Goal: Task Accomplishment & Management: Manage account settings

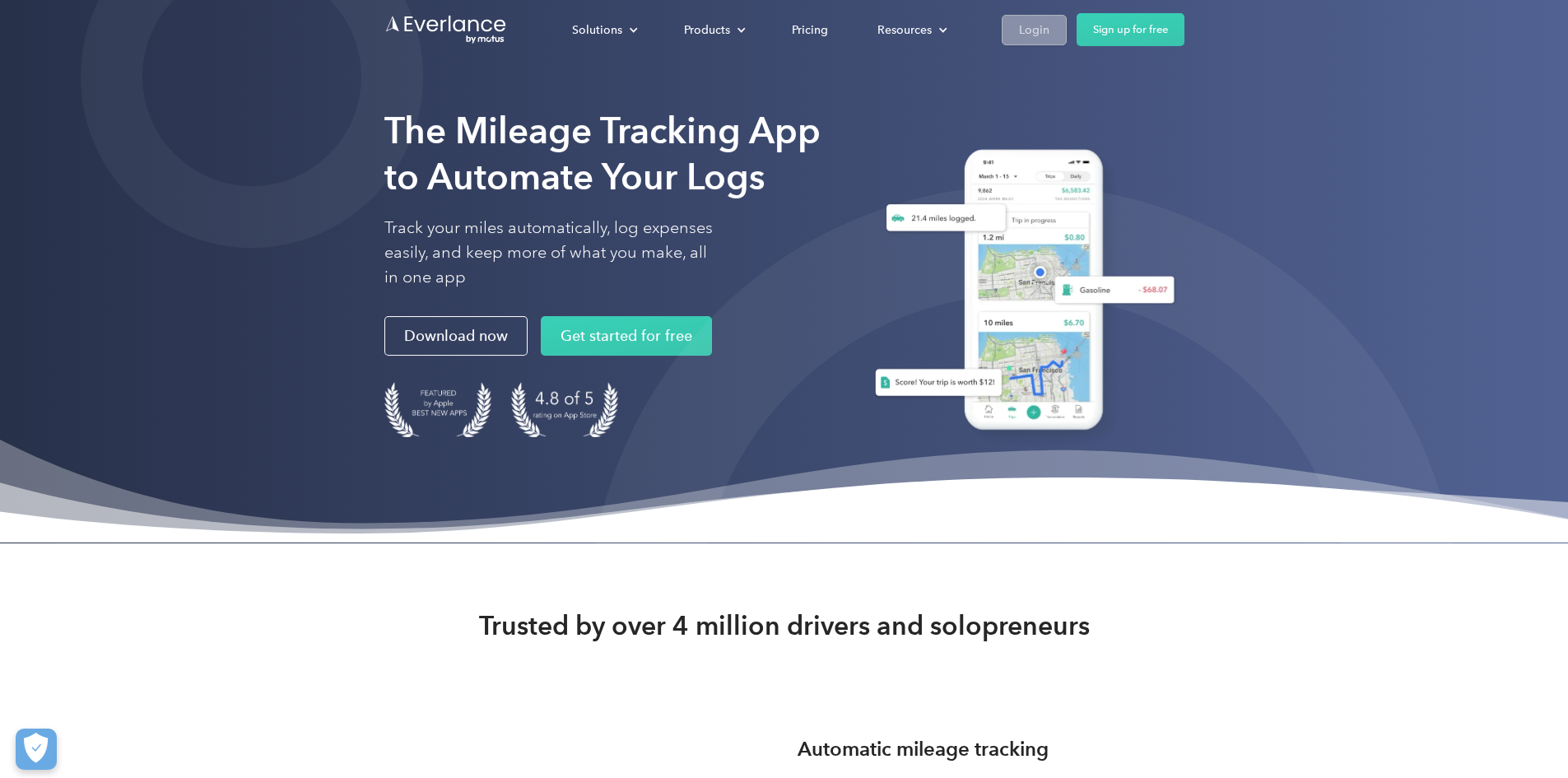
click at [1049, 25] on div "Login" at bounding box center [1034, 30] width 31 height 21
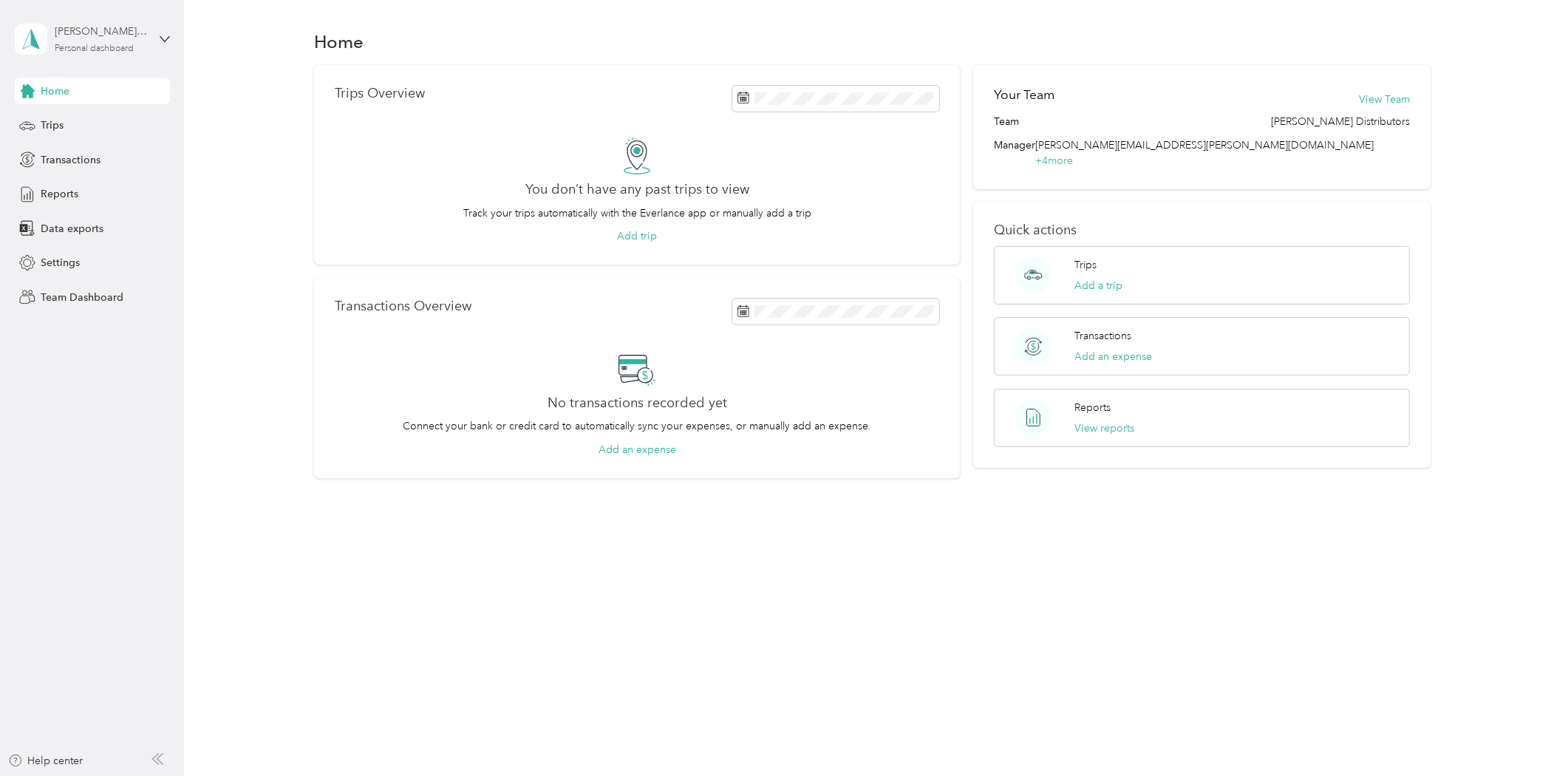
click at [101, 42] on div "[PERSON_NAME][EMAIL_ADDRESS][PERSON_NAME][DOMAIN_NAME] Personal dashboard" at bounding box center [101, 38] width 93 height 30
click at [90, 129] on div "Team dashboard" at bounding box center [254, 121] width 458 height 26
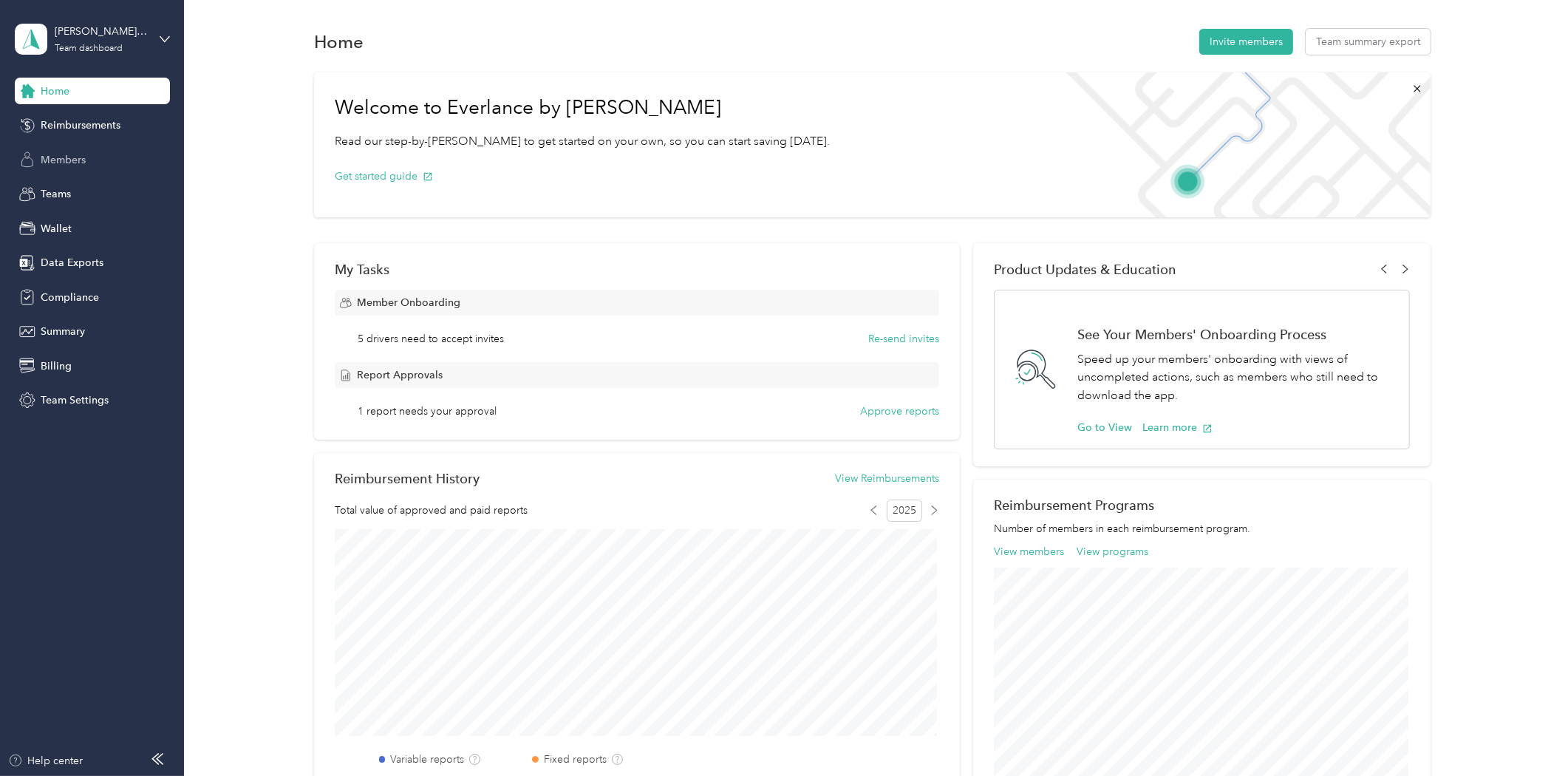
click at [59, 161] on span "Members" at bounding box center [63, 160] width 45 height 15
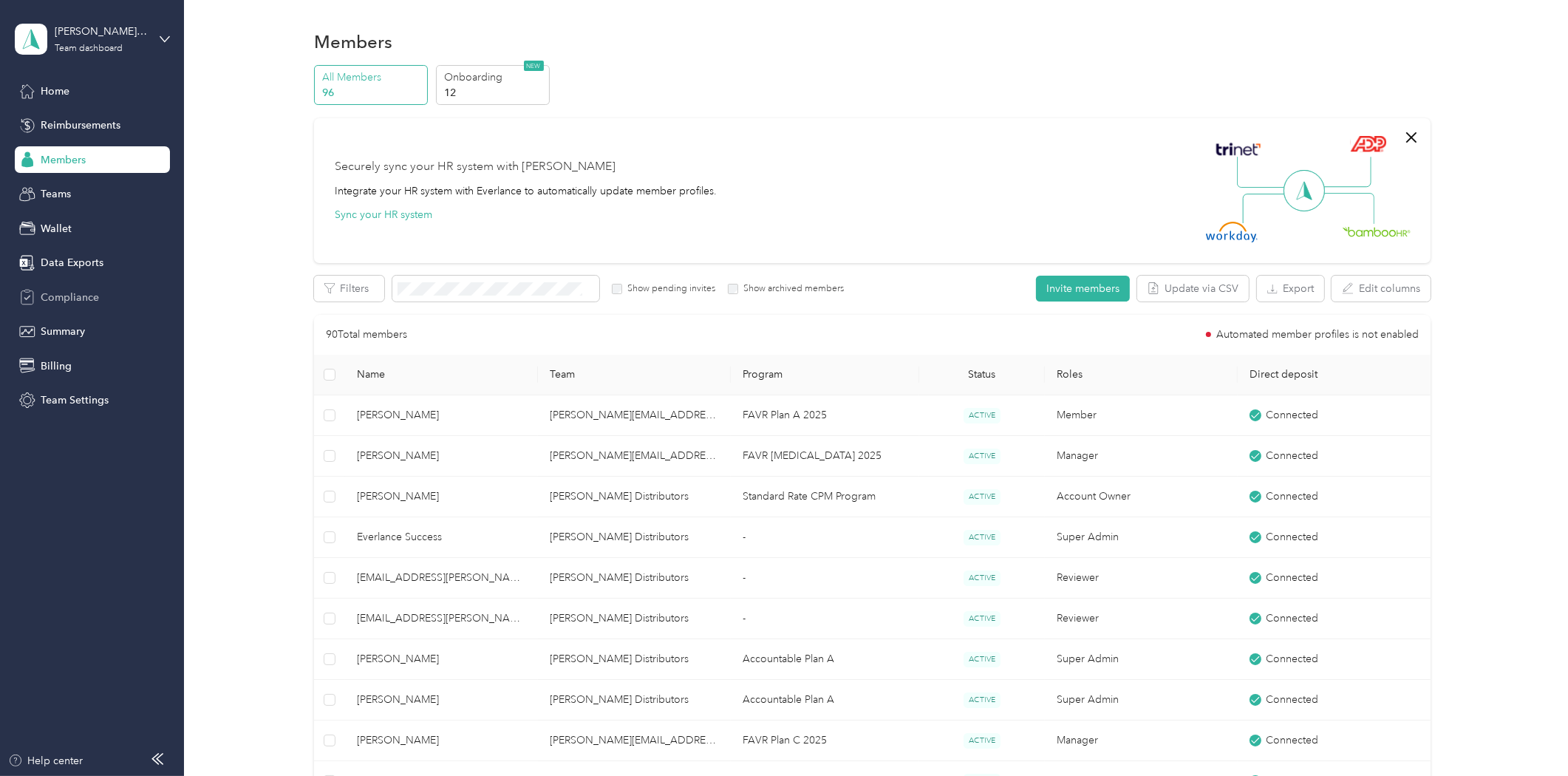
click at [62, 293] on span "Compliance" at bounding box center [69, 297] width 58 height 15
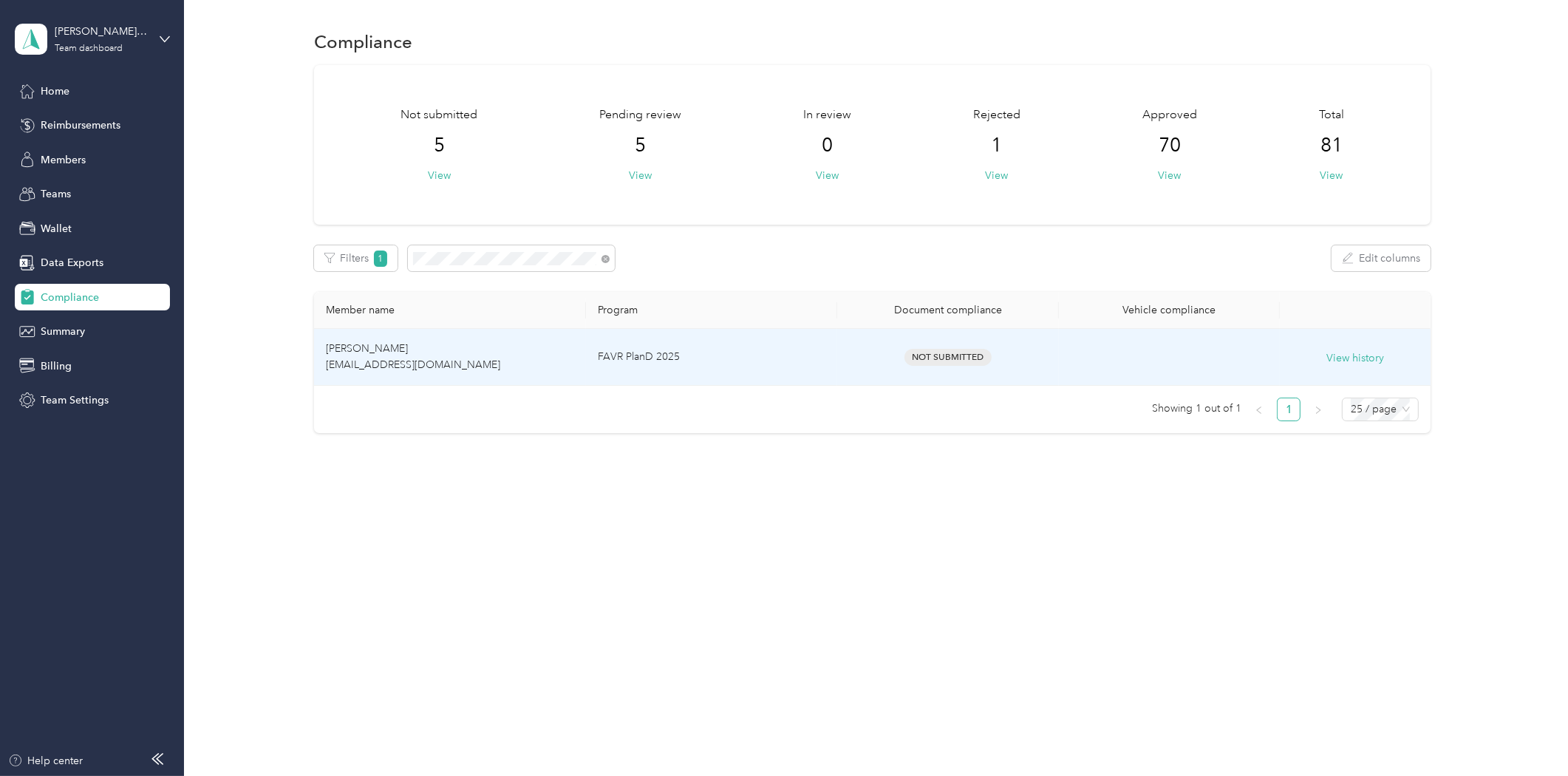
click at [393, 362] on span "[PERSON_NAME] [EMAIL_ADDRESS][DOMAIN_NAME]" at bounding box center [413, 357] width 174 height 29
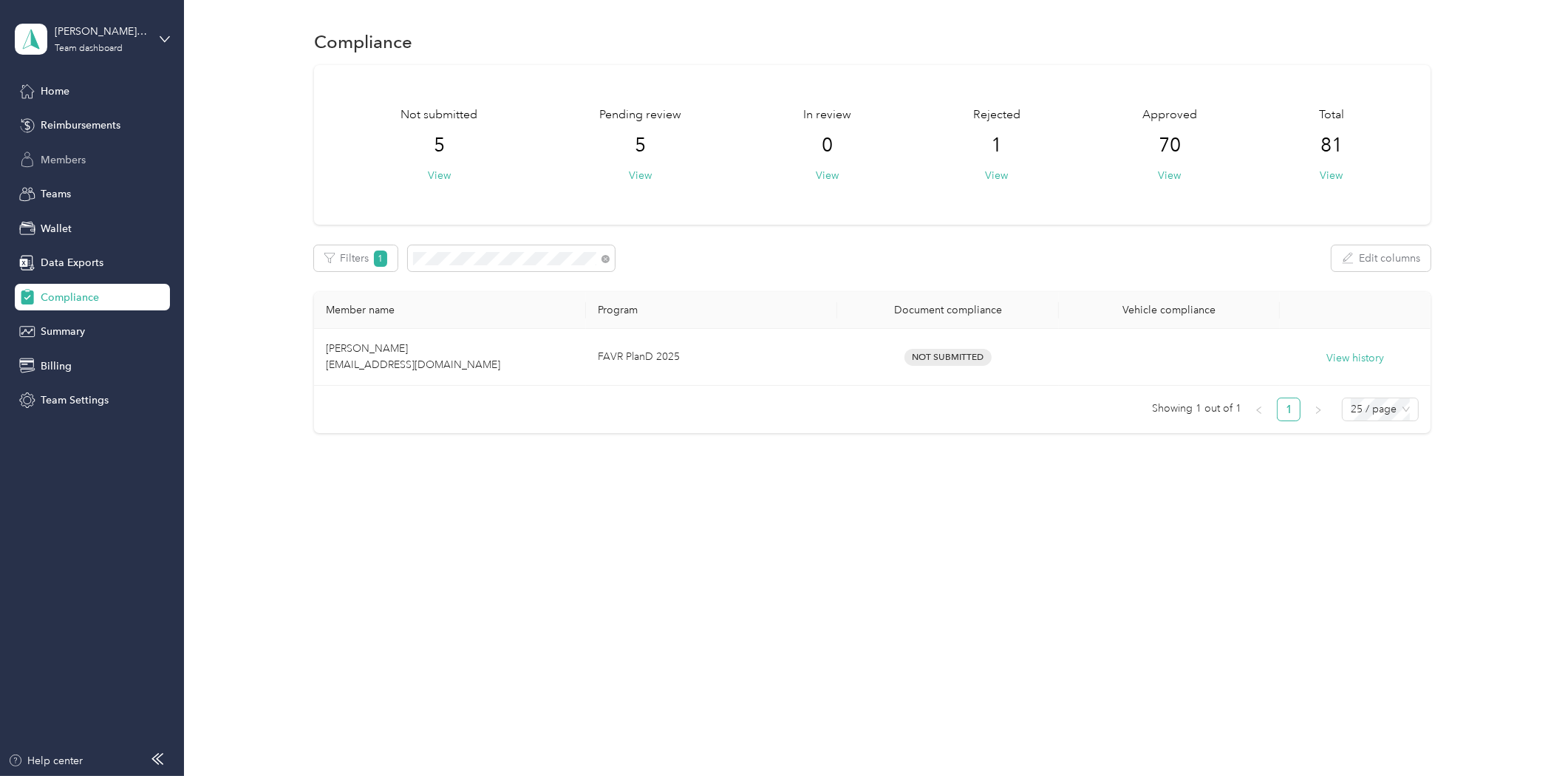
click at [71, 165] on span "Members" at bounding box center [63, 160] width 45 height 15
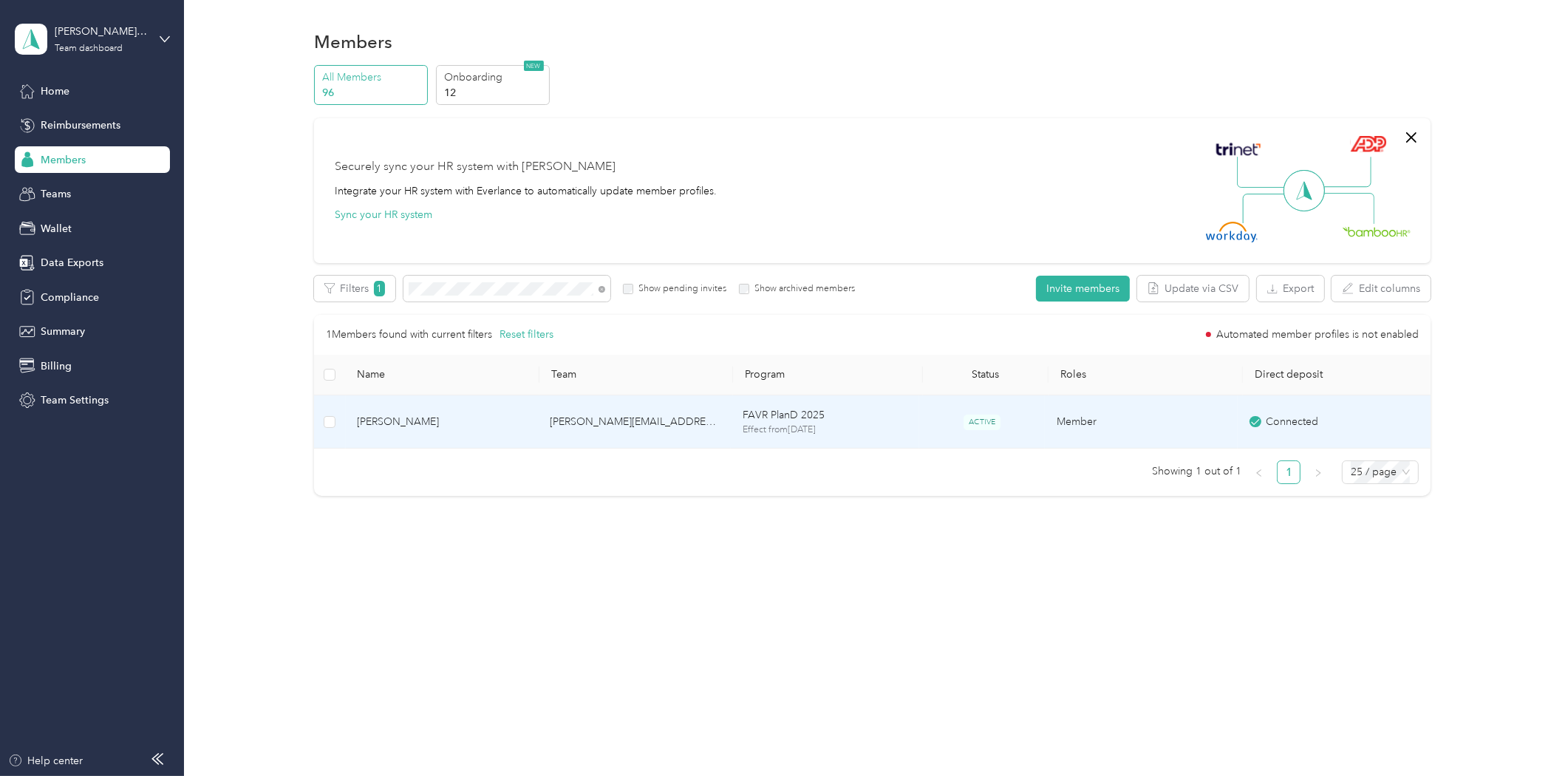
click at [489, 409] on td "[PERSON_NAME]" at bounding box center [441, 422] width 193 height 54
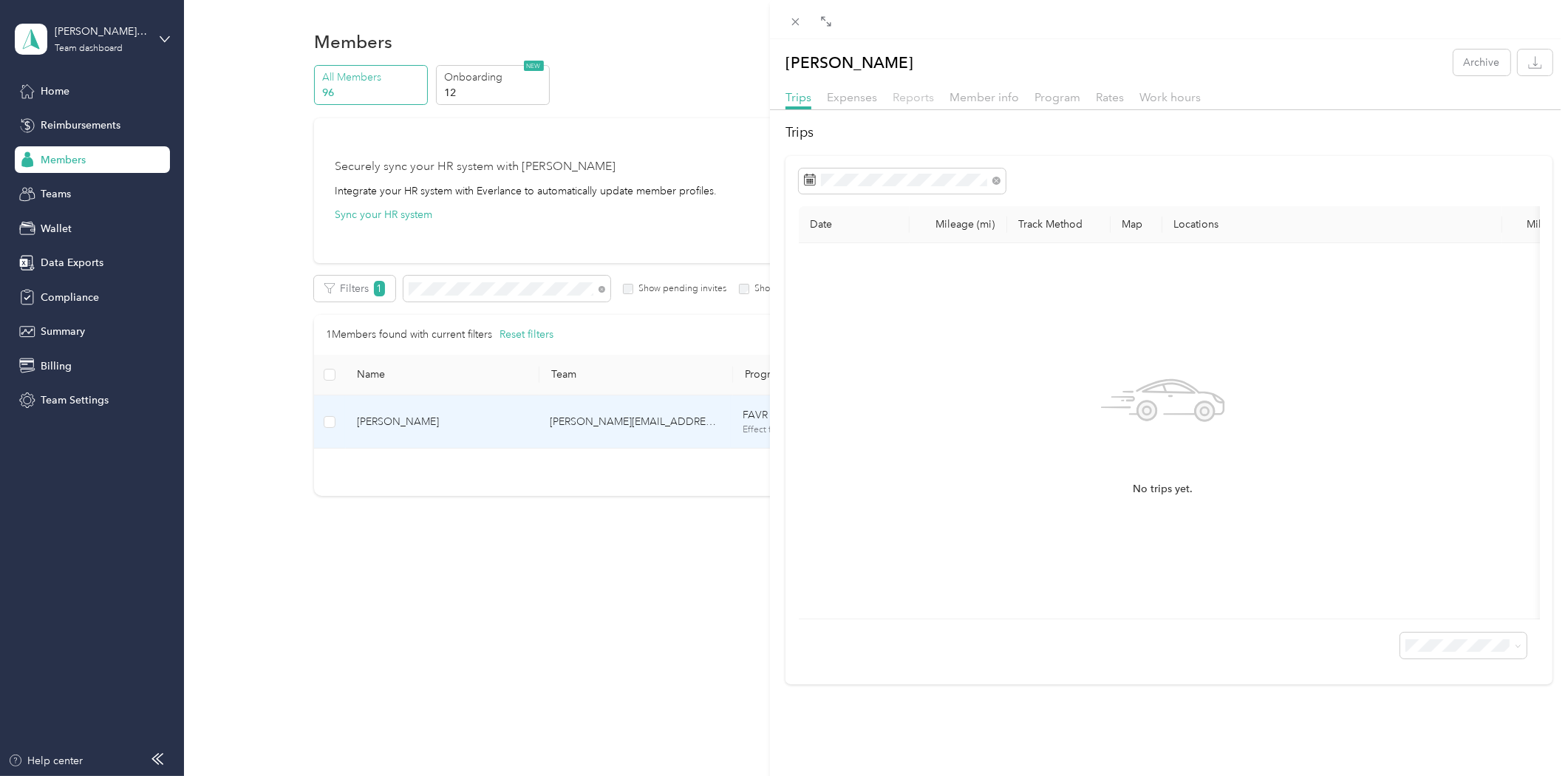
click at [914, 92] on span "Reports" at bounding box center [913, 97] width 41 height 14
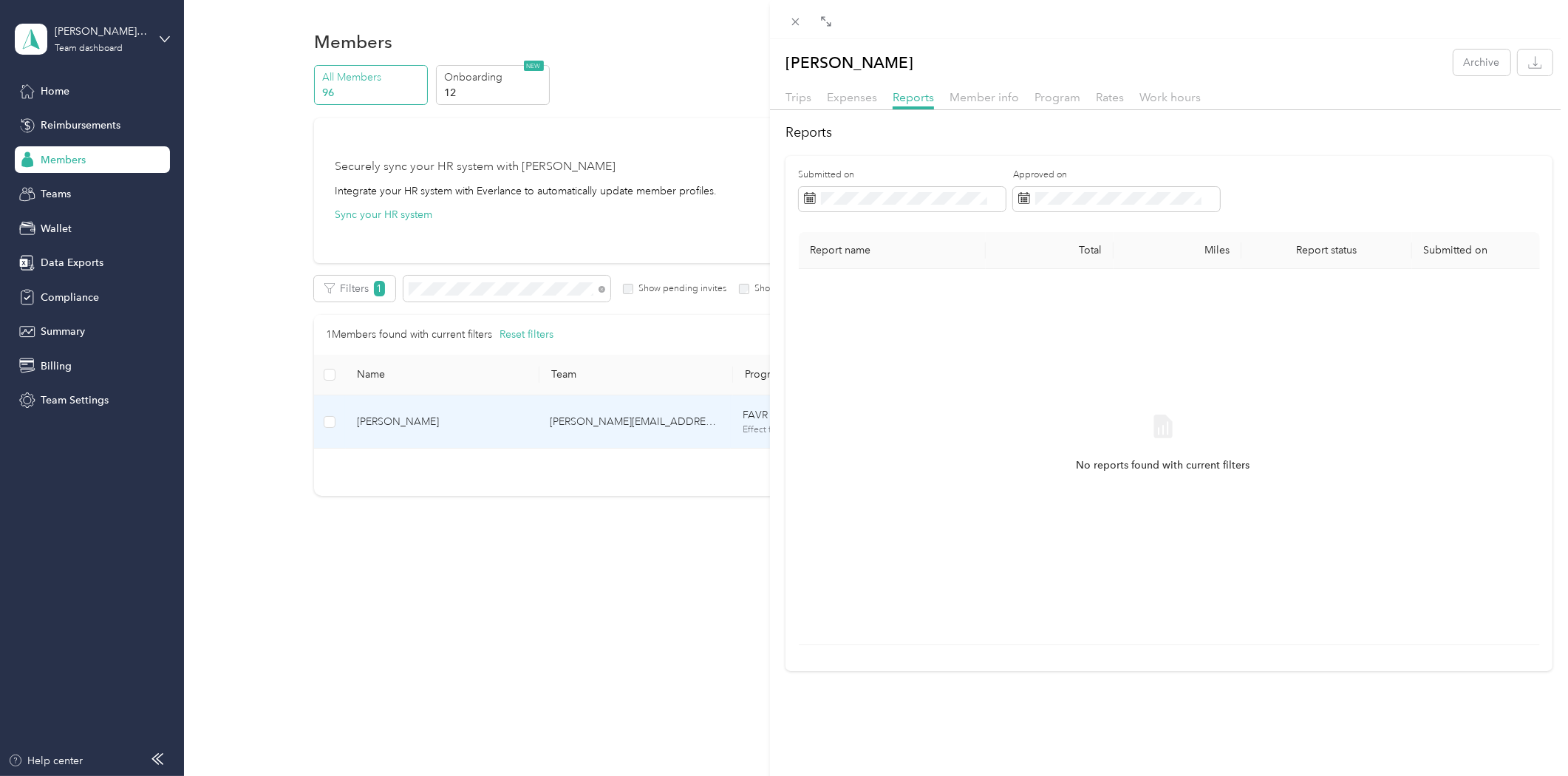
click at [973, 104] on div "Member info" at bounding box center [985, 98] width 69 height 19
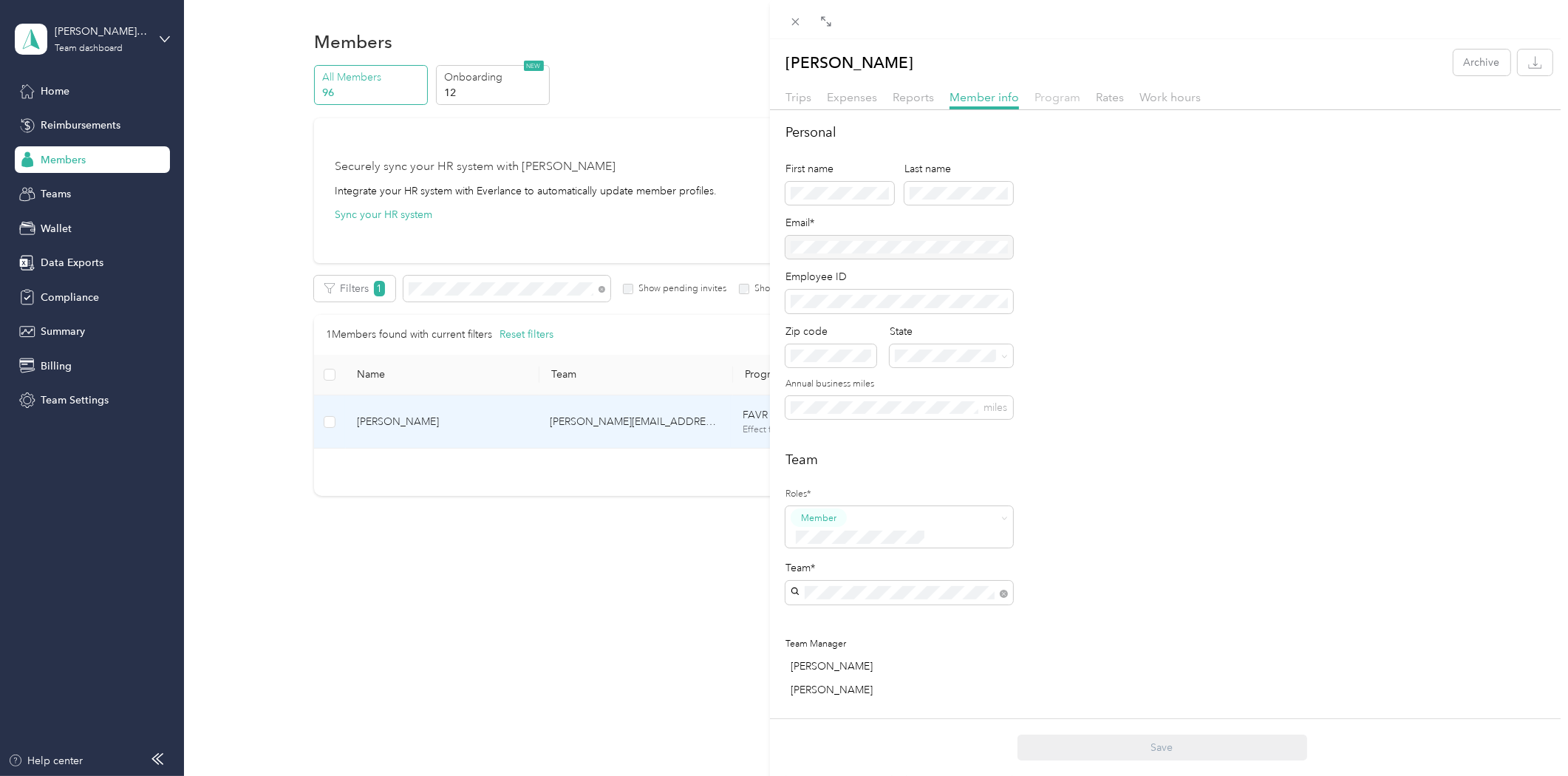
click at [1067, 98] on span "Program" at bounding box center [1057, 97] width 46 height 14
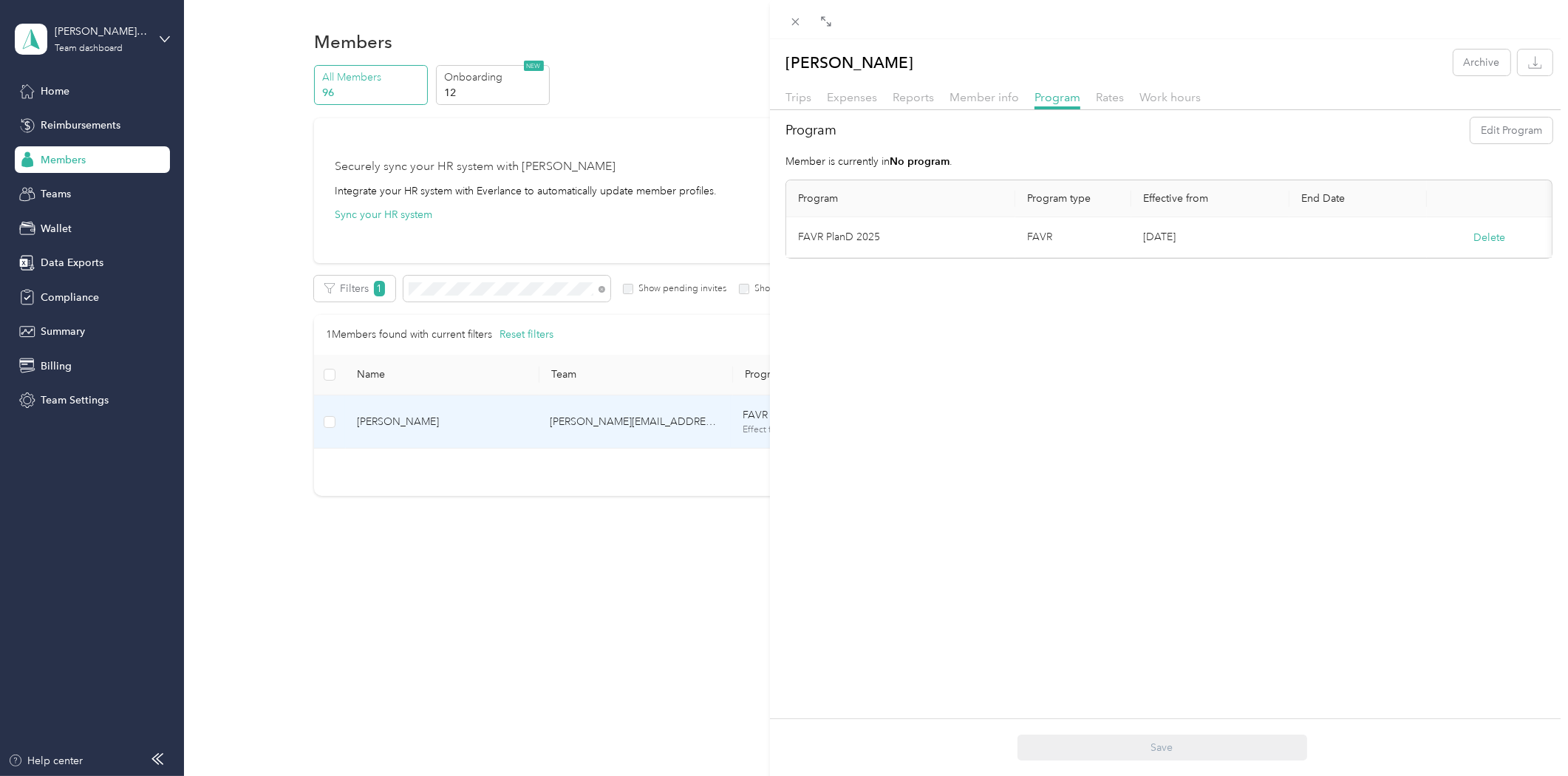
click at [962, 230] on td "FAVR PlanD 2025" at bounding box center [901, 238] width 229 height 40
click at [873, 102] on span "Expenses" at bounding box center [852, 97] width 50 height 14
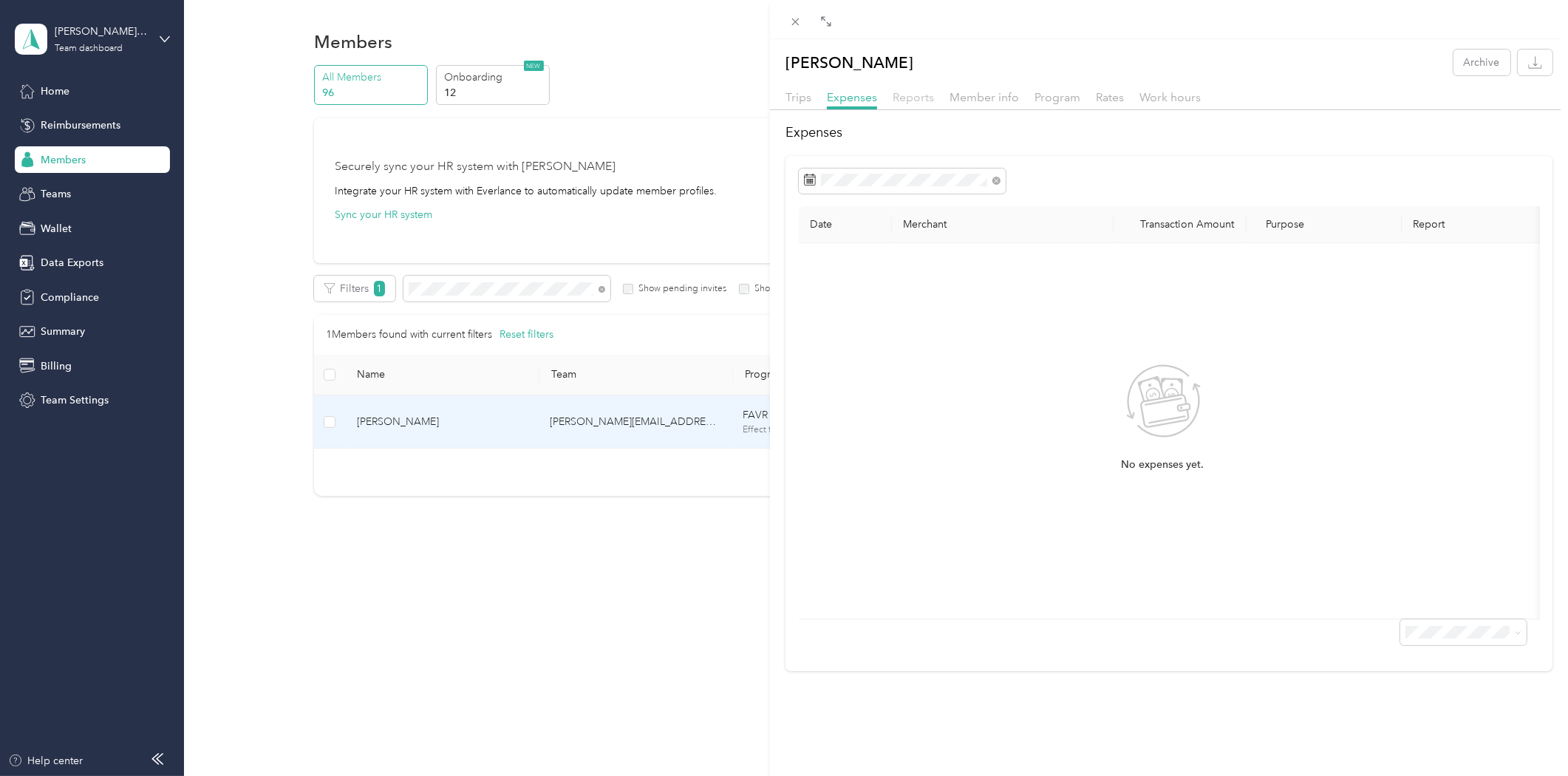
click at [896, 98] on span "Reports" at bounding box center [913, 97] width 41 height 14
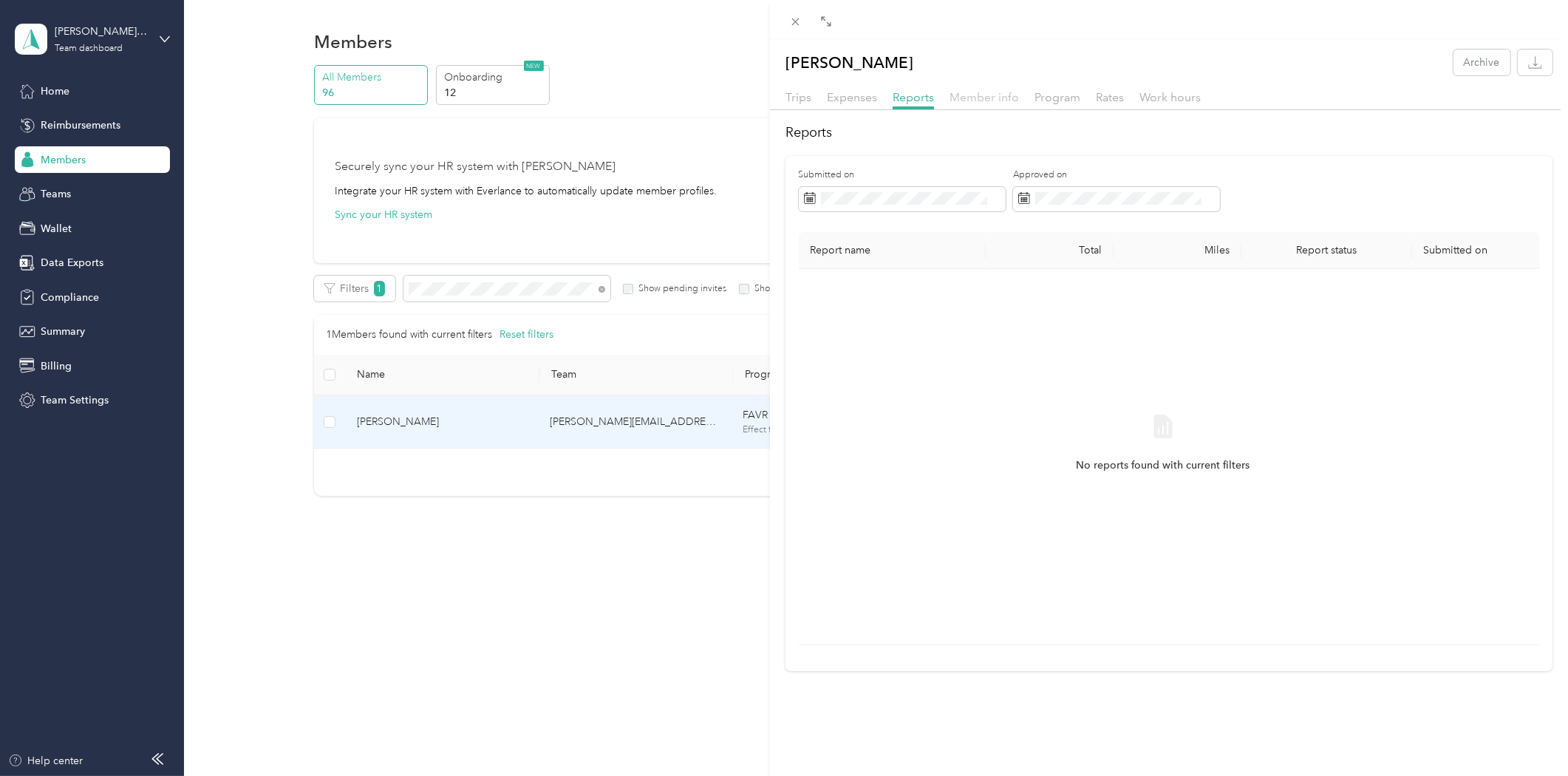
click at [1002, 99] on span "Member info" at bounding box center [985, 97] width 69 height 14
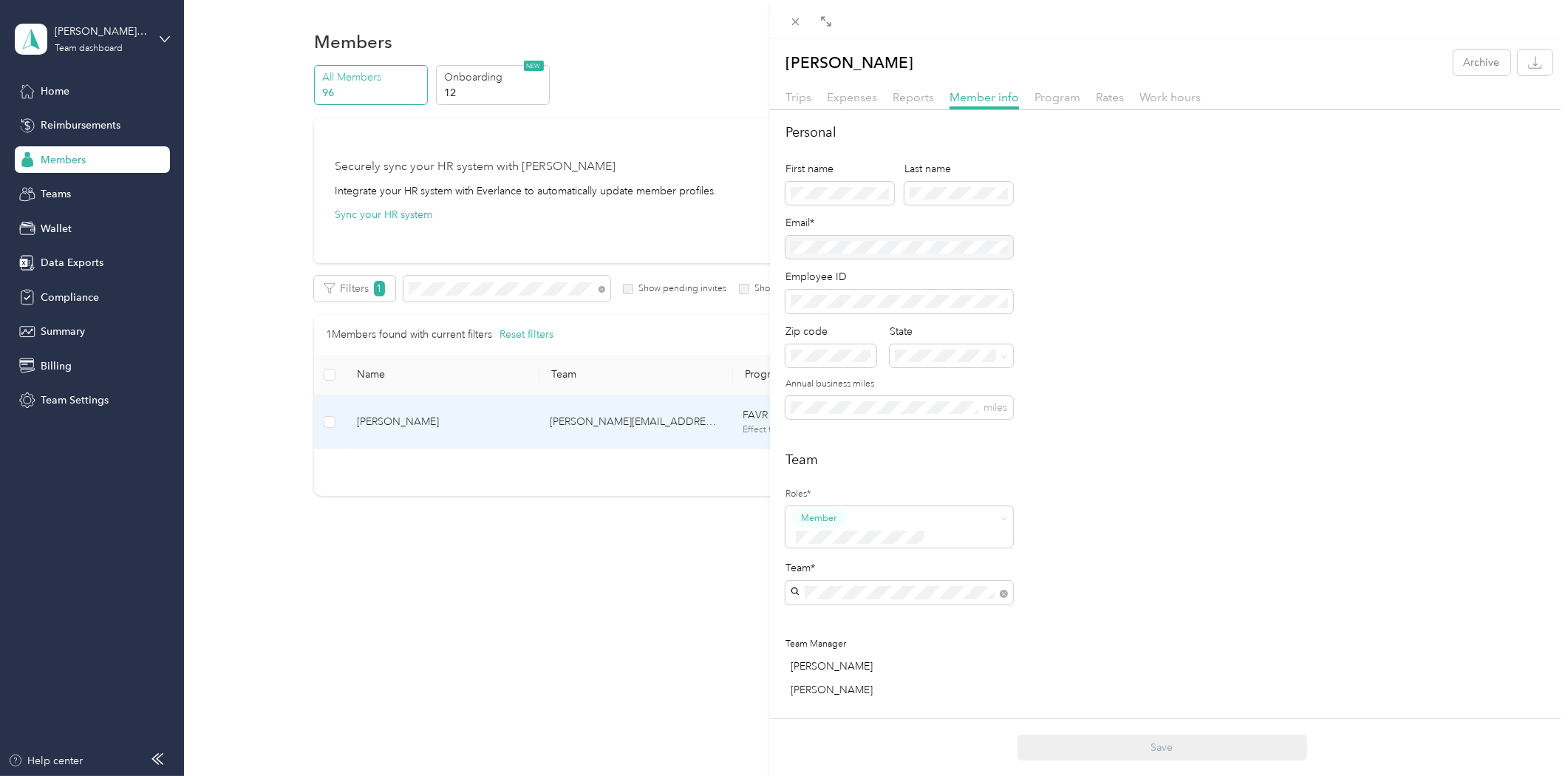
click at [1229, 512] on div "Team Roles* Member Team* Team Manager [PERSON_NAME] [PERSON_NAME]" at bounding box center [1169, 578] width 767 height 255
click at [1047, 97] on span "Program" at bounding box center [1057, 97] width 46 height 14
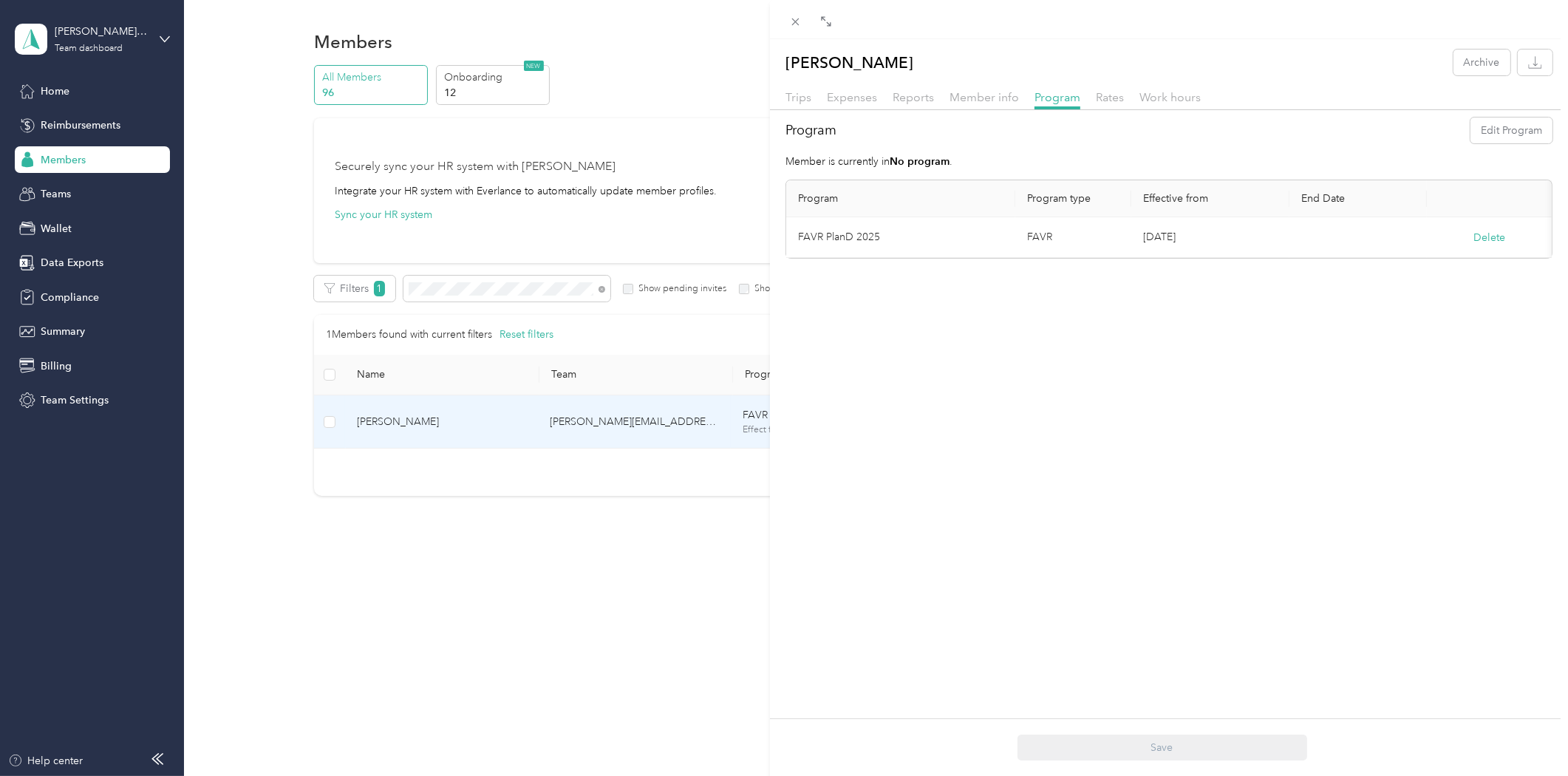
click at [621, 658] on div "[PERSON_NAME] Archive Trips Expenses Reports Member info Program Rates Work hou…" at bounding box center [784, 388] width 1568 height 776
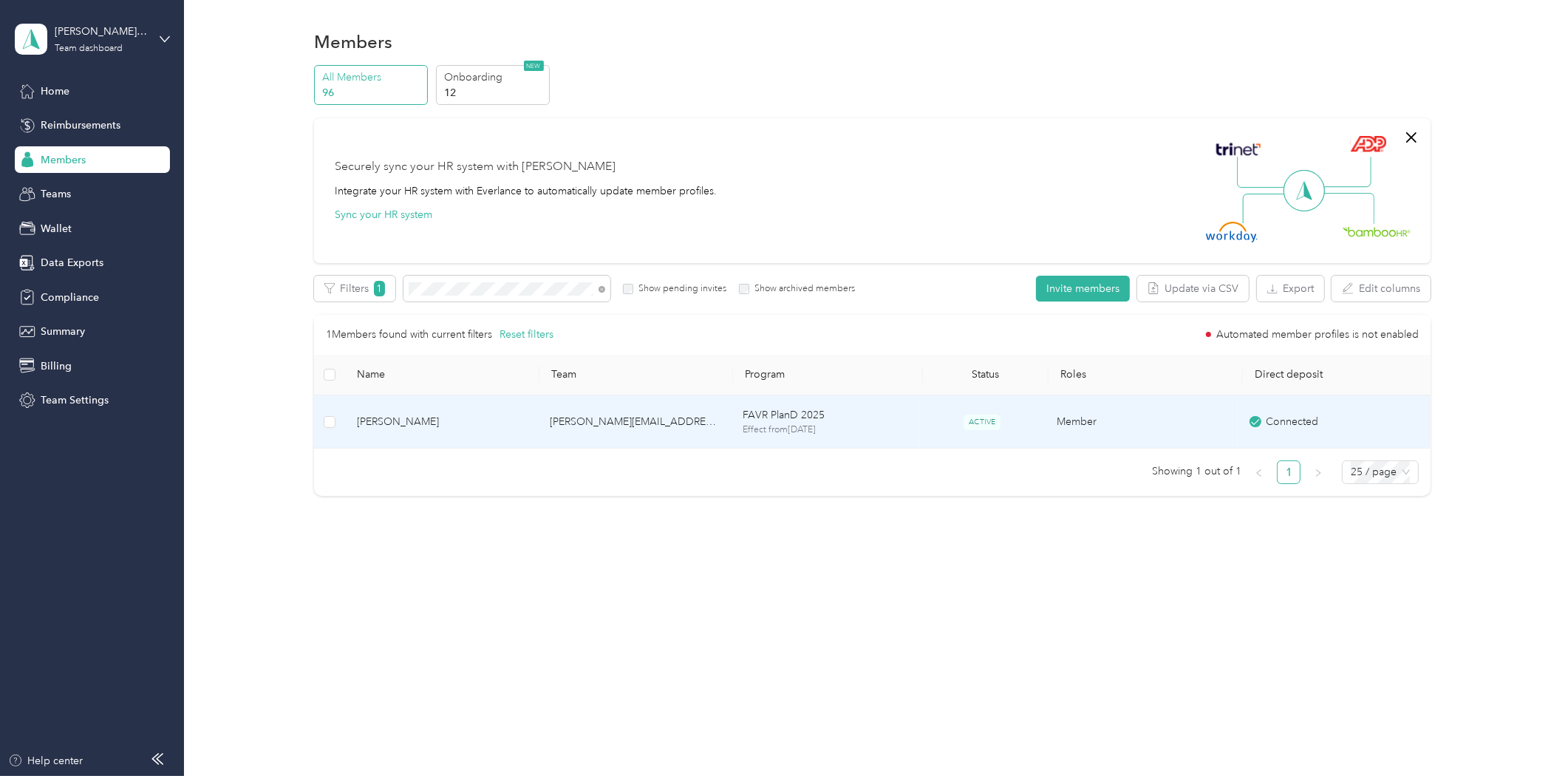
click at [388, 400] on td "[PERSON_NAME]" at bounding box center [441, 422] width 193 height 54
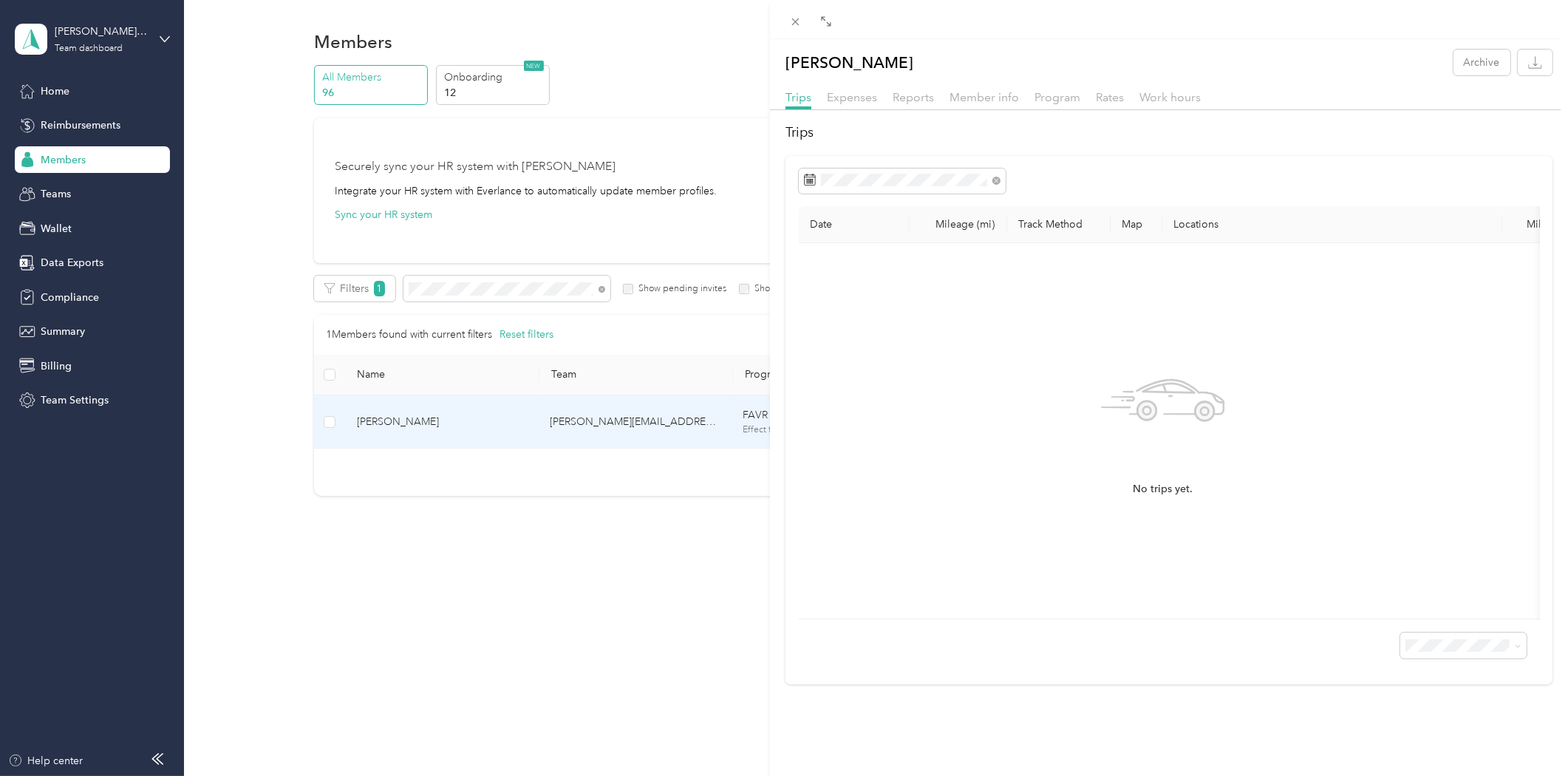
click at [873, 89] on div "Expenses" at bounding box center [852, 98] width 50 height 19
click at [615, 558] on div "[PERSON_NAME] Archive Trips Expenses Reports Member info Program Rates Work hou…" at bounding box center [784, 388] width 1568 height 776
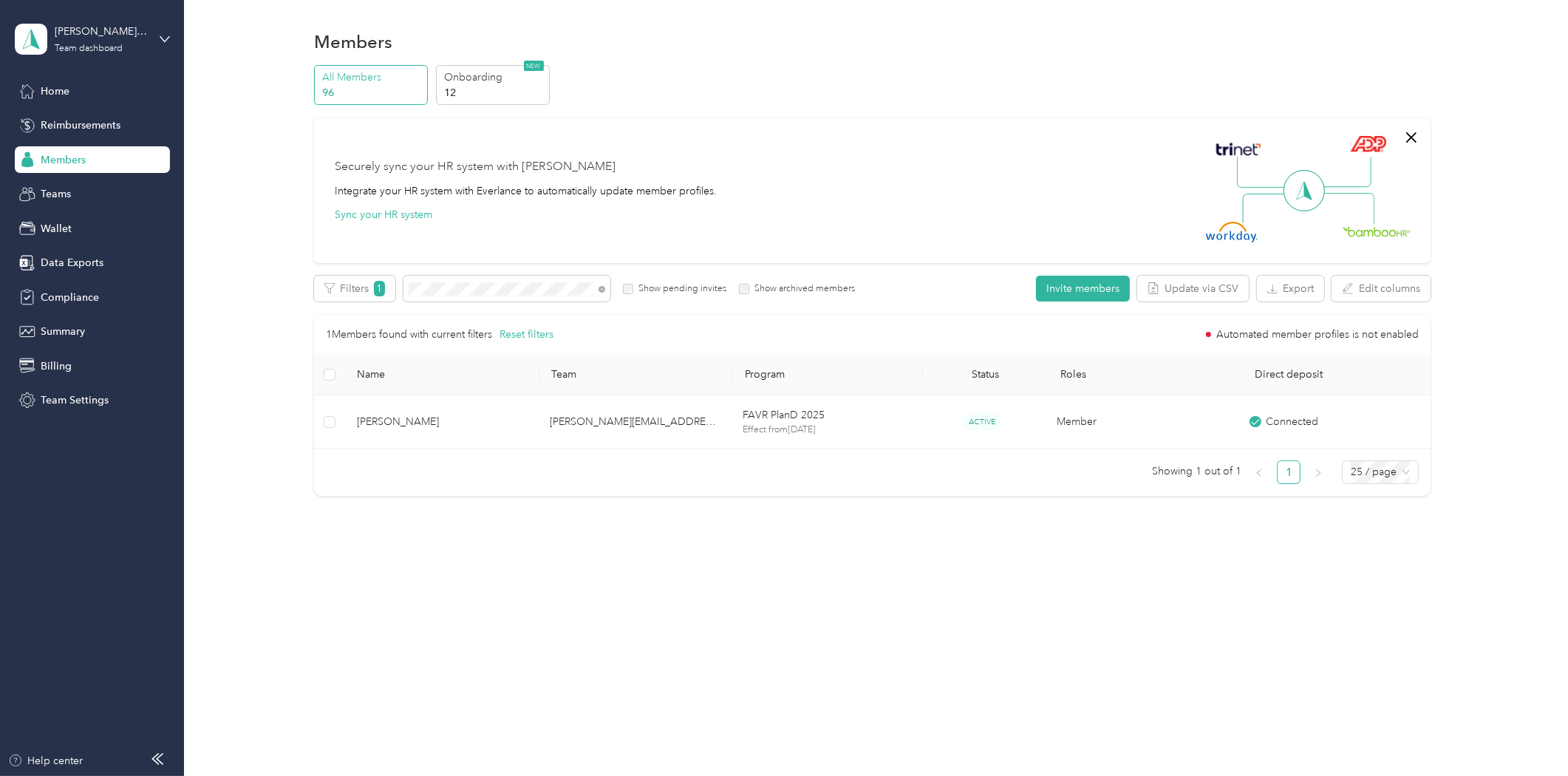
click at [57, 167] on div "Members" at bounding box center [92, 160] width 156 height 27
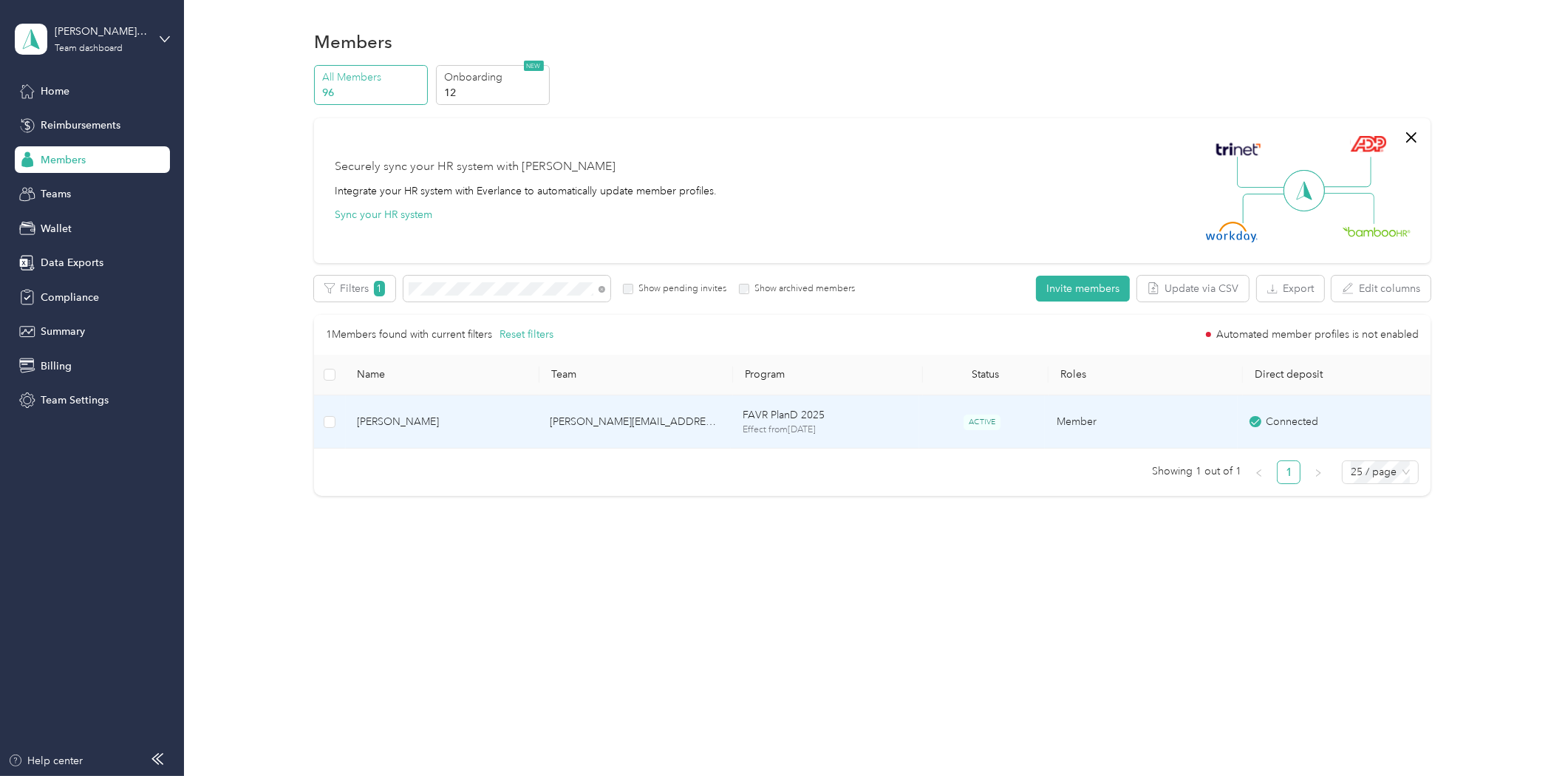
click at [422, 418] on span "[PERSON_NAME]" at bounding box center [442, 422] width 169 height 16
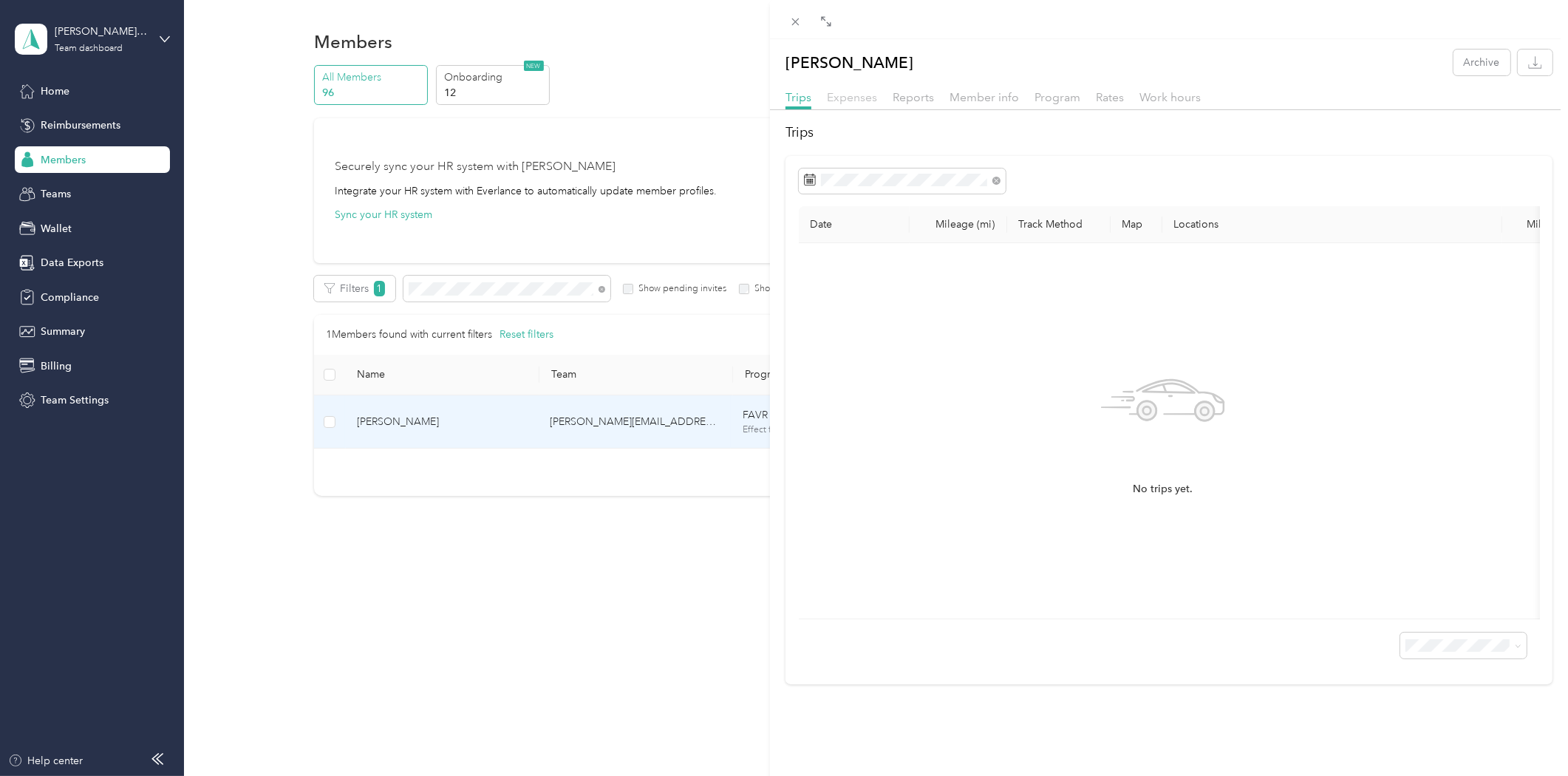
click at [869, 101] on span "Expenses" at bounding box center [852, 97] width 50 height 14
click at [898, 100] on span "Reports" at bounding box center [913, 97] width 41 height 14
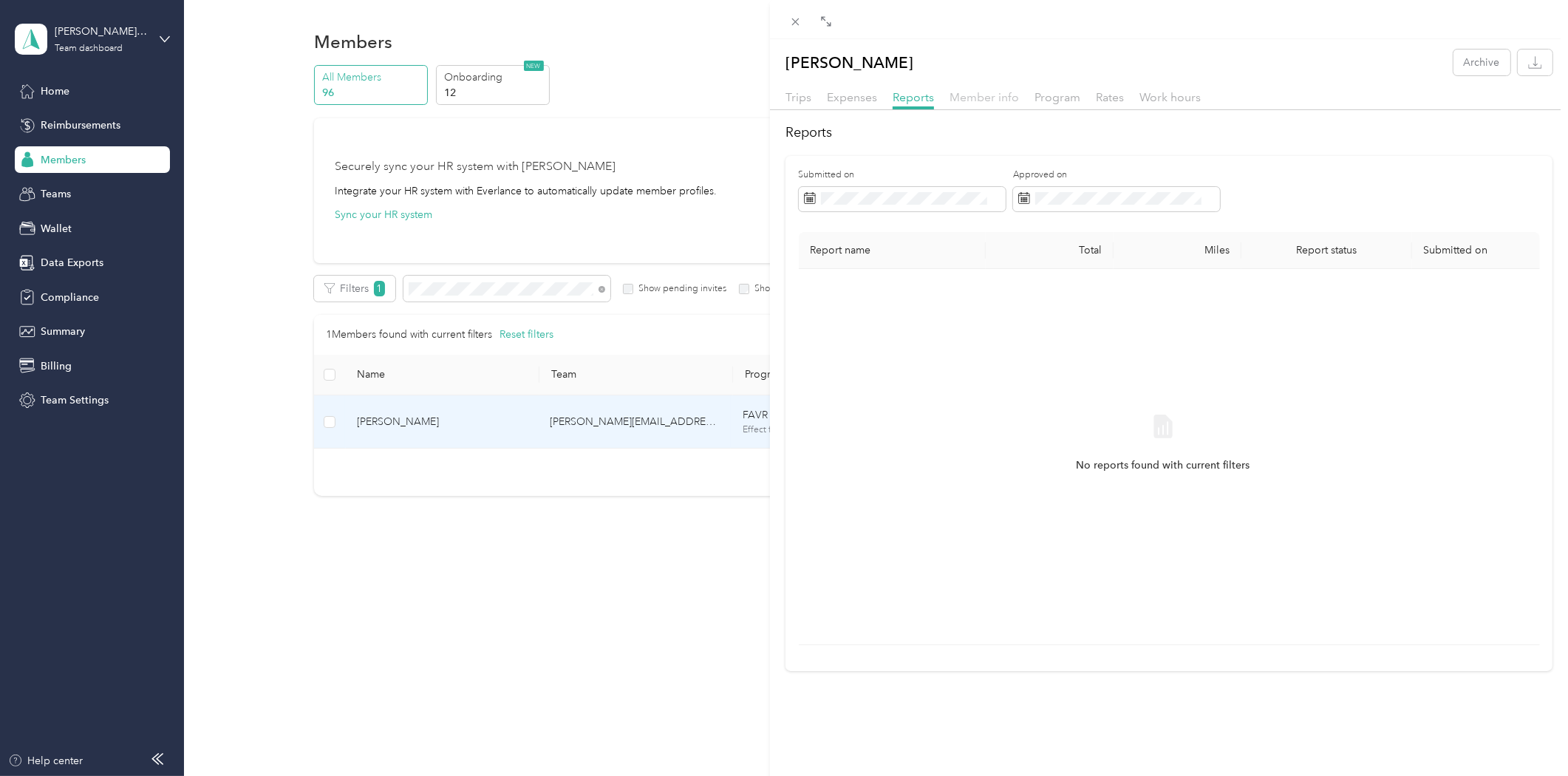
click at [977, 93] on span "Member info" at bounding box center [985, 97] width 69 height 14
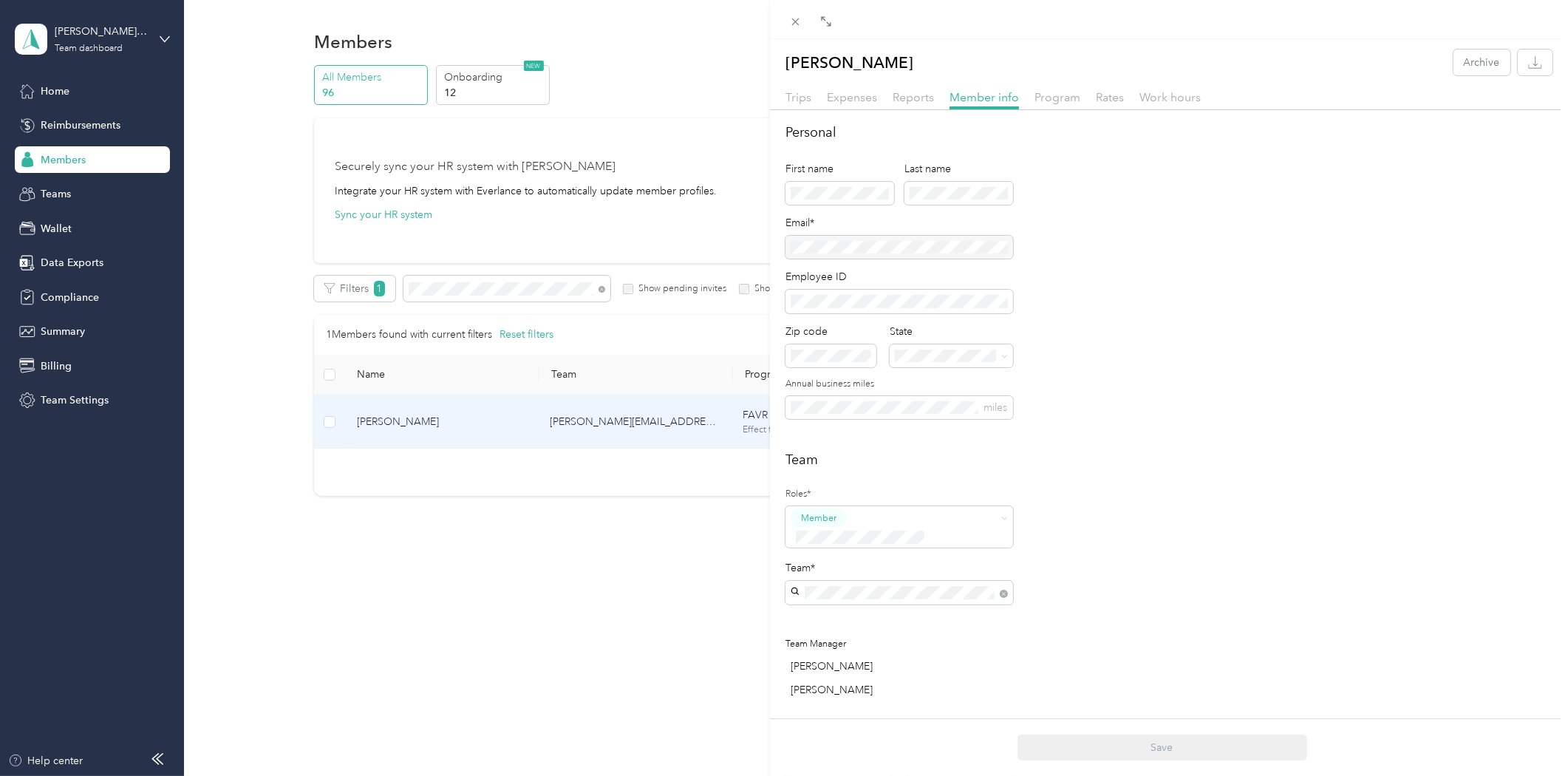
click at [1062, 89] on div "Program" at bounding box center [1057, 98] width 46 height 19
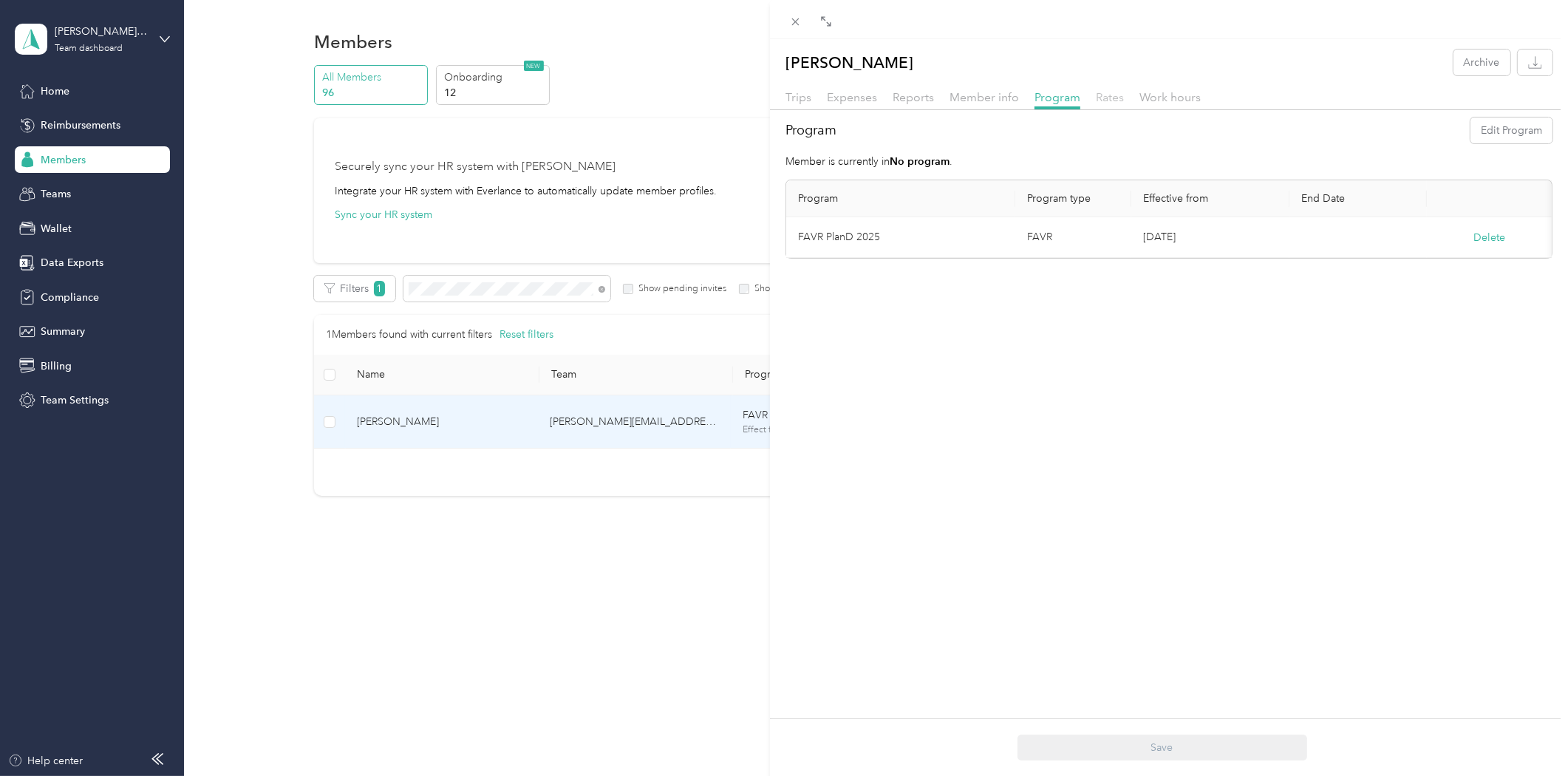
click at [1109, 93] on span "Rates" at bounding box center [1110, 97] width 28 height 14
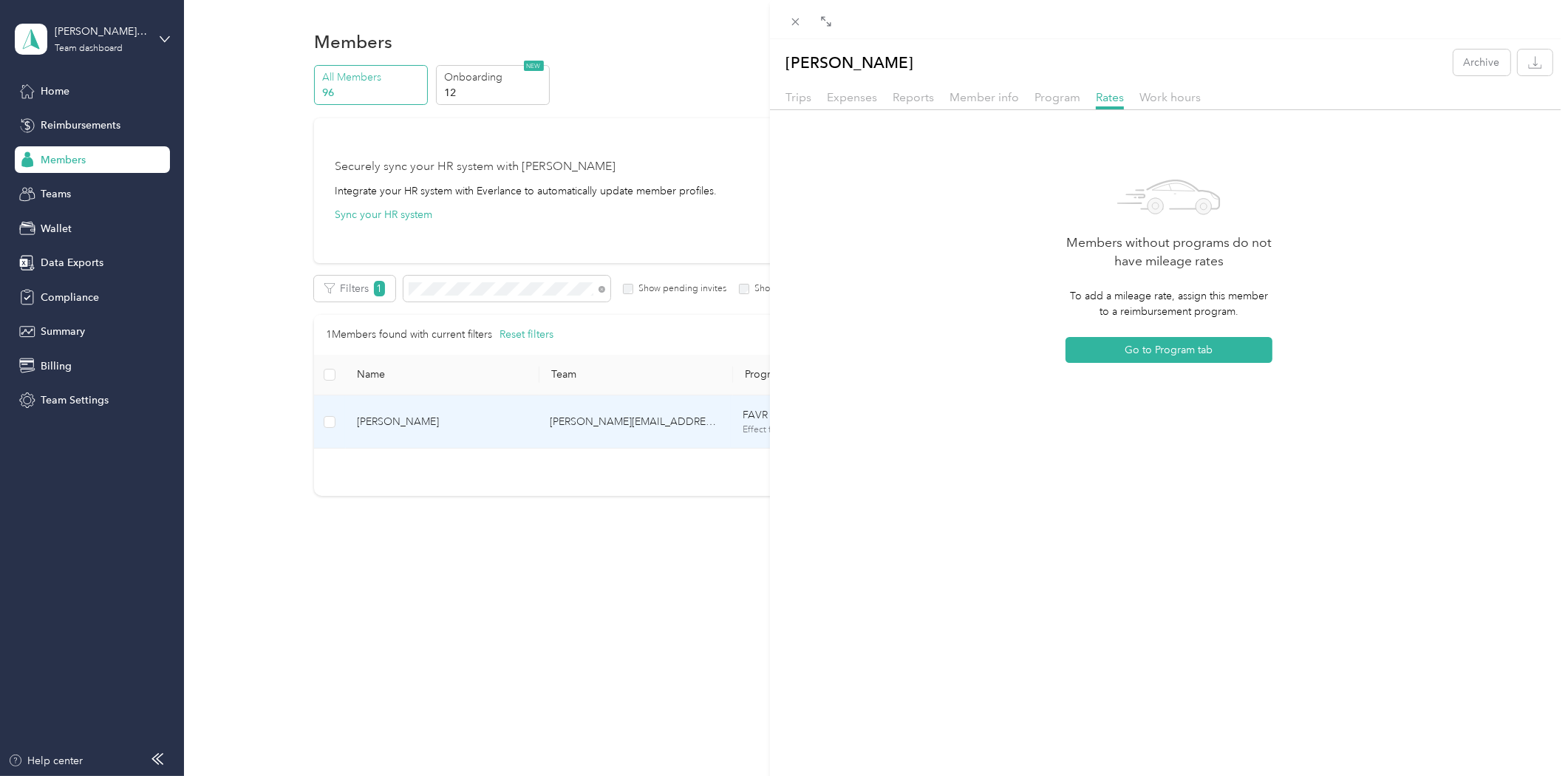
click at [1170, 89] on div "Work hours" at bounding box center [1170, 98] width 61 height 19
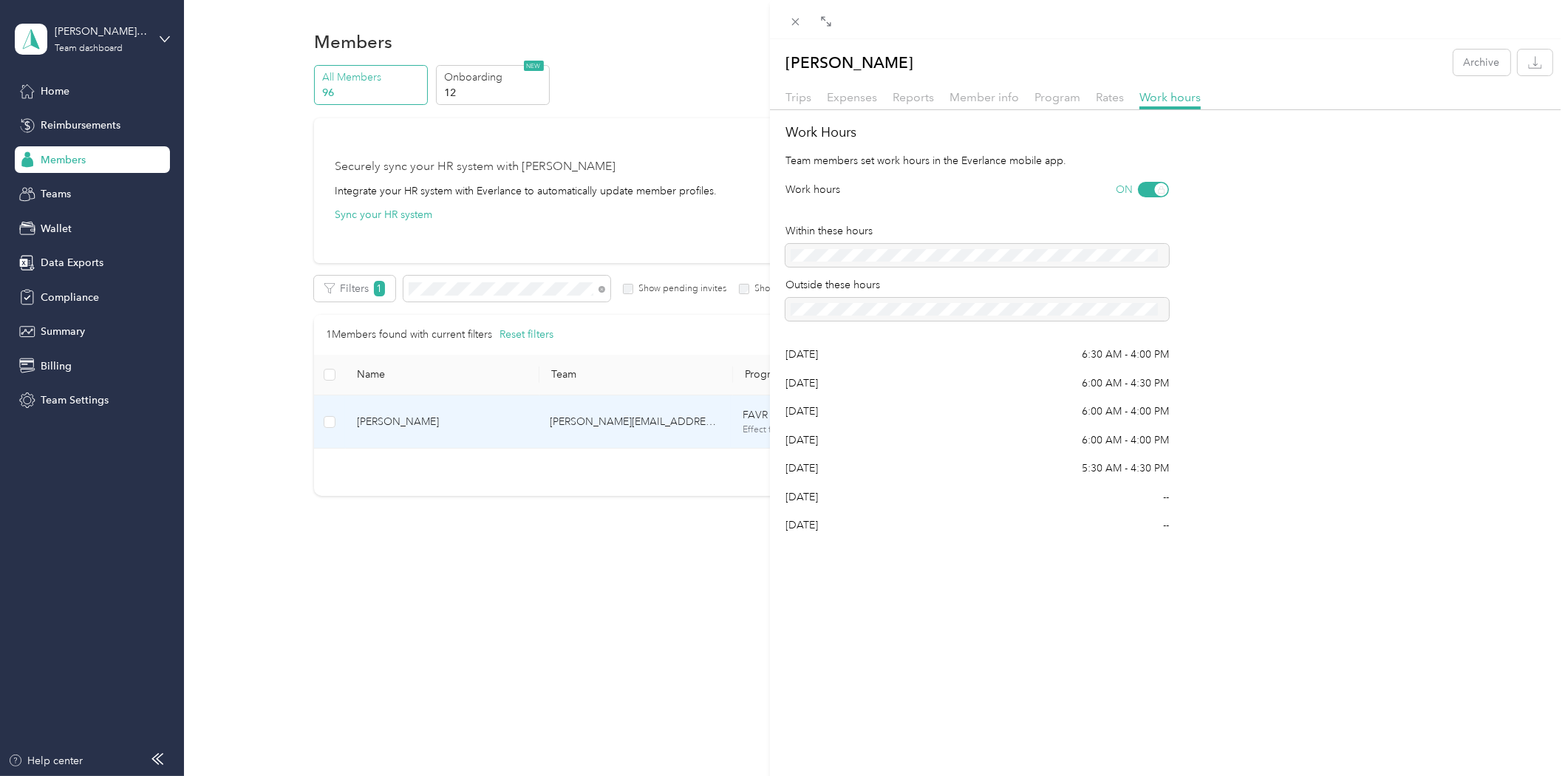
click at [1066, 104] on div "Program" at bounding box center [1057, 98] width 46 height 19
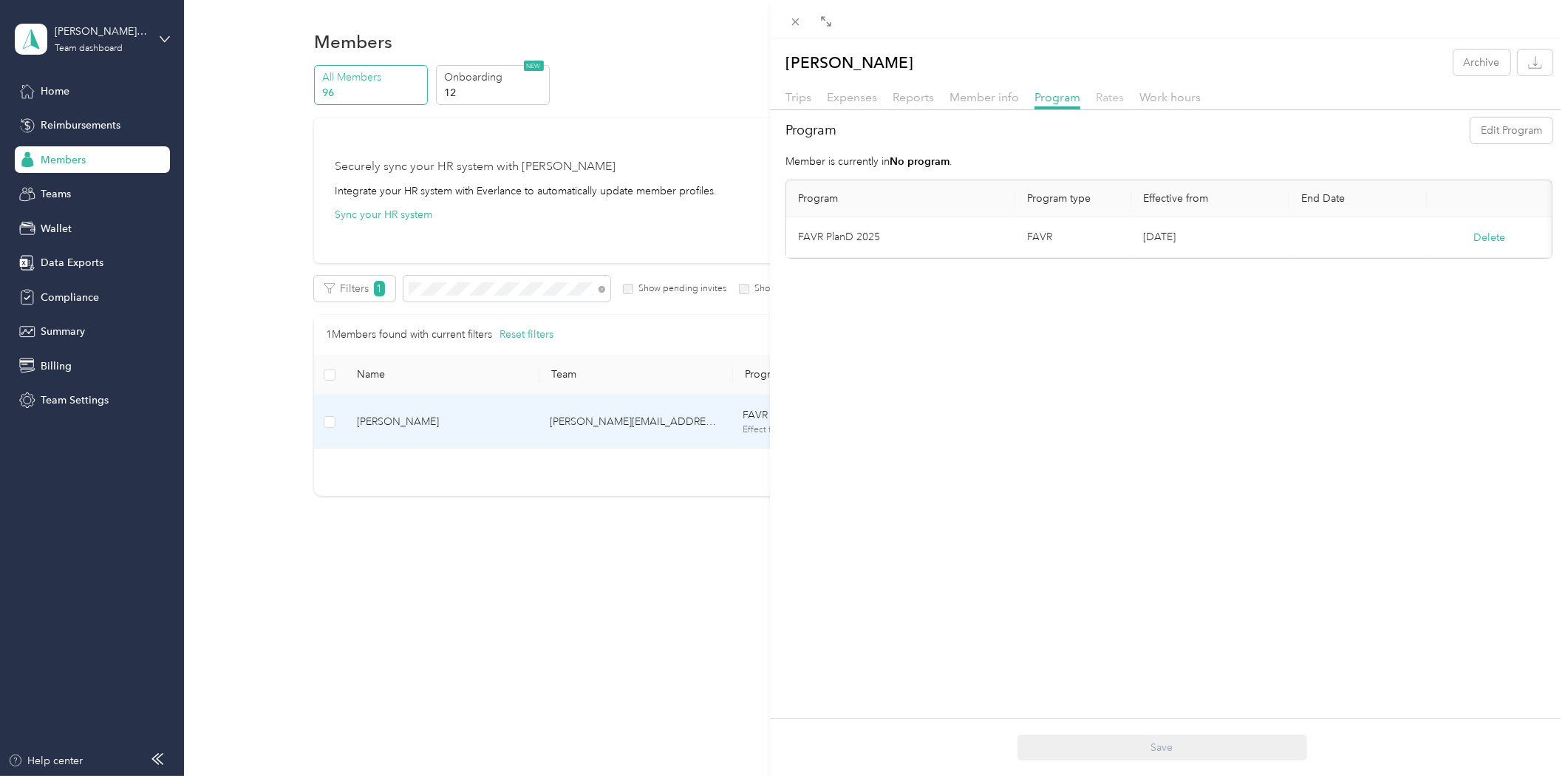
click at [1114, 94] on span "Rates" at bounding box center [1110, 97] width 28 height 14
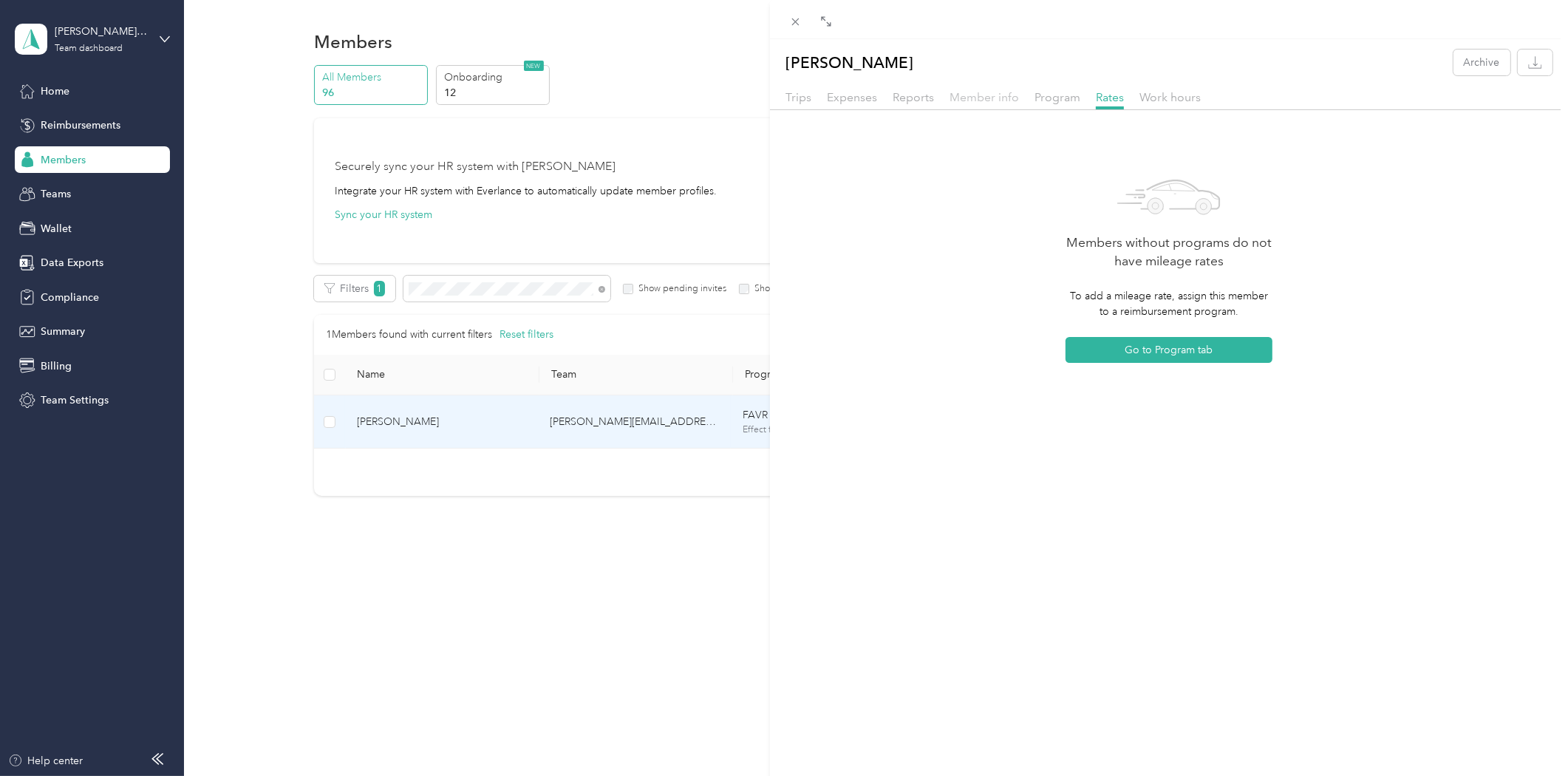
click at [1008, 94] on span "Member info" at bounding box center [985, 97] width 69 height 14
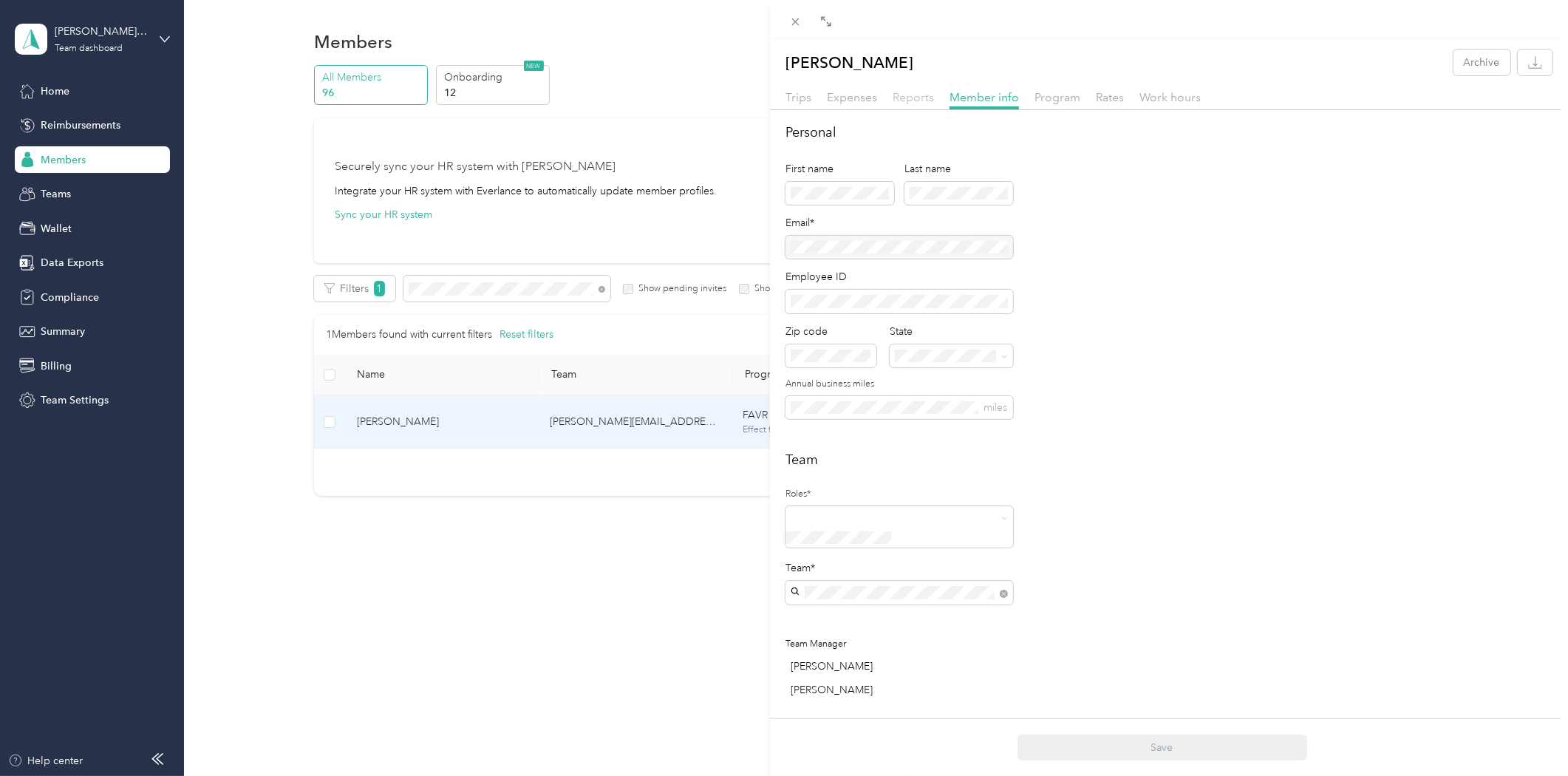
click at [900, 93] on span "Reports" at bounding box center [913, 97] width 41 height 14
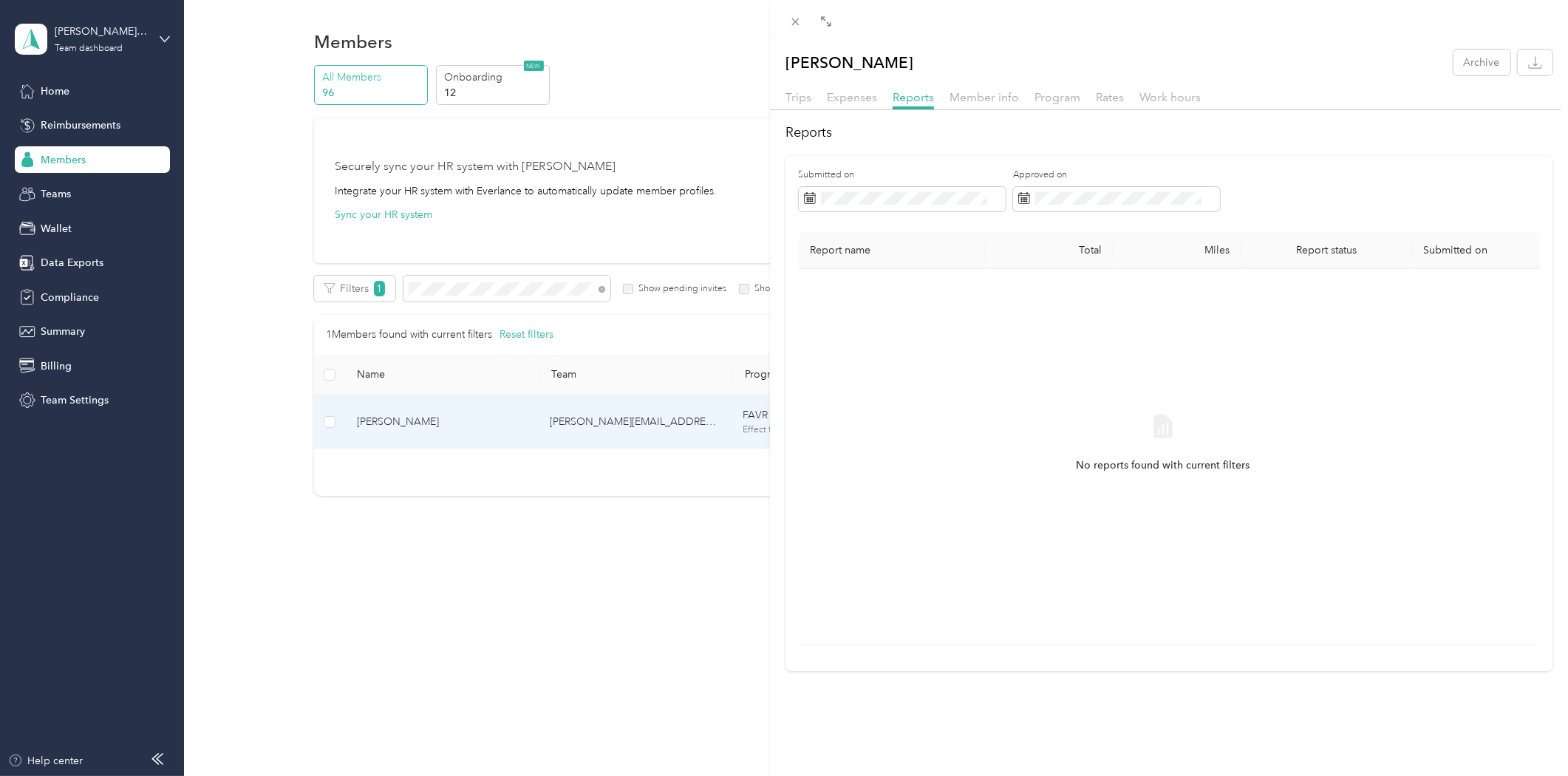
click at [41, 762] on div "[PERSON_NAME] Archive Trips Expenses Reports Member info Program Rates Work hou…" at bounding box center [784, 388] width 1568 height 776
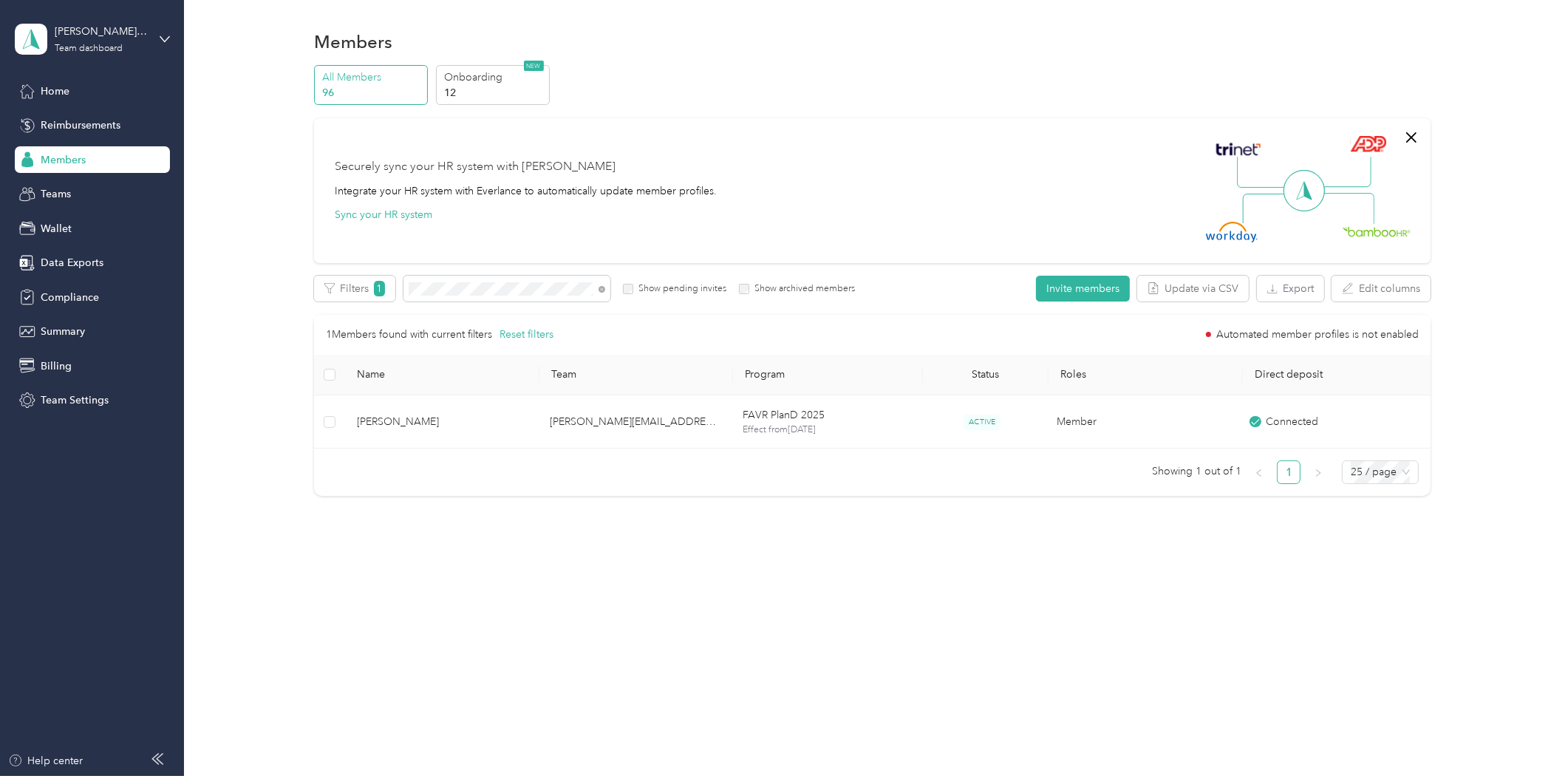
click at [164, 762] on icon at bounding box center [157, 759] width 12 height 12
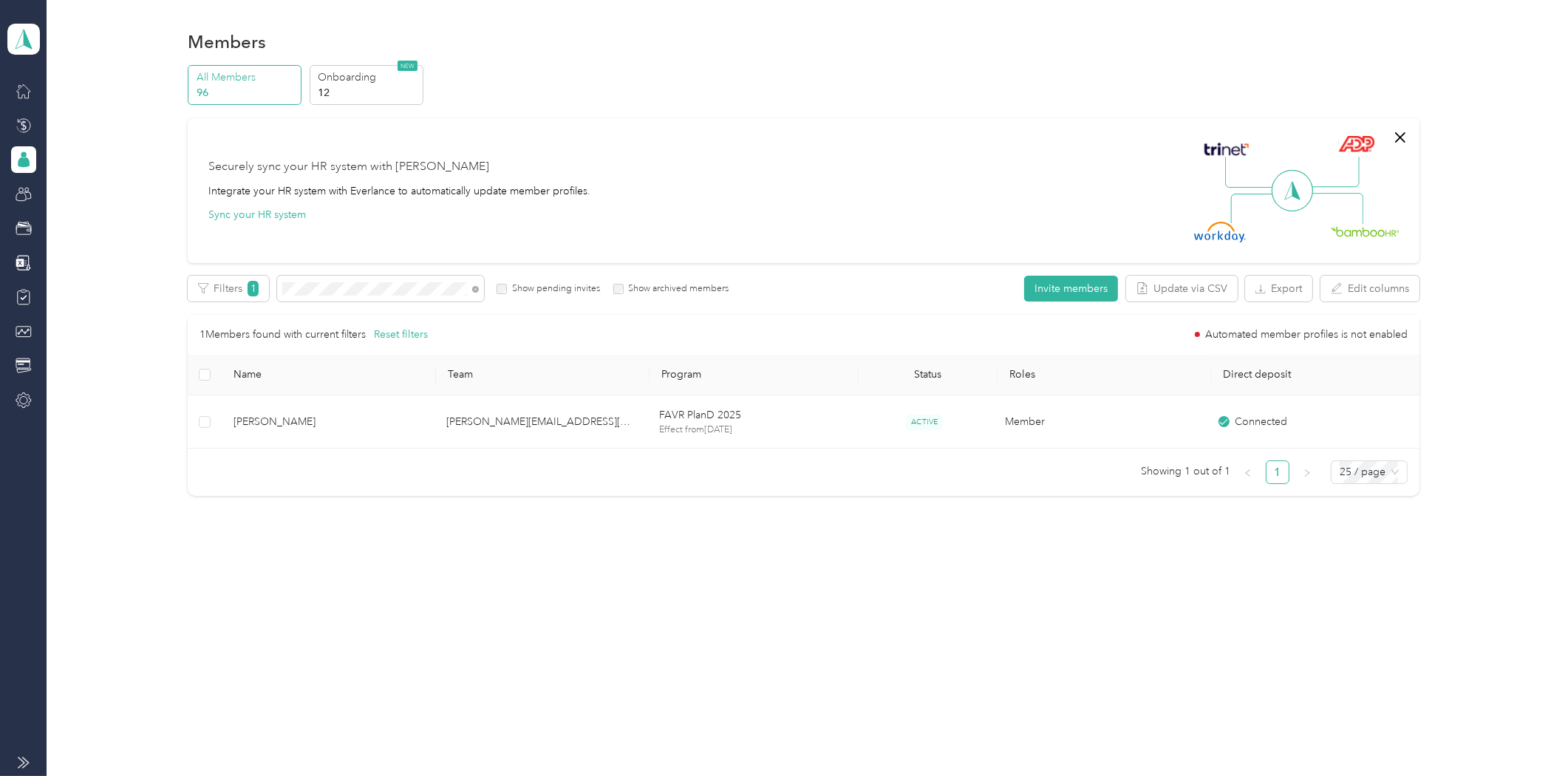
click at [27, 763] on icon at bounding box center [23, 762] width 12 height 12
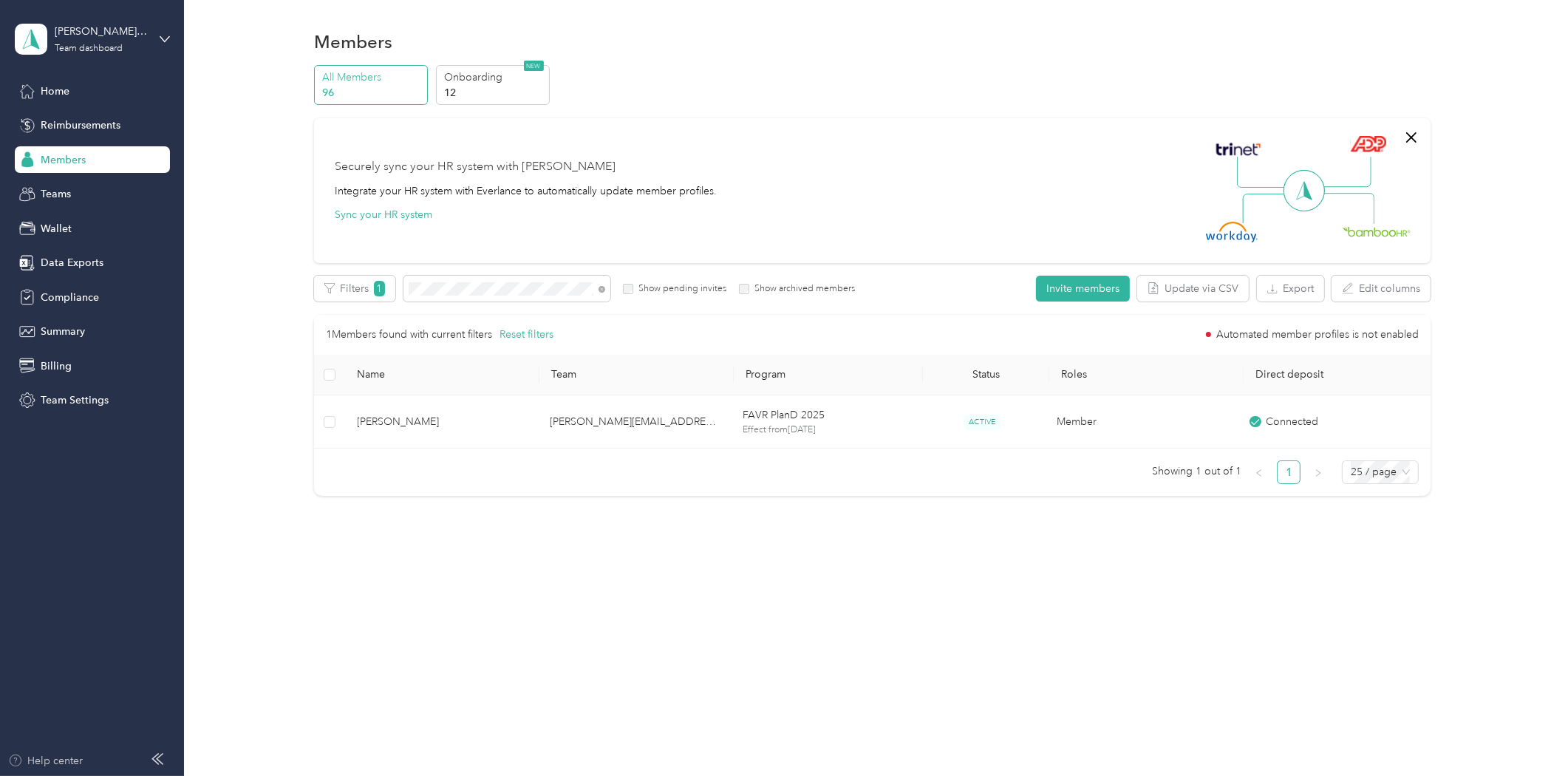
click at [31, 760] on div "Help center" at bounding box center [46, 761] width 76 height 15
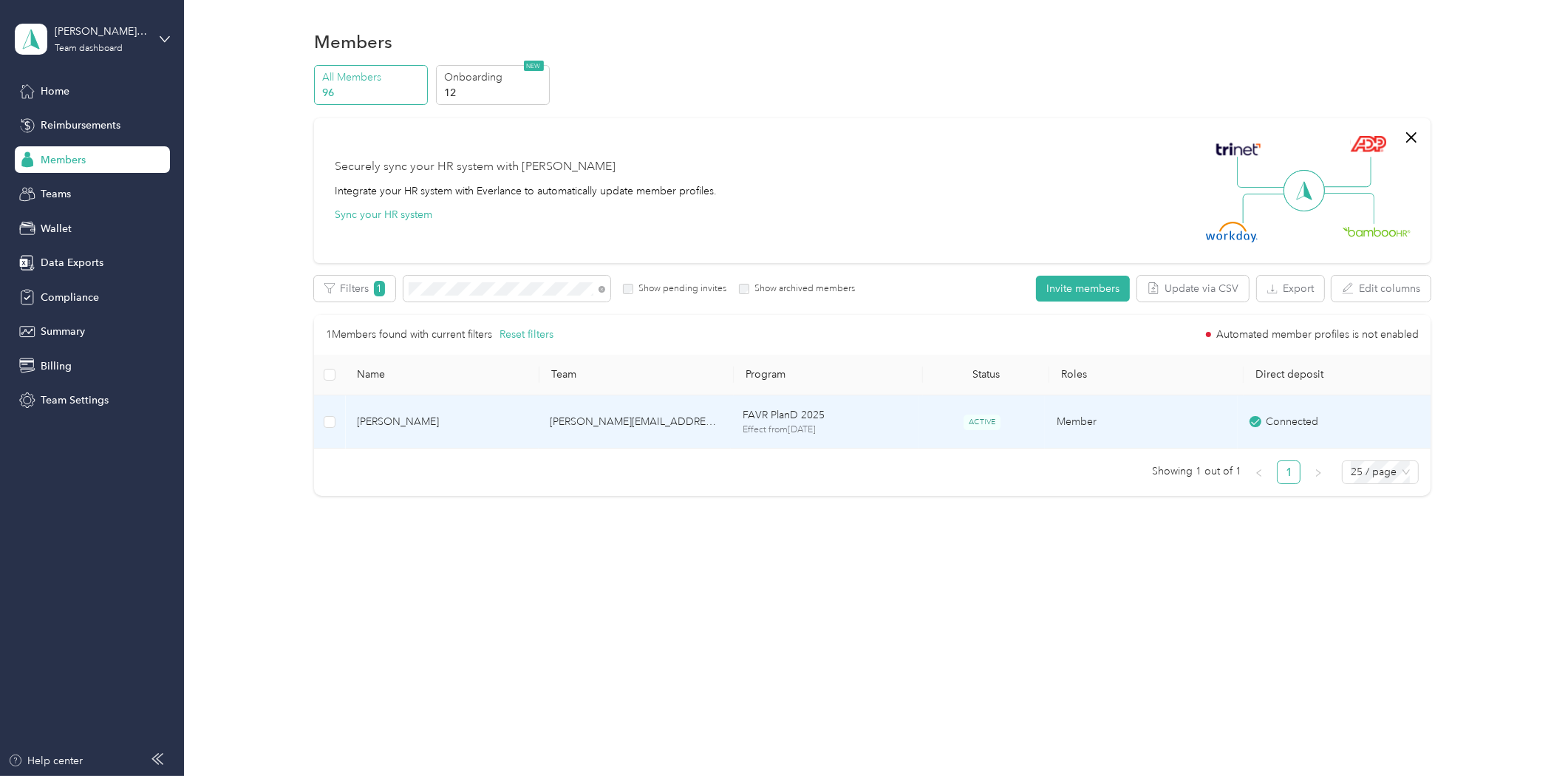
click at [430, 424] on span "[PERSON_NAME]" at bounding box center [442, 422] width 169 height 16
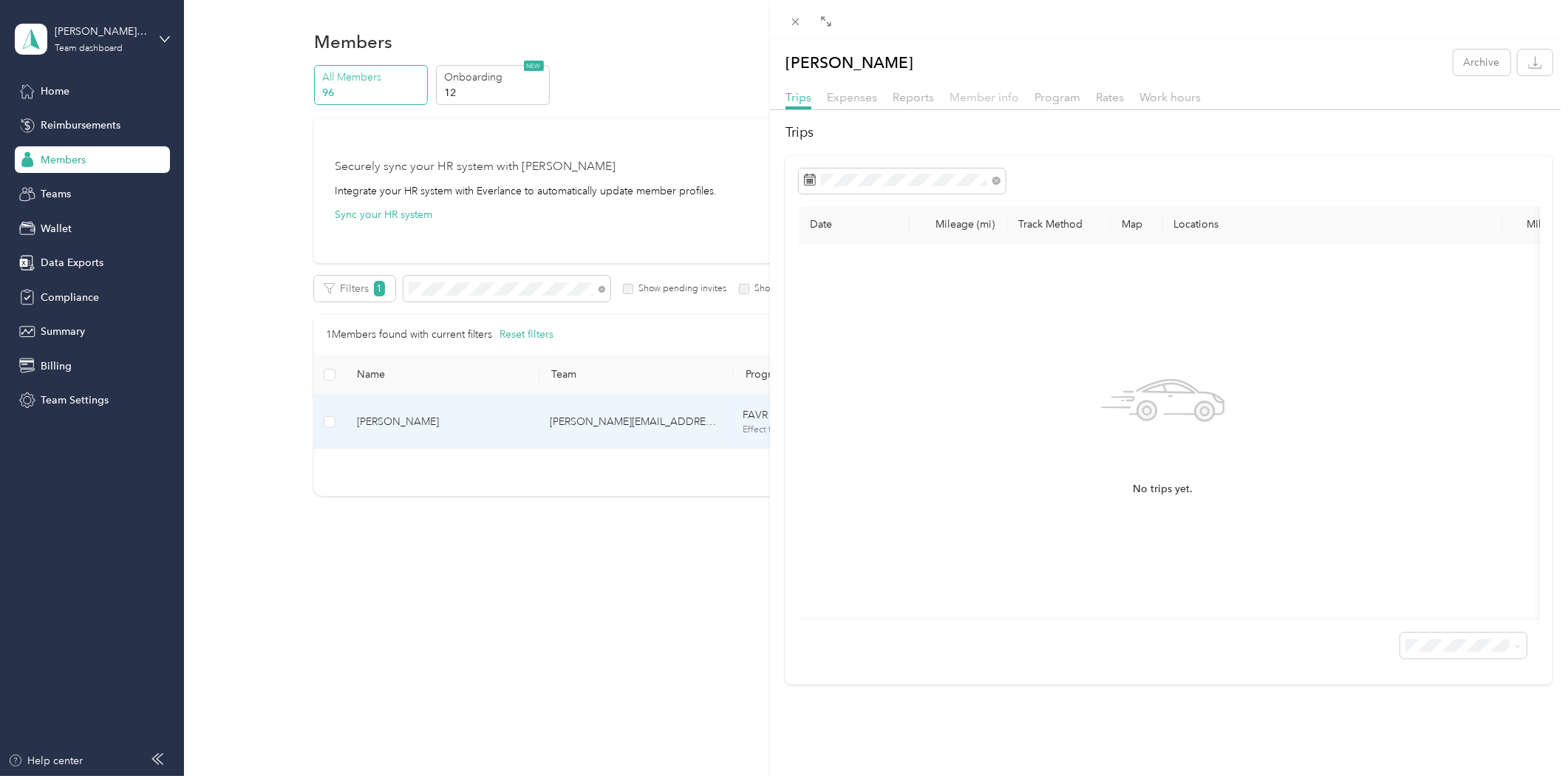
click at [974, 98] on span "Member info" at bounding box center [985, 97] width 69 height 14
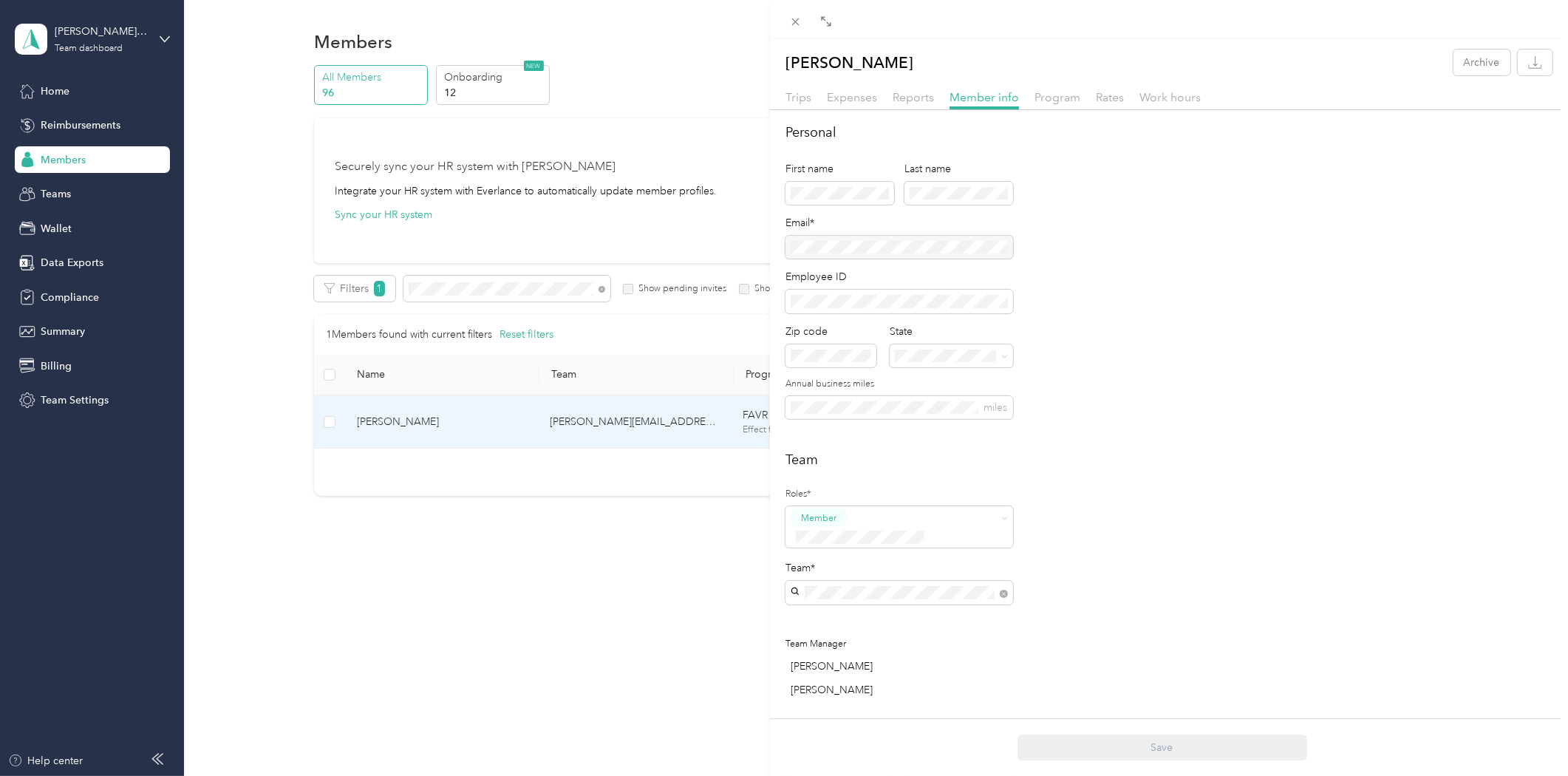
click at [630, 663] on div "[PERSON_NAME] Archive Trips Expenses Reports Member info Program Rates Work hou…" at bounding box center [784, 388] width 1568 height 776
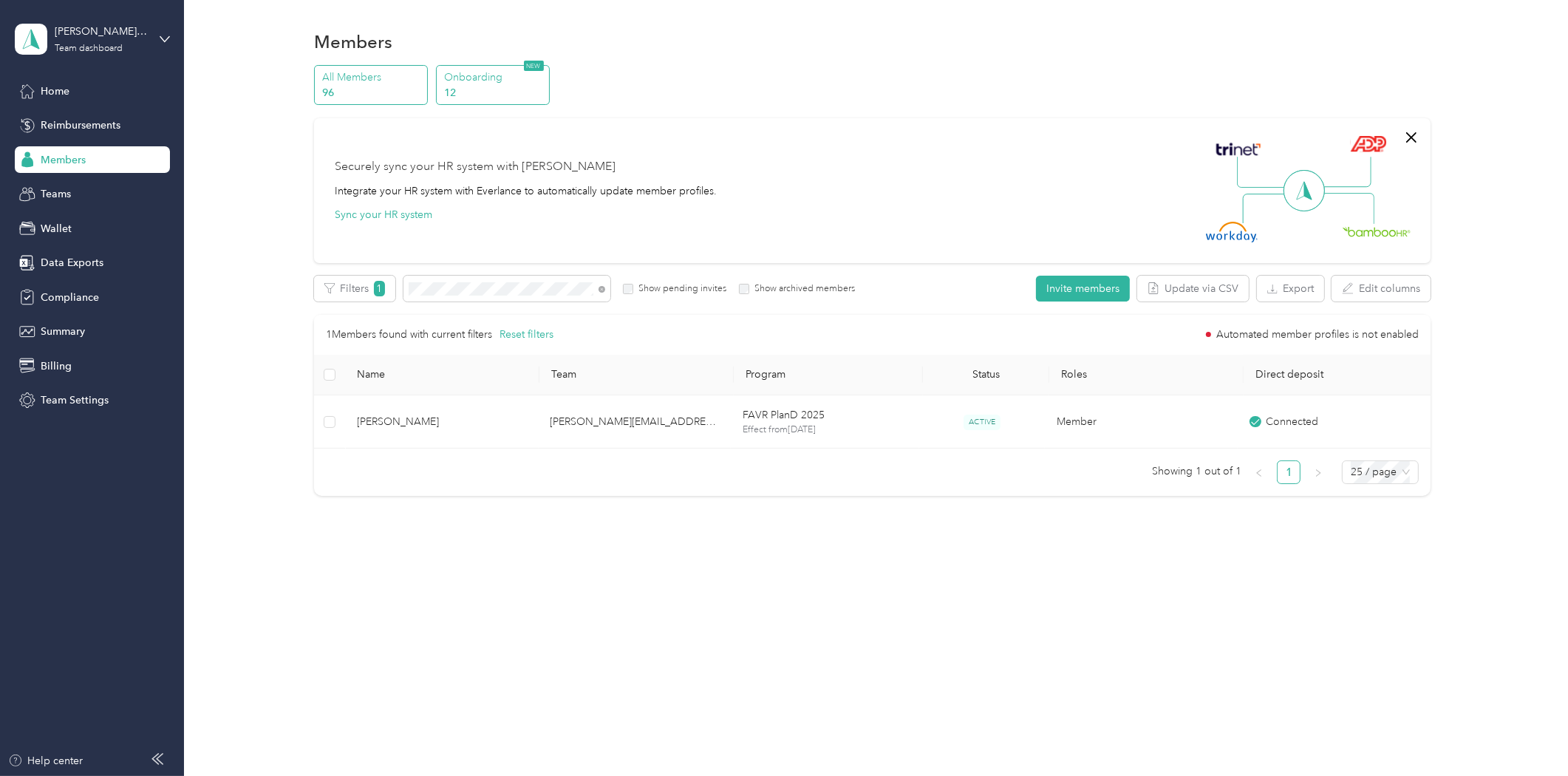
click at [497, 79] on p "Onboarding" at bounding box center [494, 77] width 101 height 15
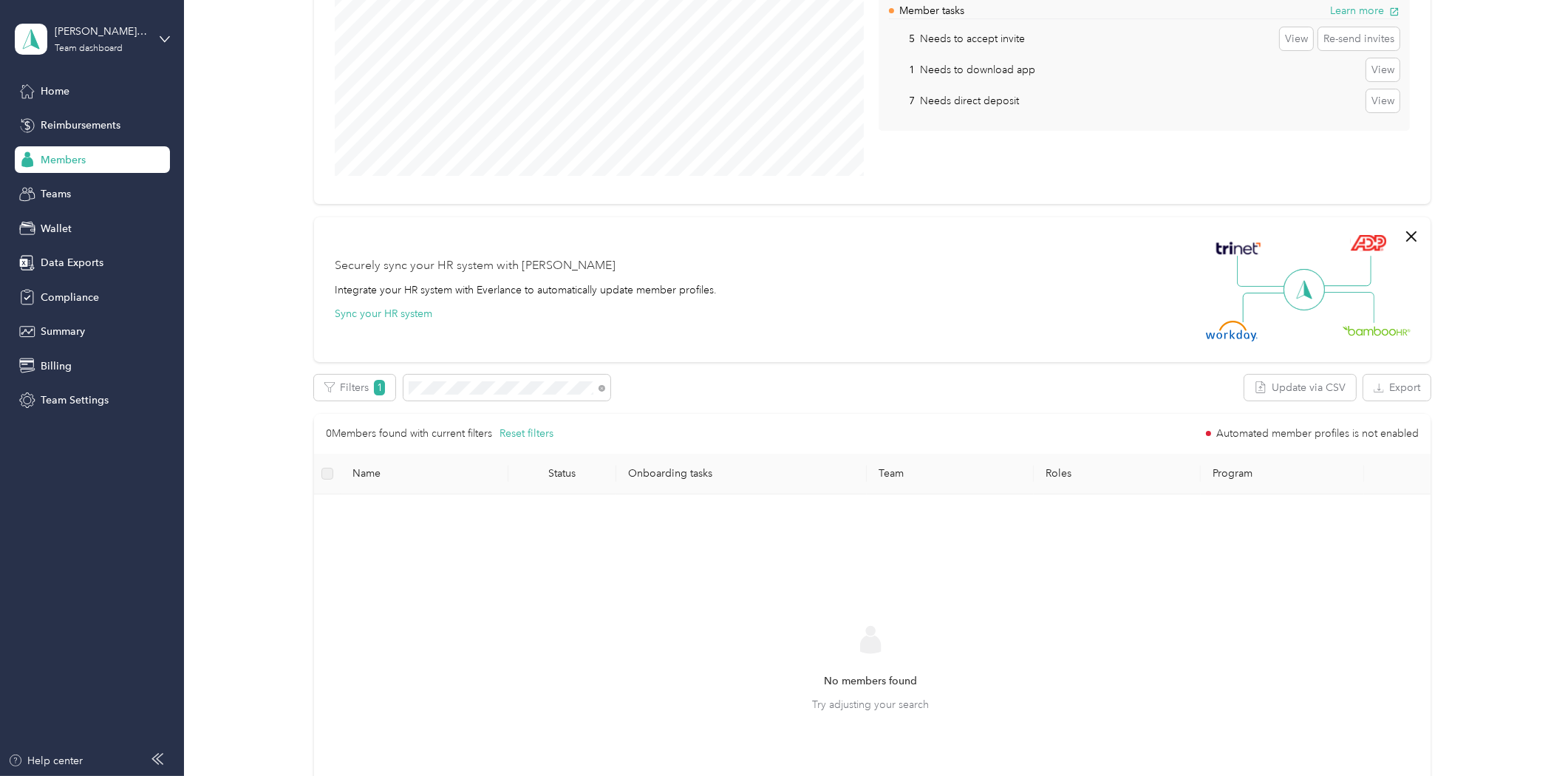
scroll to position [65, 0]
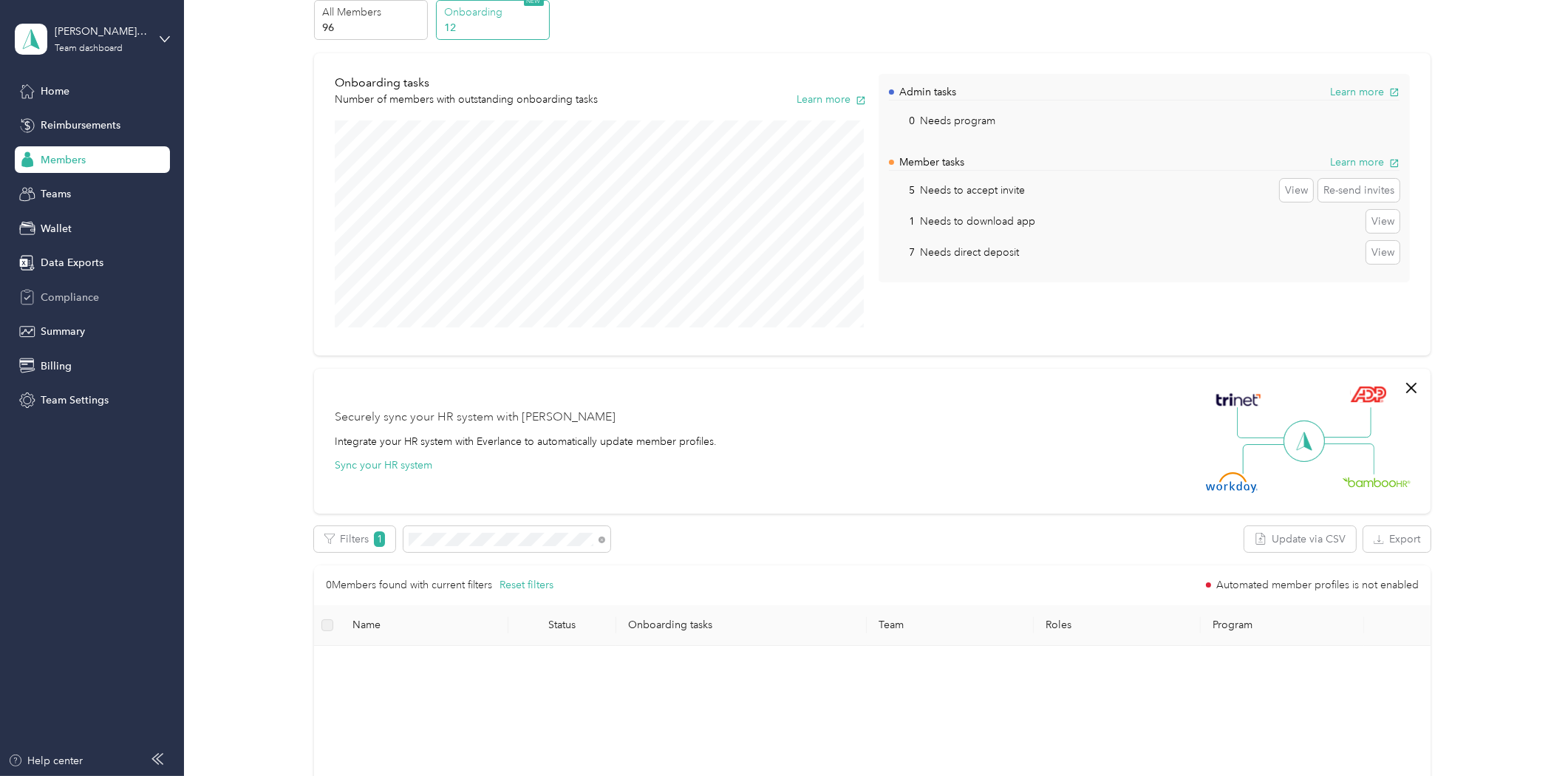
click at [67, 307] on div "Compliance" at bounding box center [92, 297] width 156 height 27
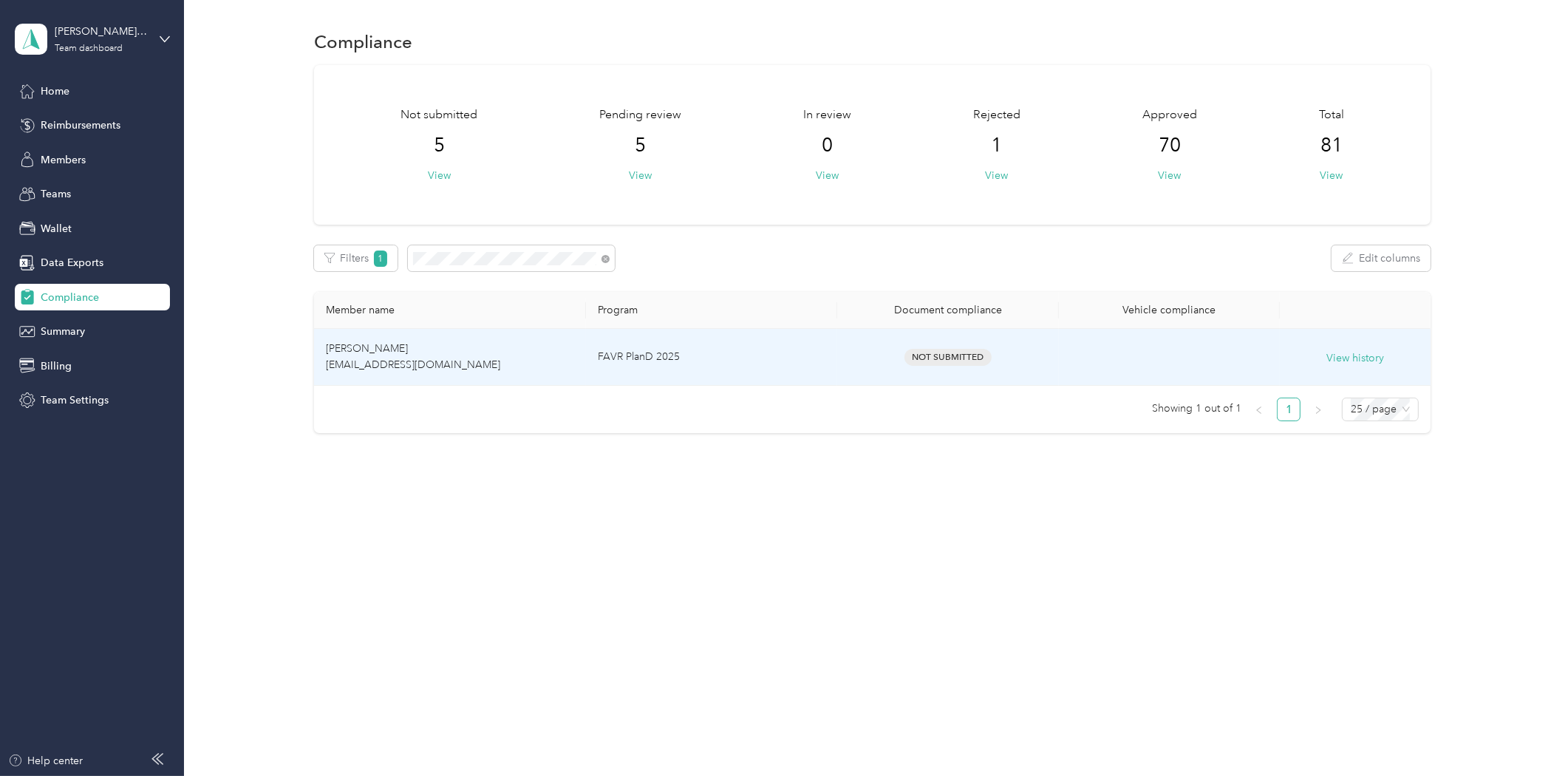
click at [381, 355] on td "[PERSON_NAME] [EMAIL_ADDRESS][DOMAIN_NAME]" at bounding box center [450, 357] width 272 height 57
click at [1343, 351] on button "View history" at bounding box center [1355, 359] width 58 height 16
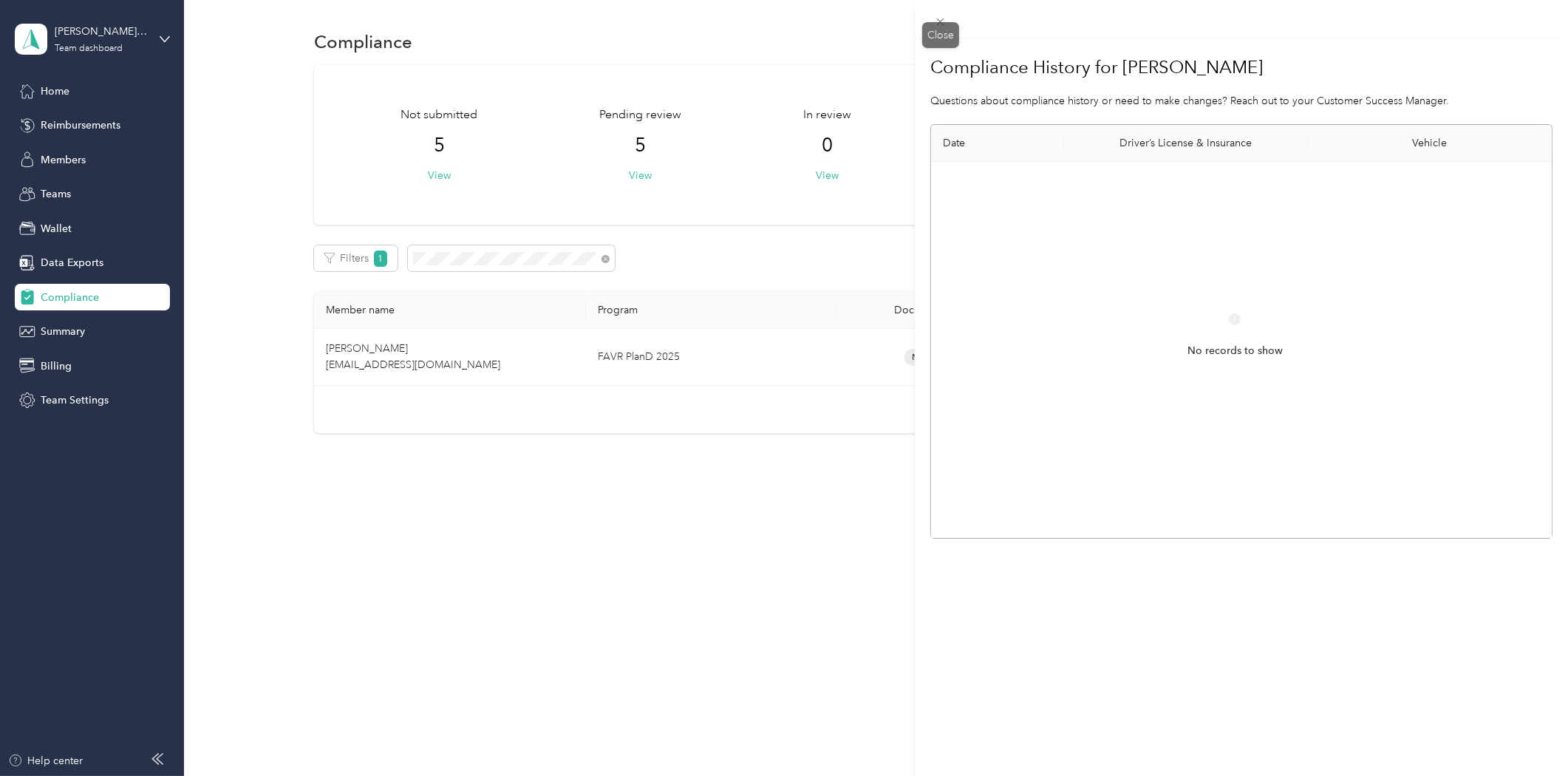
click at [944, 26] on icon at bounding box center [940, 22] width 13 height 13
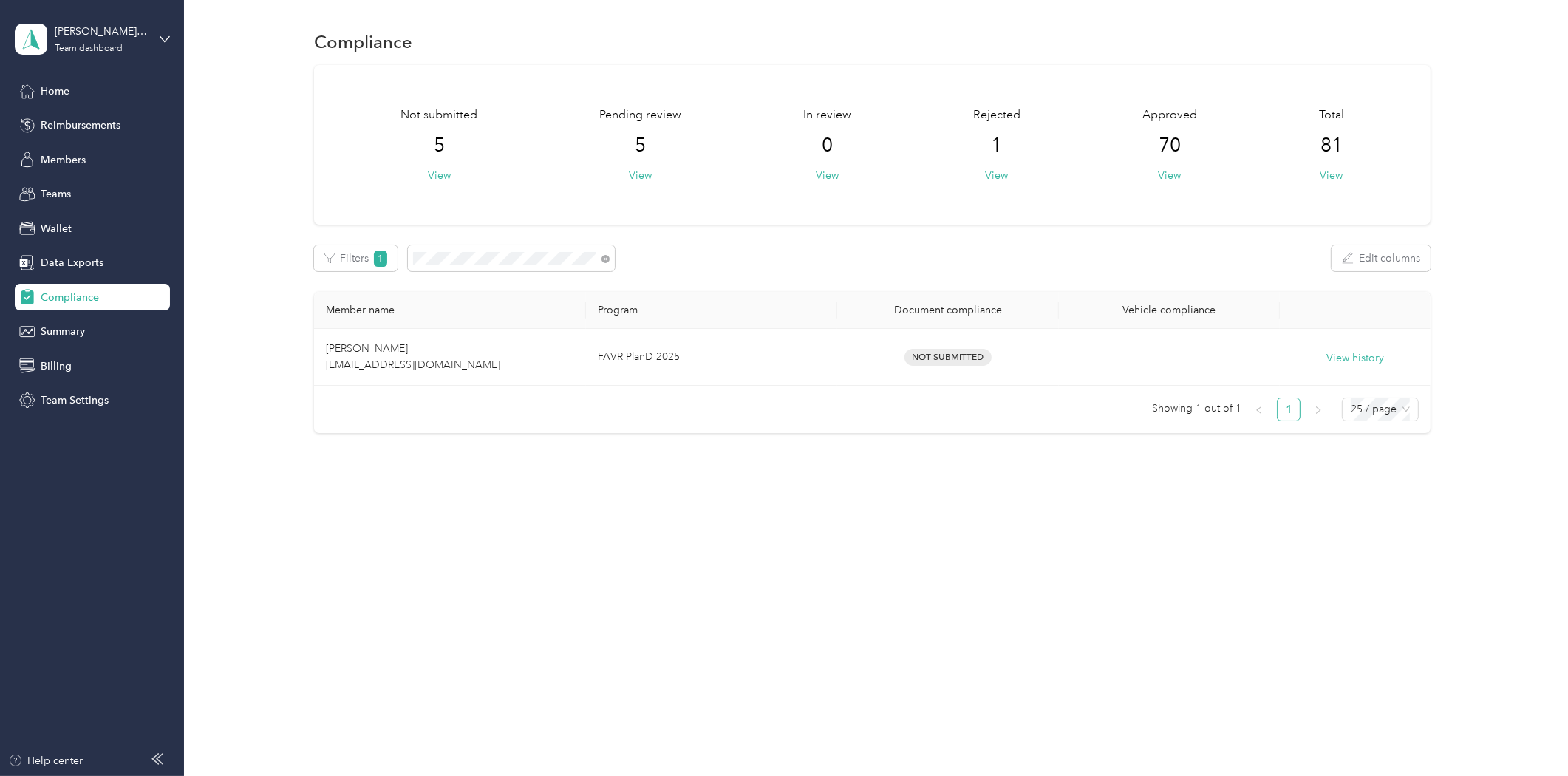
click at [707, 737] on div "Compliance Not submitted 5 View Pending review 5 View In review 0 View Rejected…" at bounding box center [872, 388] width 1377 height 776
click at [67, 156] on span "Members" at bounding box center [63, 160] width 45 height 15
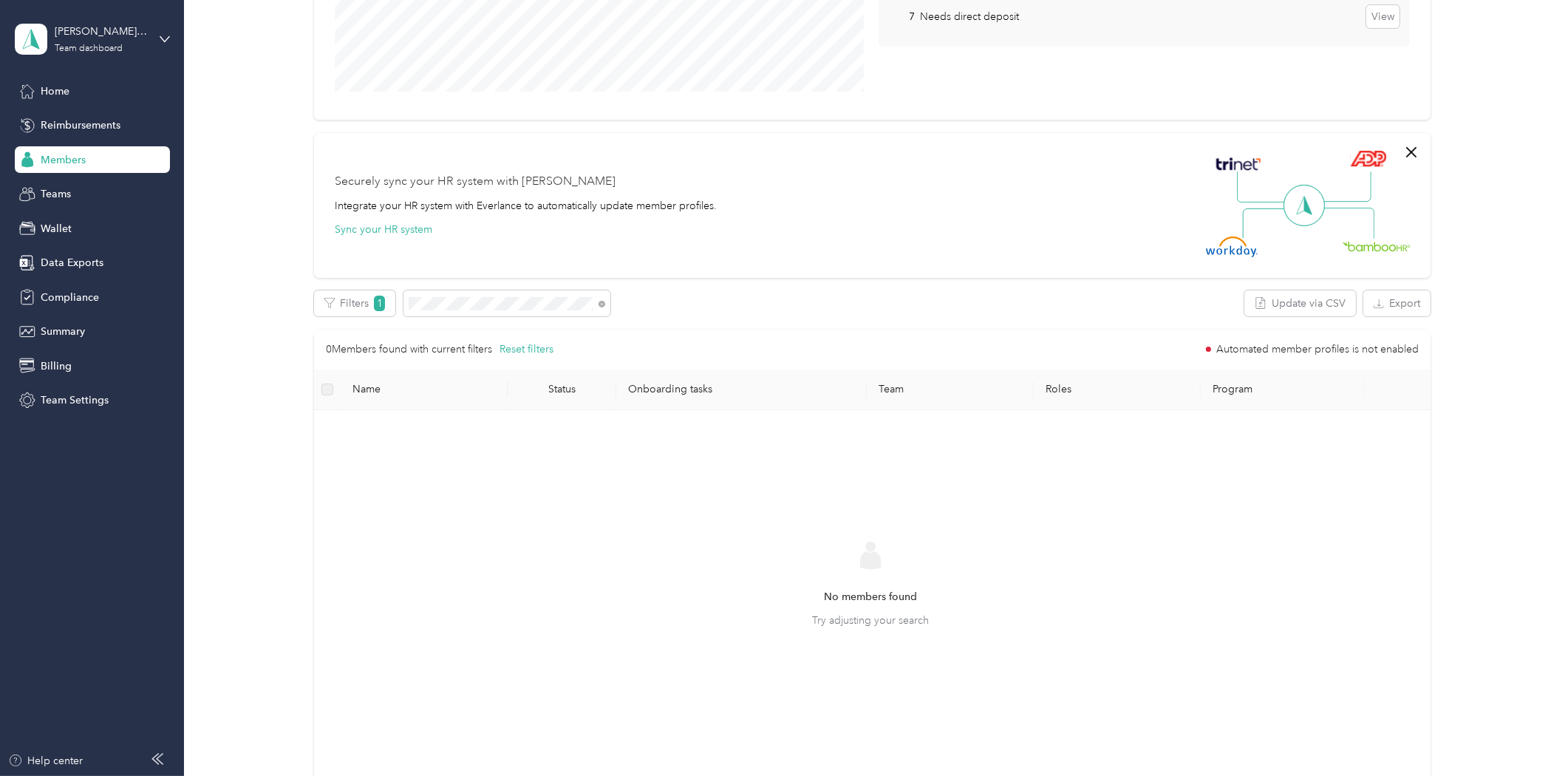
scroll to position [410, 0]
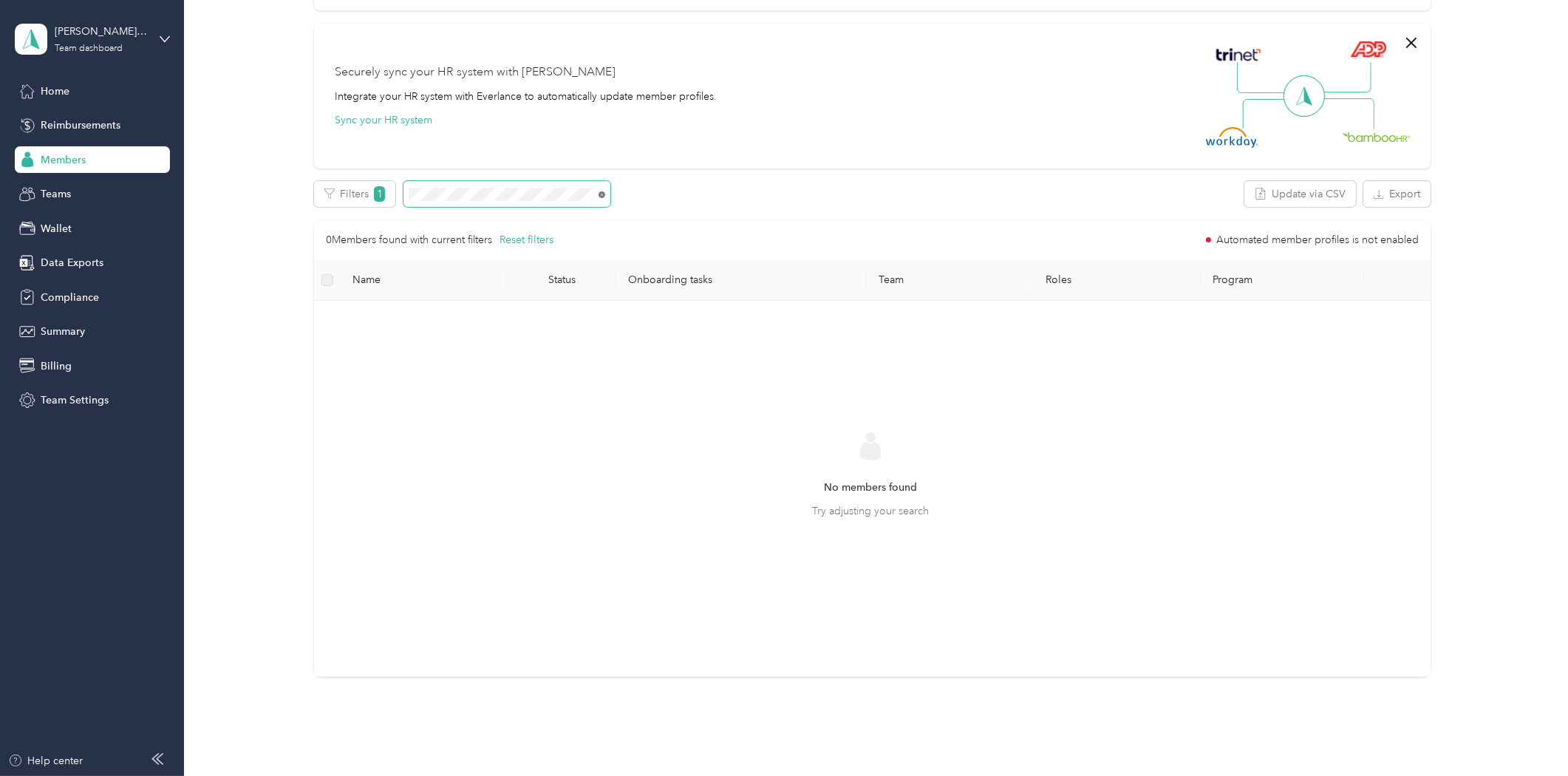
click at [602, 192] on icon at bounding box center [602, 195] width 6 height 6
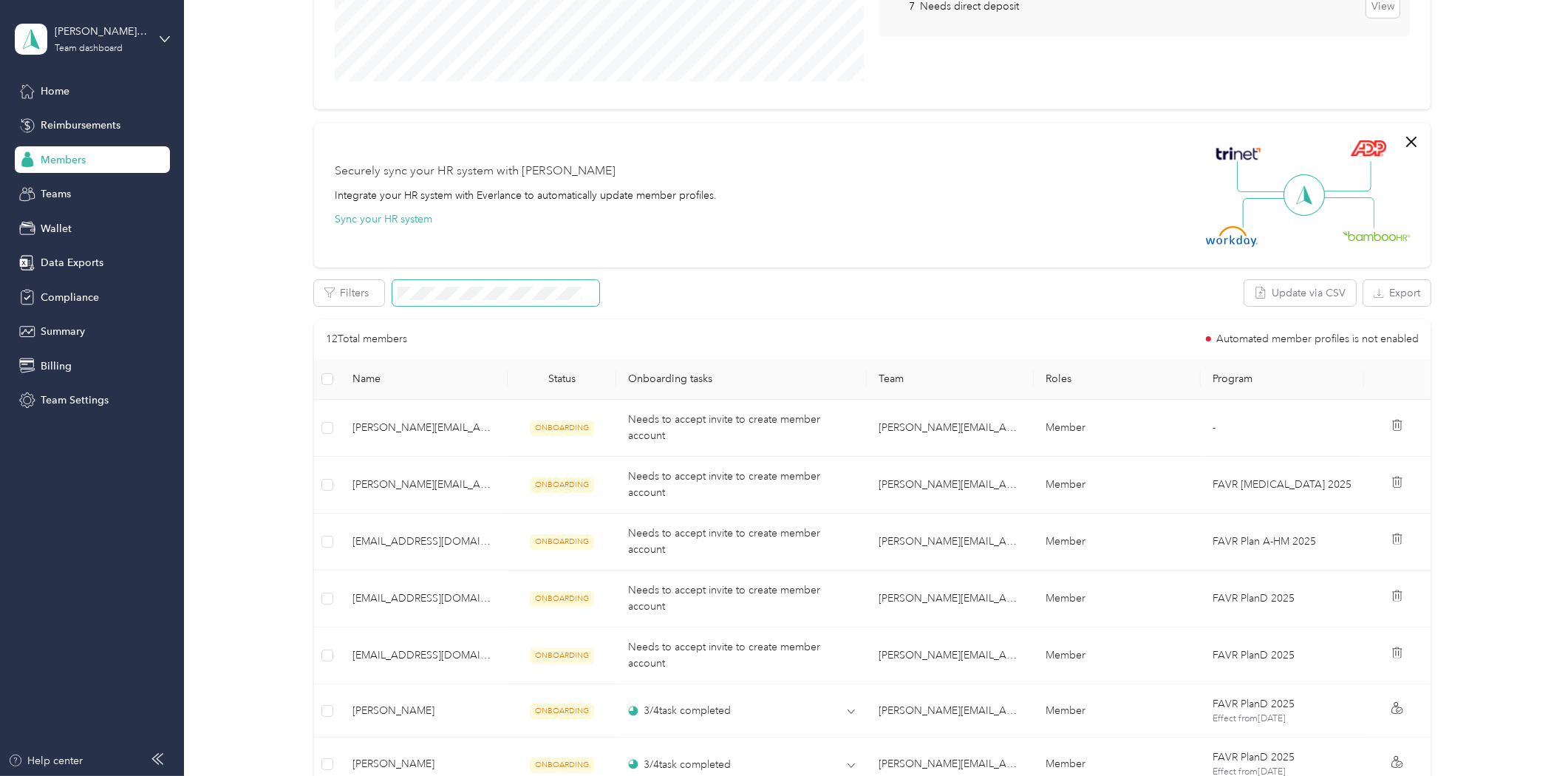
scroll to position [301, 0]
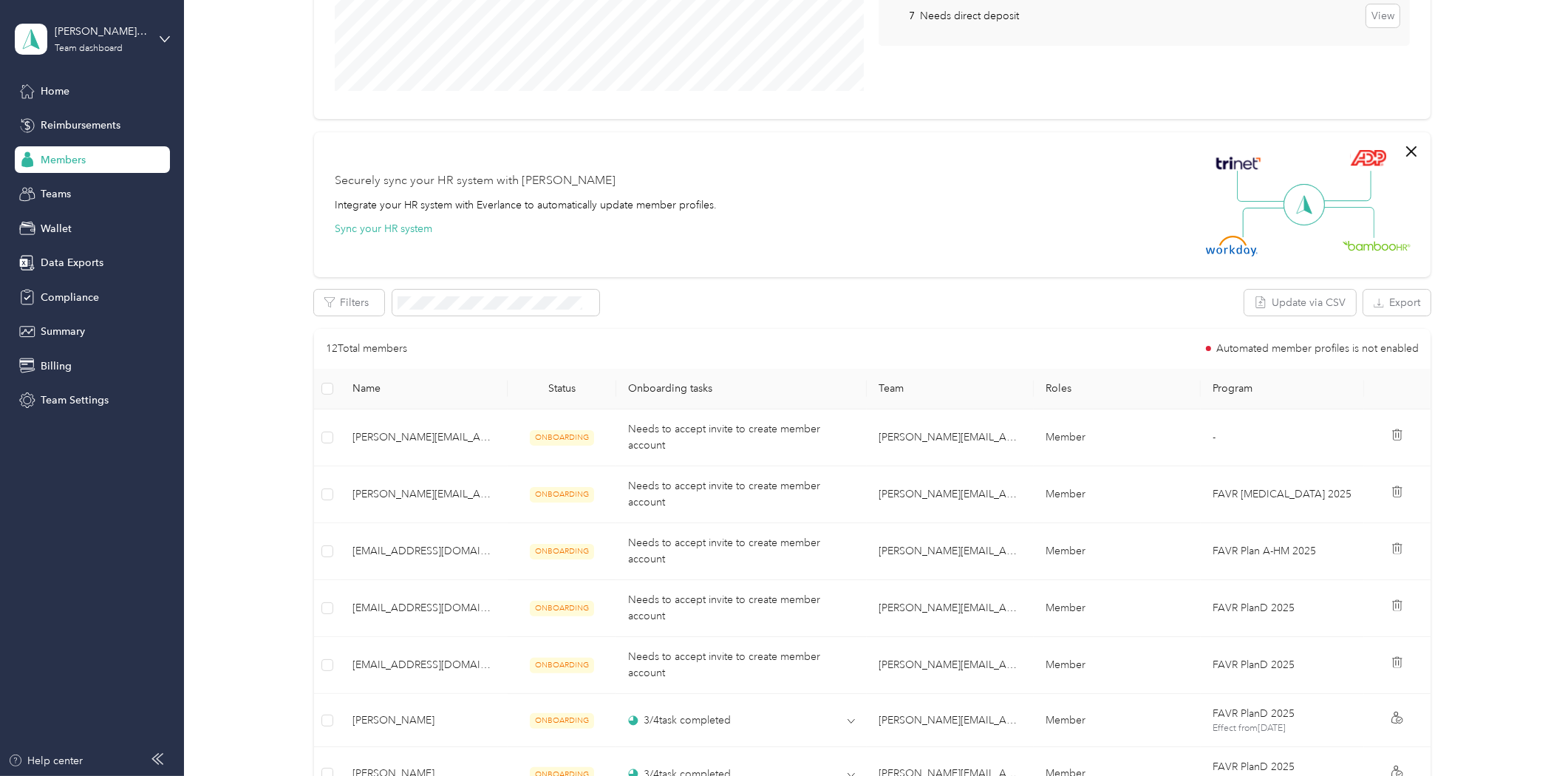
click at [238, 408] on div "All Members 96 Onboarding 12 NEW Onboarding tasks Number of members with outsta…" at bounding box center [873, 441] width 1341 height 1354
click at [78, 156] on span "Members" at bounding box center [63, 160] width 45 height 15
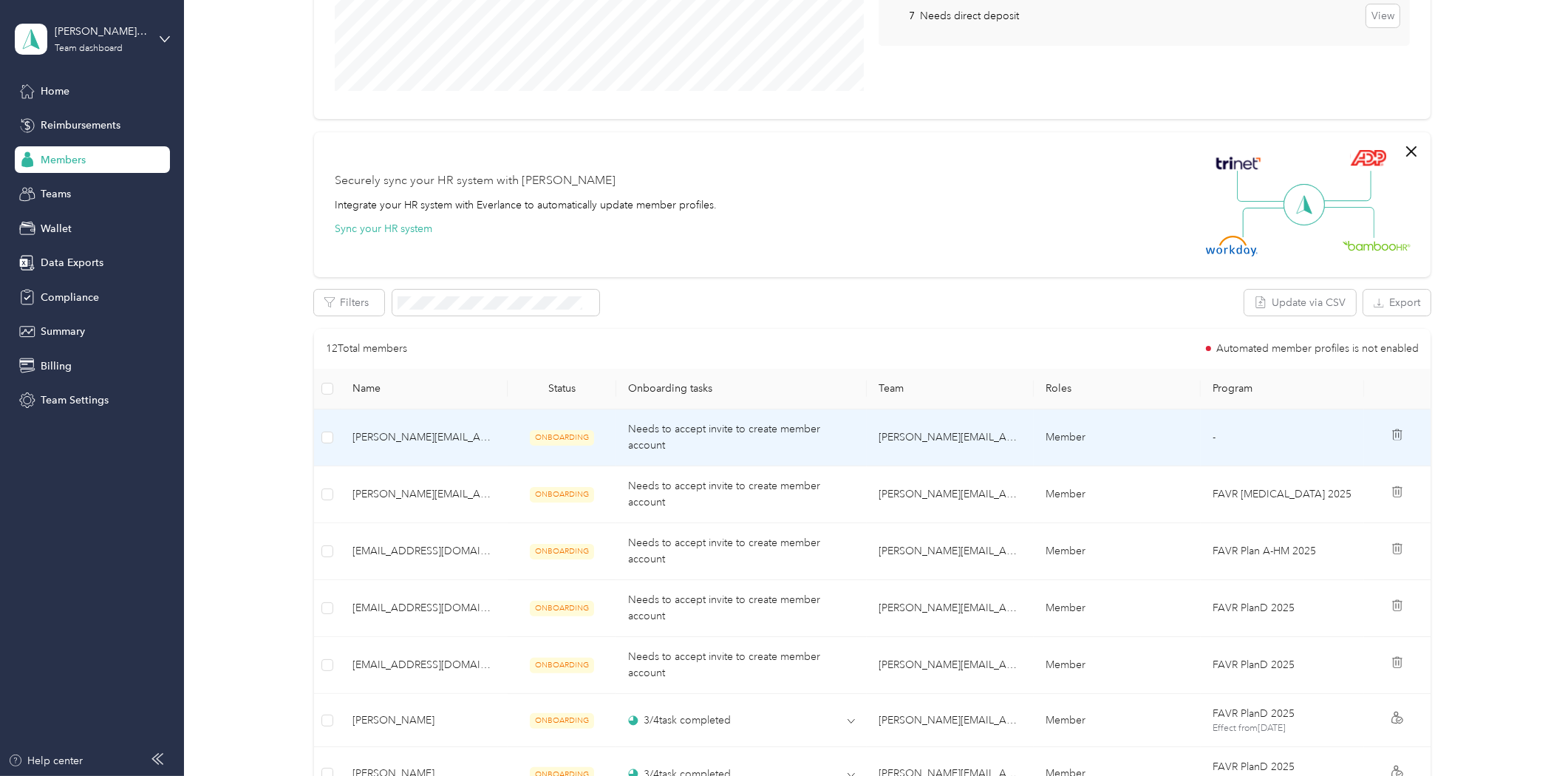
scroll to position [0, 0]
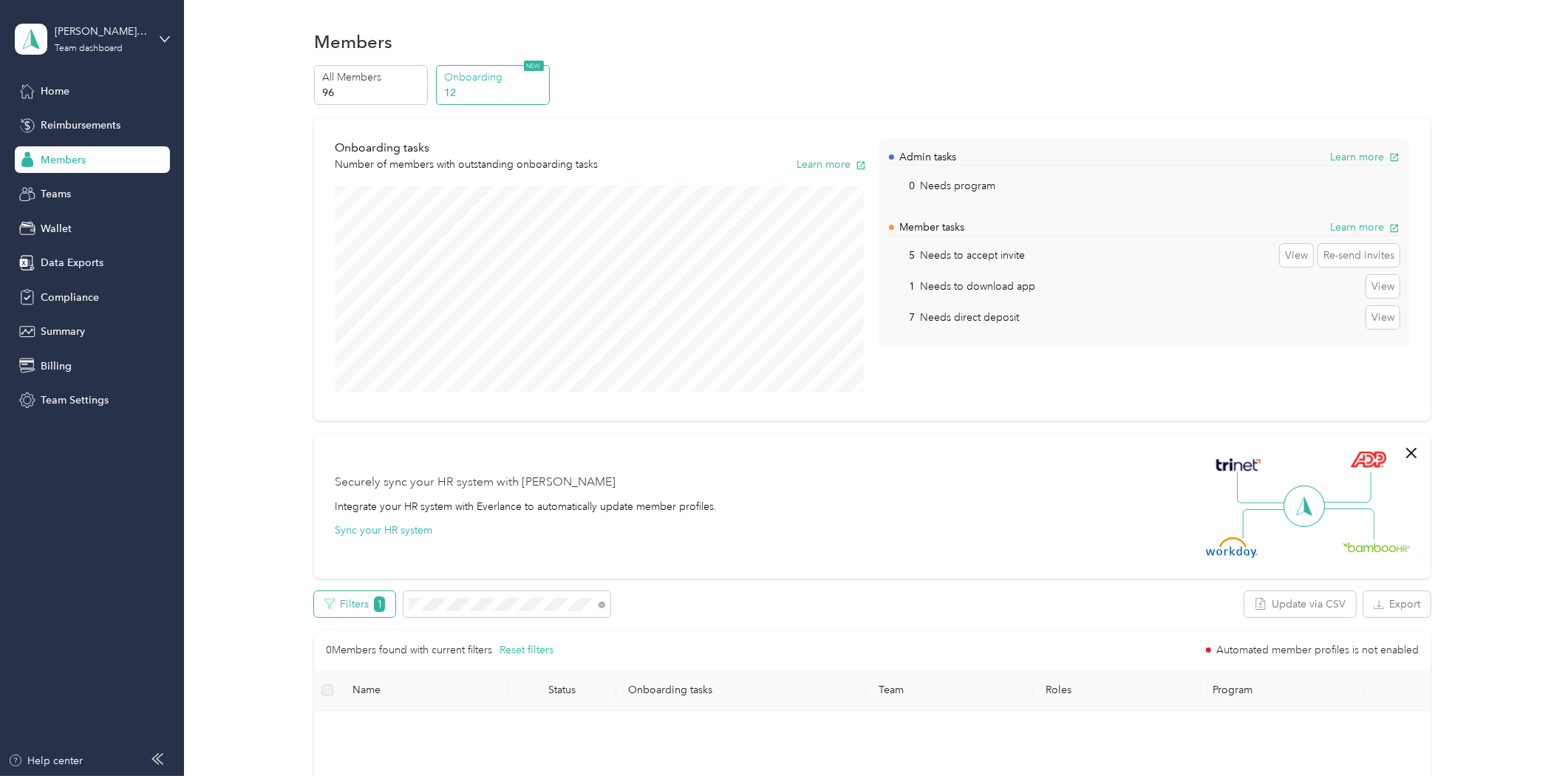
click at [381, 604] on span "1" at bounding box center [380, 604] width 11 height 15
click at [55, 89] on span "Home" at bounding box center [55, 91] width 29 height 15
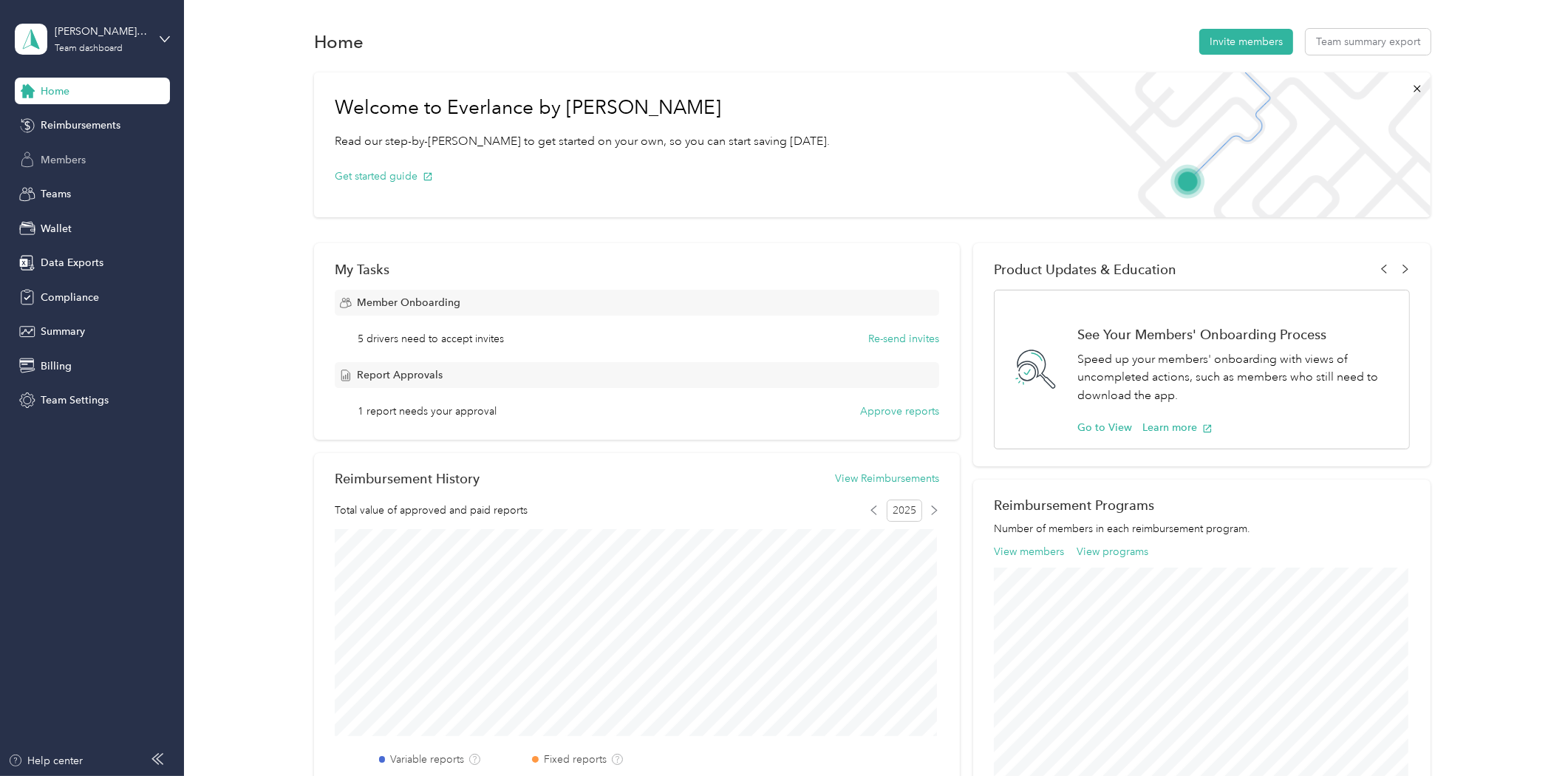
click at [56, 167] on div "Members" at bounding box center [92, 160] width 156 height 27
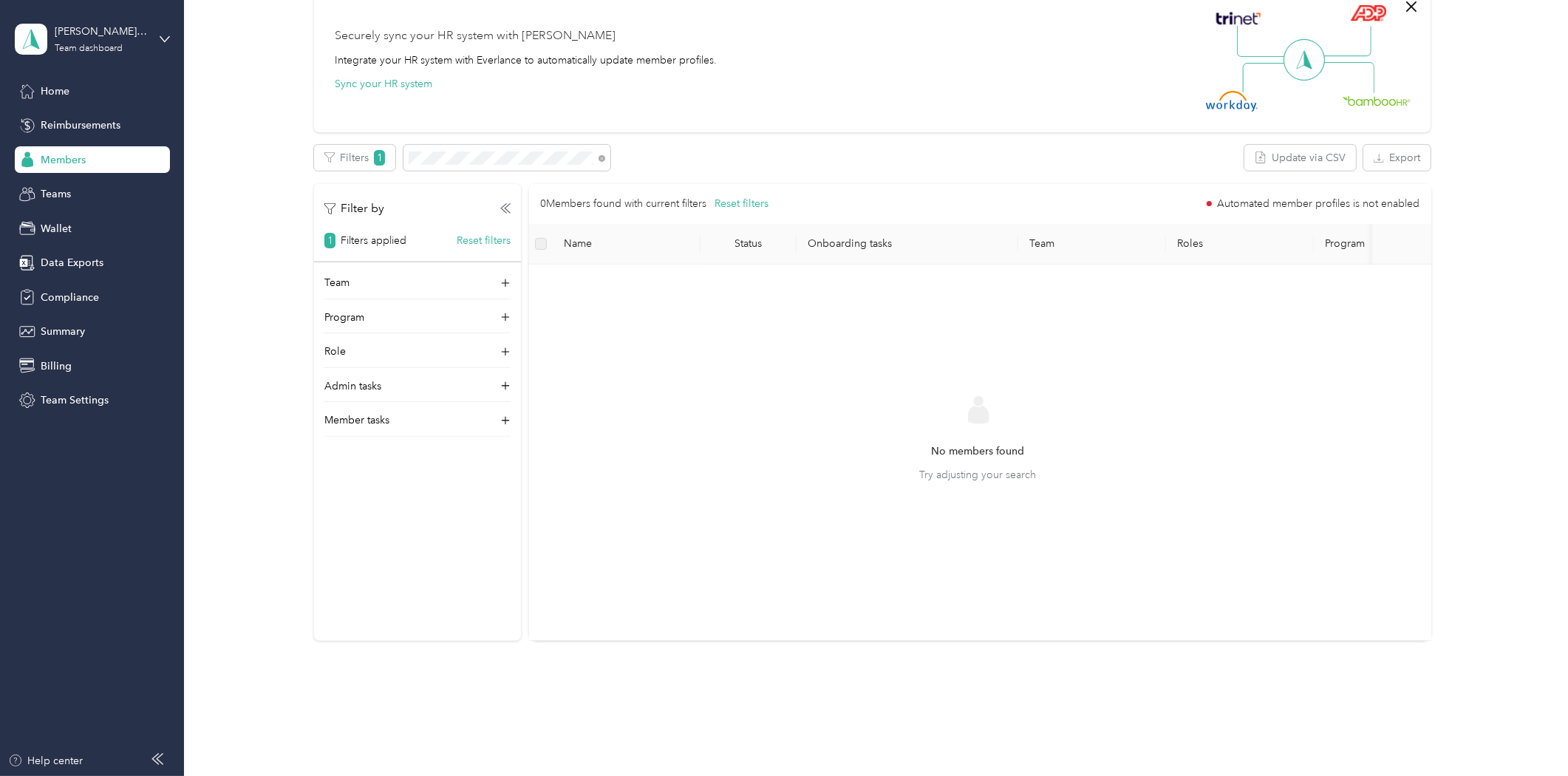
scroll to position [488, 0]
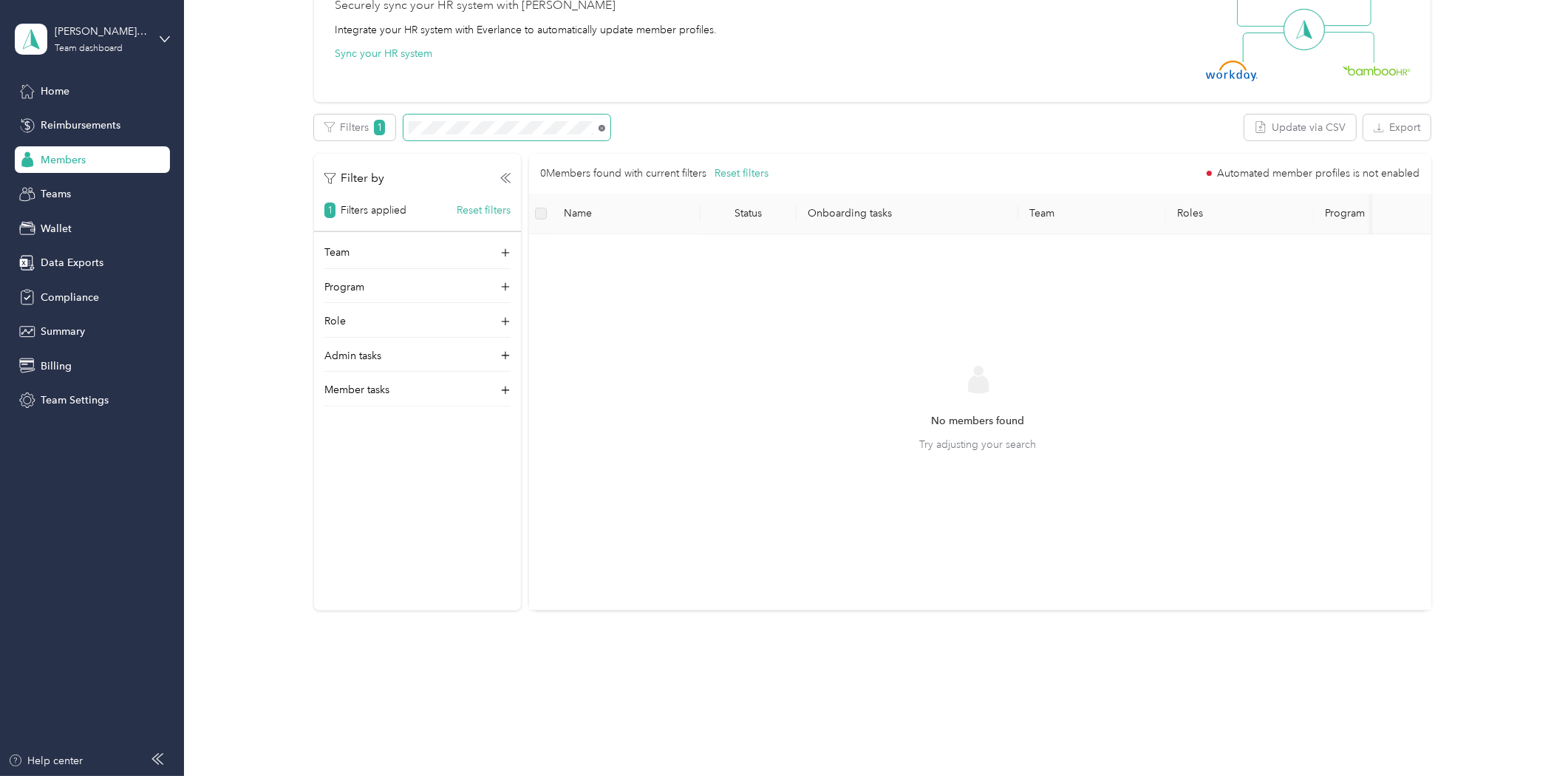
click at [599, 125] on icon at bounding box center [602, 128] width 6 height 6
click at [467, 202] on button "Reset filters" at bounding box center [483, 210] width 54 height 15
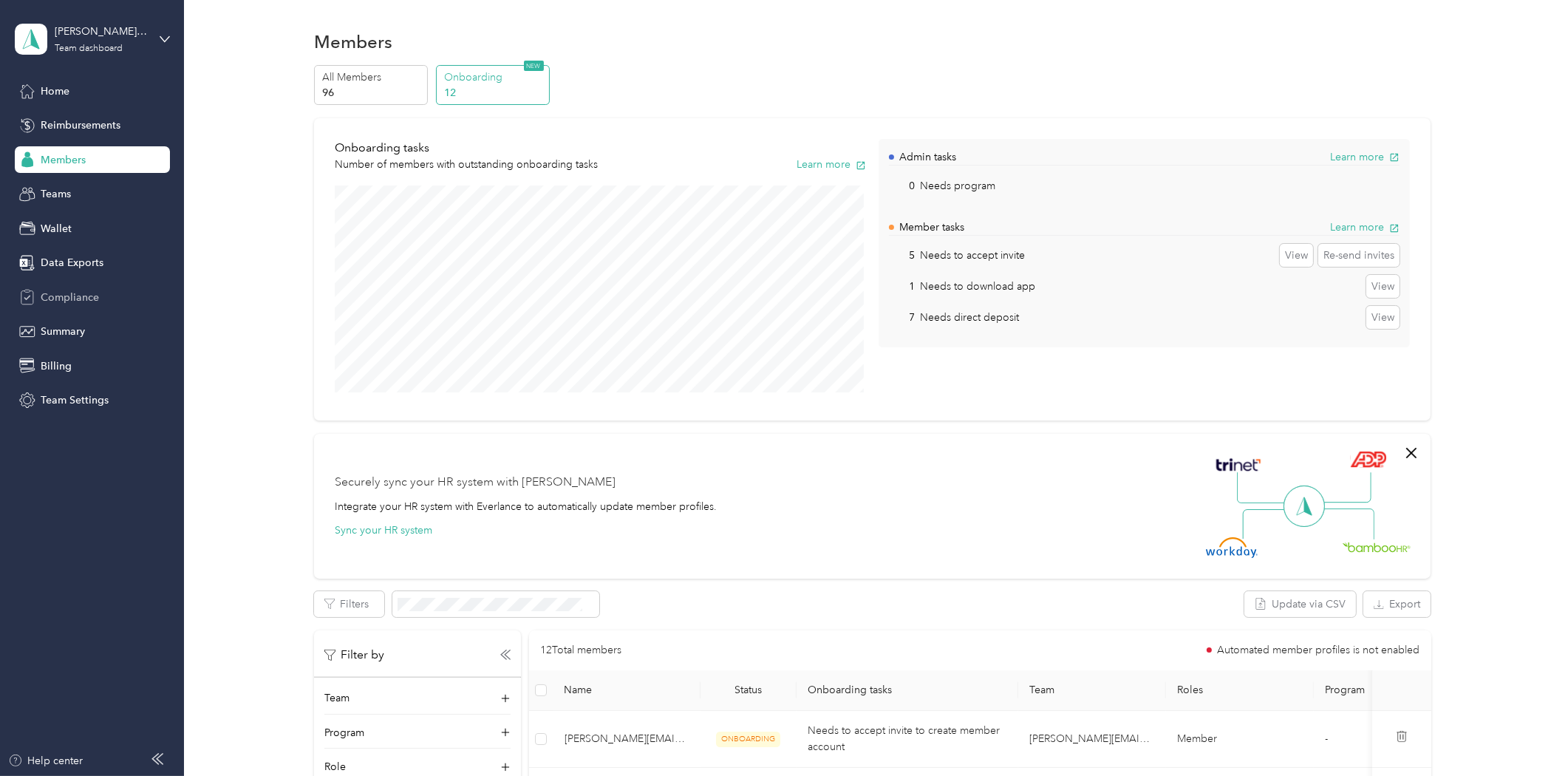
click at [68, 290] on span "Compliance" at bounding box center [69, 297] width 58 height 15
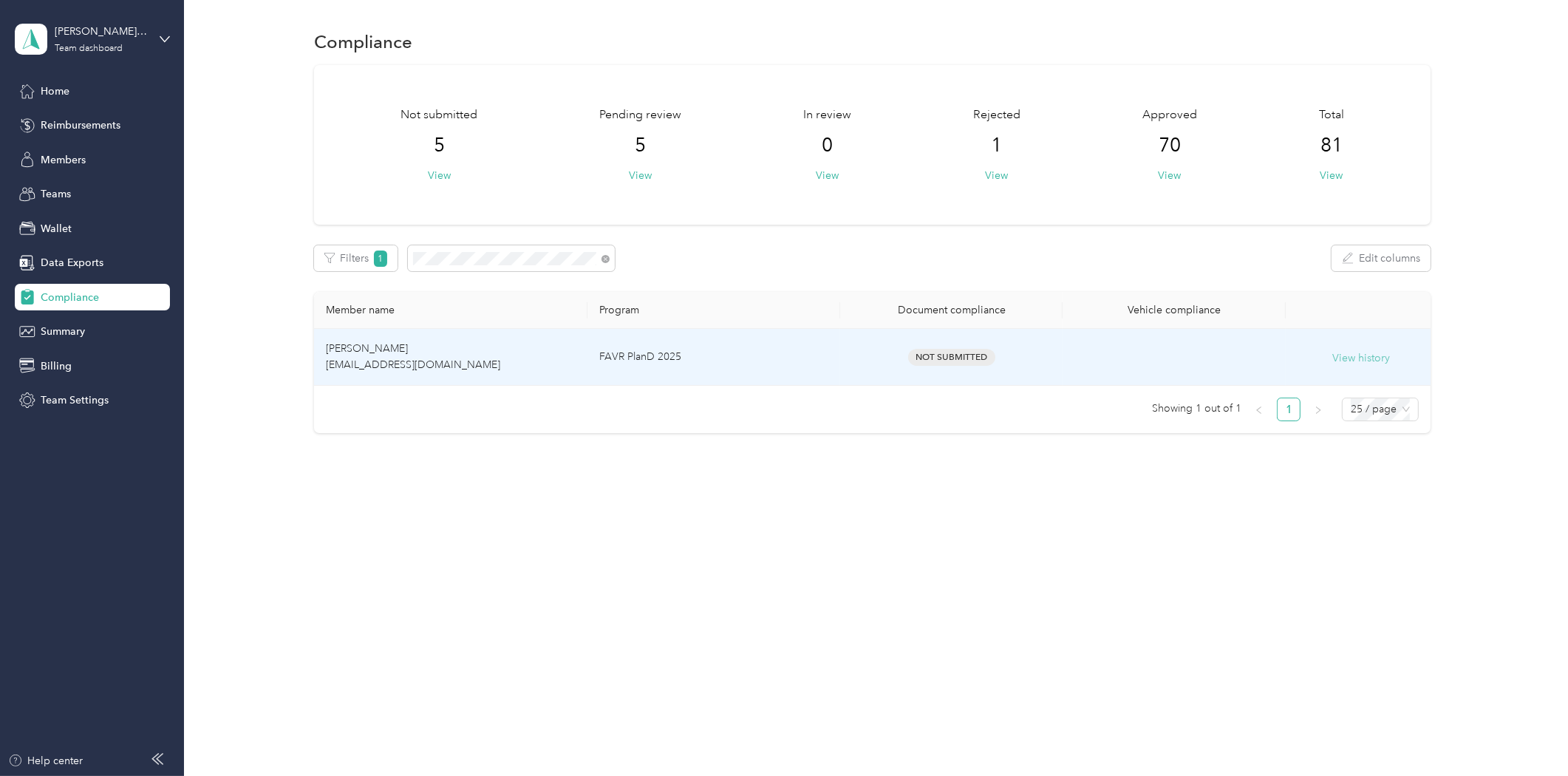
click at [1354, 361] on button "View history" at bounding box center [1362, 359] width 58 height 16
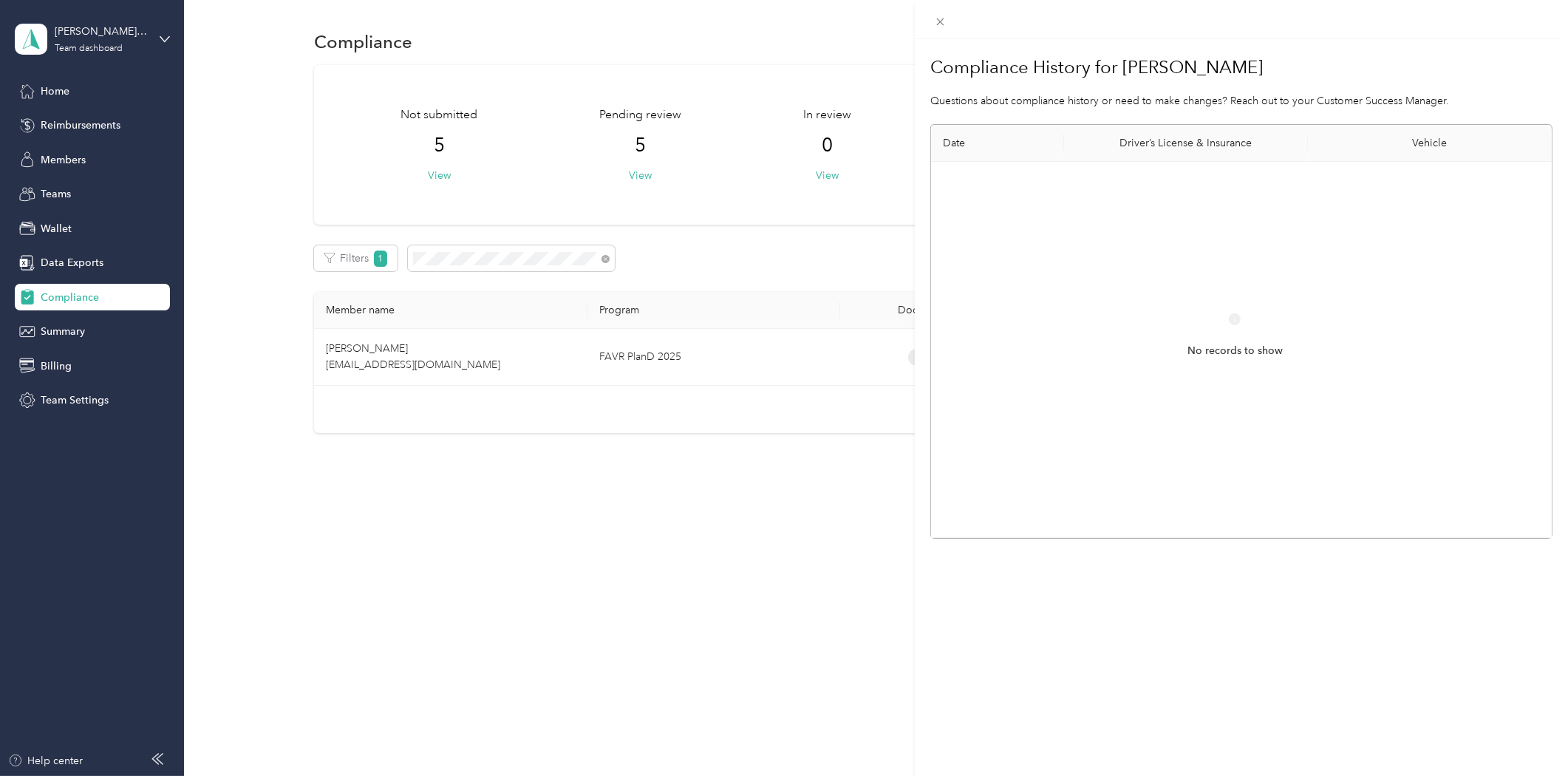
click at [624, 629] on div "Compliance History for [PERSON_NAME] Questions about compliance history or need…" at bounding box center [784, 388] width 1568 height 776
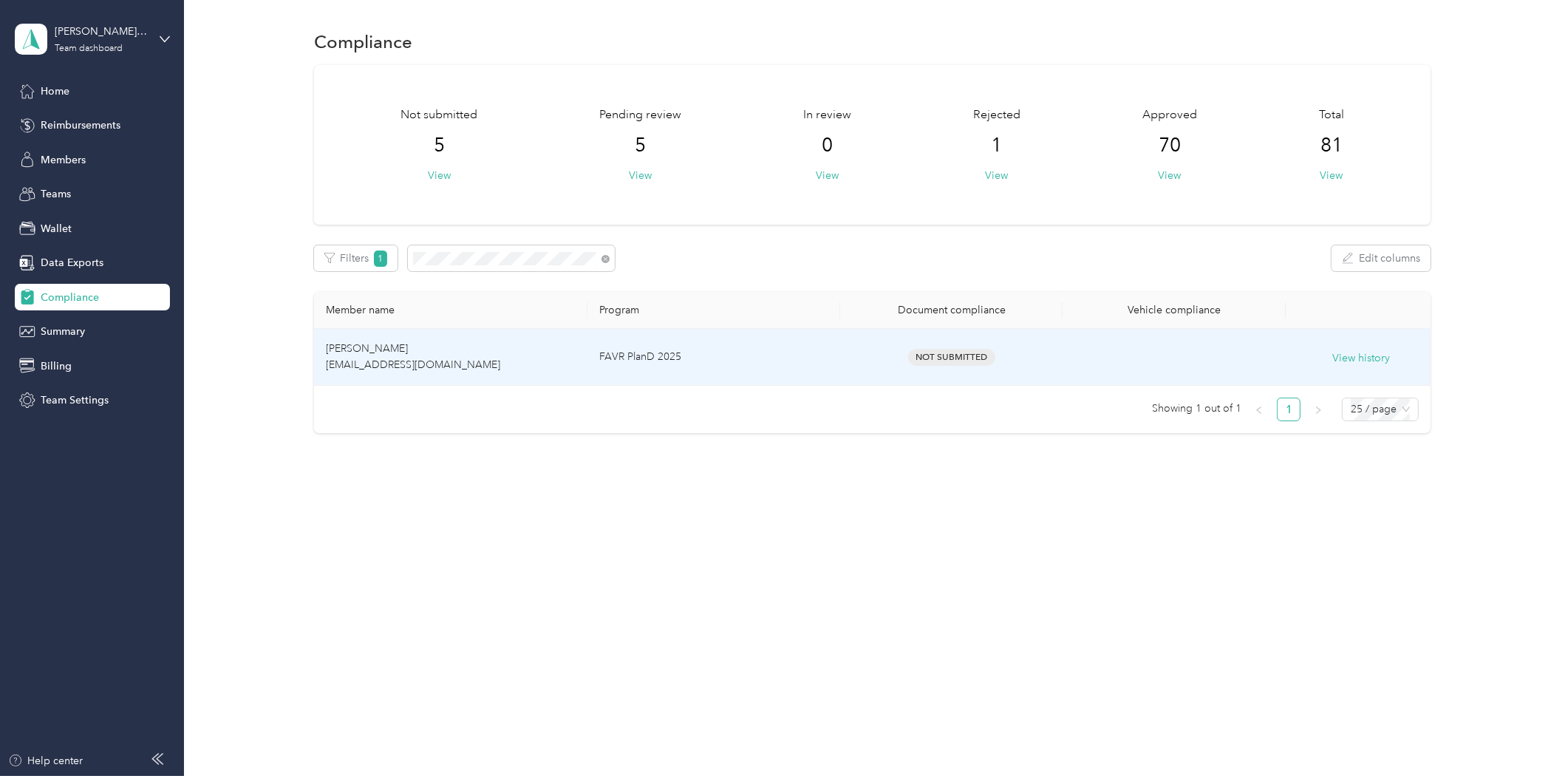
click at [344, 364] on span "[PERSON_NAME] [EMAIL_ADDRESS][DOMAIN_NAME]" at bounding box center [413, 357] width 174 height 29
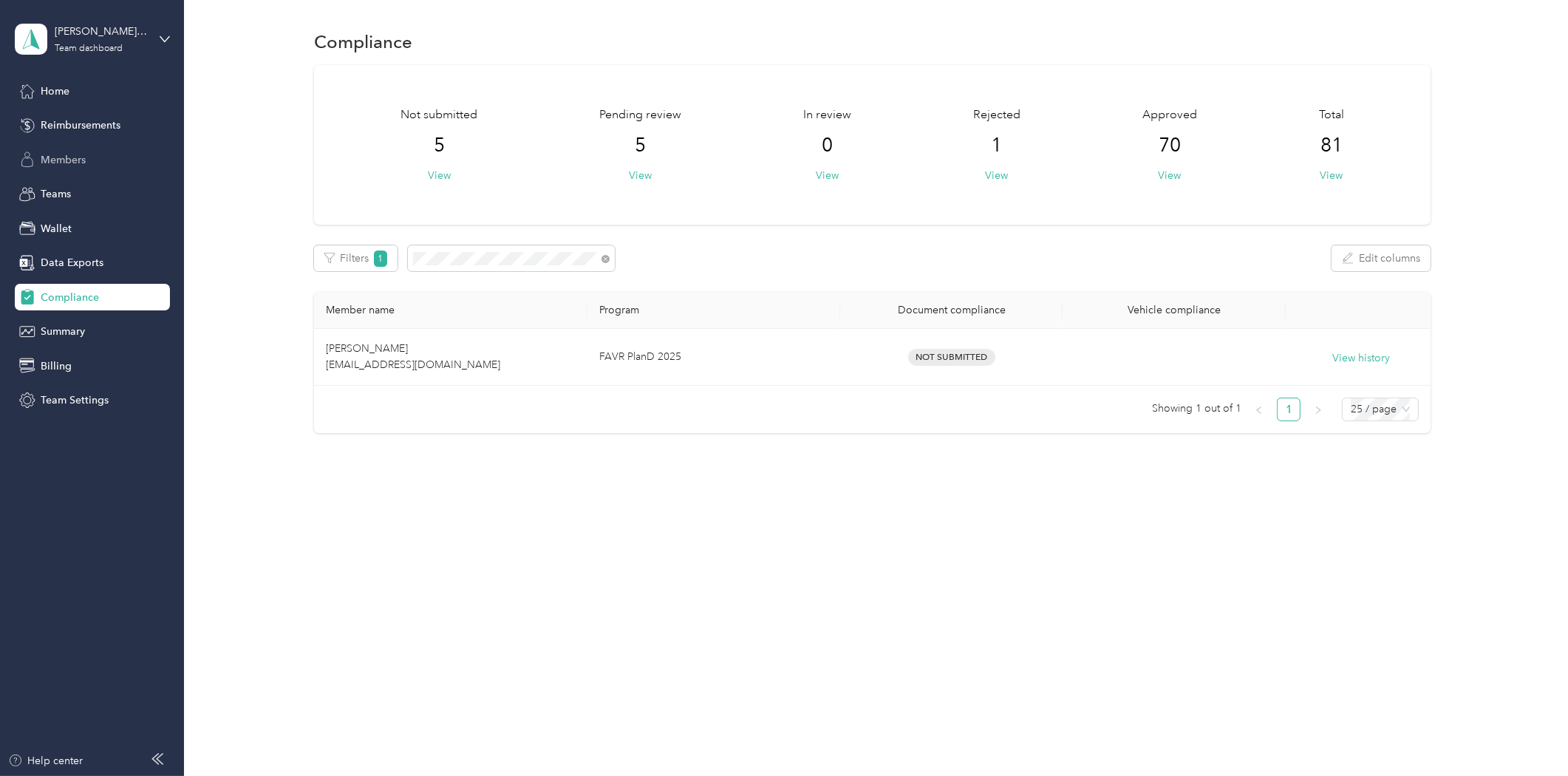
click at [49, 152] on span "Members" at bounding box center [63, 160] width 45 height 15
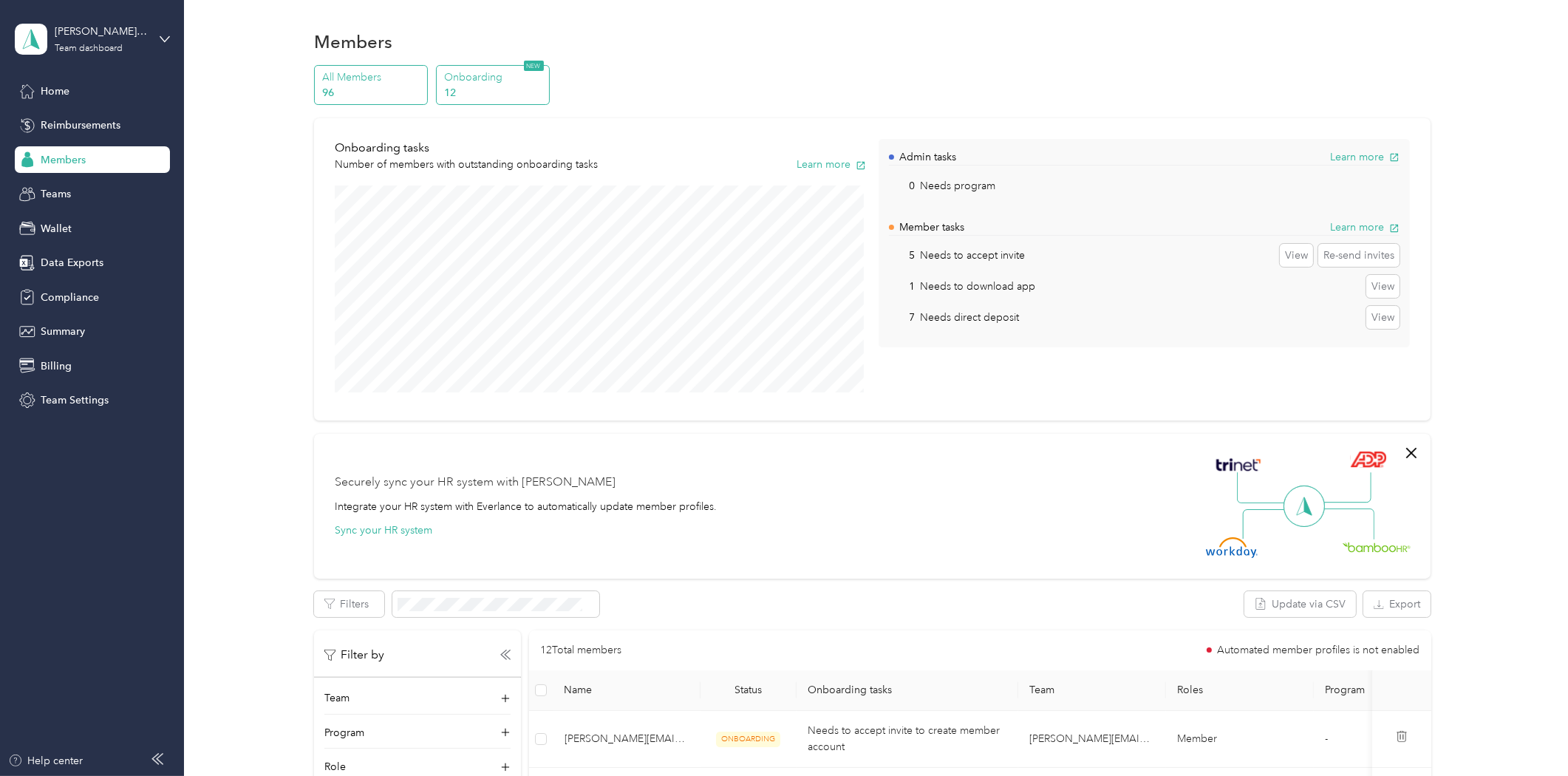
click at [358, 75] on p "All Members" at bounding box center [373, 77] width 101 height 15
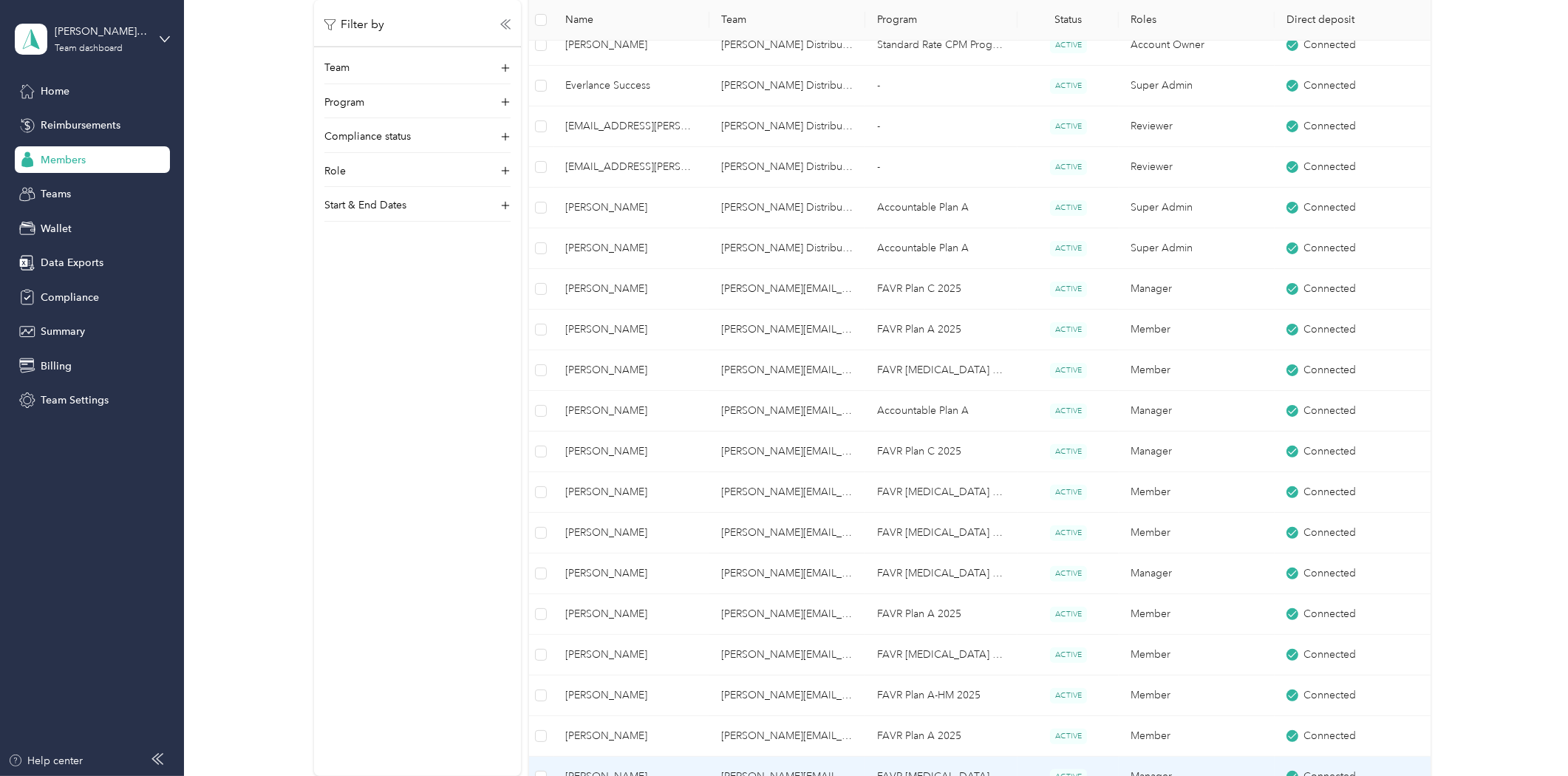
scroll to position [40, 0]
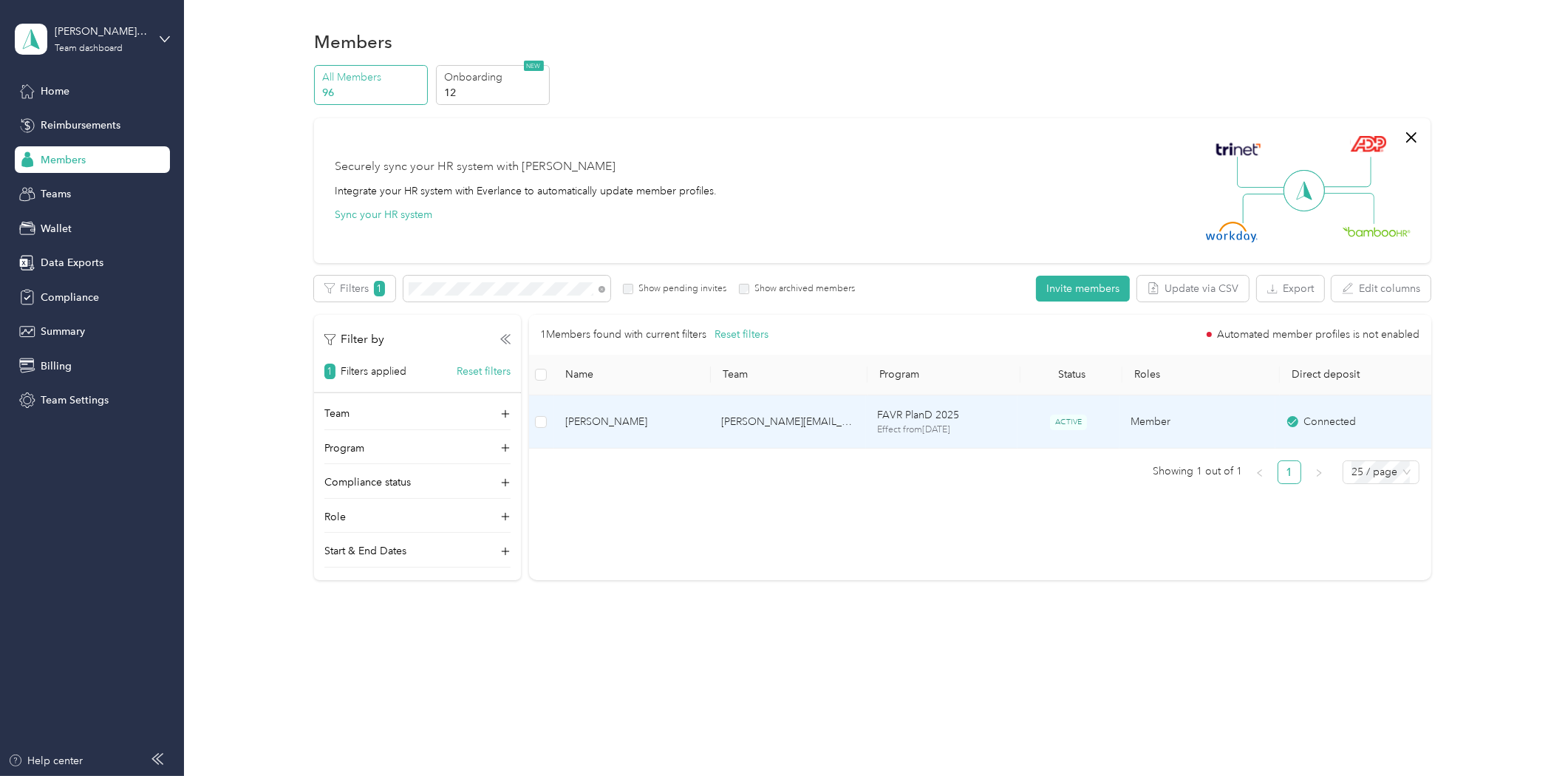
click at [657, 426] on span "[PERSON_NAME]" at bounding box center [632, 422] width 132 height 16
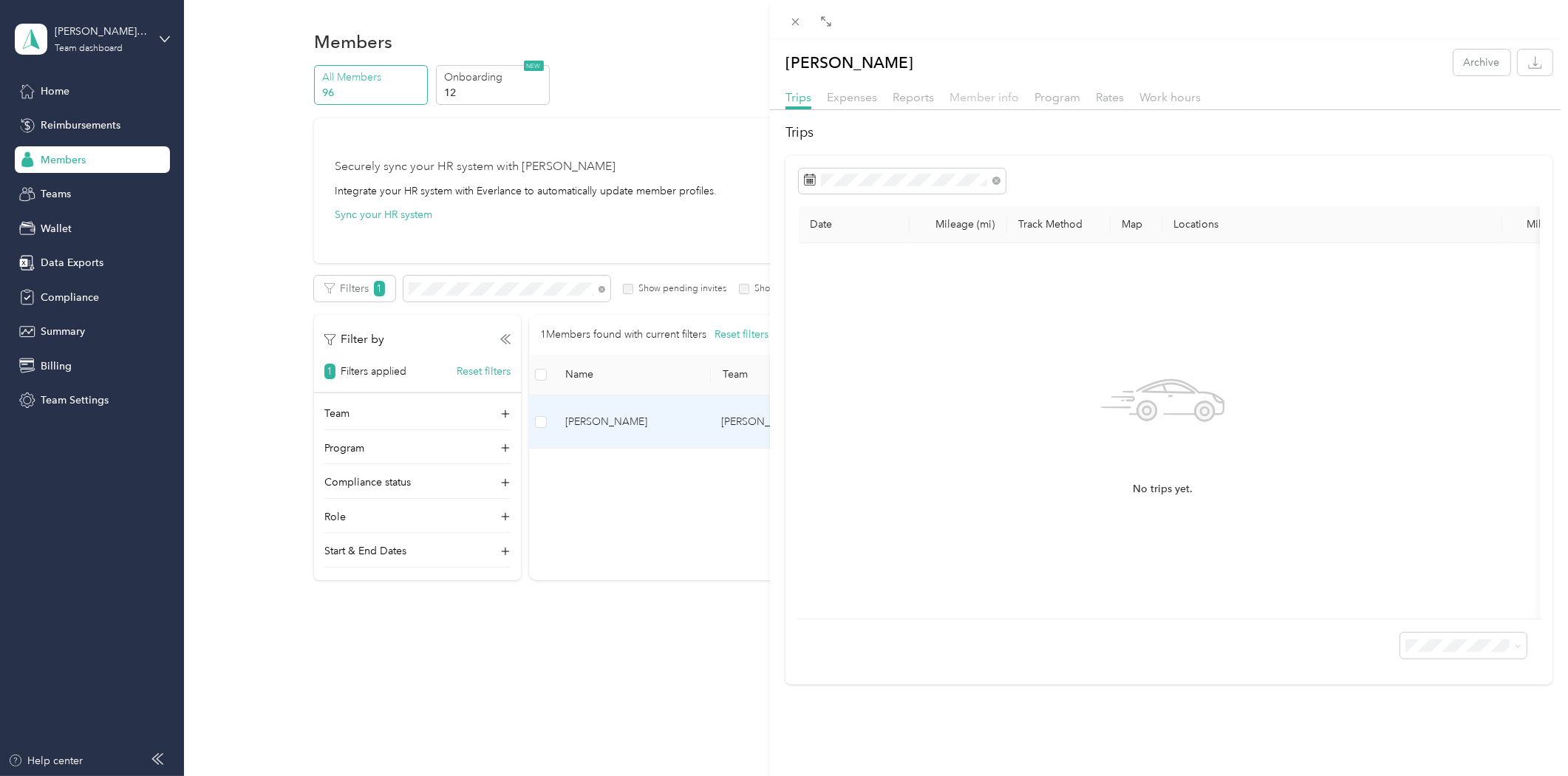
click at [970, 93] on span "Member info" at bounding box center [985, 97] width 69 height 14
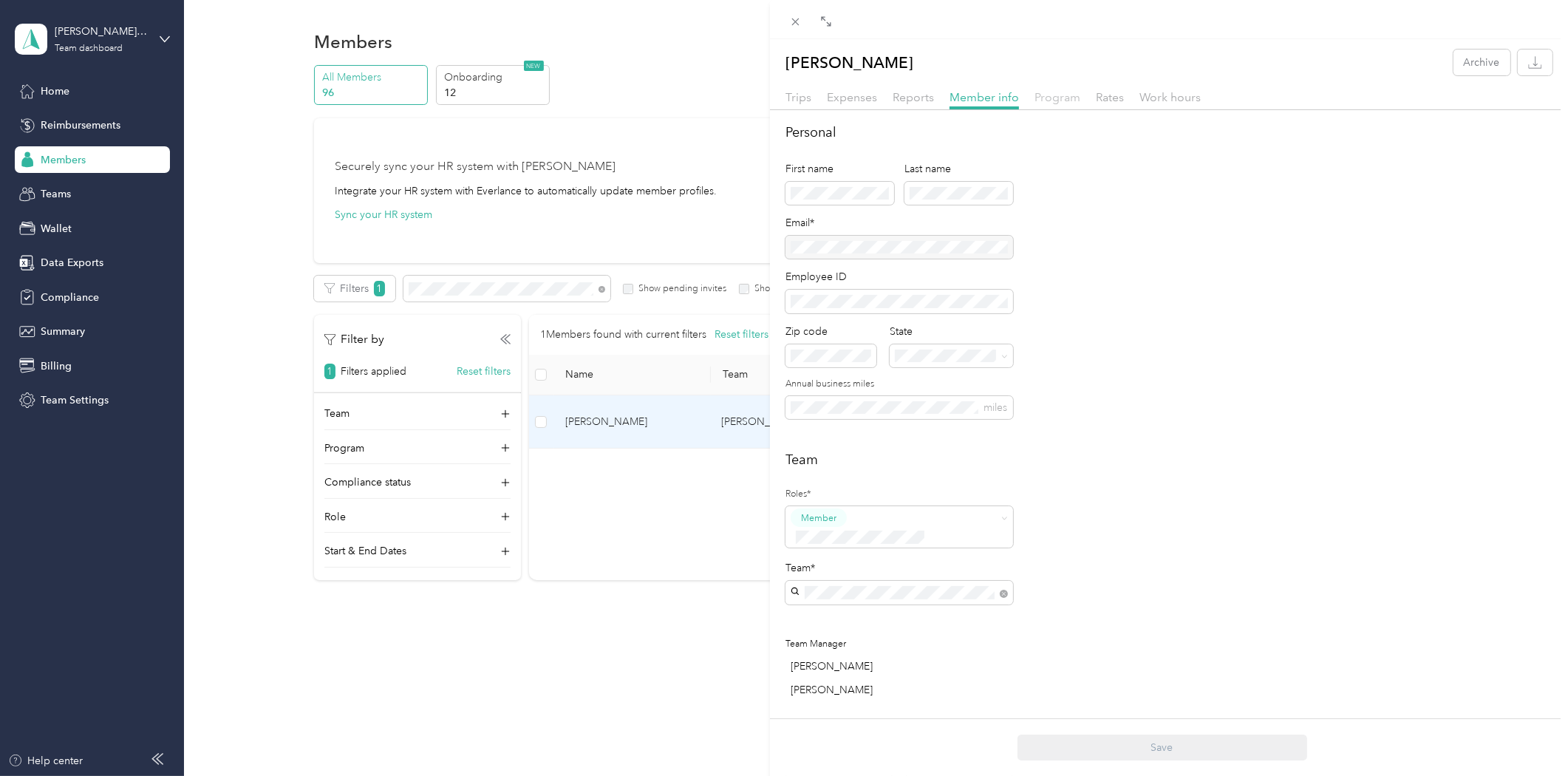
click at [1043, 93] on span "Program" at bounding box center [1057, 97] width 46 height 14
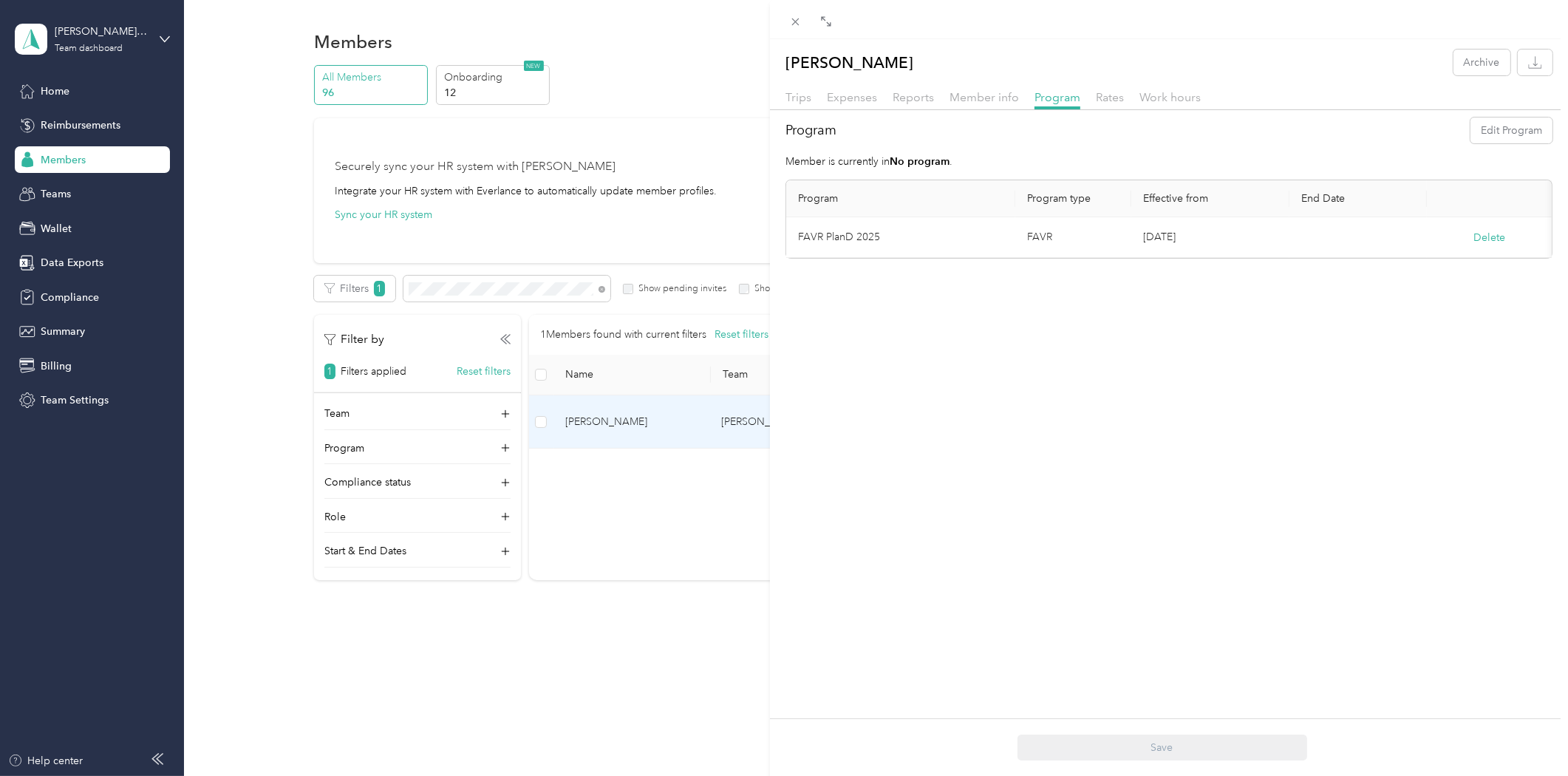
click at [626, 617] on div "[PERSON_NAME] Archive Trips Expenses Reports Member info Program Rates Work hou…" at bounding box center [784, 388] width 1568 height 776
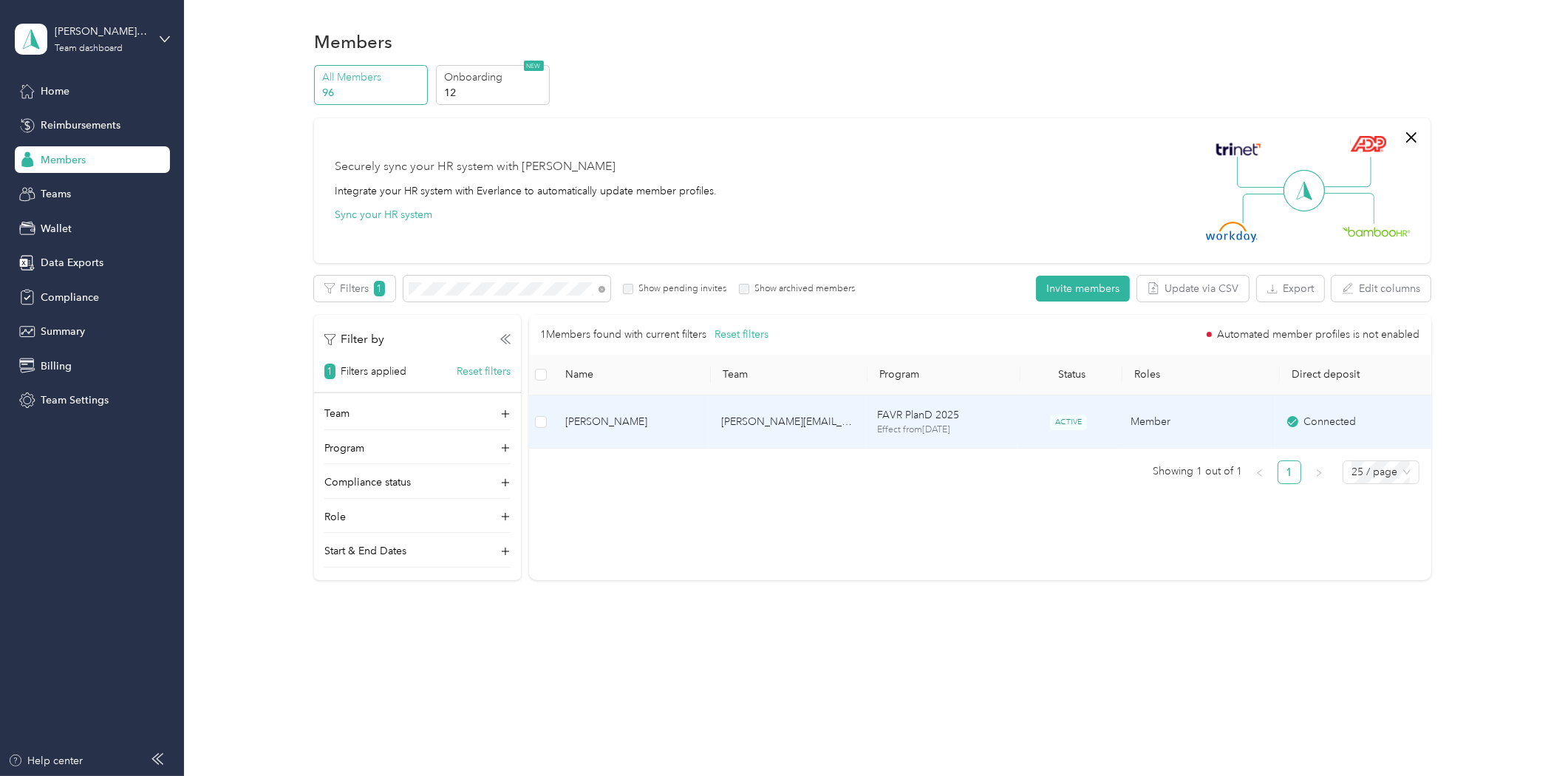
click at [641, 425] on span "[PERSON_NAME]" at bounding box center [632, 422] width 132 height 16
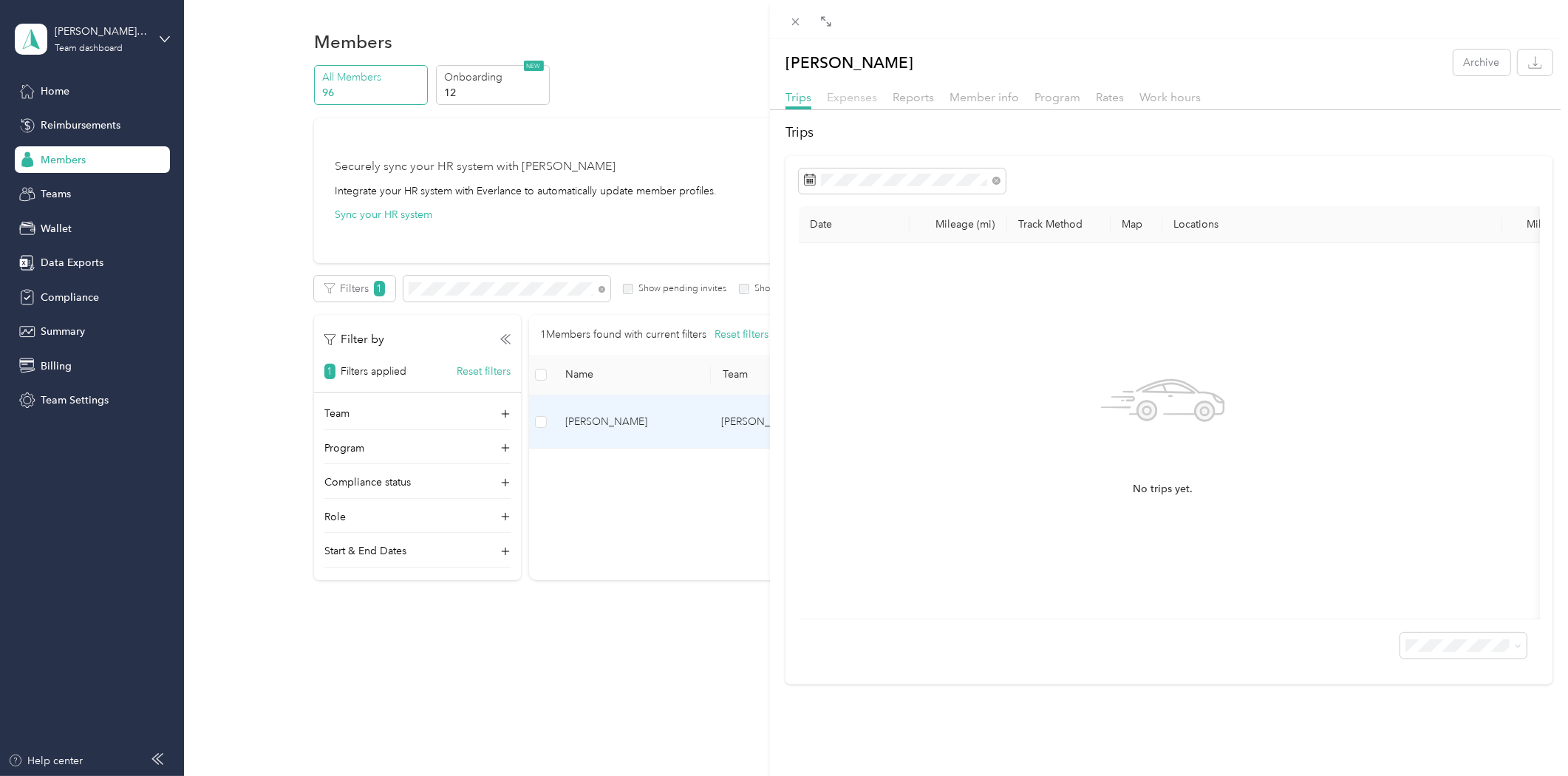
click at [869, 98] on span "Expenses" at bounding box center [852, 97] width 50 height 14
click at [933, 94] on div "Trips Expenses Reports Member info Program Rates Work hours" at bounding box center [1169, 99] width 798 height 22
click at [917, 93] on span "Reports" at bounding box center [913, 97] width 41 height 14
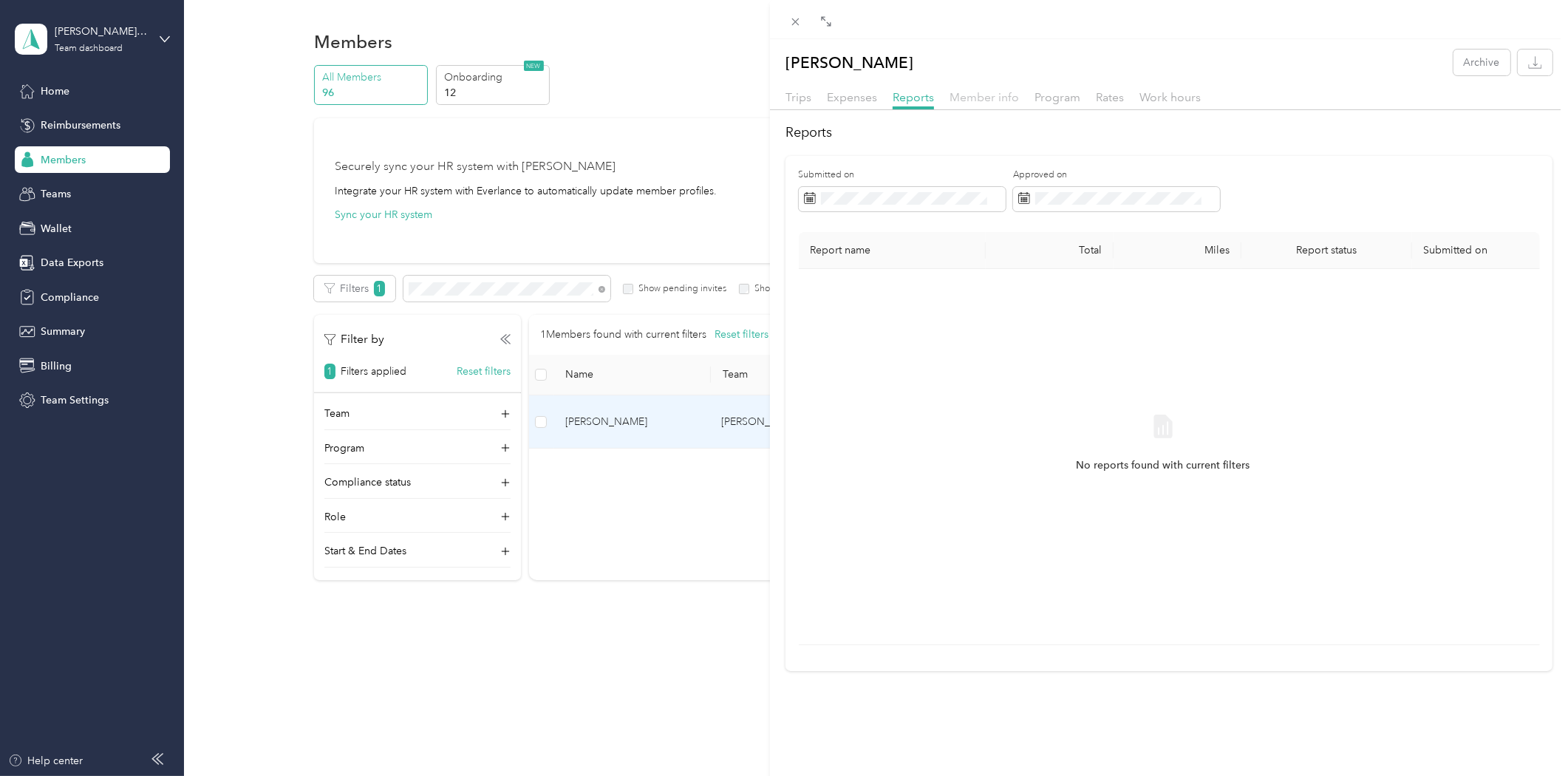
click at [958, 91] on span "Member info" at bounding box center [985, 97] width 69 height 14
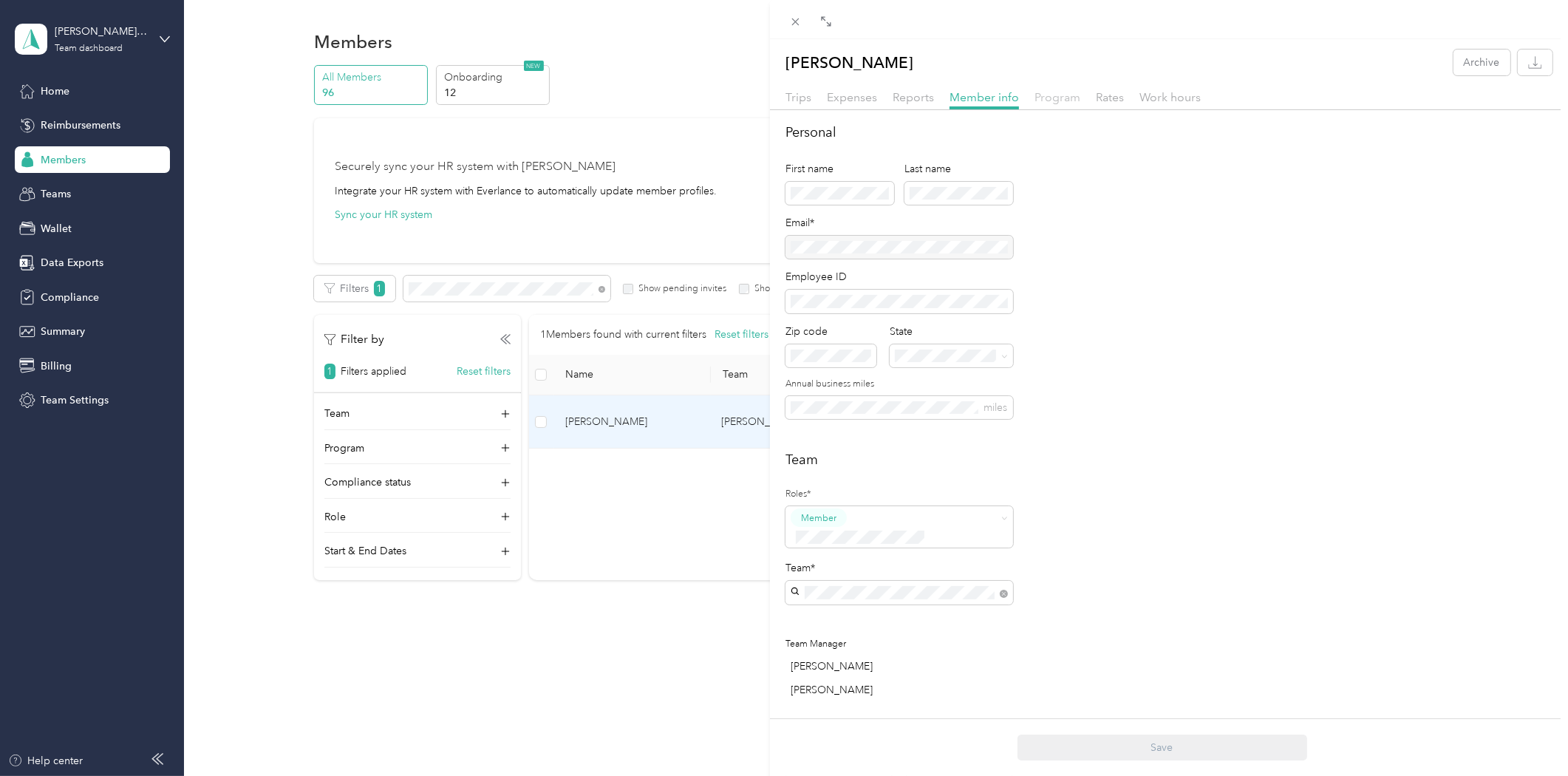
click at [1060, 90] on span "Program" at bounding box center [1057, 97] width 46 height 14
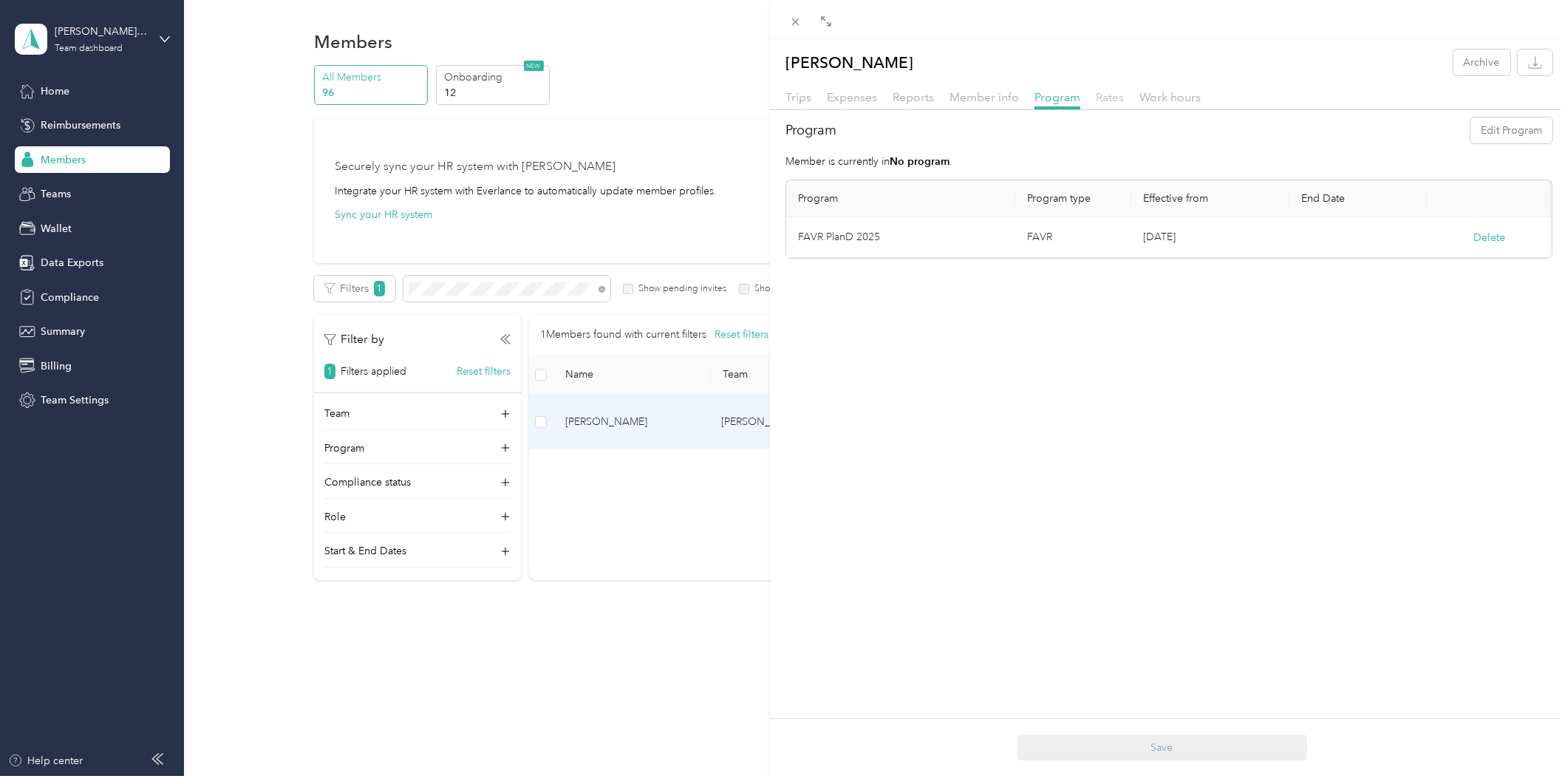
click at [1105, 91] on span "Rates" at bounding box center [1110, 97] width 28 height 14
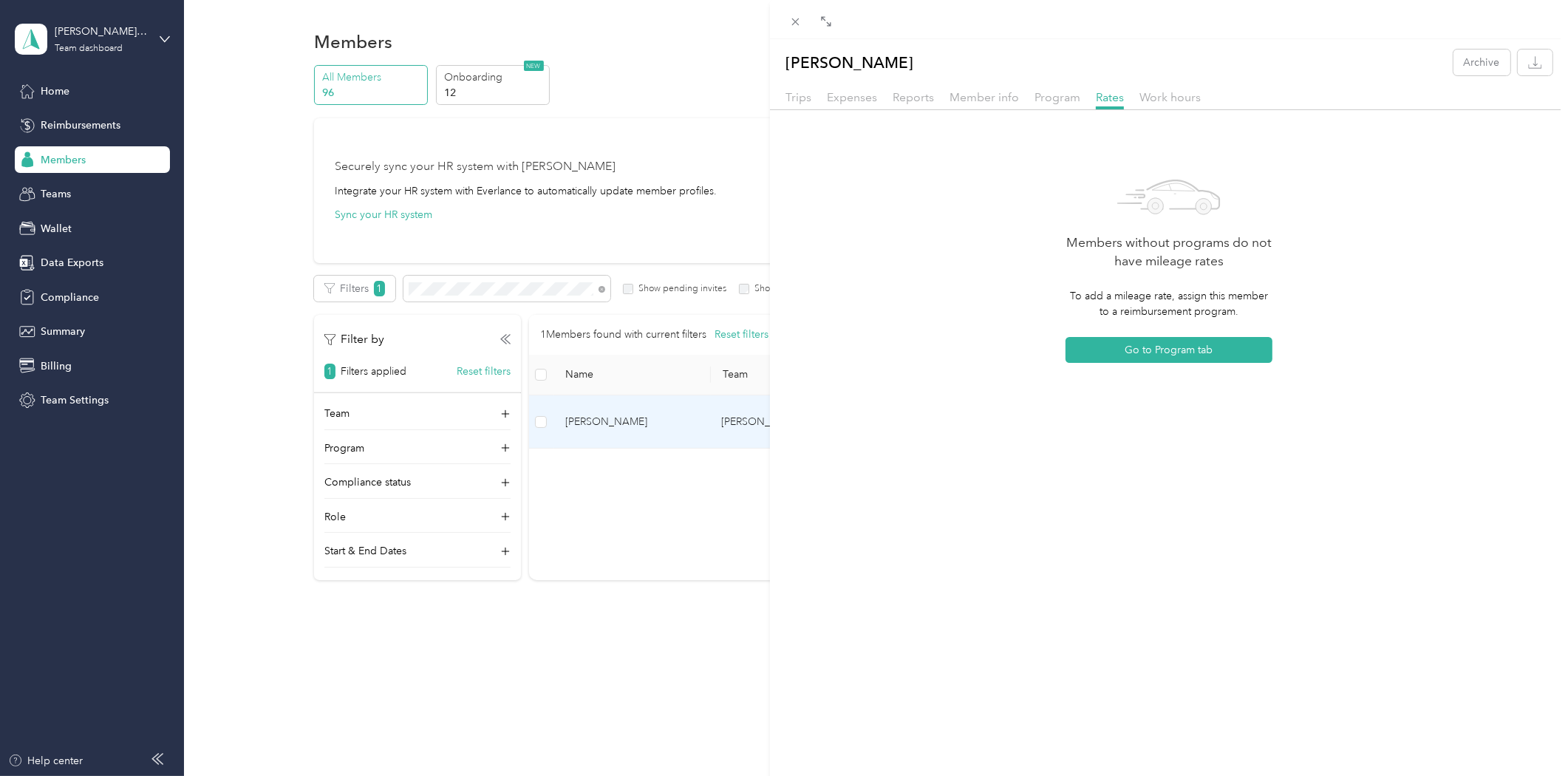
click at [448, 681] on div "[PERSON_NAME] Archive Trips Expenses Reports Member info Program Rates Work hou…" at bounding box center [784, 388] width 1568 height 776
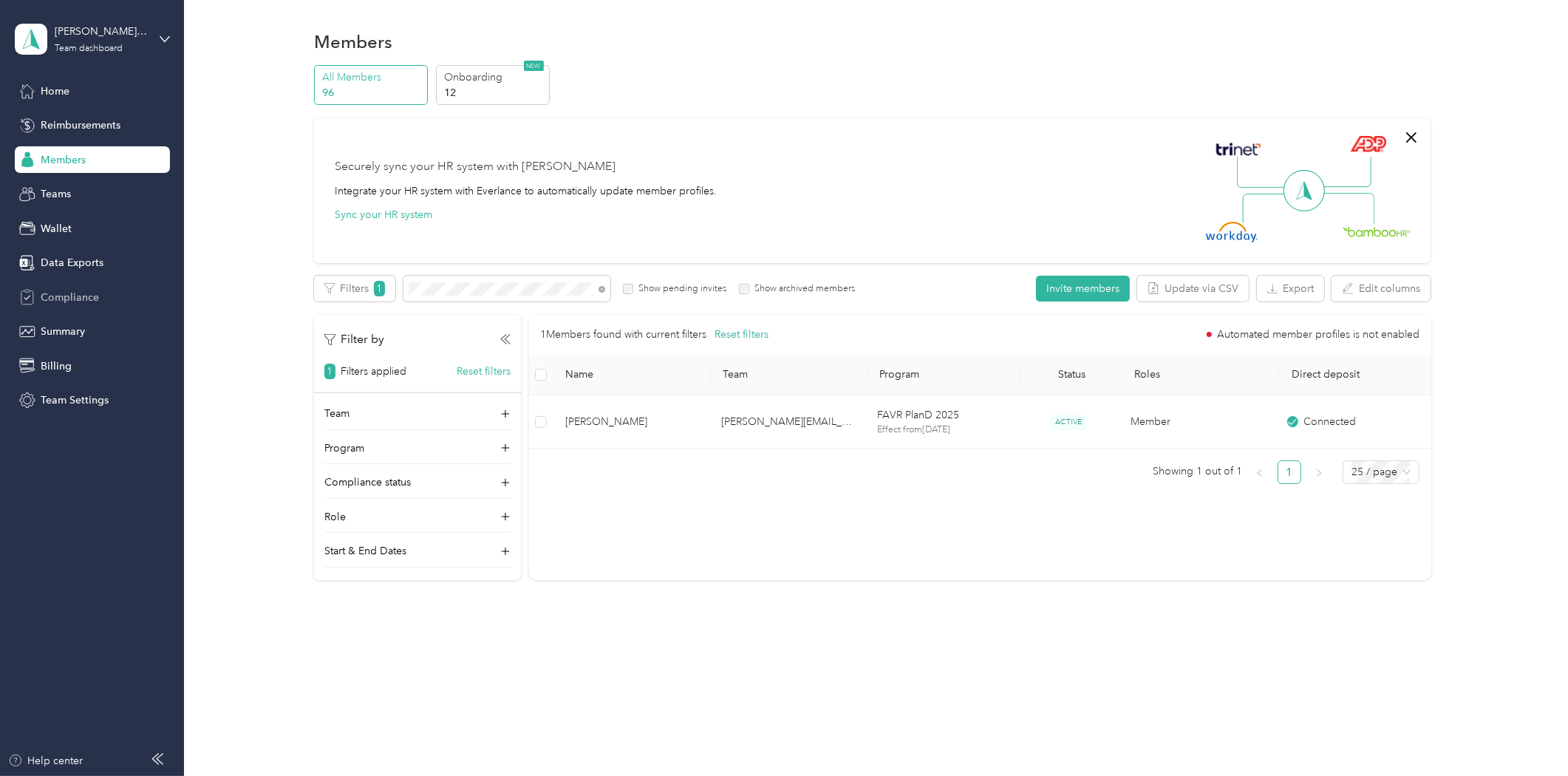
click at [83, 293] on span "Compliance" at bounding box center [69, 297] width 58 height 15
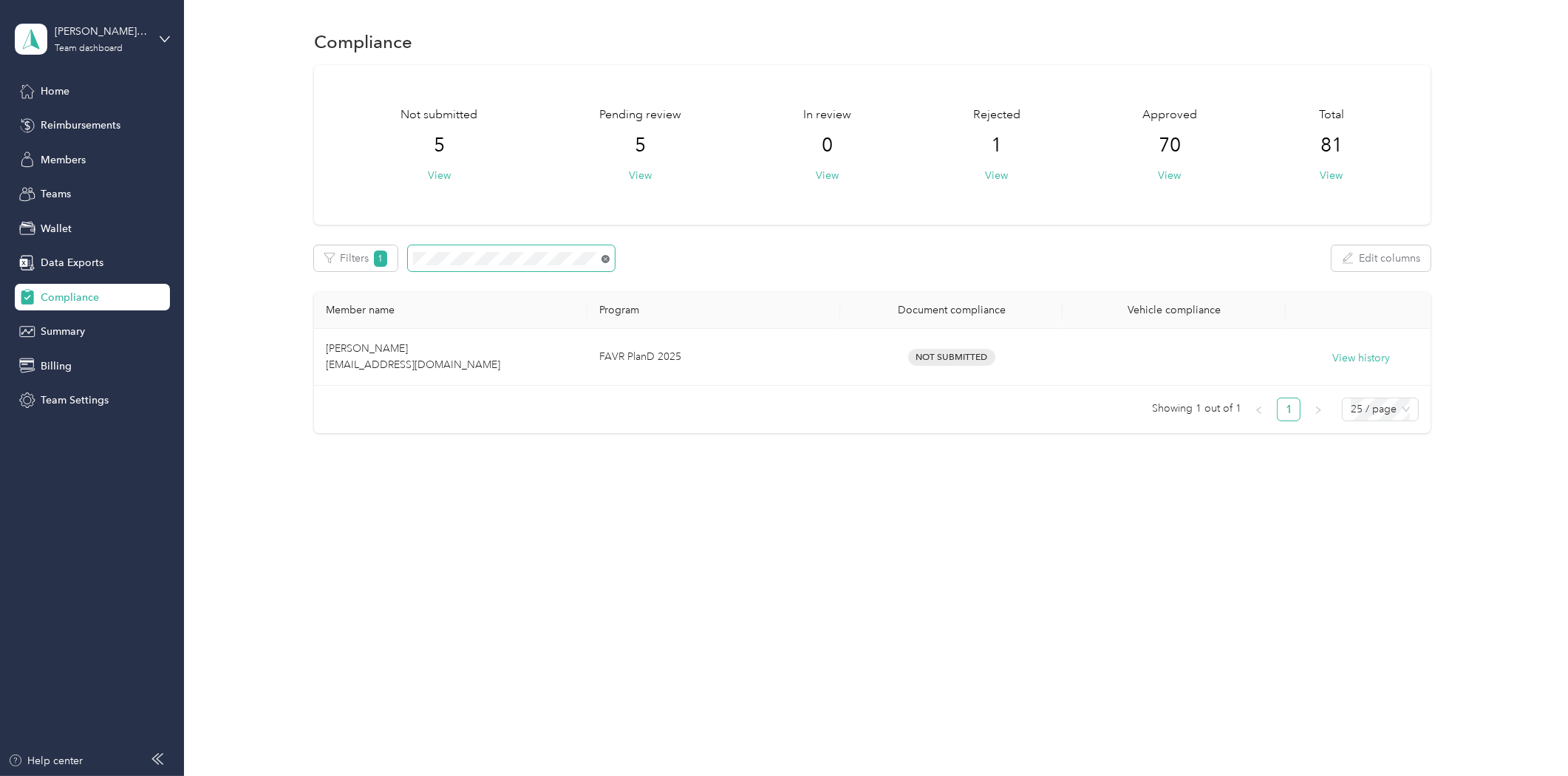
click at [604, 259] on icon at bounding box center [606, 259] width 8 height 8
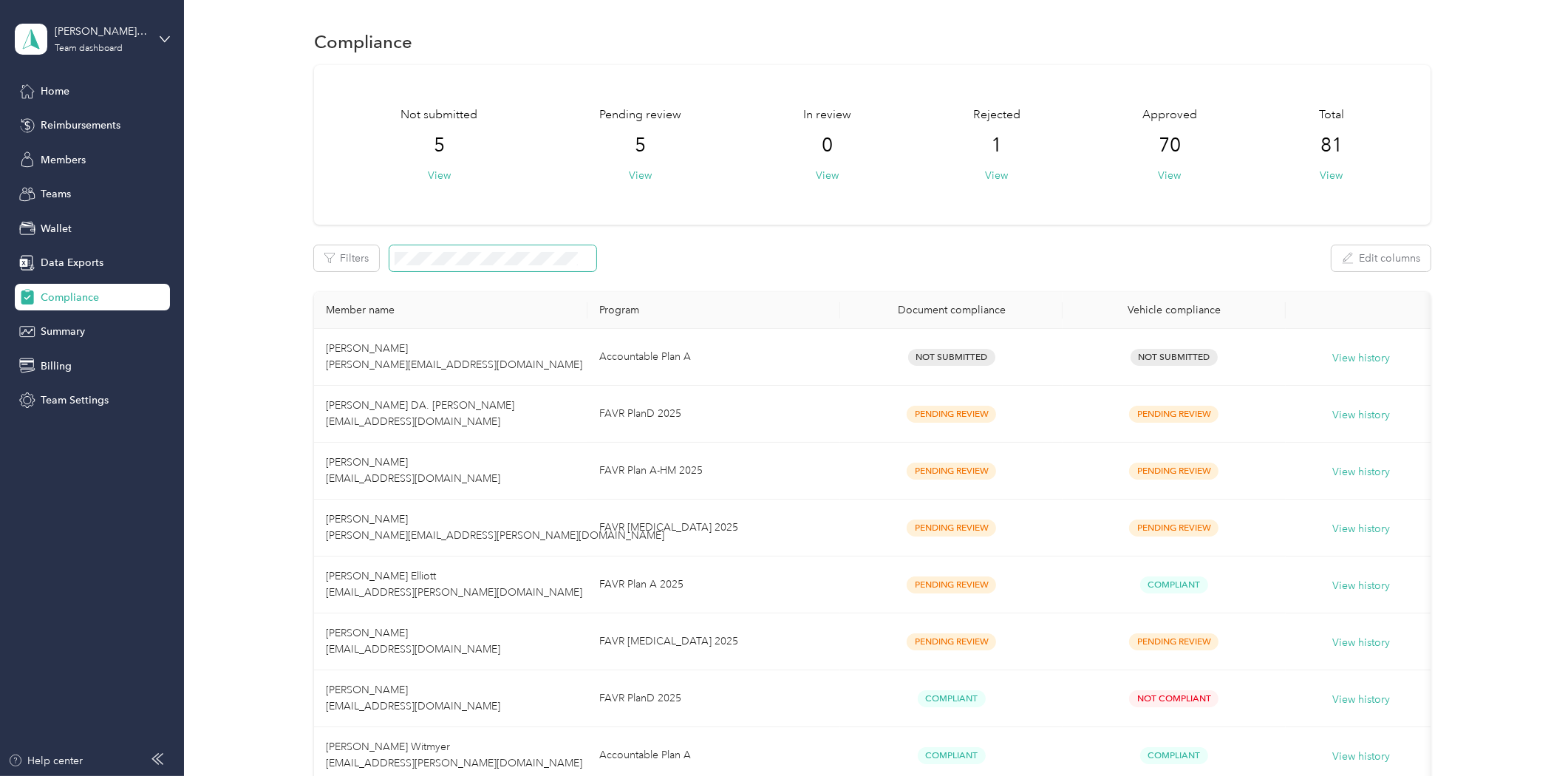
click at [459, 249] on span at bounding box center [492, 258] width 207 height 26
click at [61, 193] on span "Teams" at bounding box center [56, 193] width 31 height 15
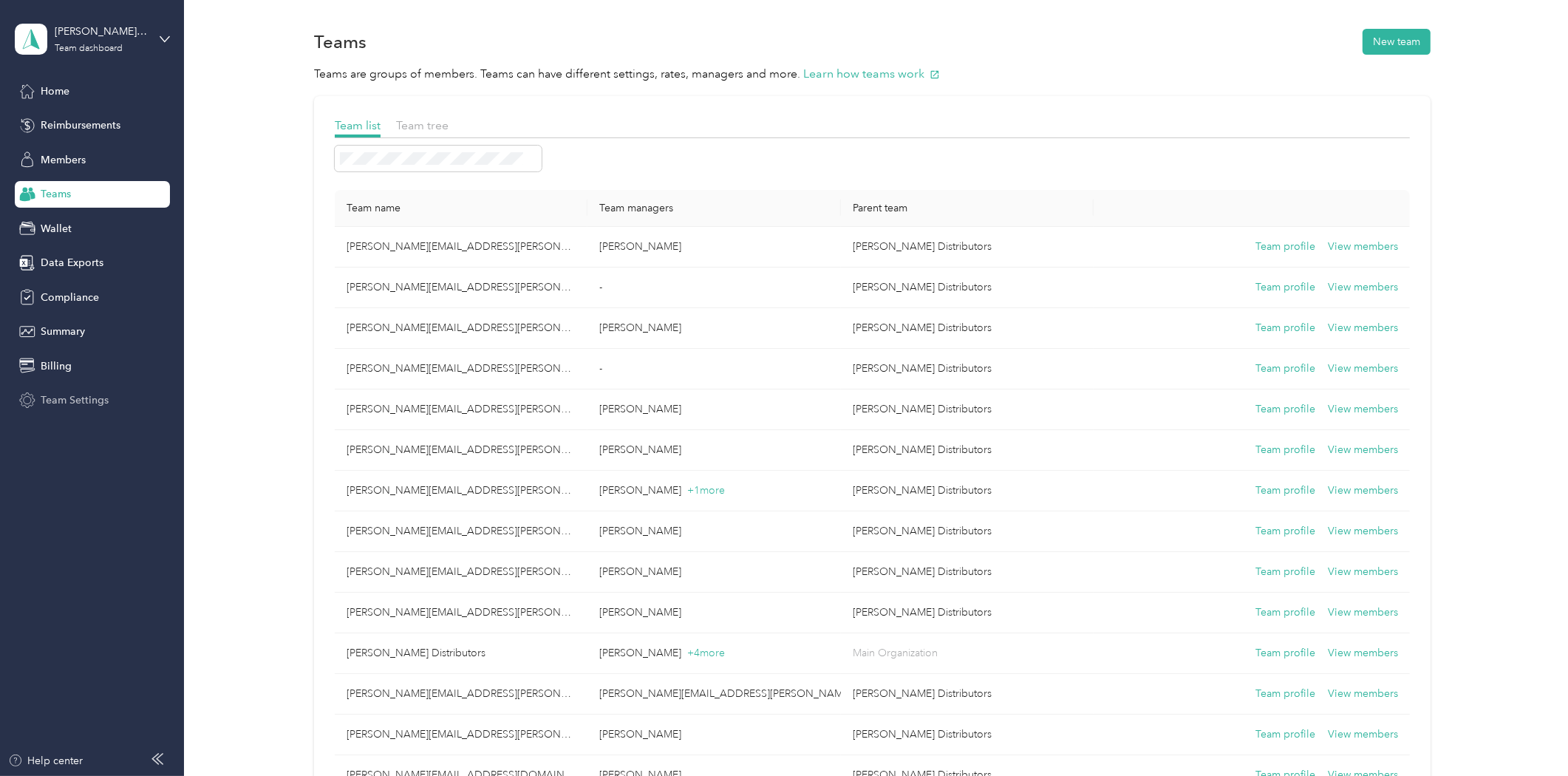
click at [48, 390] on div "Team Settings" at bounding box center [92, 400] width 156 height 27
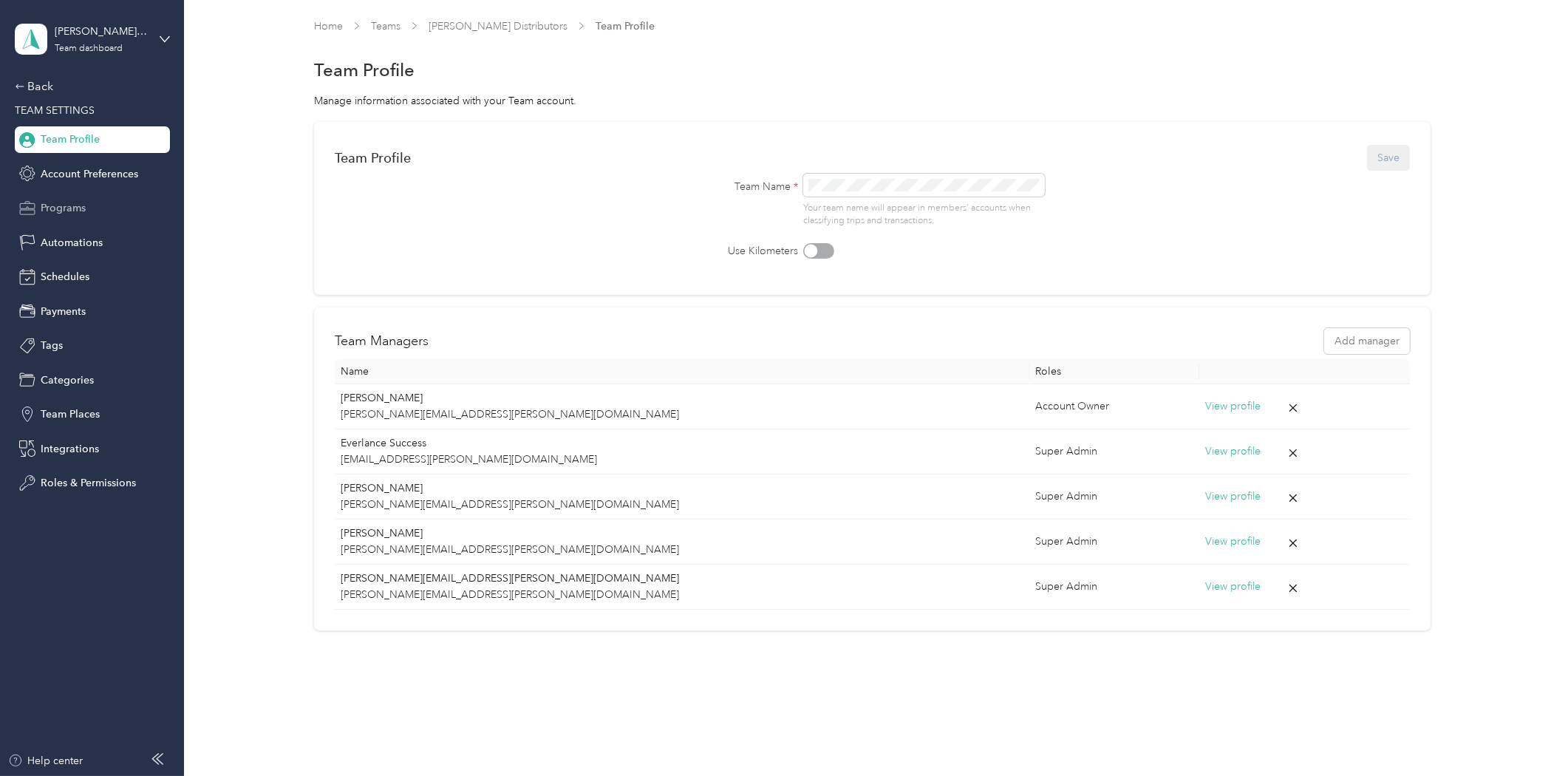
click at [63, 214] on span "Programs" at bounding box center [63, 208] width 45 height 15
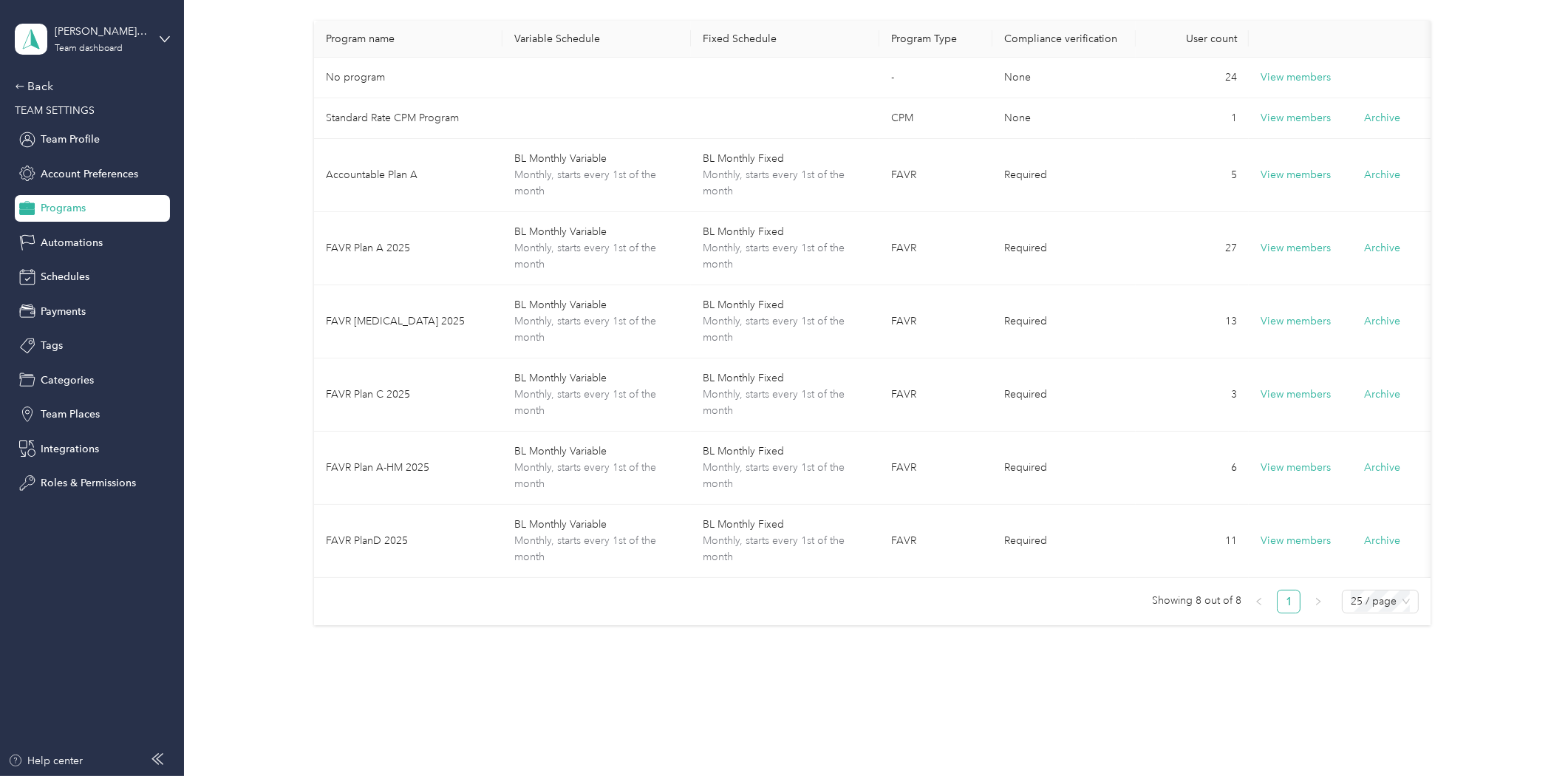
scroll to position [122, 0]
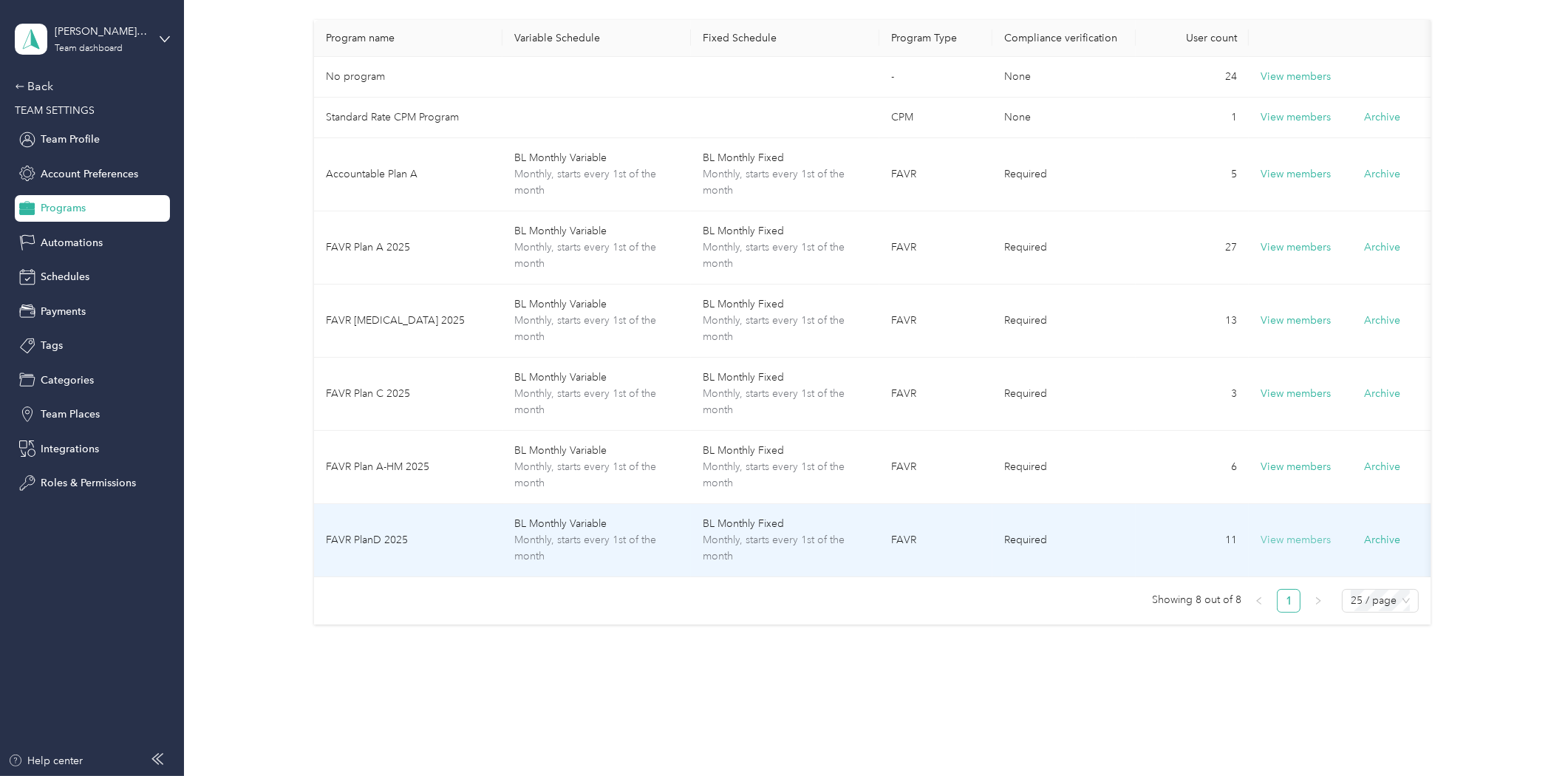
click at [1288, 542] on button "View members" at bounding box center [1296, 540] width 70 height 16
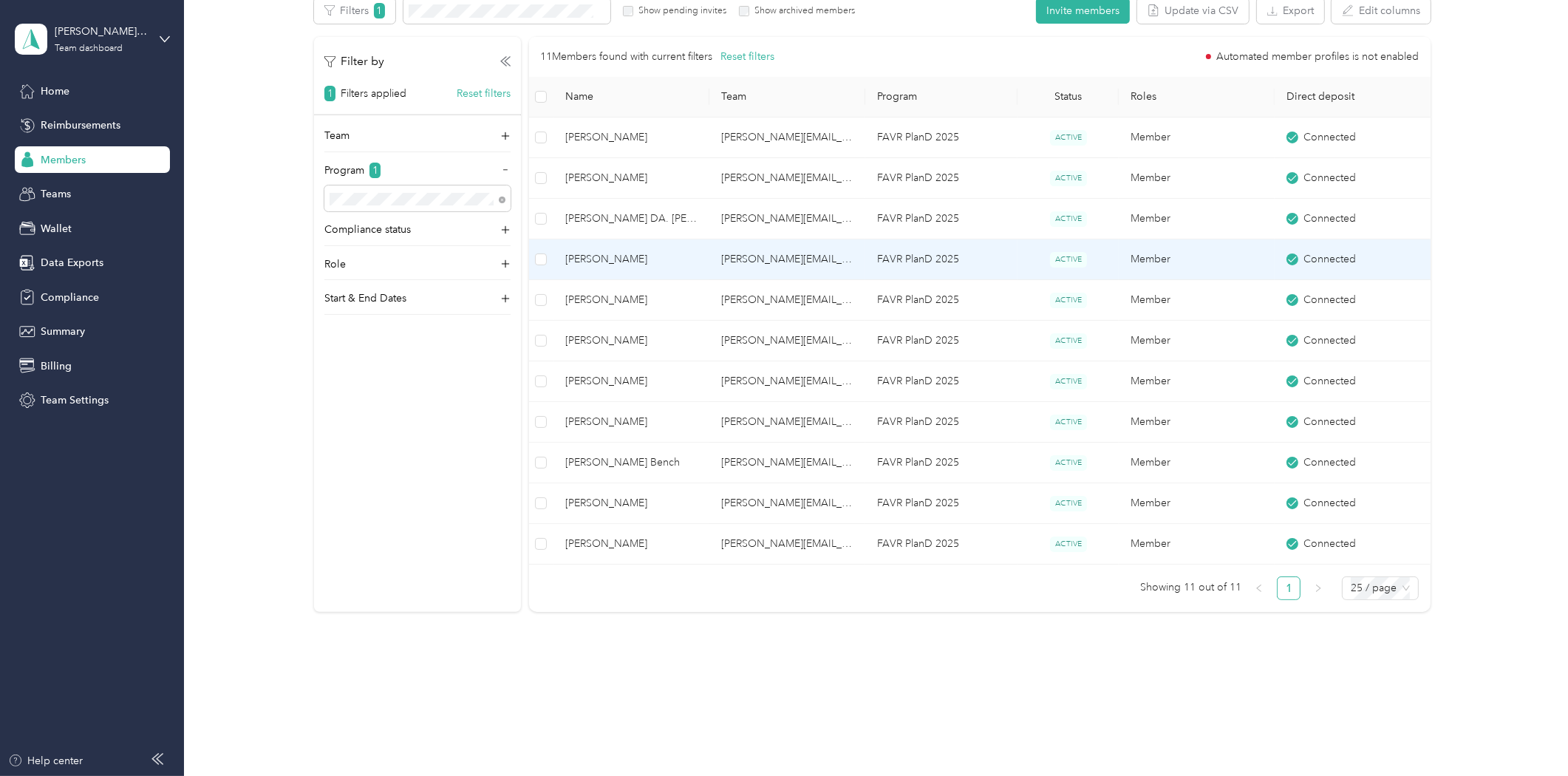
scroll to position [279, 0]
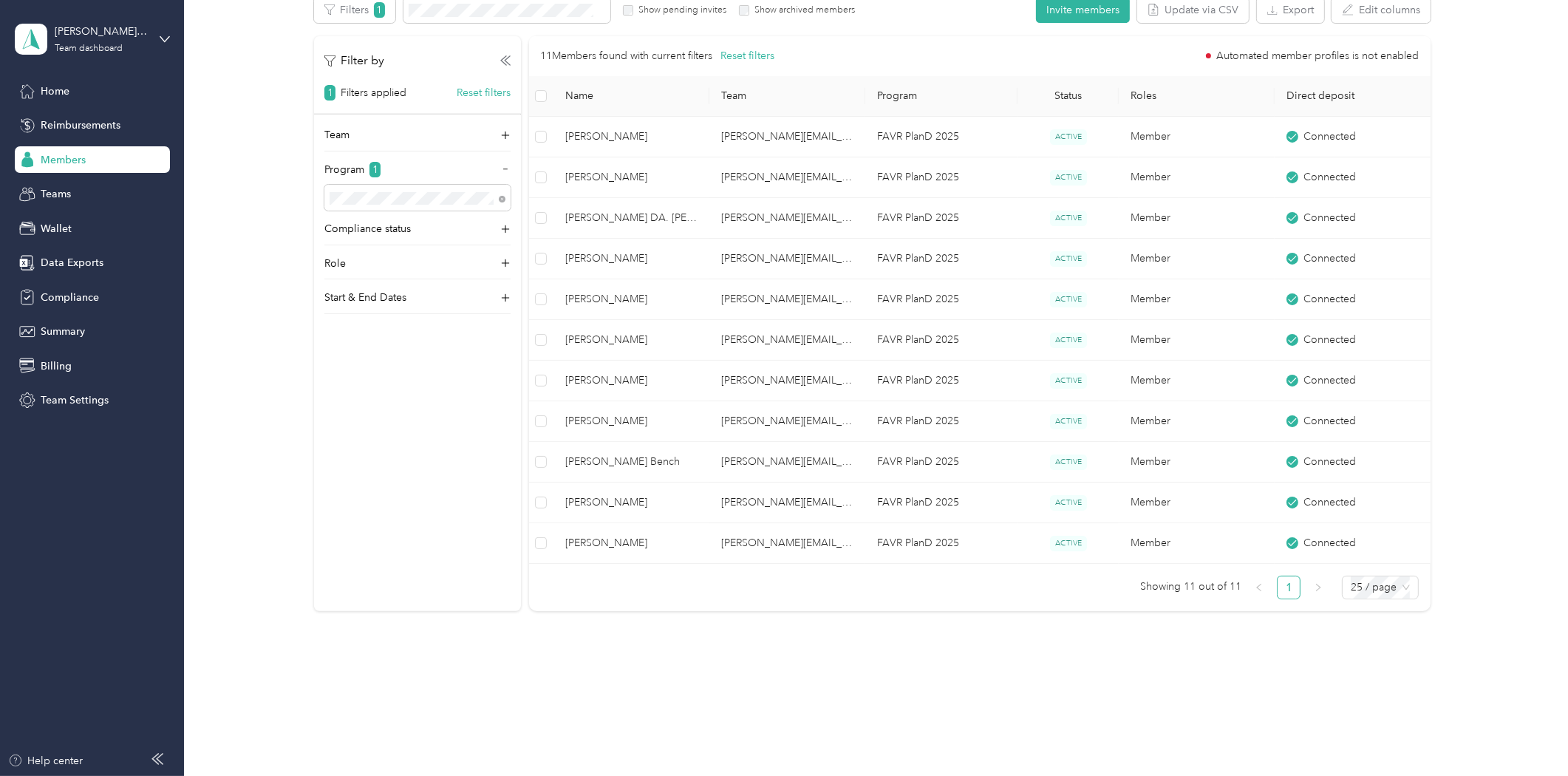
click at [81, 165] on span "Members" at bounding box center [63, 160] width 45 height 15
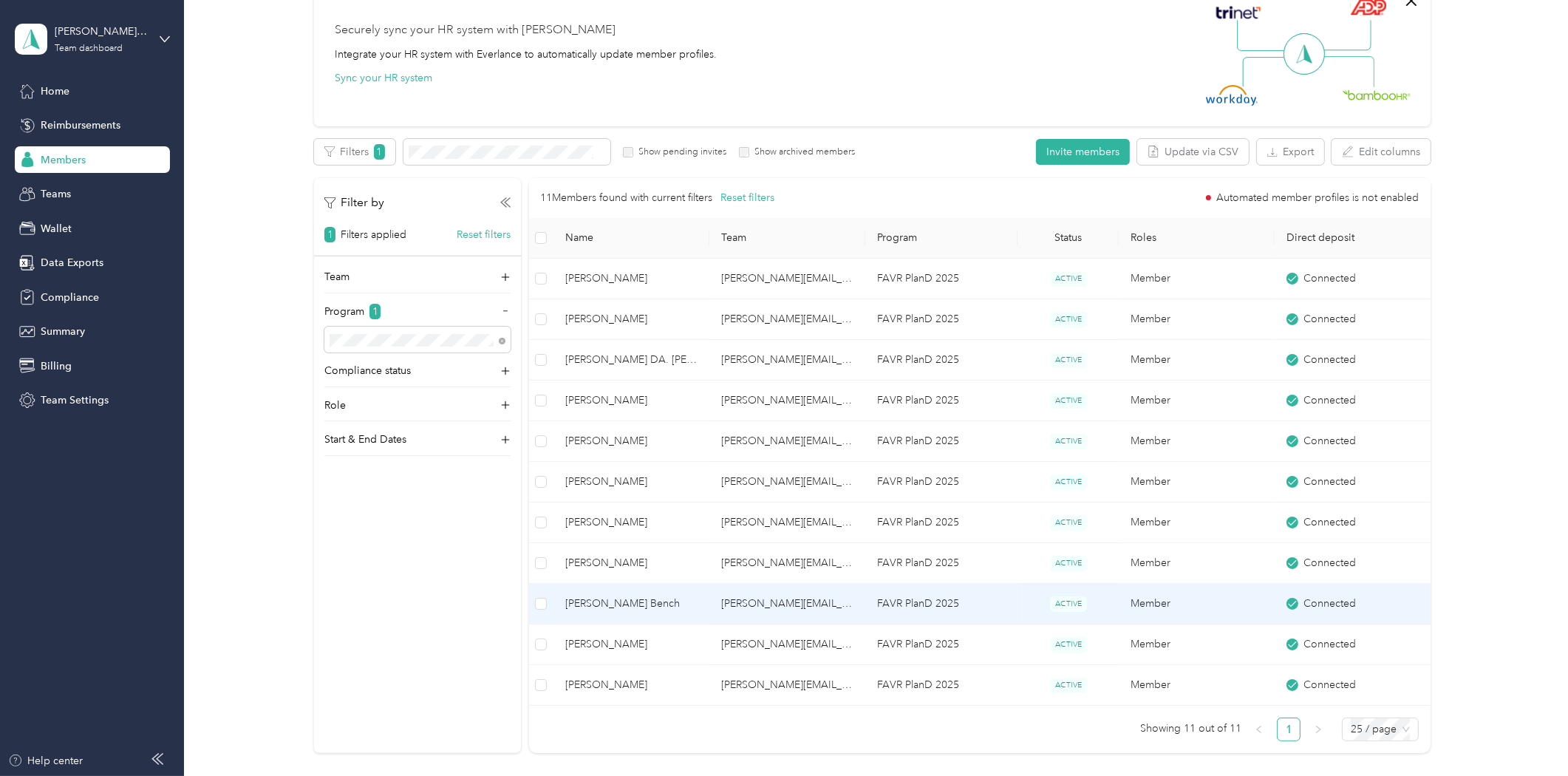
scroll to position [0, 0]
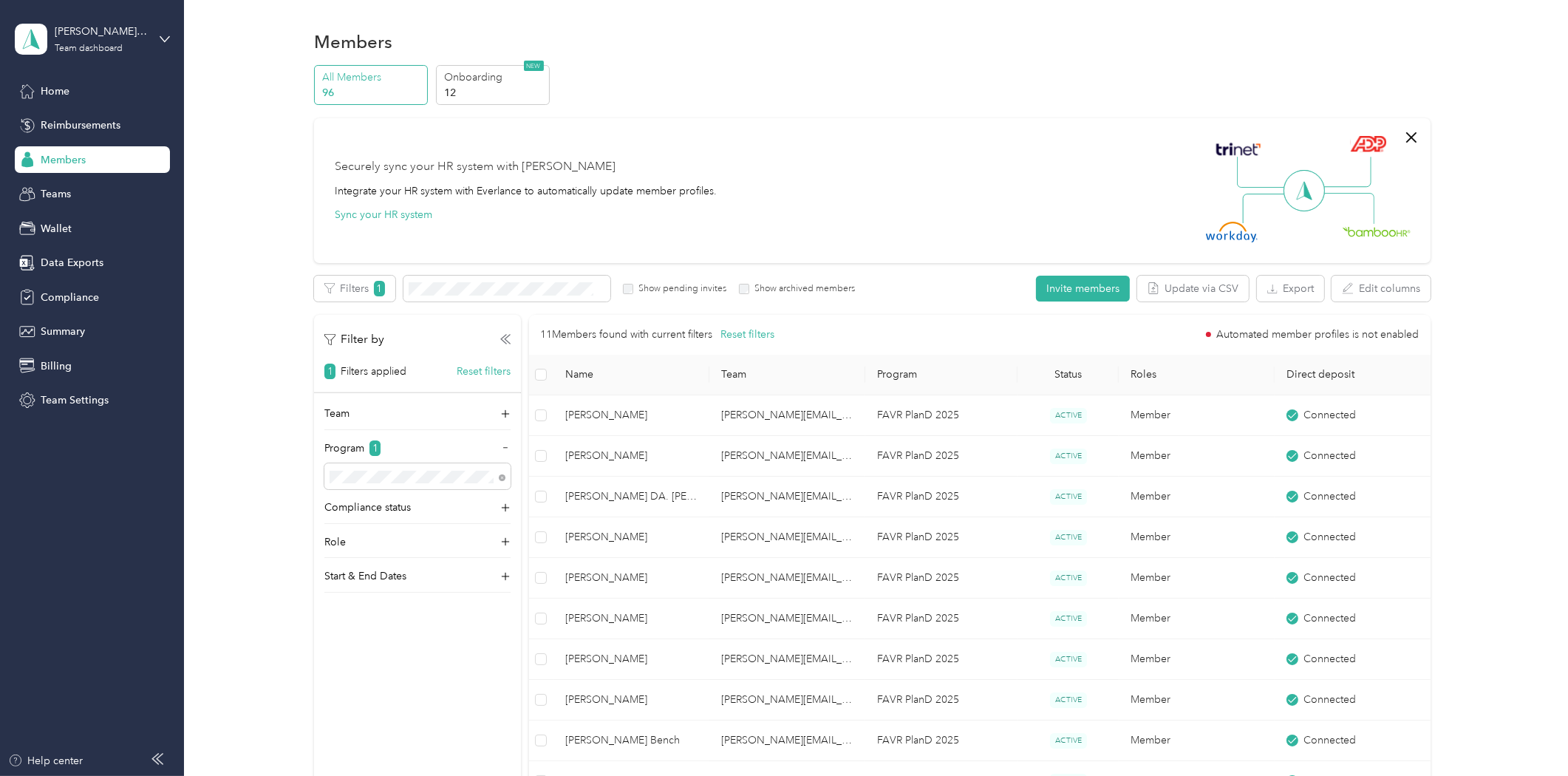
click at [63, 158] on span "Members" at bounding box center [63, 160] width 45 height 15
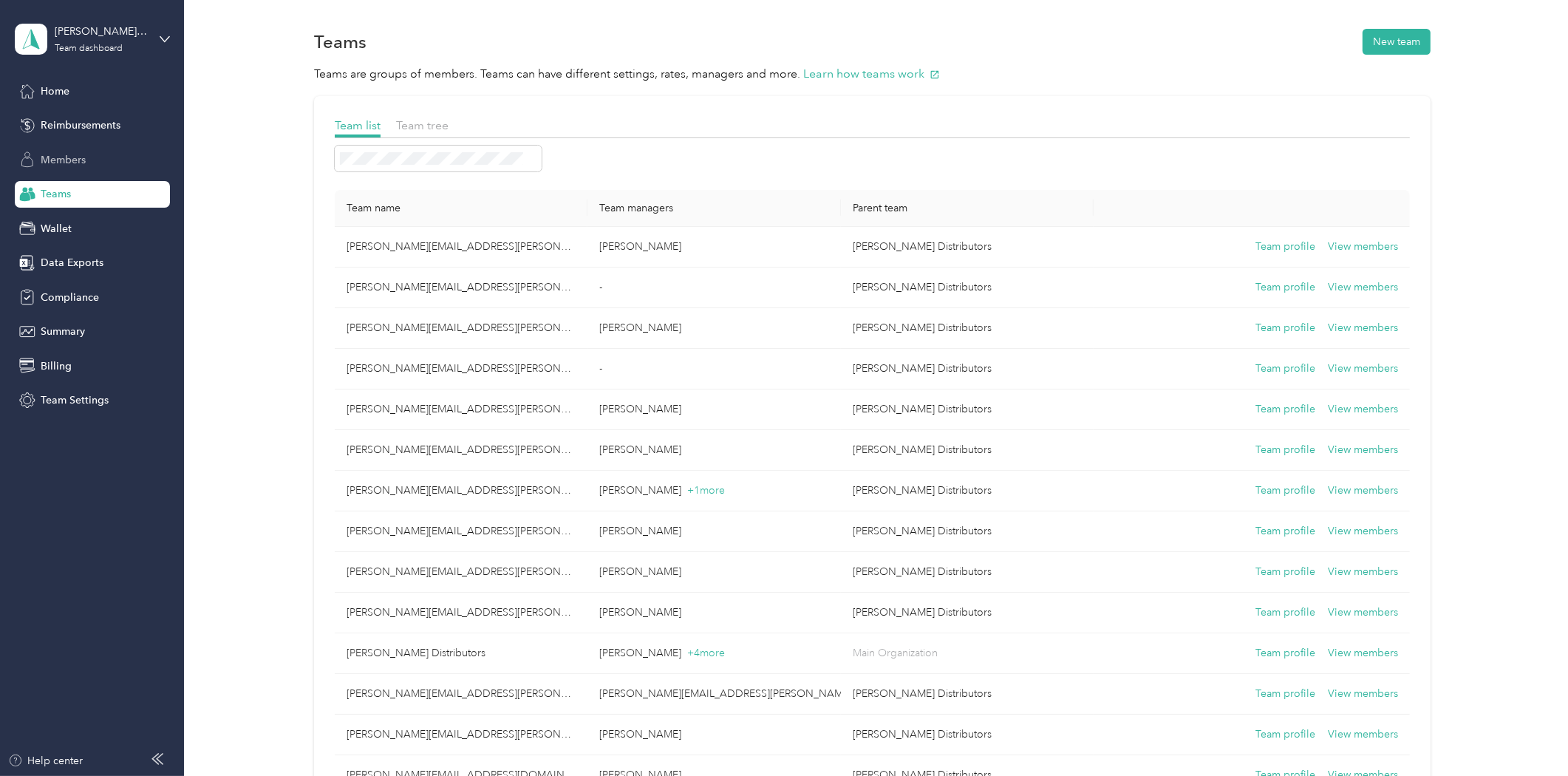
click at [35, 160] on div "Members" at bounding box center [92, 160] width 156 height 27
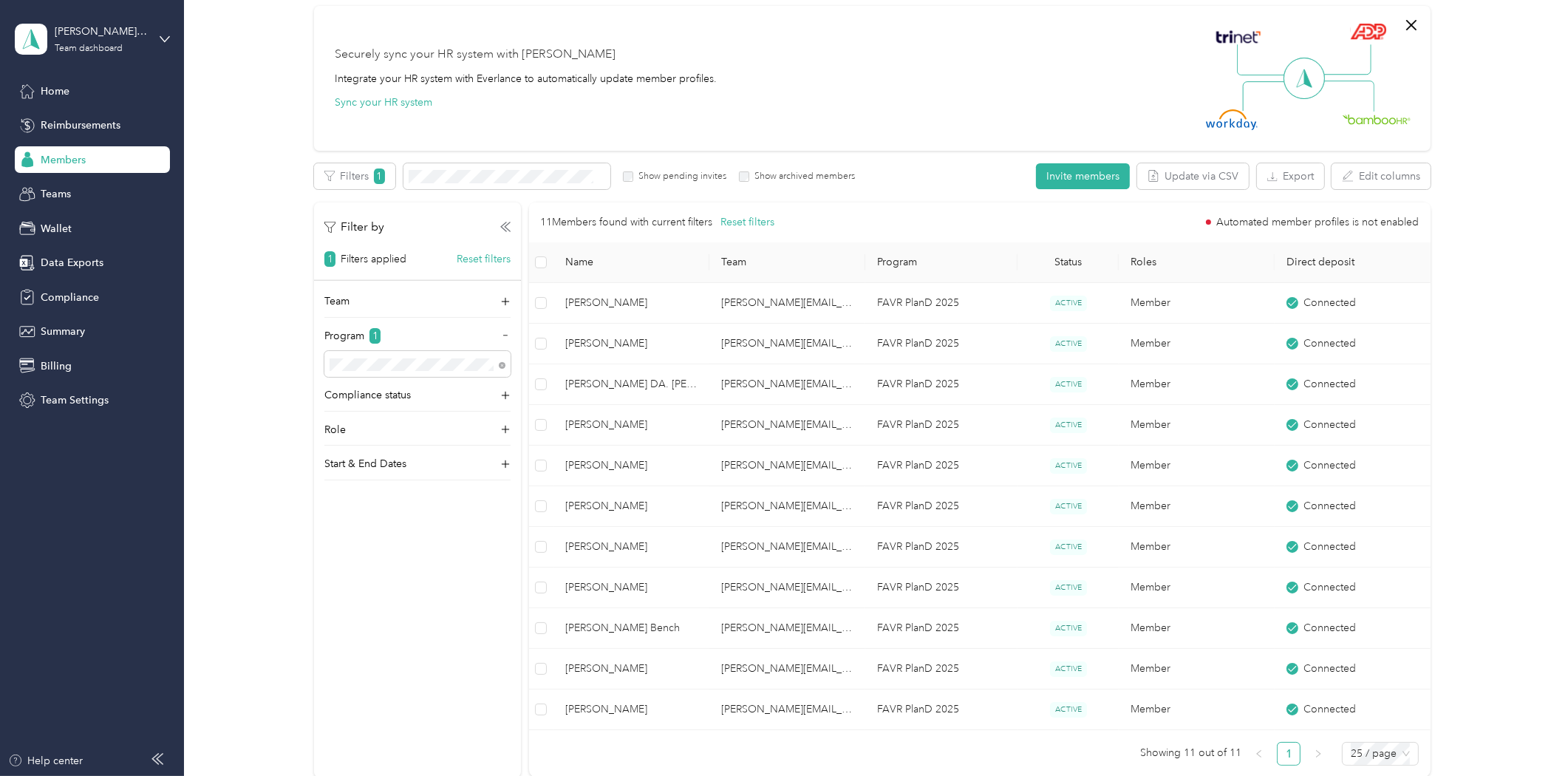
scroll to position [246, 0]
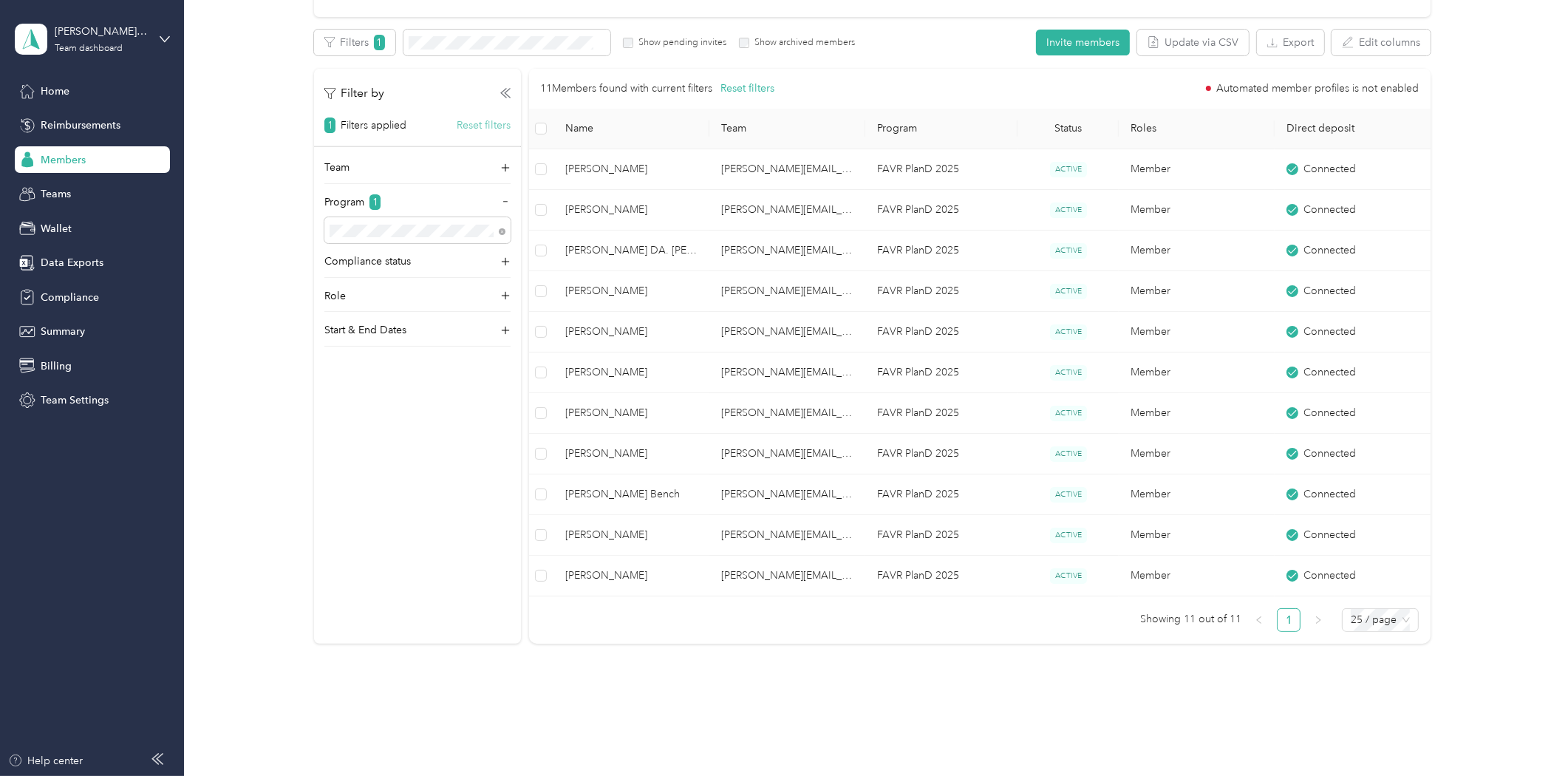
click at [498, 124] on button "Reset filters" at bounding box center [483, 125] width 54 height 15
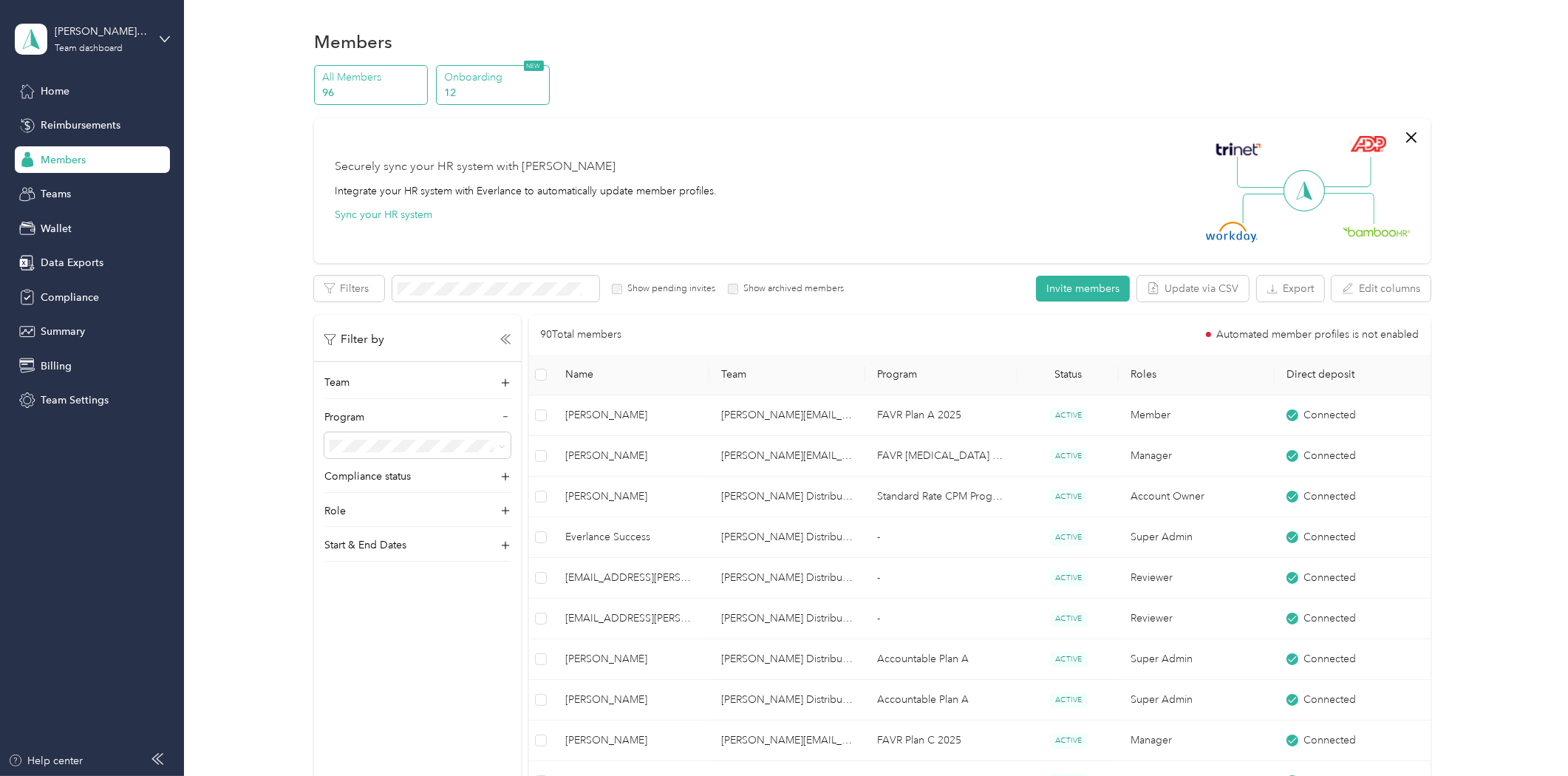
click at [483, 69] on p "Onboarding" at bounding box center [494, 77] width 101 height 15
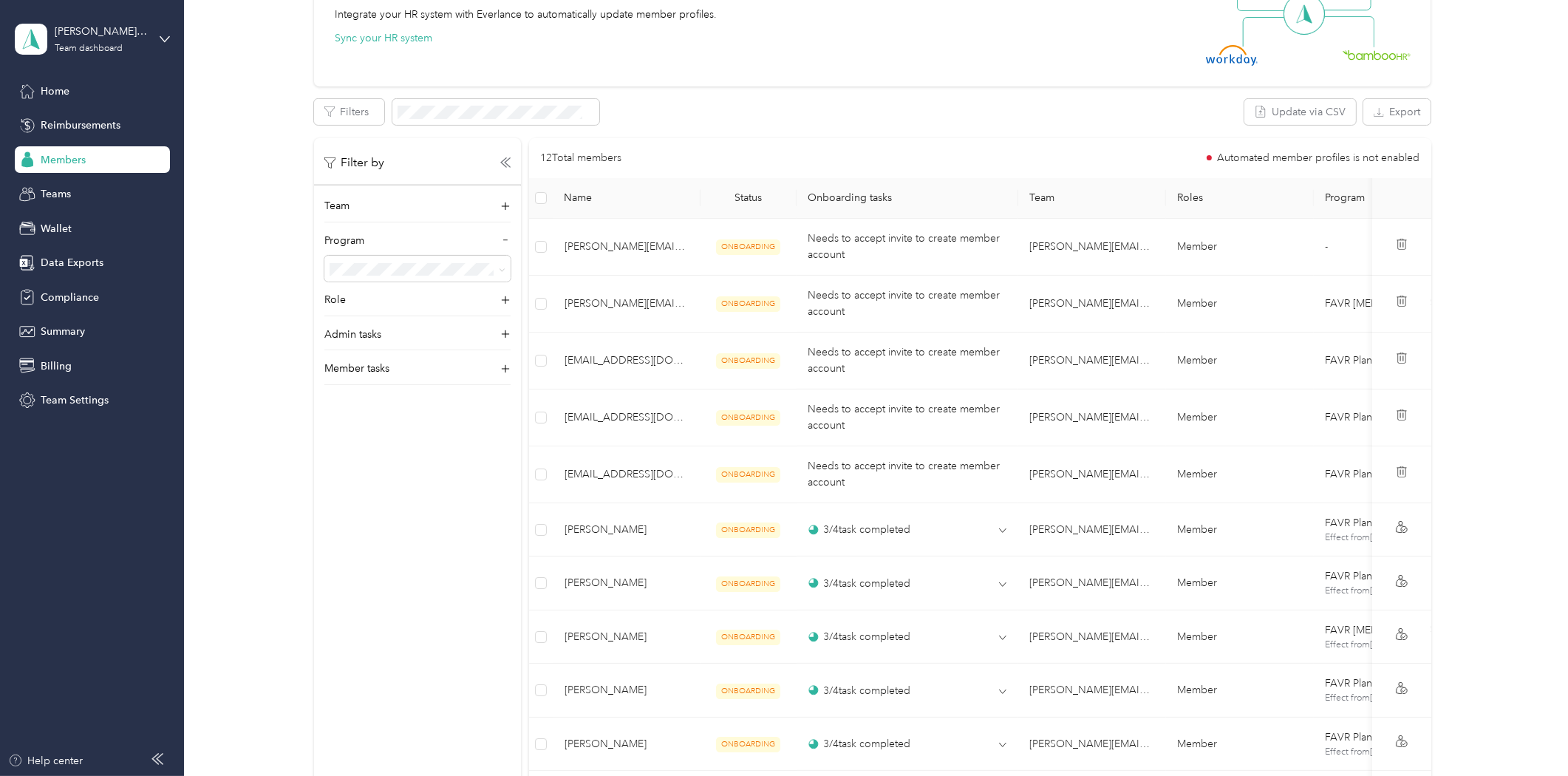
scroll to position [575, 0]
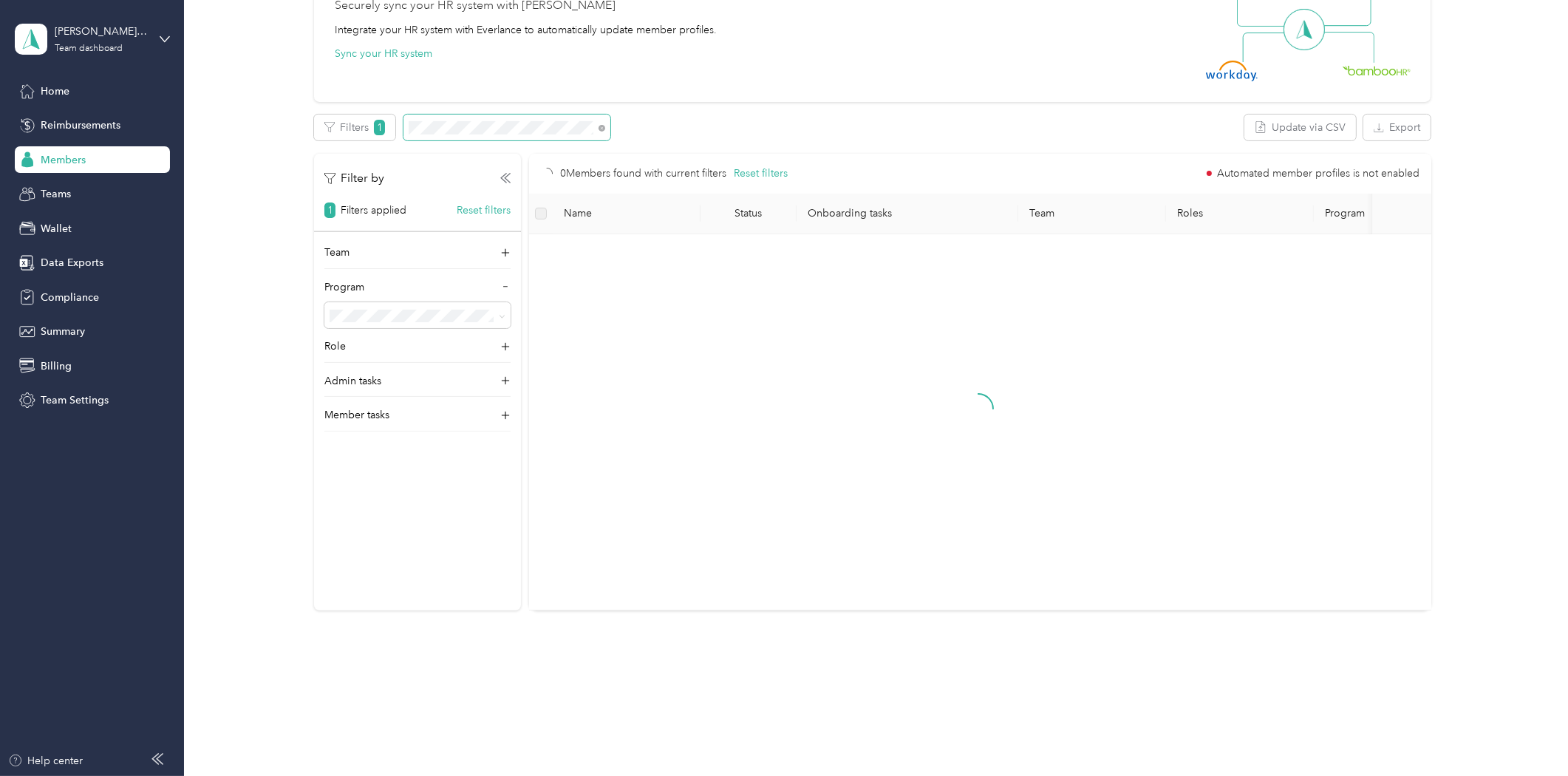
scroll to position [488, 0]
click at [392, 115] on div "Filters 1" at bounding box center [463, 127] width 297 height 26
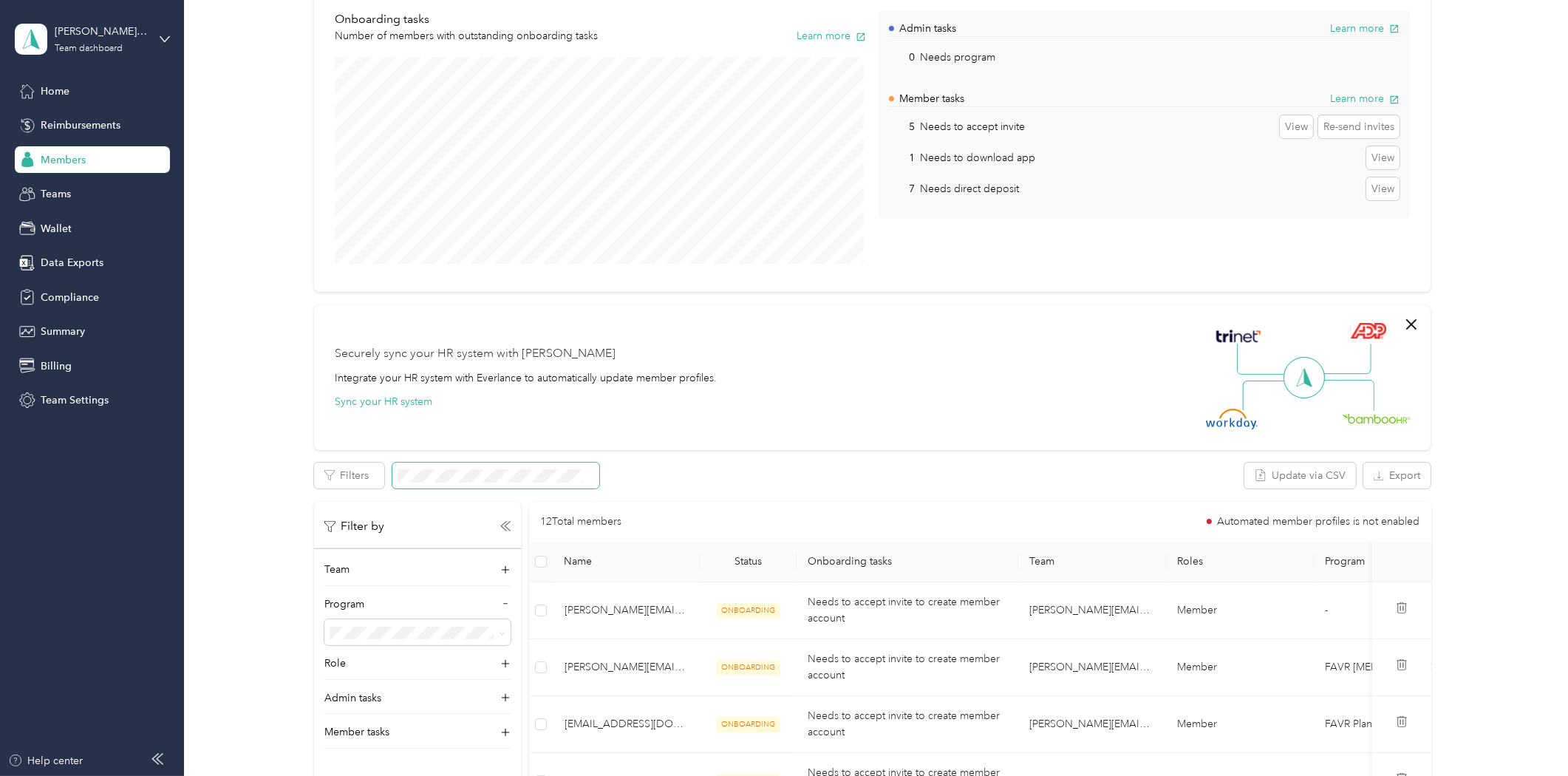
scroll to position [68, 0]
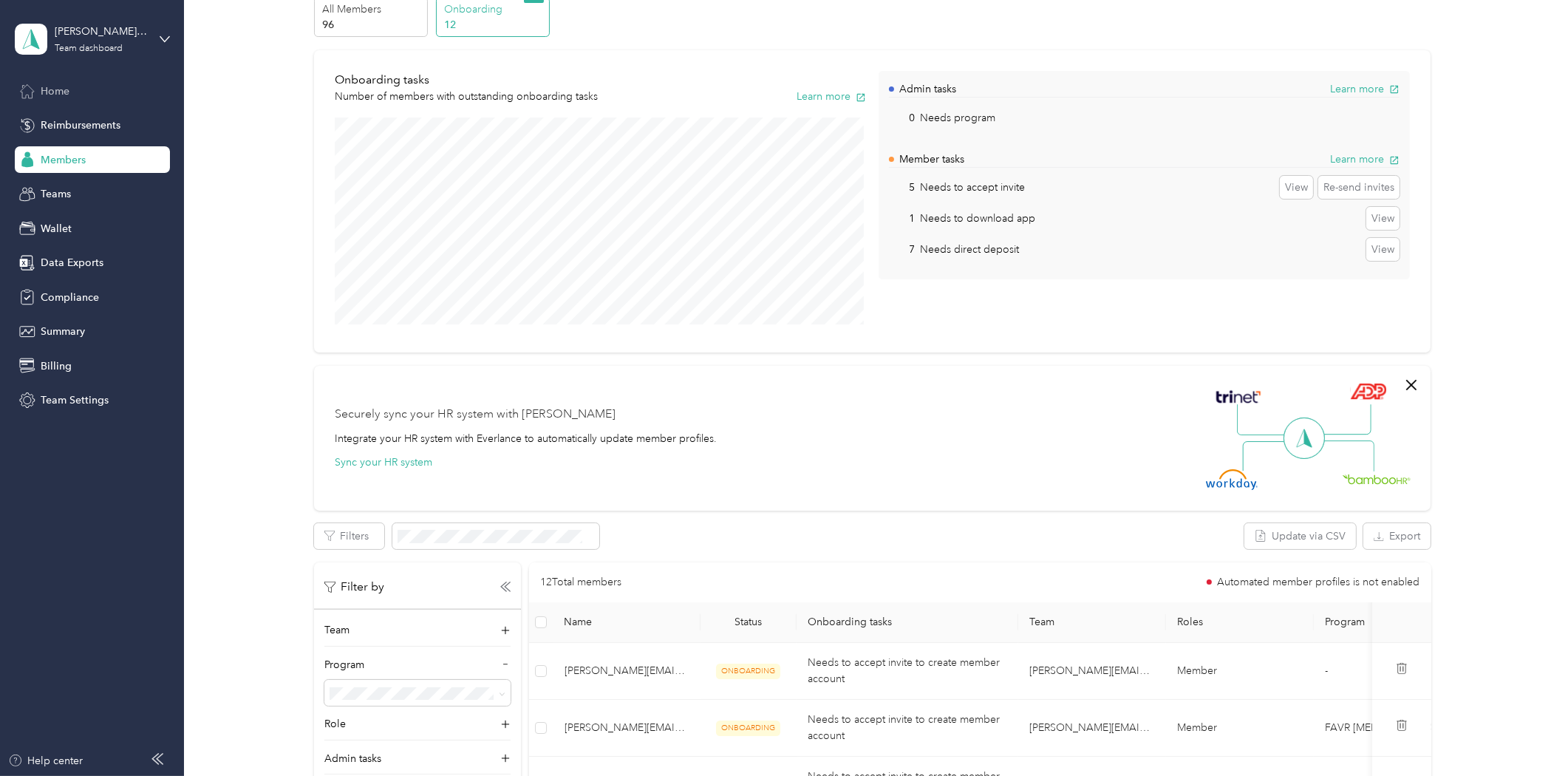
click at [60, 84] on span "Home" at bounding box center [55, 91] width 29 height 15
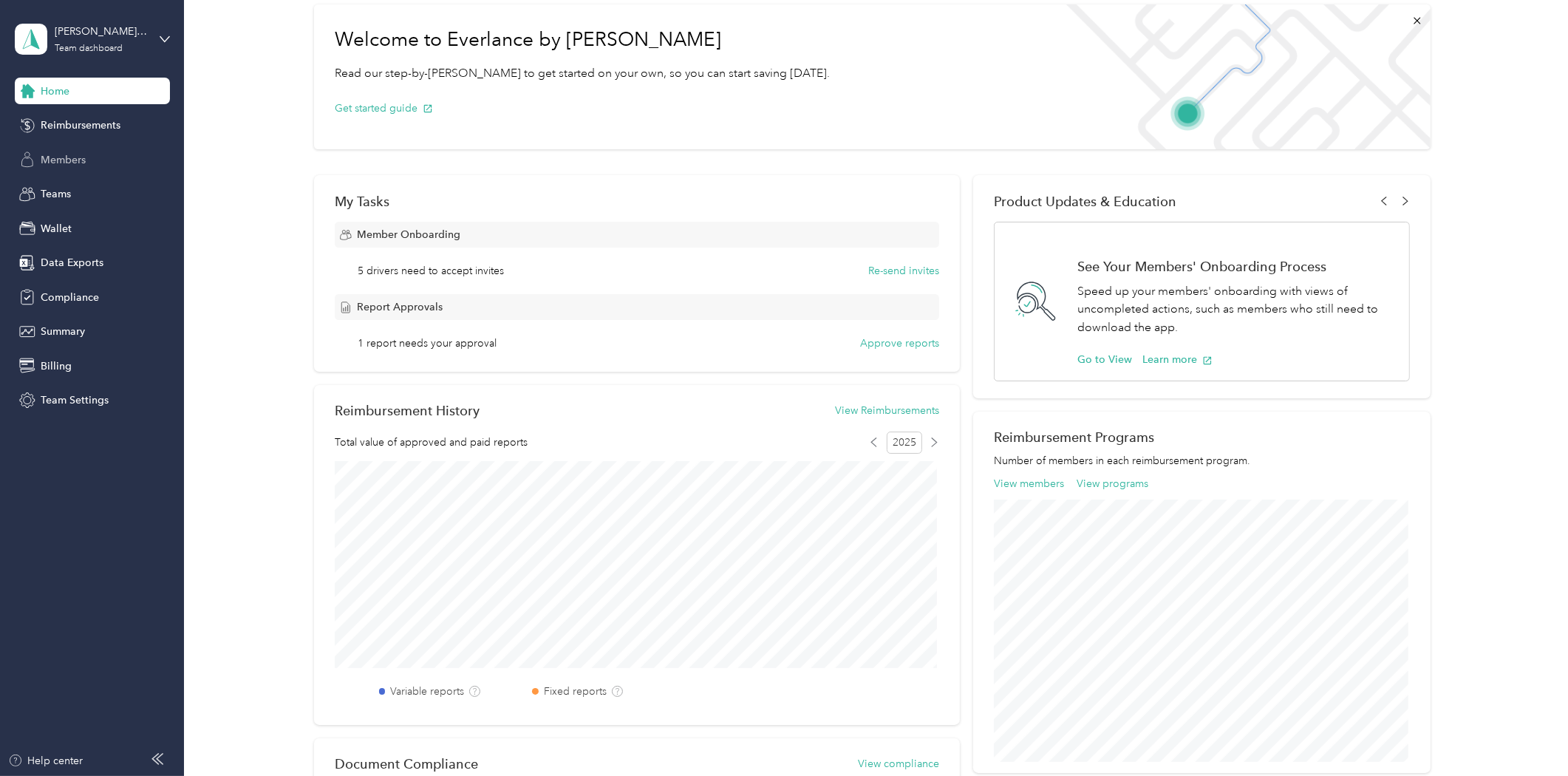
click at [64, 160] on span "Members" at bounding box center [63, 160] width 45 height 15
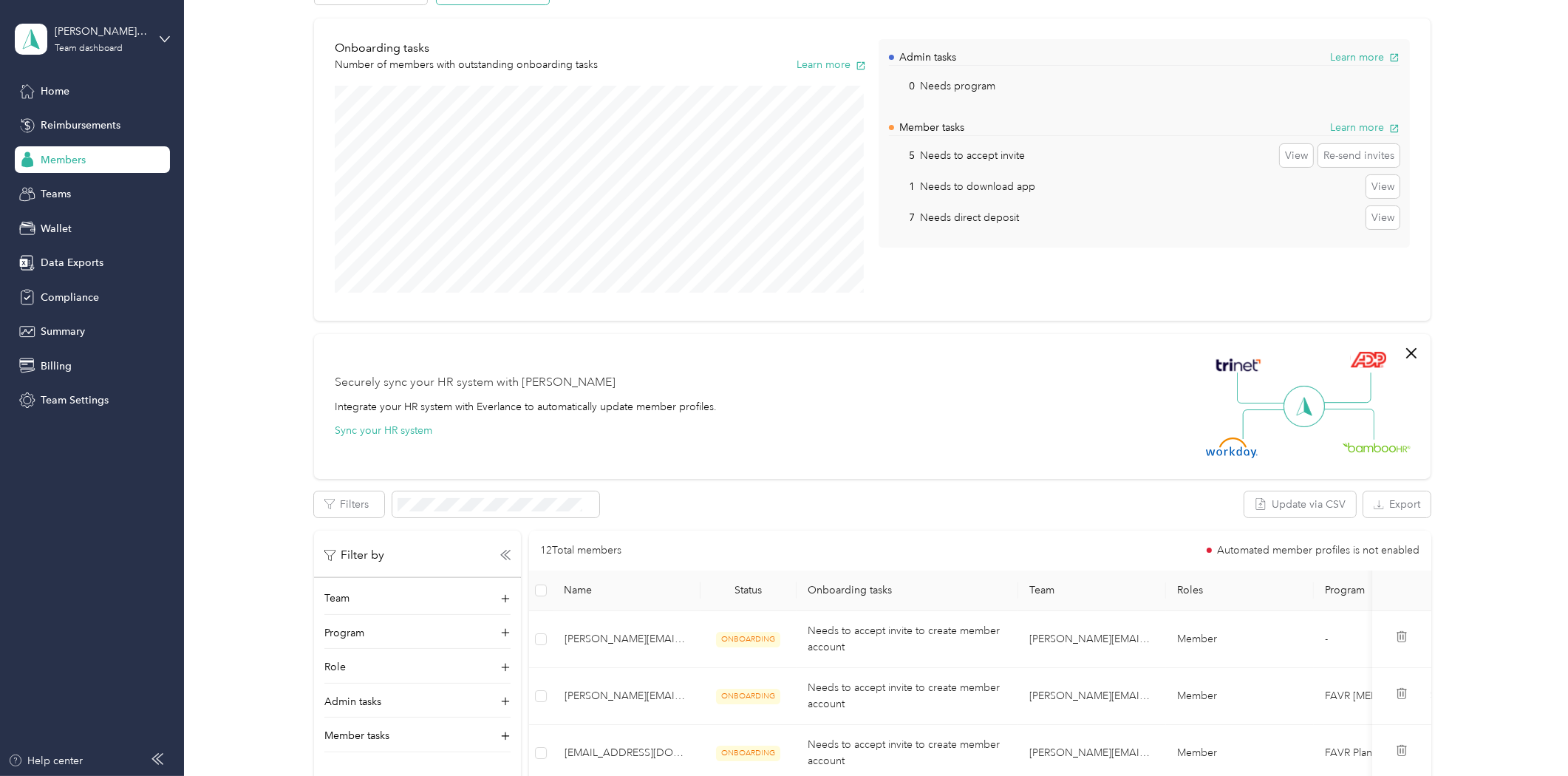
scroll to position [246, 0]
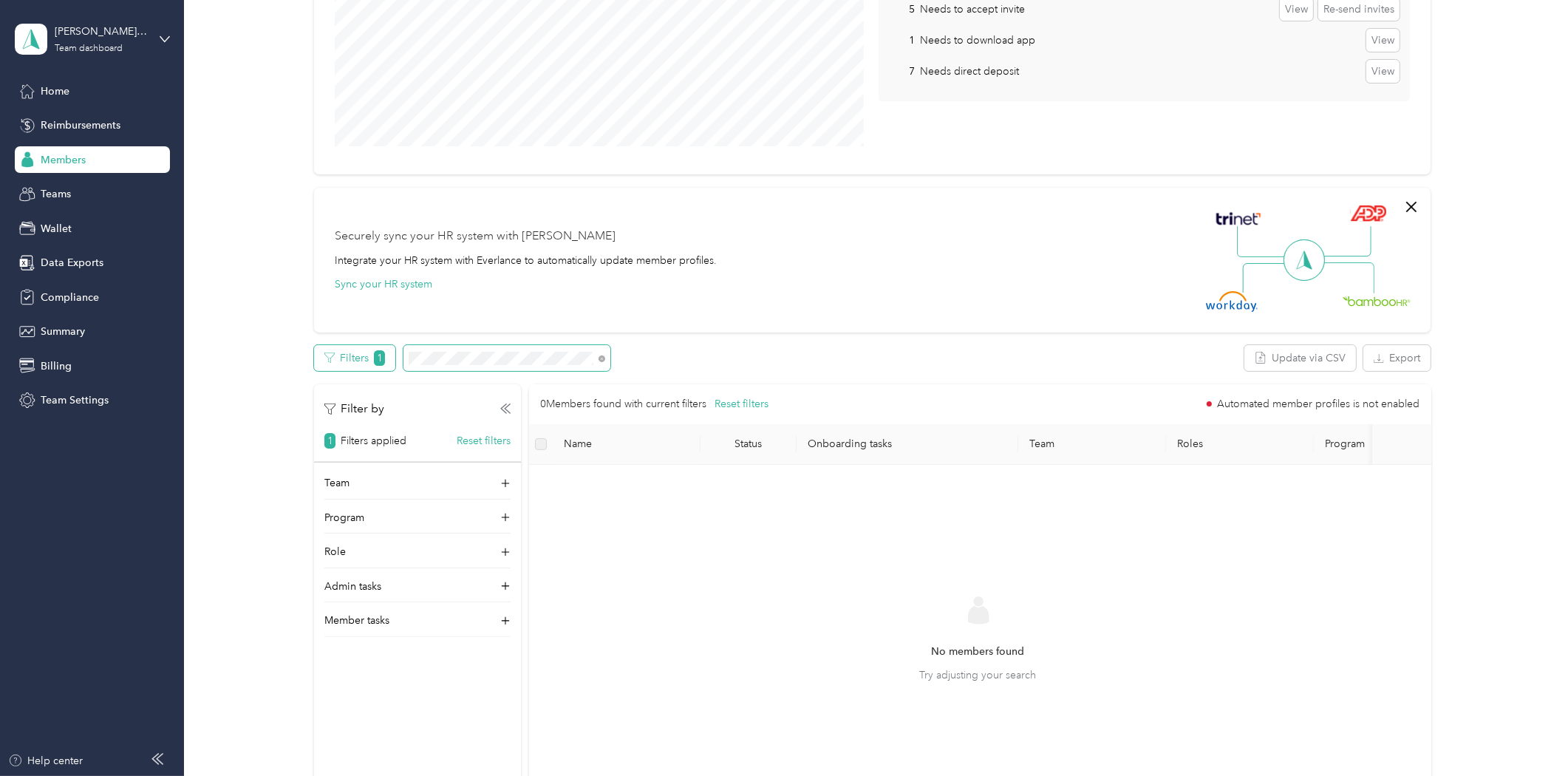
click at [370, 358] on div "Filters 1" at bounding box center [463, 358] width 297 height 26
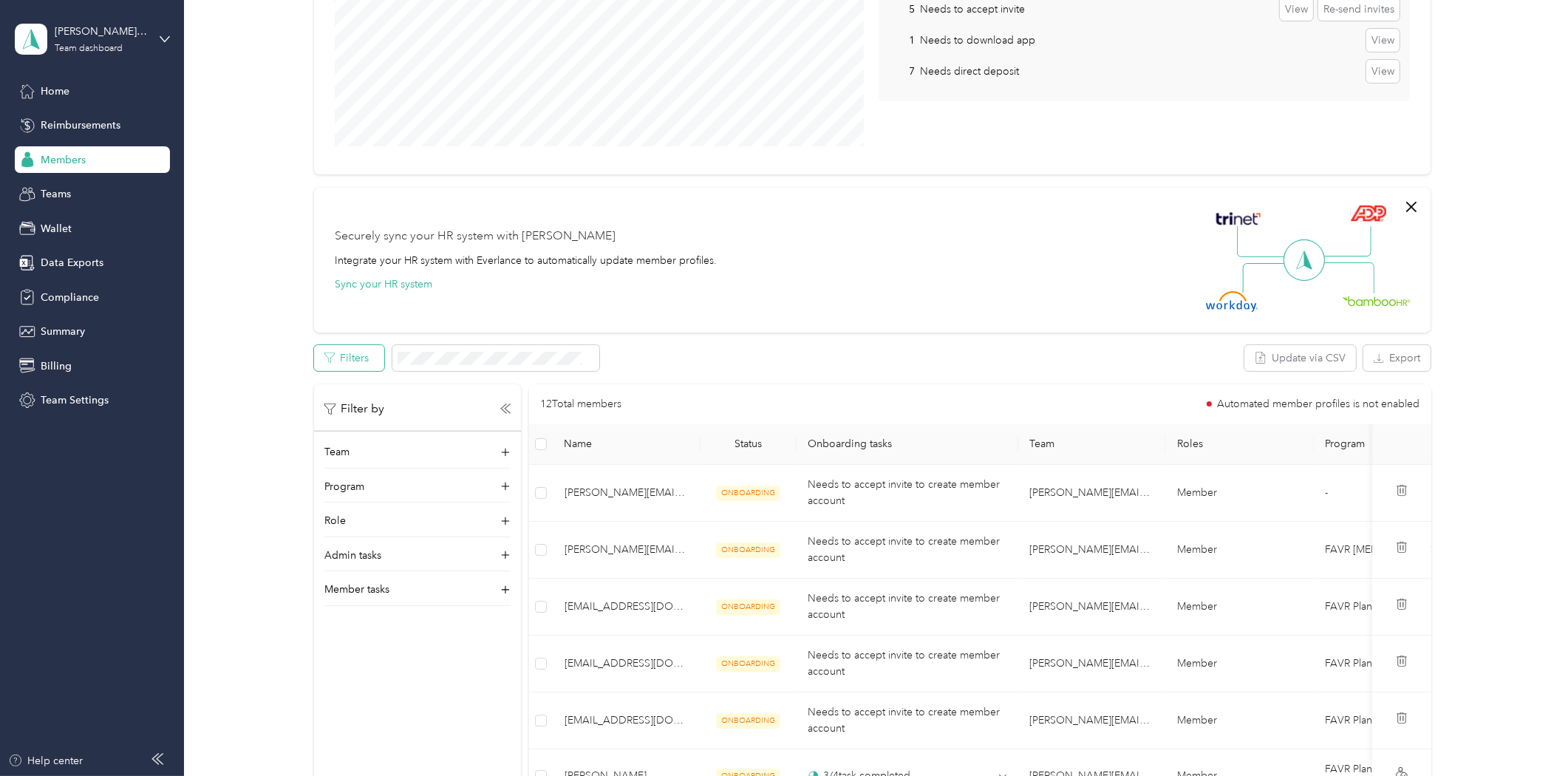
click at [342, 363] on button "Filters" at bounding box center [349, 358] width 70 height 26
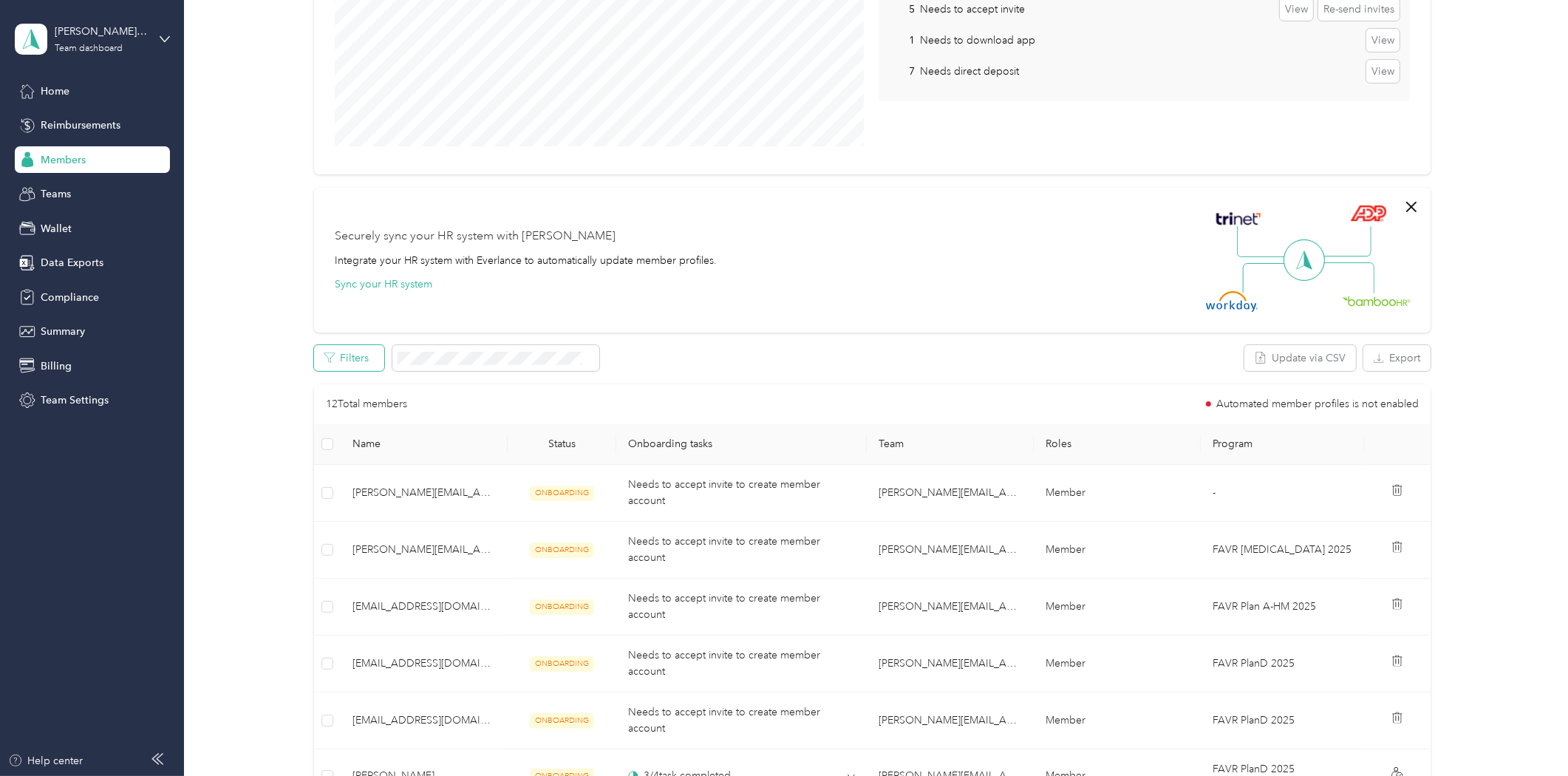
click at [342, 363] on button "Filters" at bounding box center [349, 358] width 70 height 26
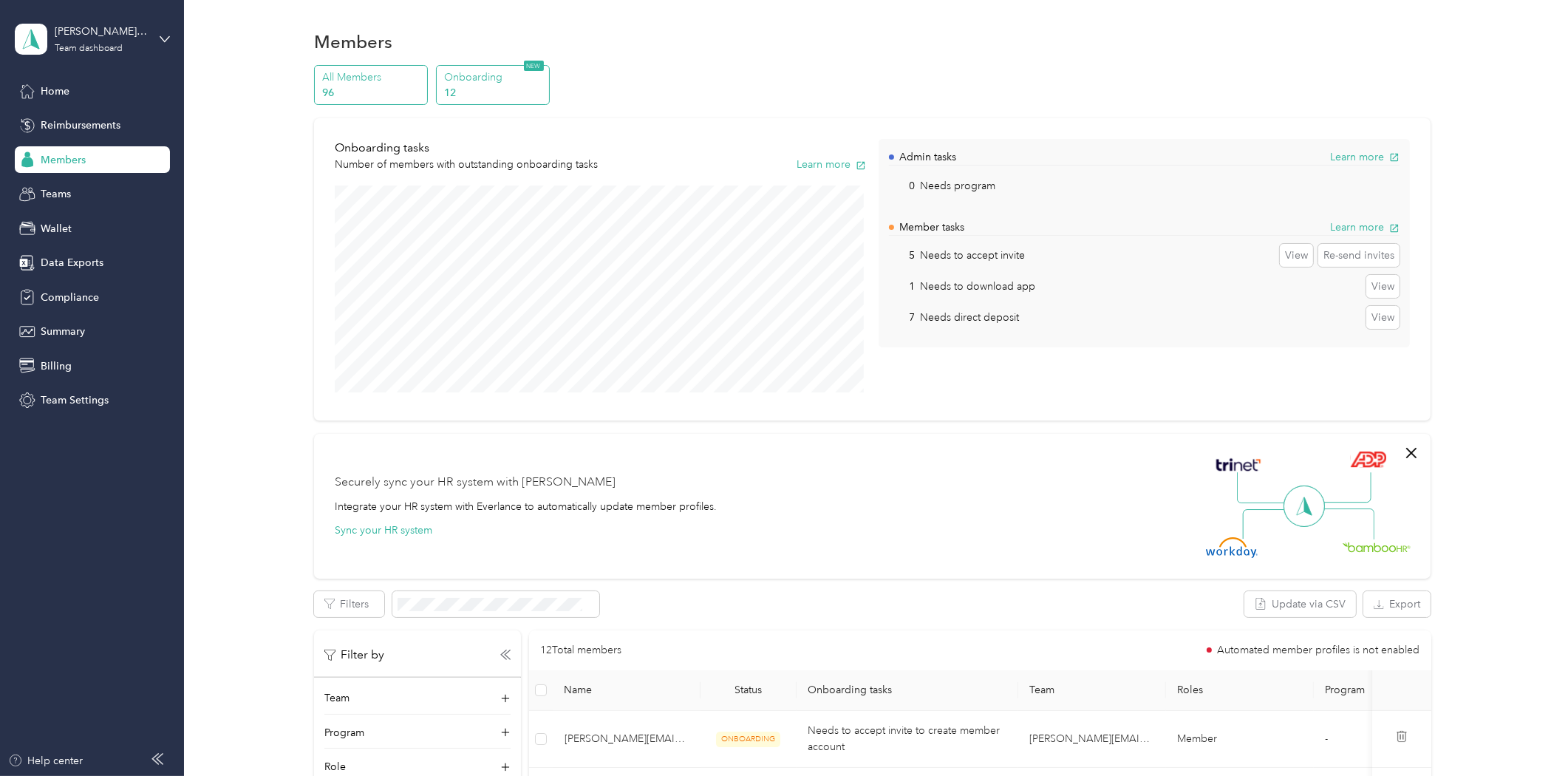
click at [361, 99] on p "96" at bounding box center [373, 92] width 101 height 15
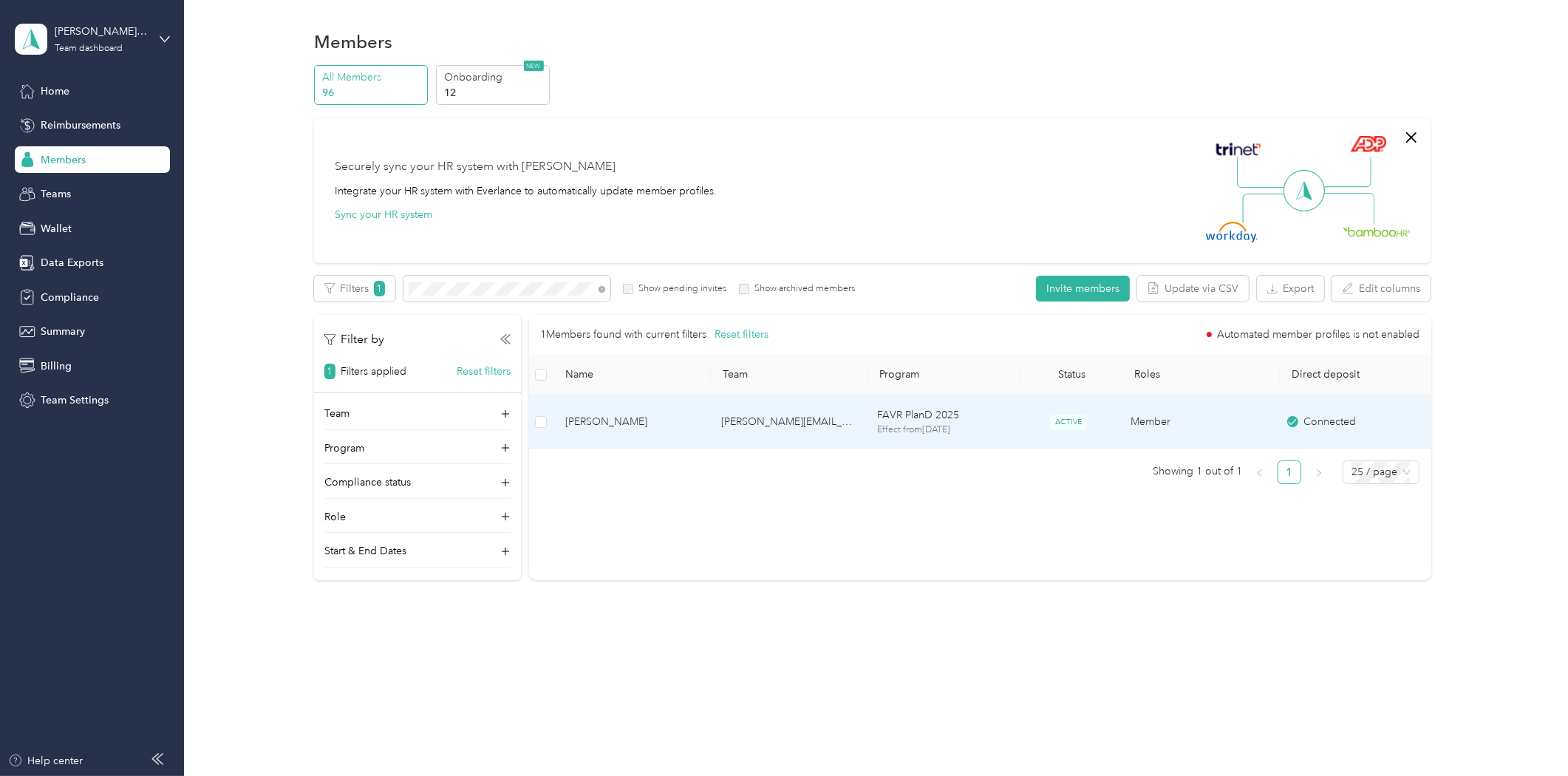
click at [589, 425] on span "[PERSON_NAME]" at bounding box center [632, 422] width 132 height 16
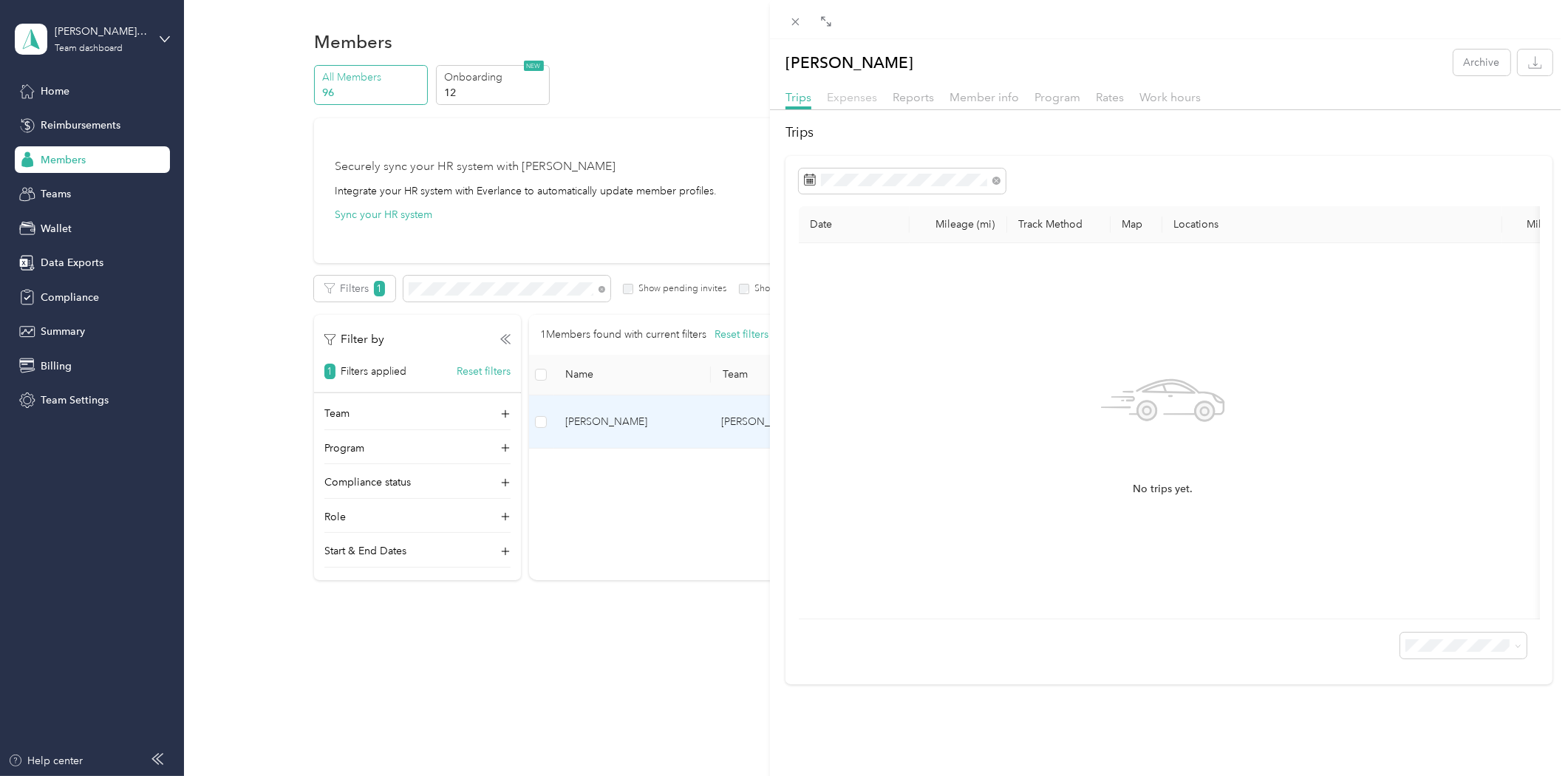
click at [869, 102] on span "Expenses" at bounding box center [852, 97] width 50 height 14
click at [996, 96] on span "Member info" at bounding box center [985, 97] width 69 height 14
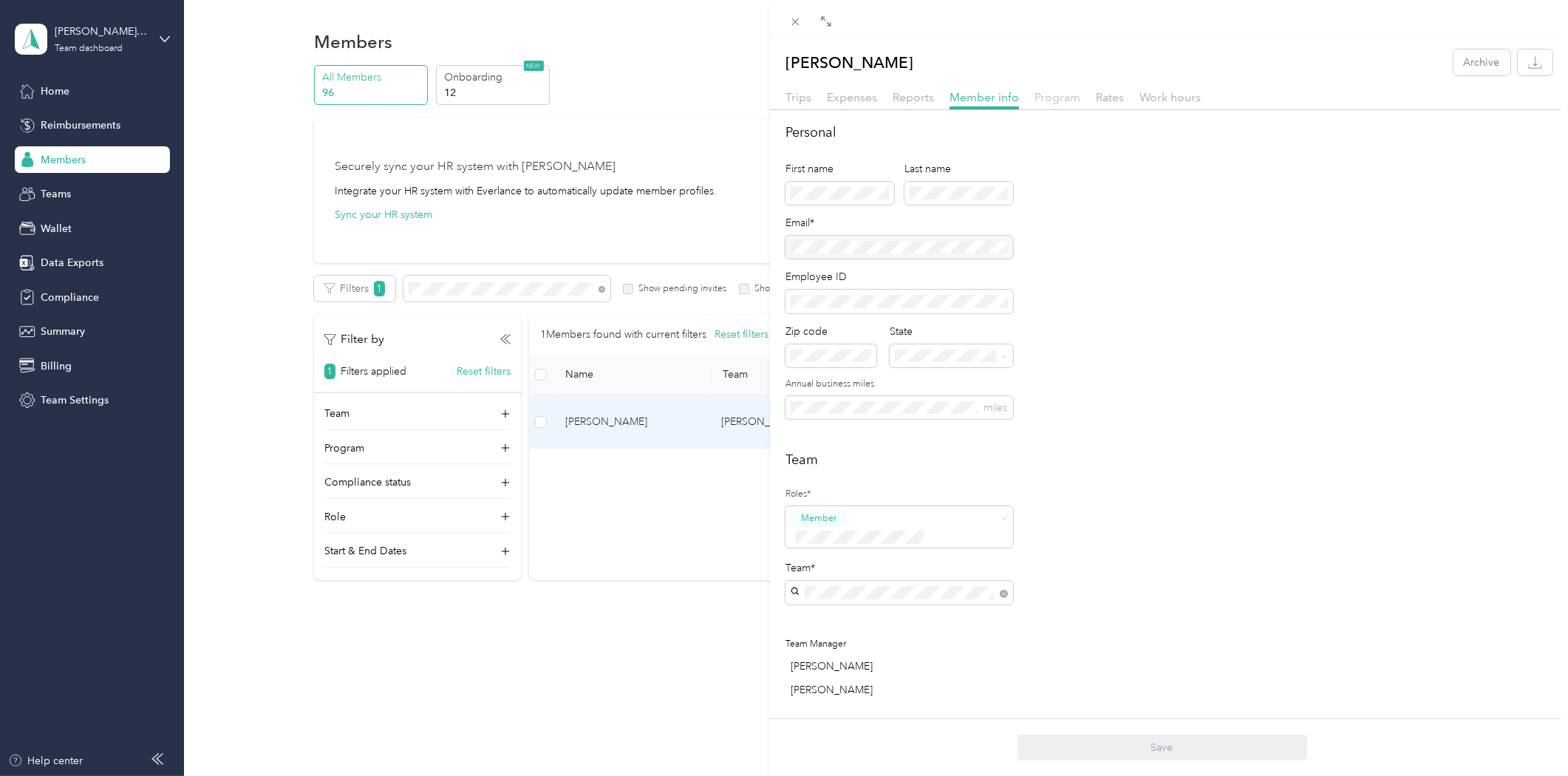
click at [1052, 98] on span "Program" at bounding box center [1057, 97] width 46 height 14
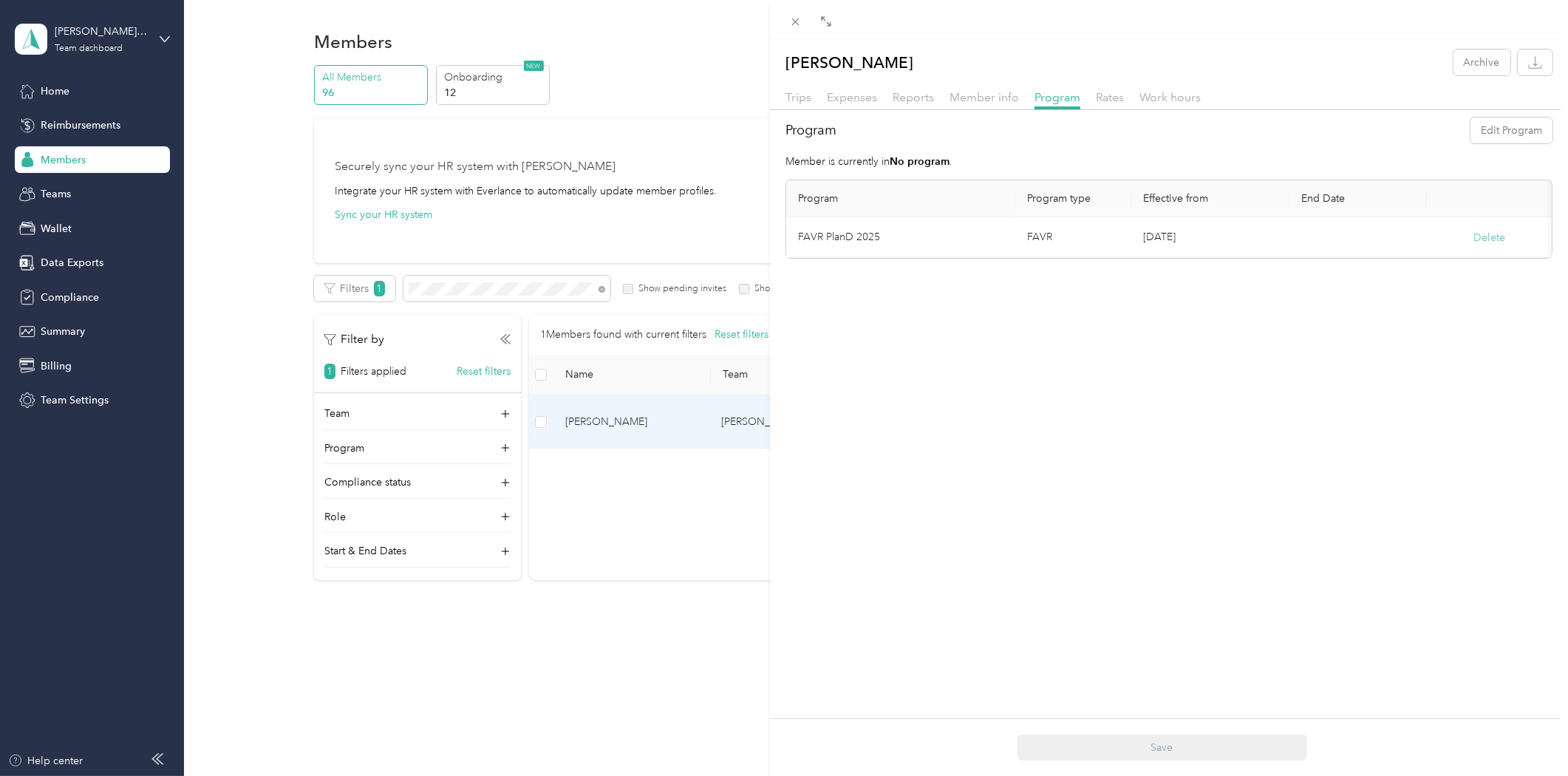
click at [1474, 233] on button "Delete" at bounding box center [1489, 237] width 31 height 15
click at [1400, 246] on button "Yes" at bounding box center [1401, 247] width 29 height 23
click at [1522, 126] on button "Edit Program" at bounding box center [1512, 131] width 82 height 26
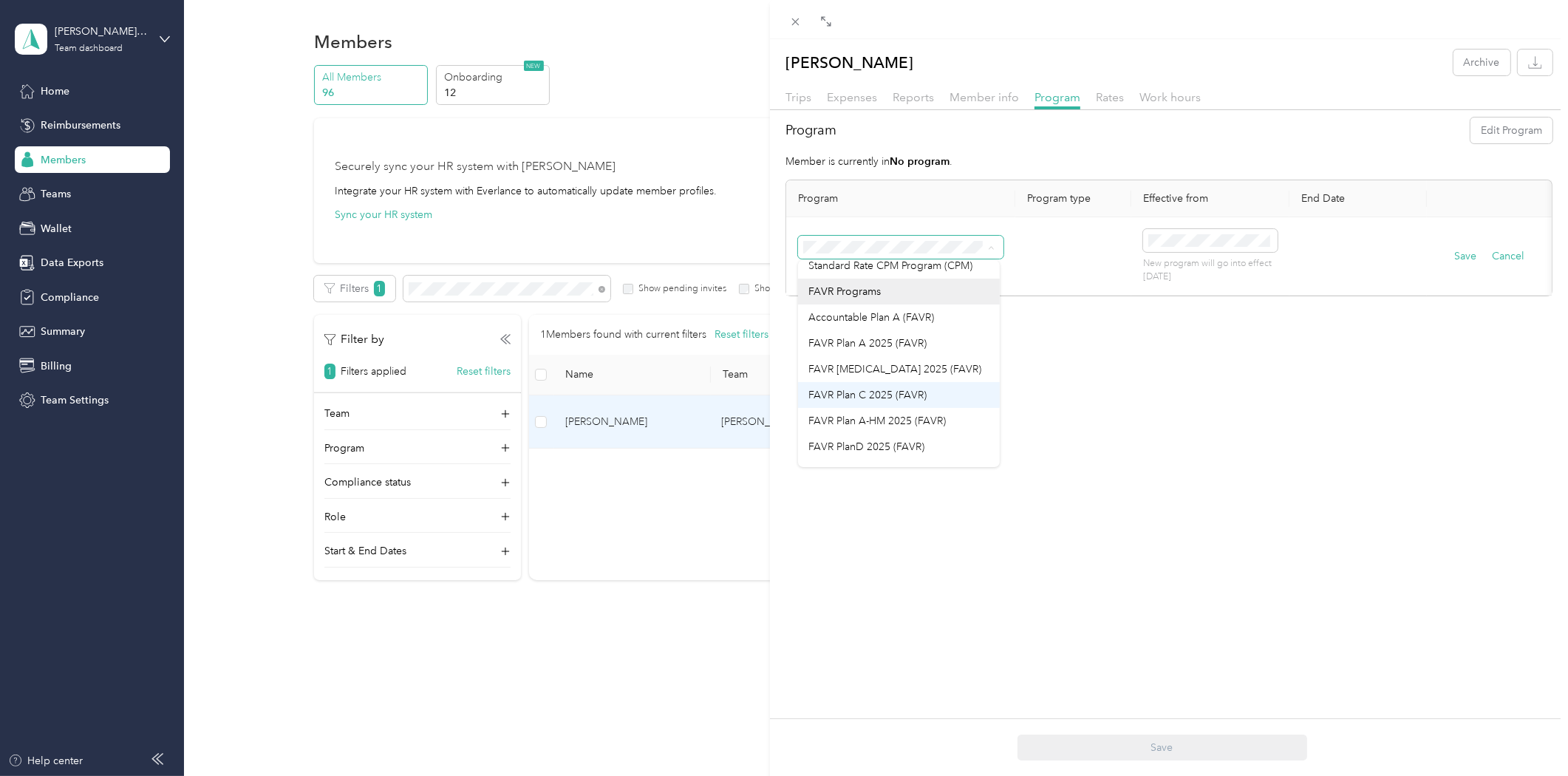
scroll to position [52, 0]
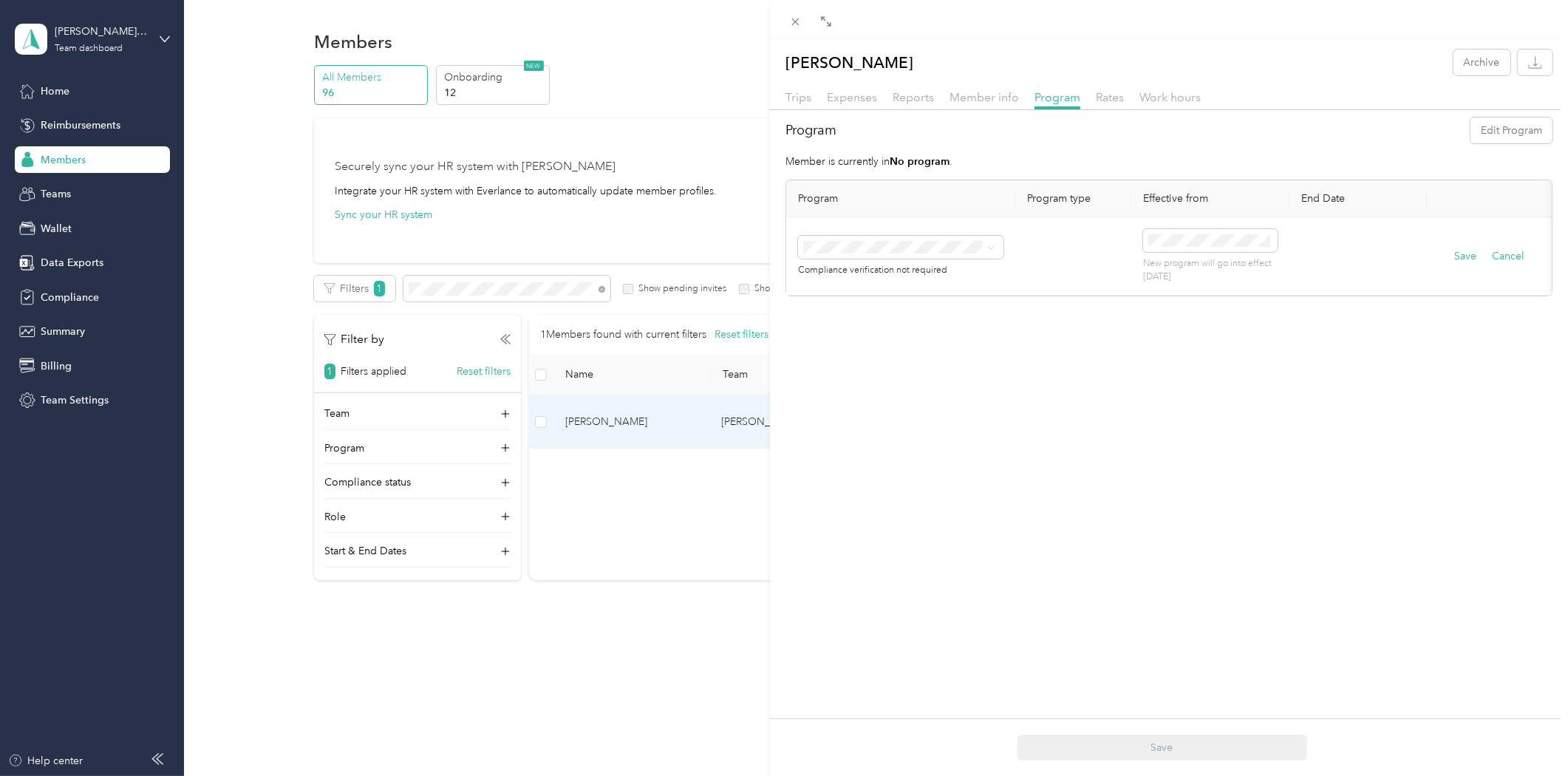
click at [931, 424] on div "FAVR PlanD 2025 (FAVR)" at bounding box center [898, 422] width 181 height 15
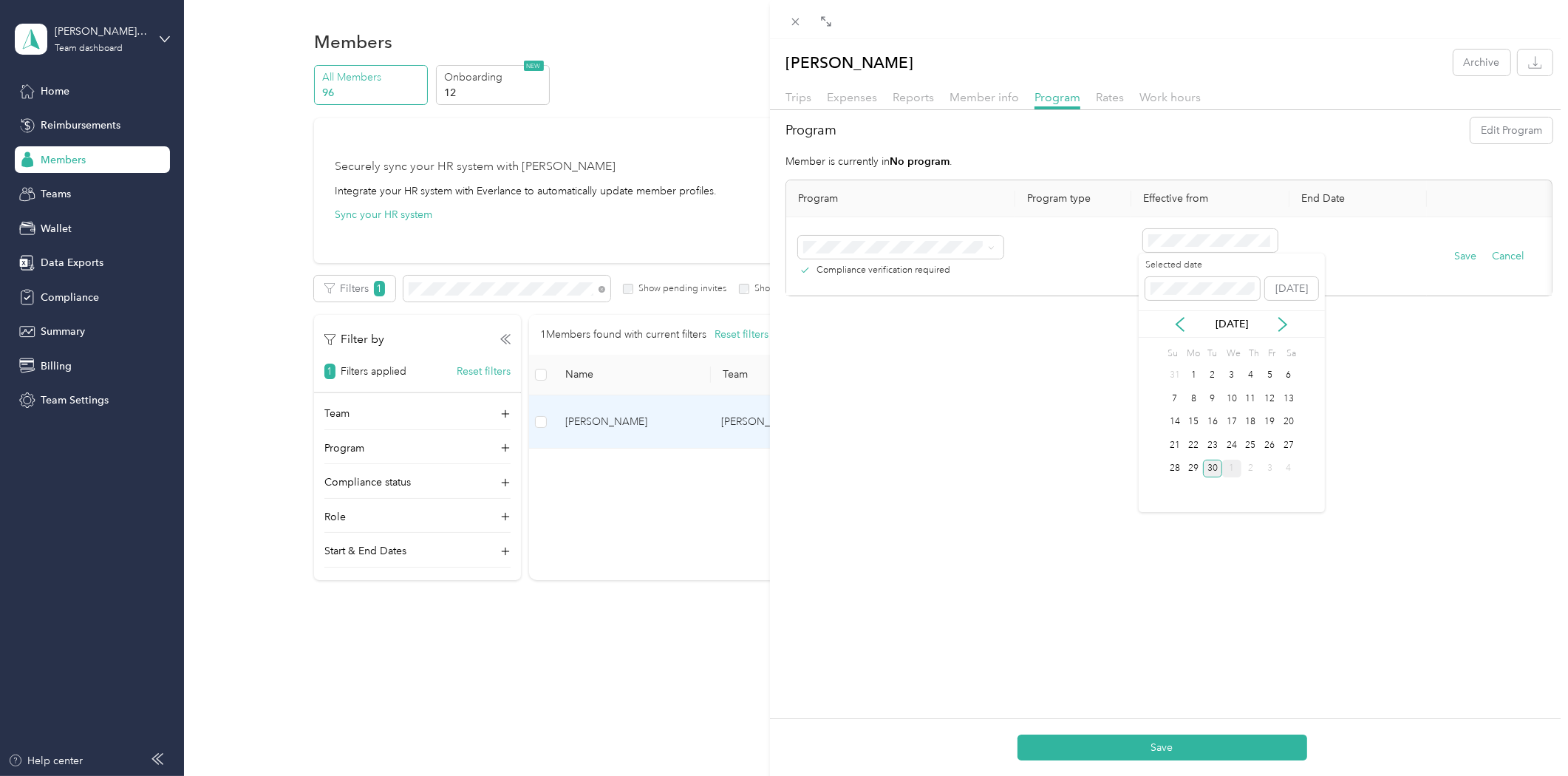
click at [1231, 466] on div "1" at bounding box center [1232, 468] width 19 height 19
click at [1457, 254] on button "Save" at bounding box center [1466, 256] width 23 height 16
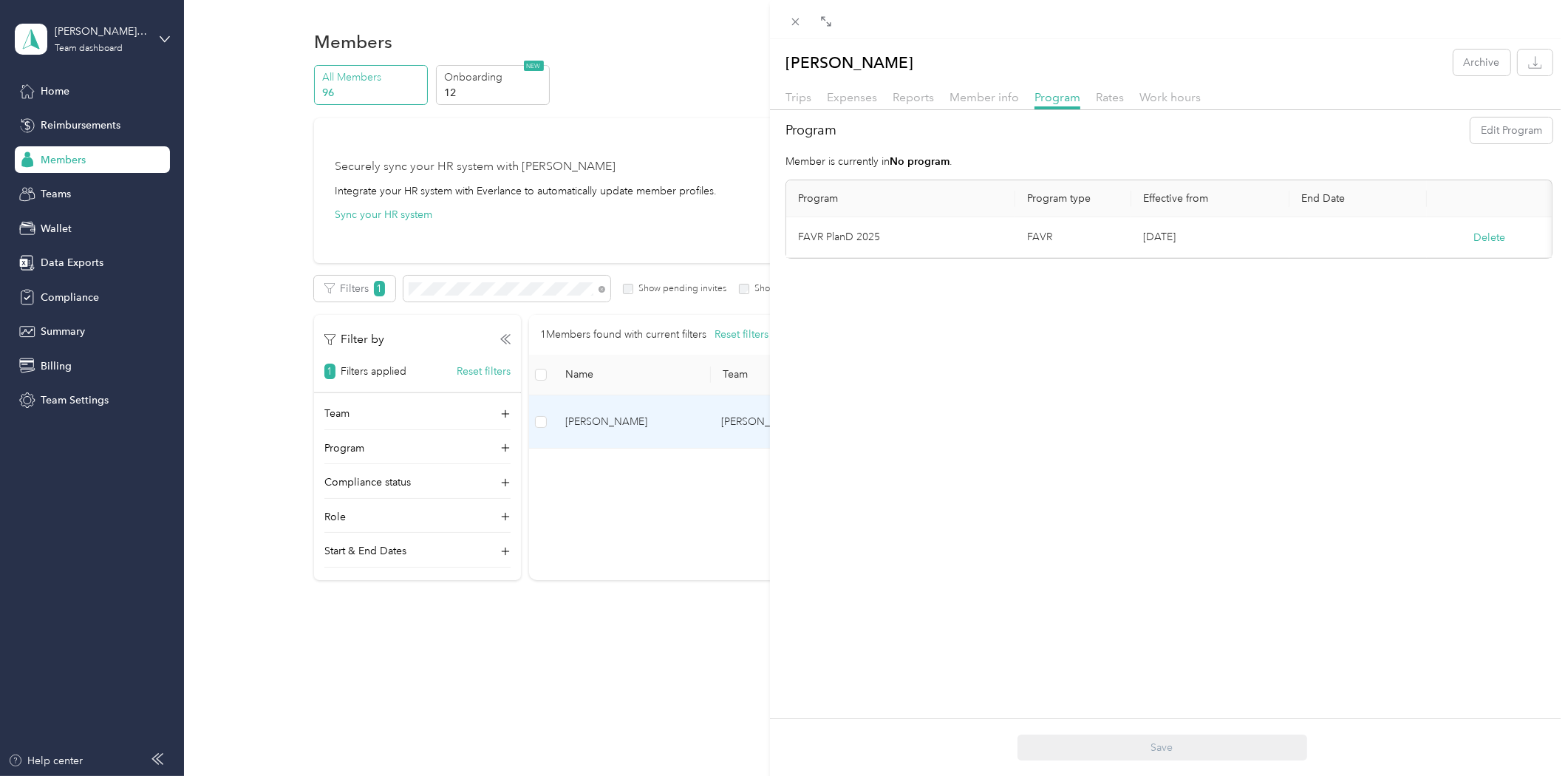
click at [209, 310] on div "[PERSON_NAME] Archive Trips Expenses Reports Member info Program Rates Work hou…" at bounding box center [784, 388] width 1568 height 776
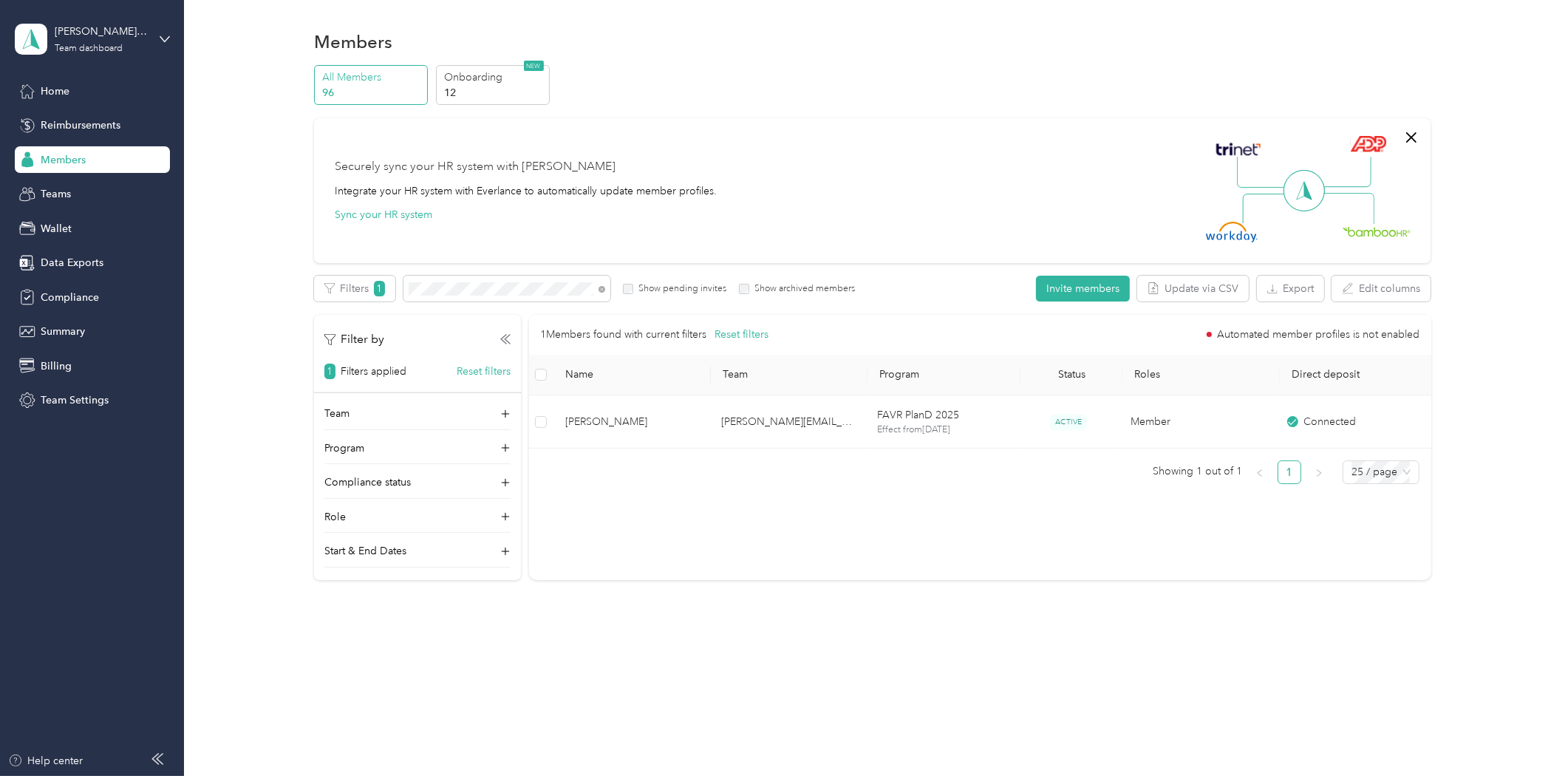
click at [85, 151] on div "Members" at bounding box center [92, 160] width 156 height 27
click at [33, 93] on icon at bounding box center [27, 91] width 16 height 16
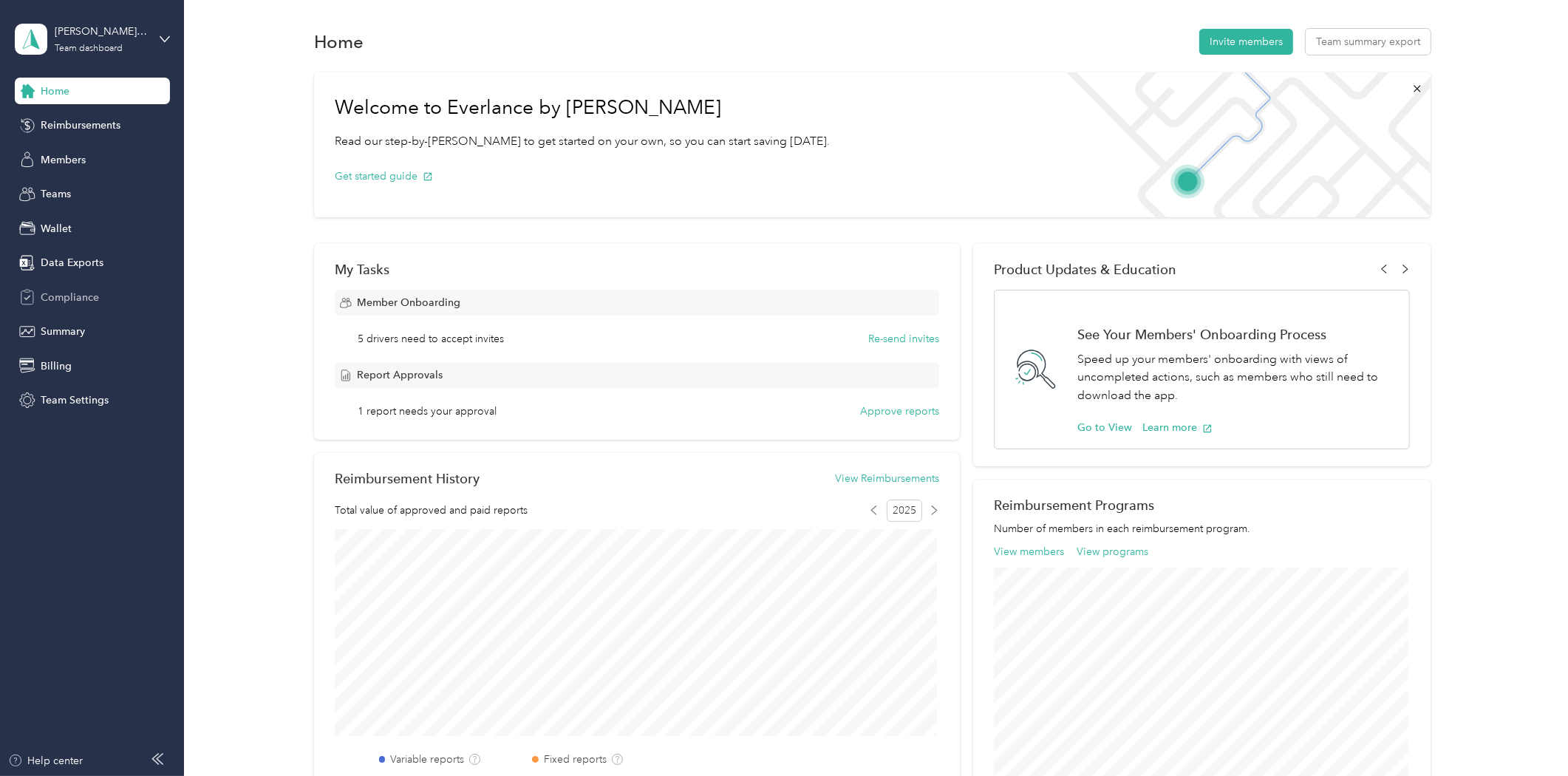
click at [80, 299] on span "Compliance" at bounding box center [69, 297] width 58 height 15
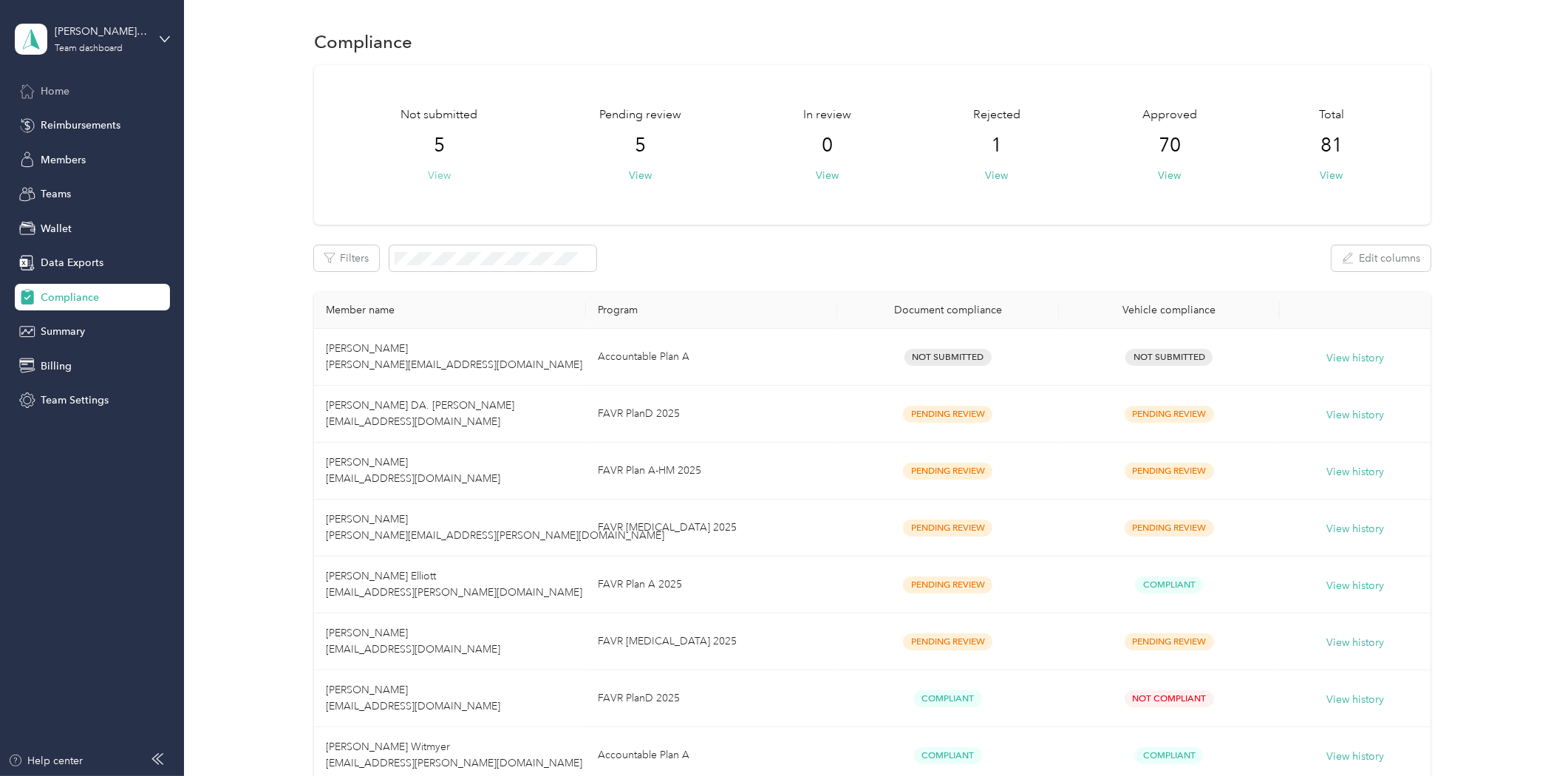
click at [441, 176] on button "View" at bounding box center [439, 175] width 23 height 15
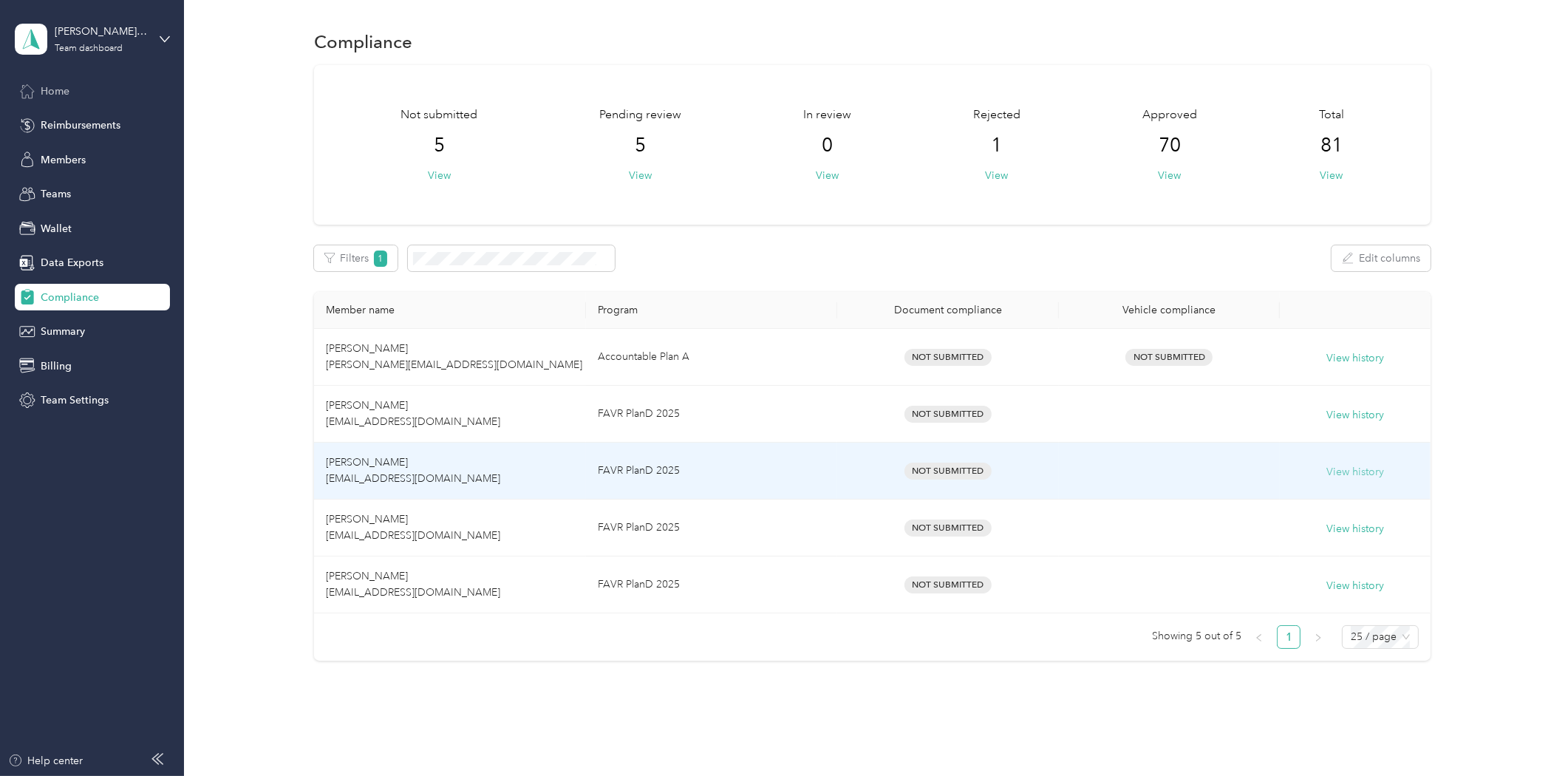
click at [1330, 474] on button "View history" at bounding box center [1355, 472] width 58 height 16
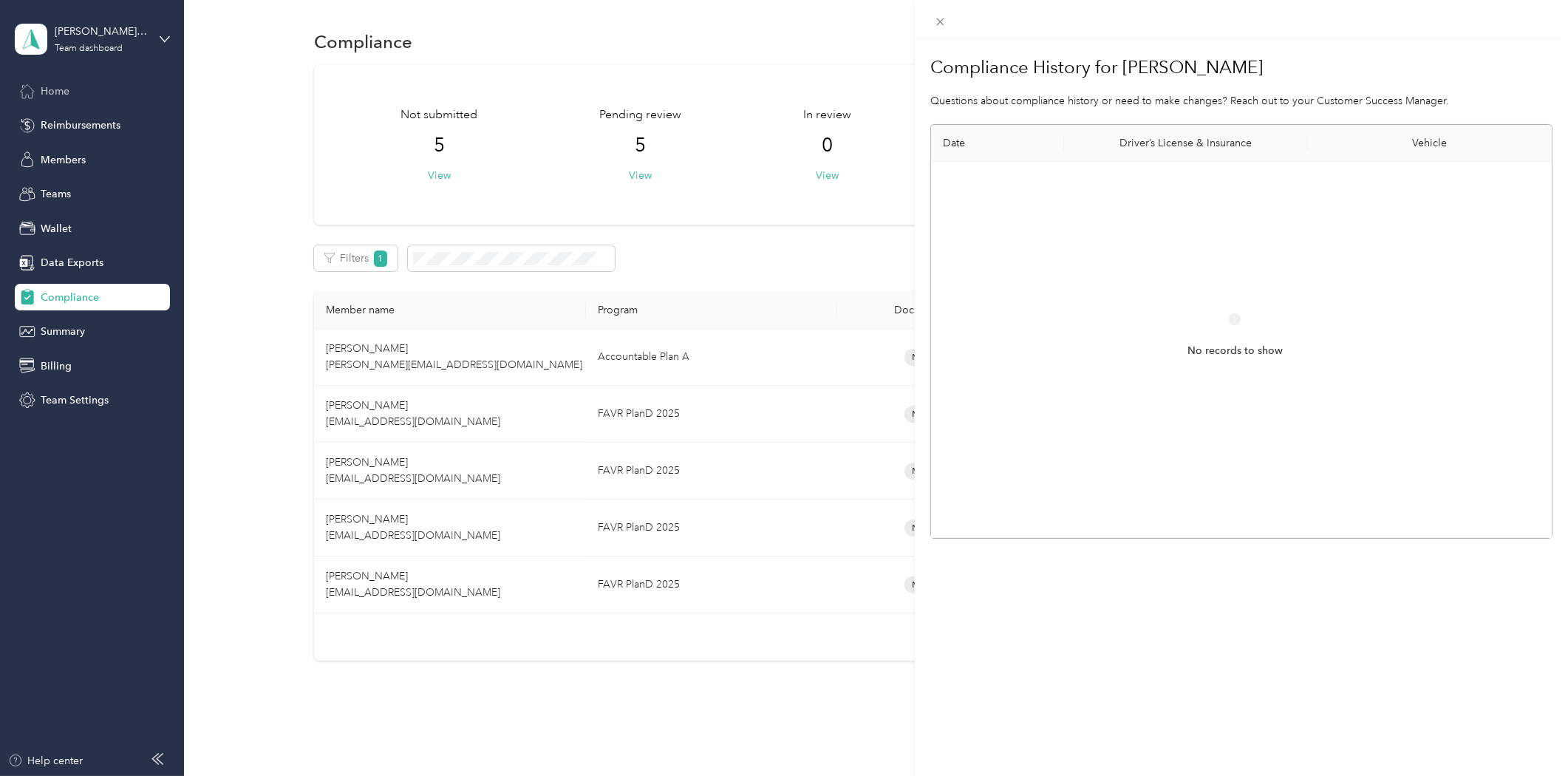
click at [789, 700] on div "Compliance History for [PERSON_NAME] Questions about compliance history or need…" at bounding box center [784, 388] width 1568 height 776
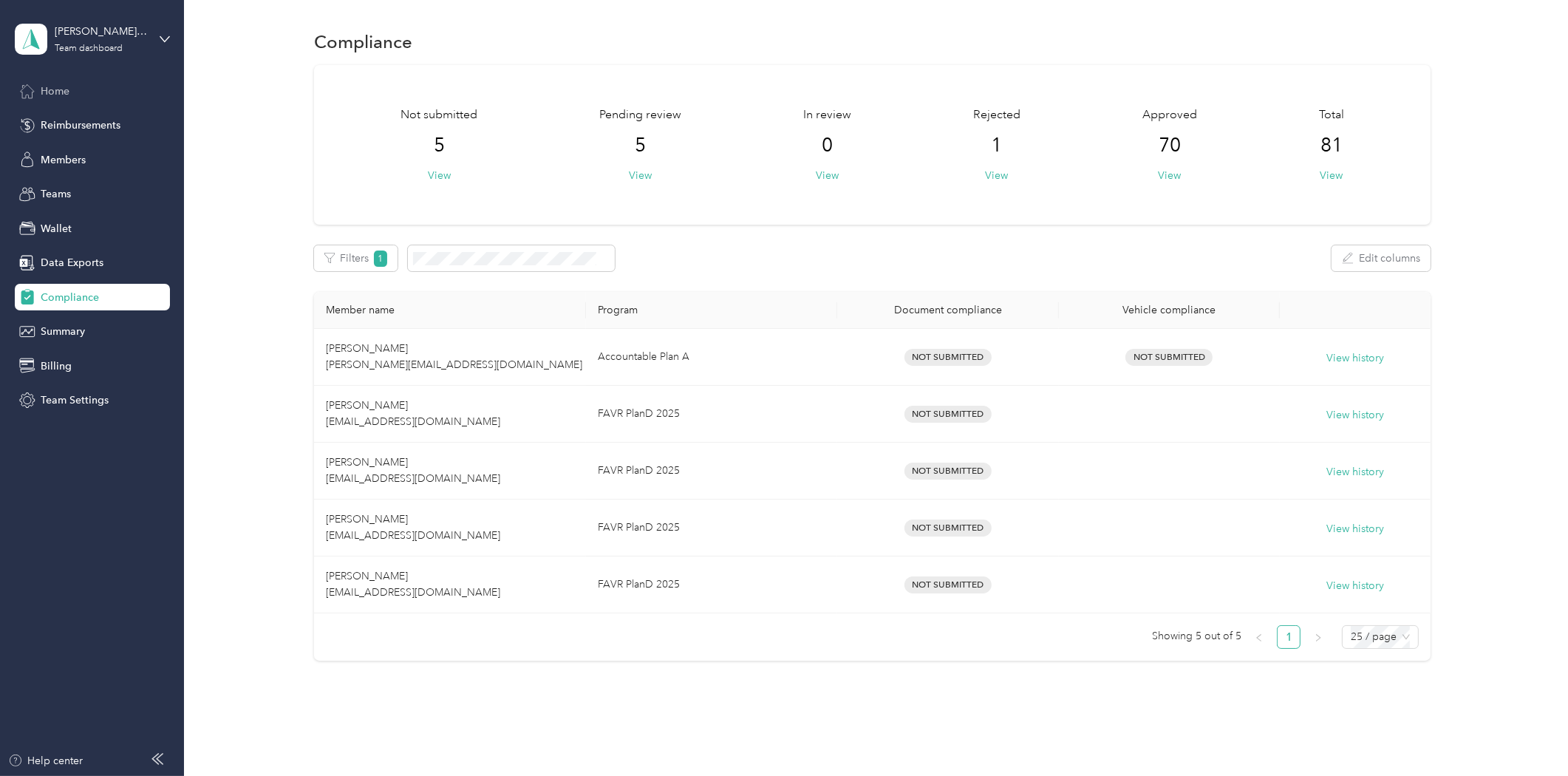
click at [39, 94] on div "Home" at bounding box center [92, 90] width 156 height 27
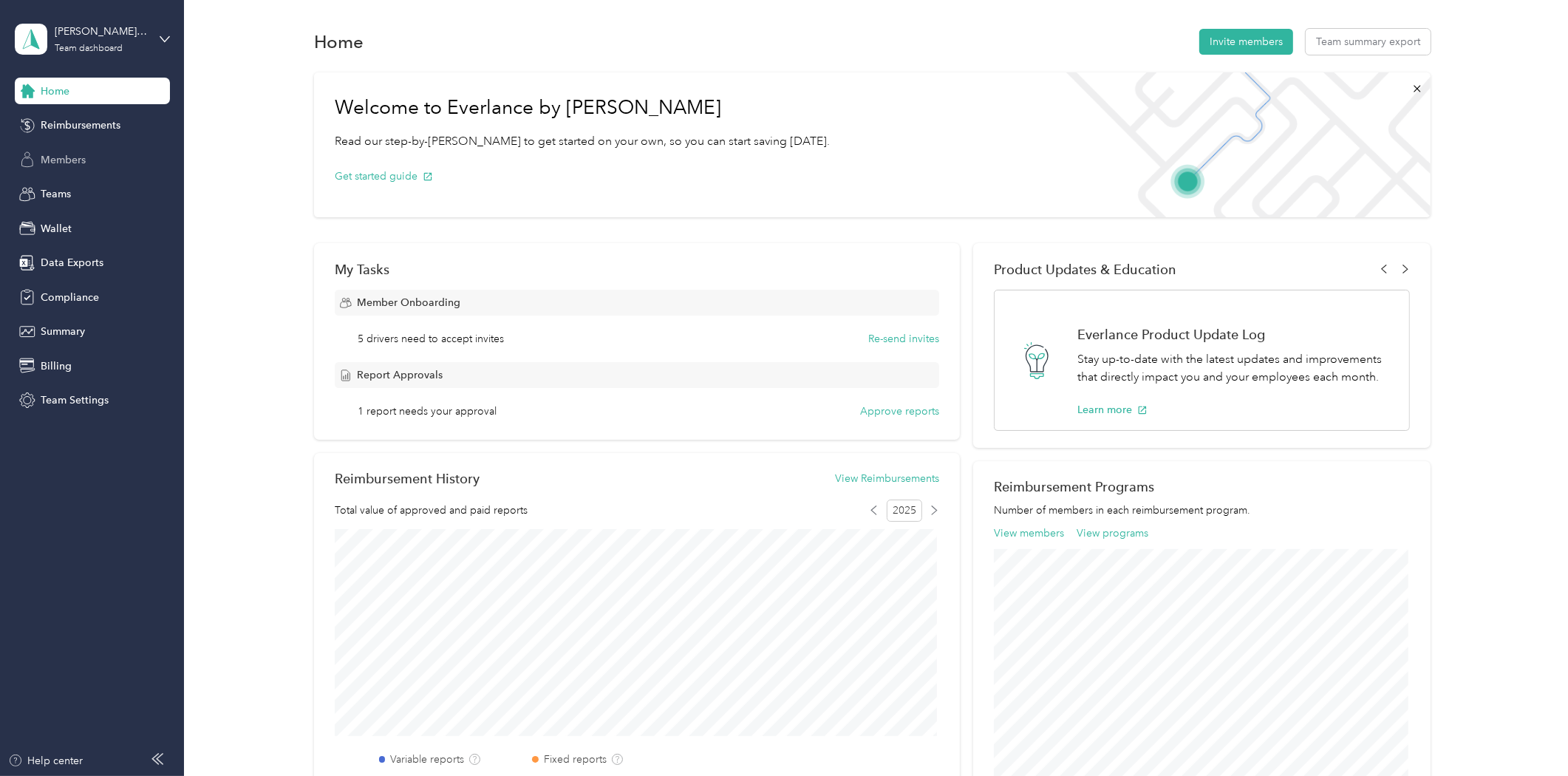
click at [67, 152] on span "Members" at bounding box center [63, 160] width 45 height 15
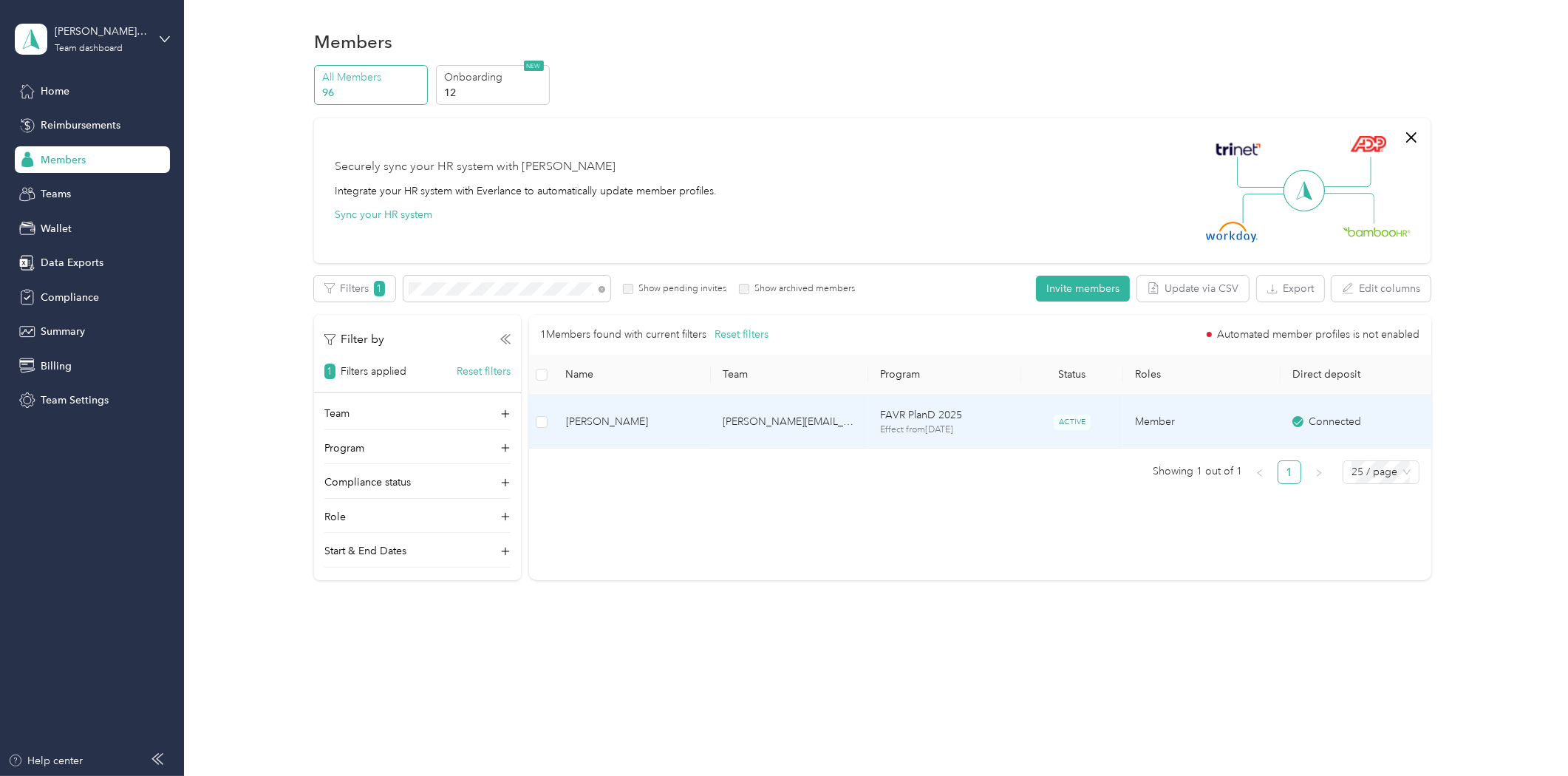
click at [732, 418] on td "[PERSON_NAME][EMAIL_ADDRESS][PERSON_NAME][DOMAIN_NAME]" at bounding box center [789, 422] width 157 height 54
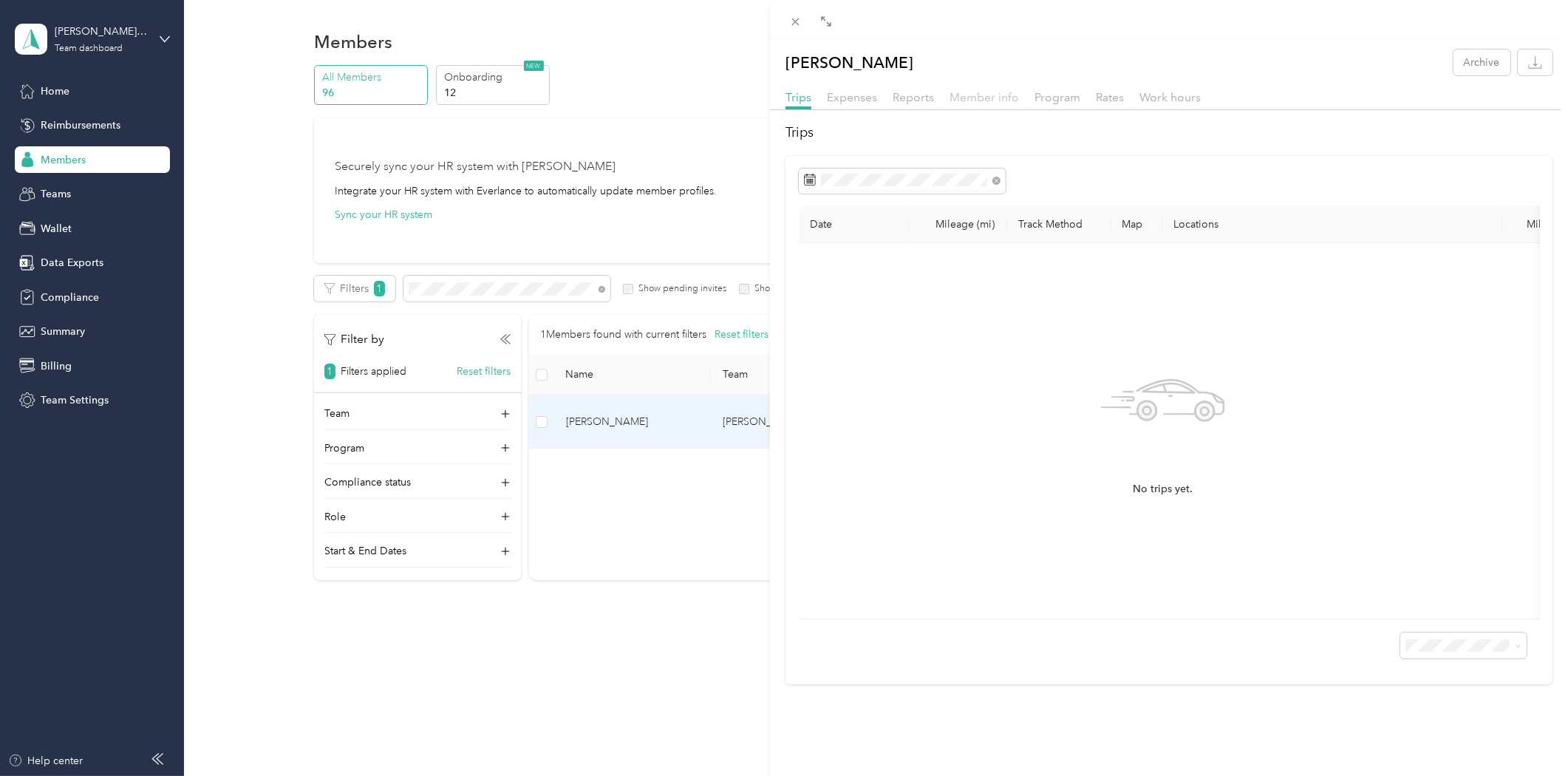
click at [980, 102] on span "Member info" at bounding box center [985, 97] width 69 height 14
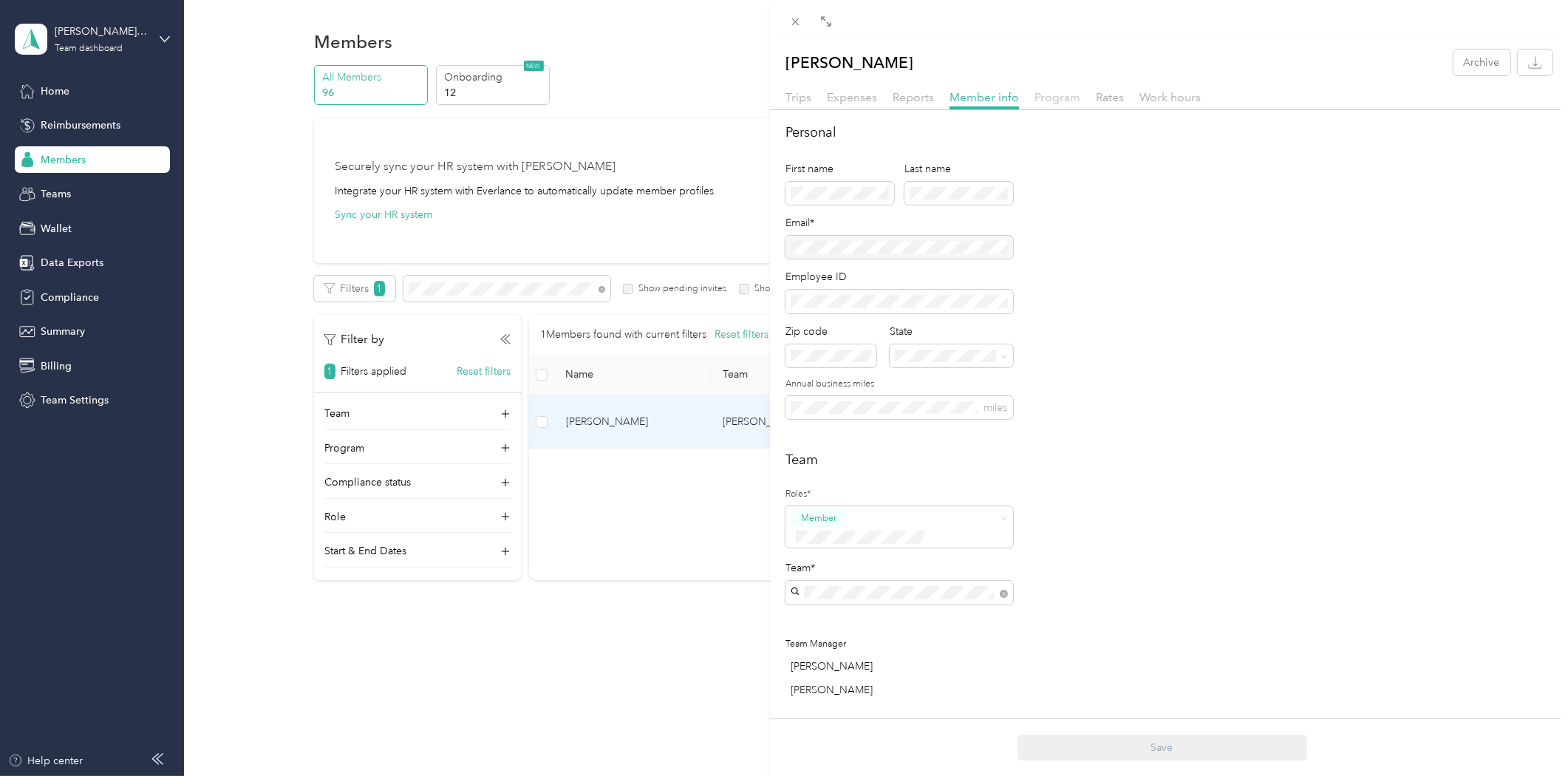
click at [1052, 98] on span "Program" at bounding box center [1057, 97] width 46 height 14
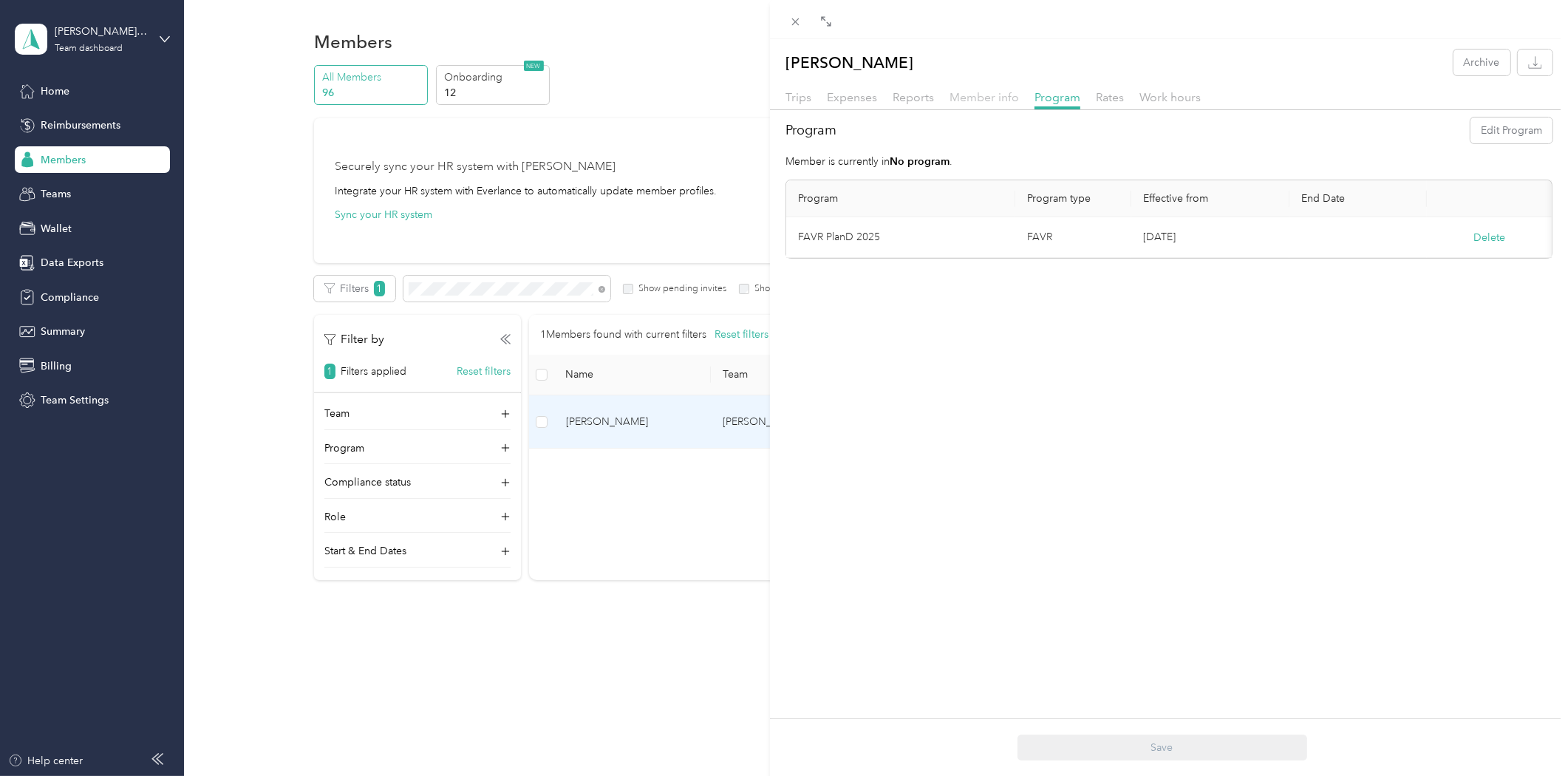
click at [972, 98] on span "Member info" at bounding box center [985, 97] width 69 height 14
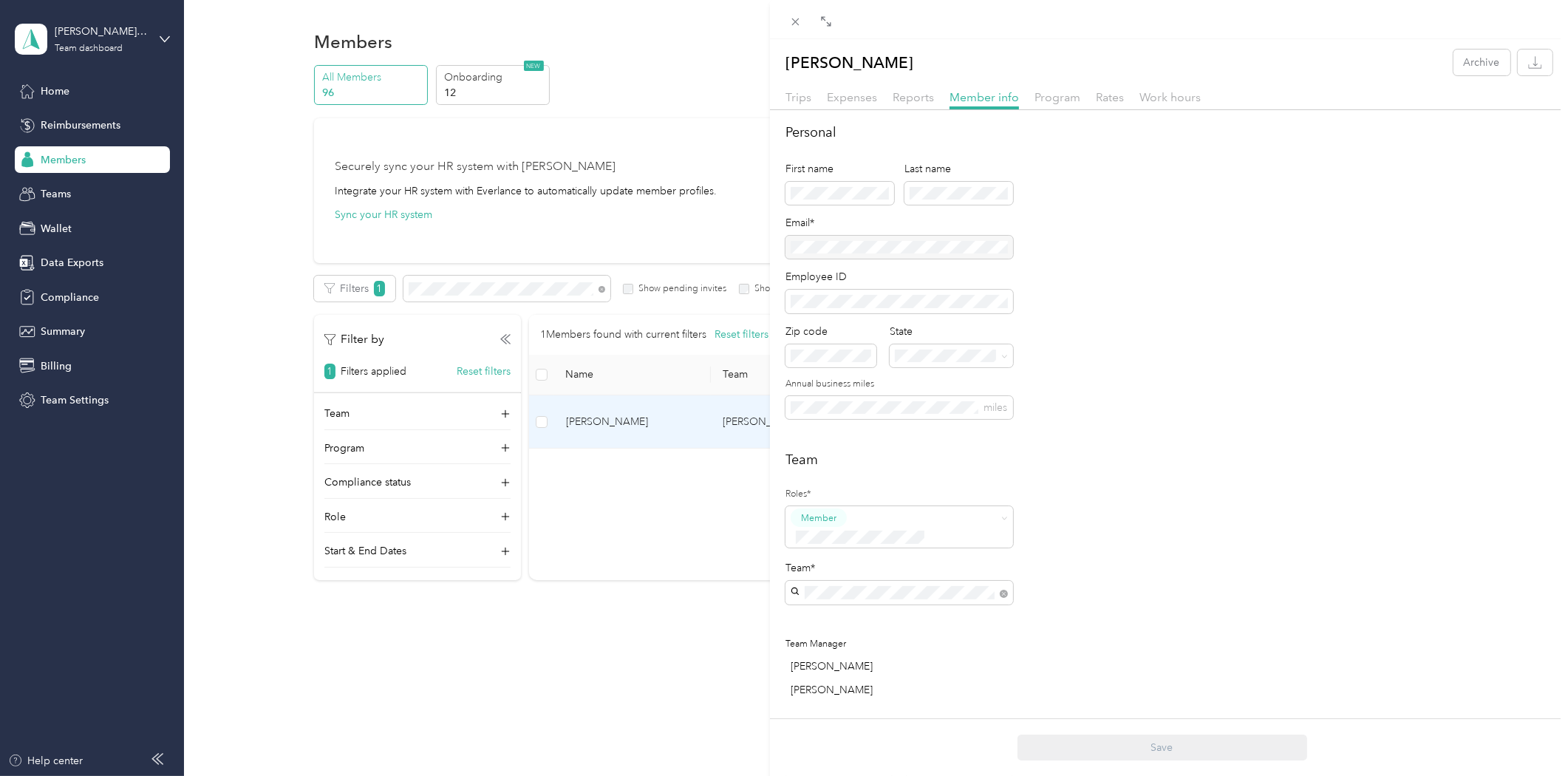
click at [263, 625] on div "[PERSON_NAME] Archive Trips Expenses Reports Member info Program Rates Work hou…" at bounding box center [784, 388] width 1568 height 776
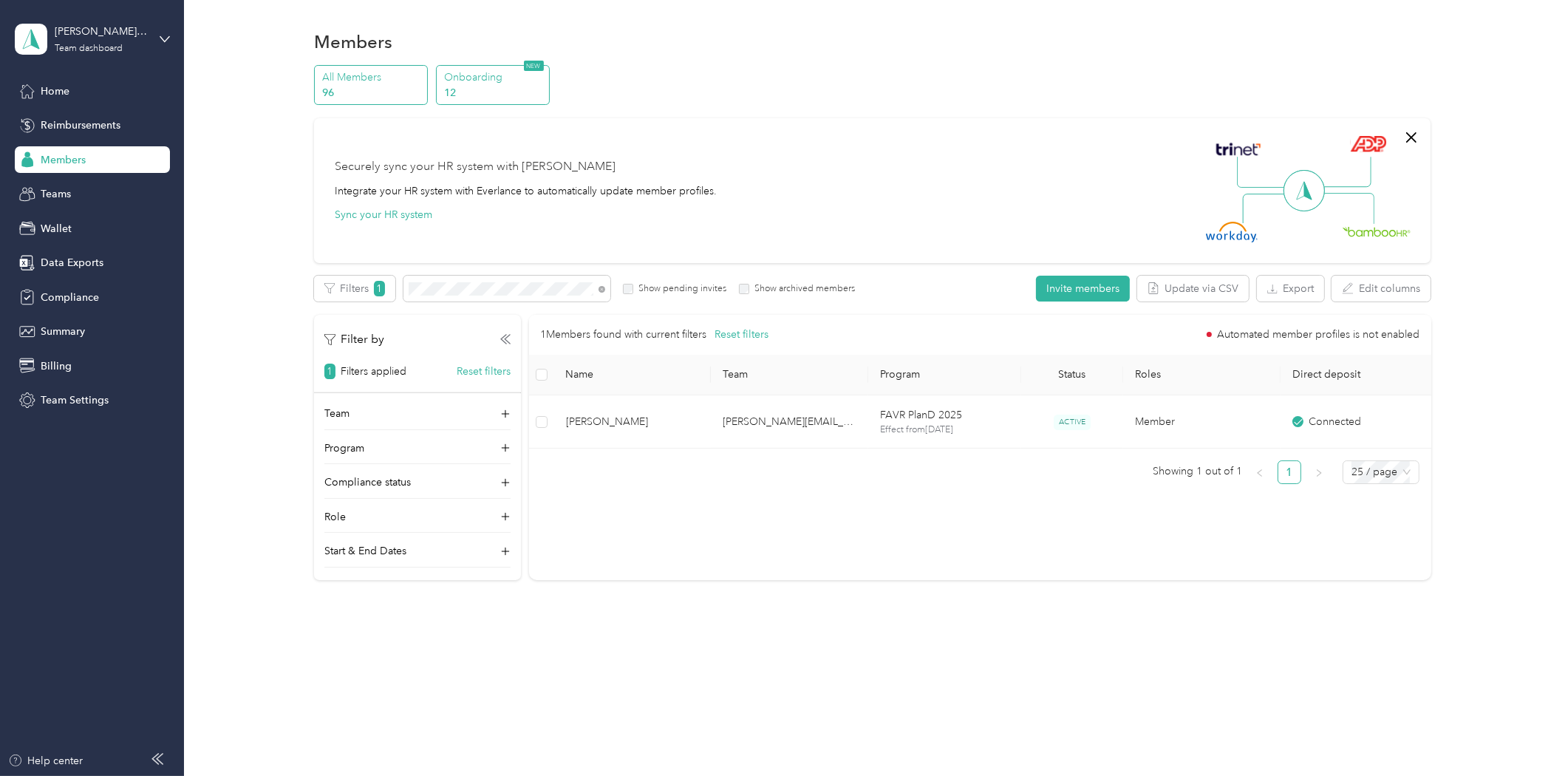
click at [475, 80] on p "Onboarding" at bounding box center [494, 77] width 101 height 15
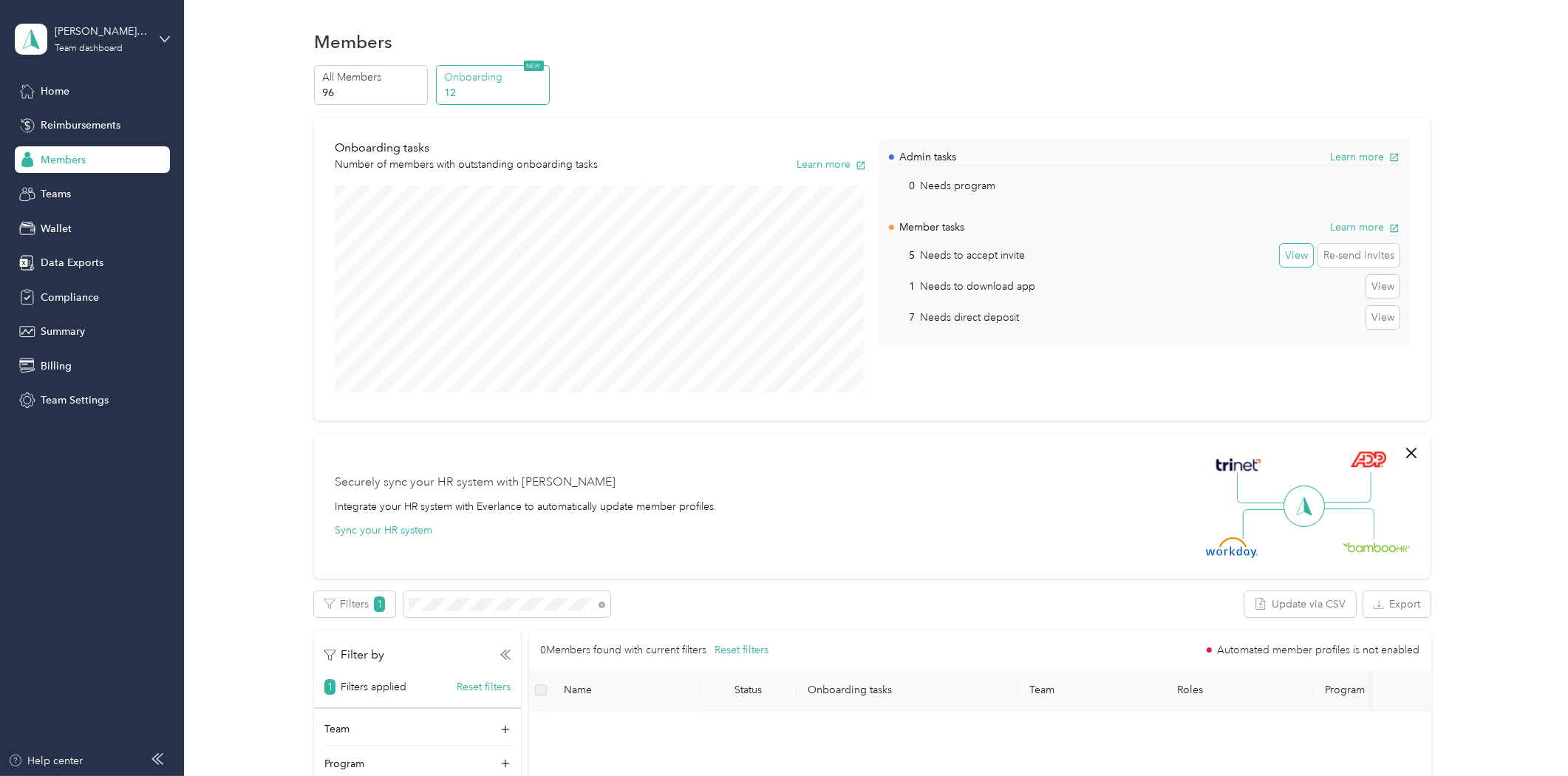
click at [1286, 249] on button "View" at bounding box center [1296, 255] width 33 height 23
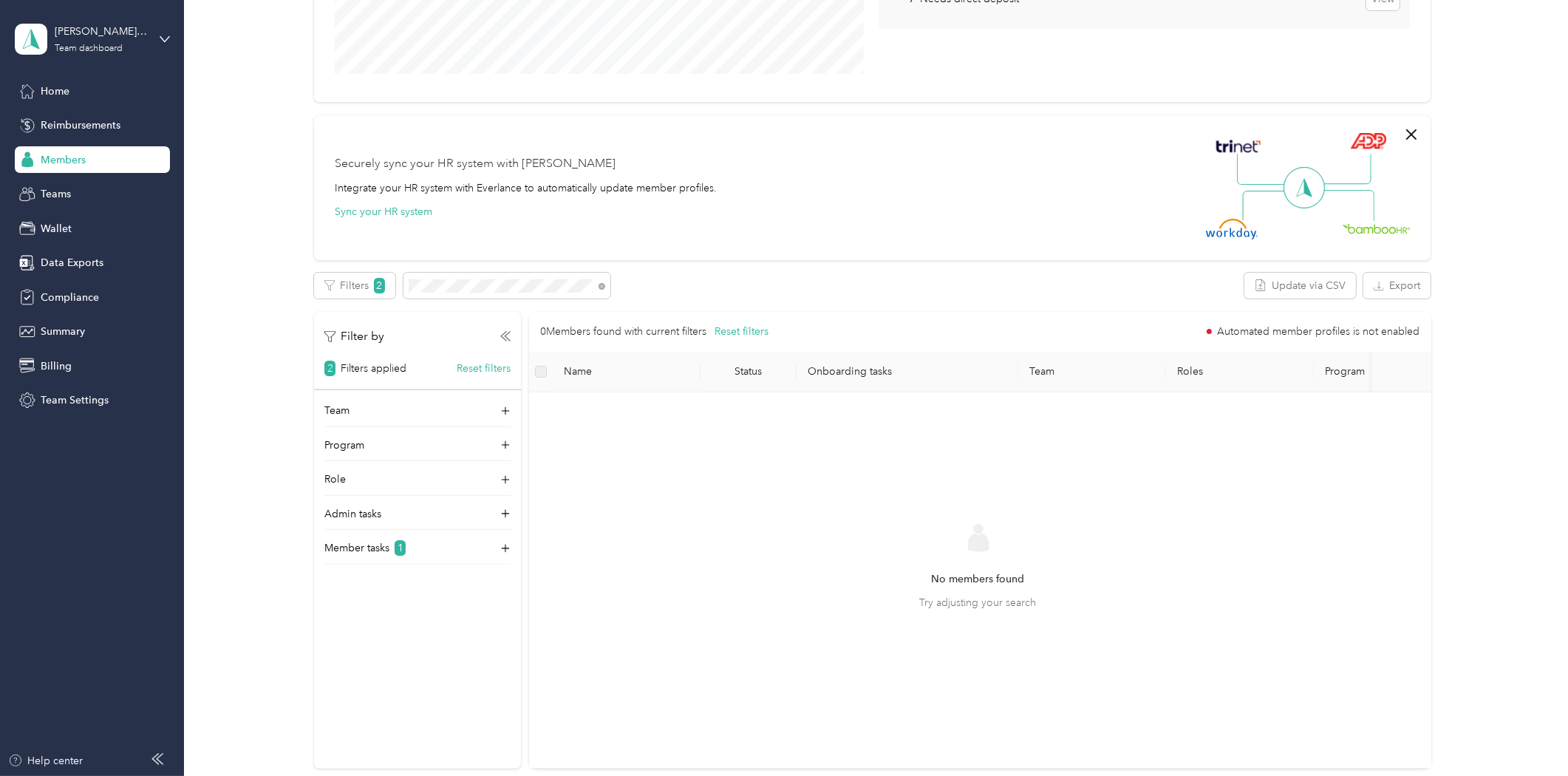
scroll to position [328, 0]
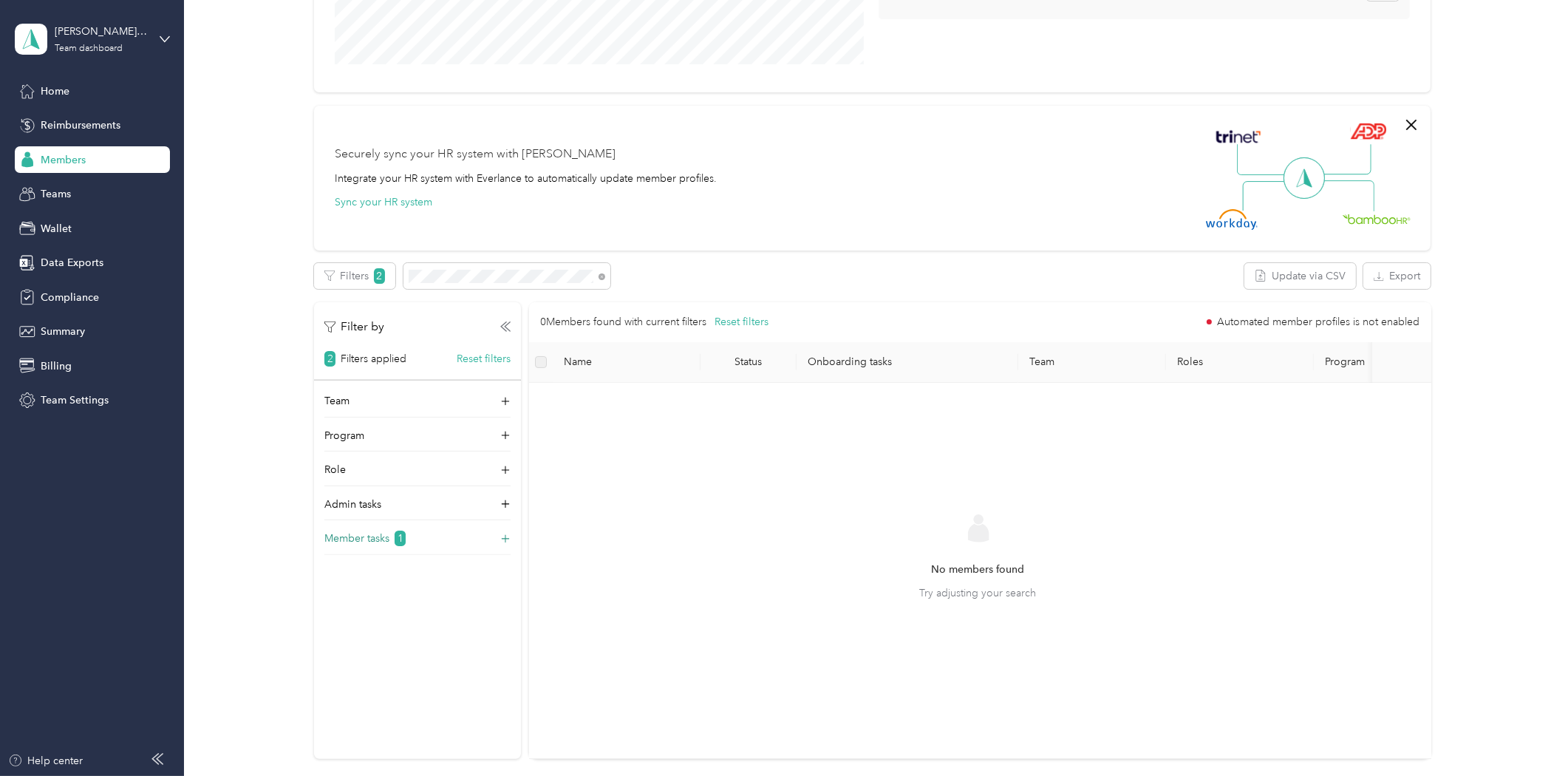
click at [427, 542] on div "Member tasks 1" at bounding box center [417, 542] width 186 height 23
click at [274, 534] on div "All Members 96 Onboarding 12 NEW Onboarding tasks Number of members with outsta…" at bounding box center [873, 255] width 1341 height 1035
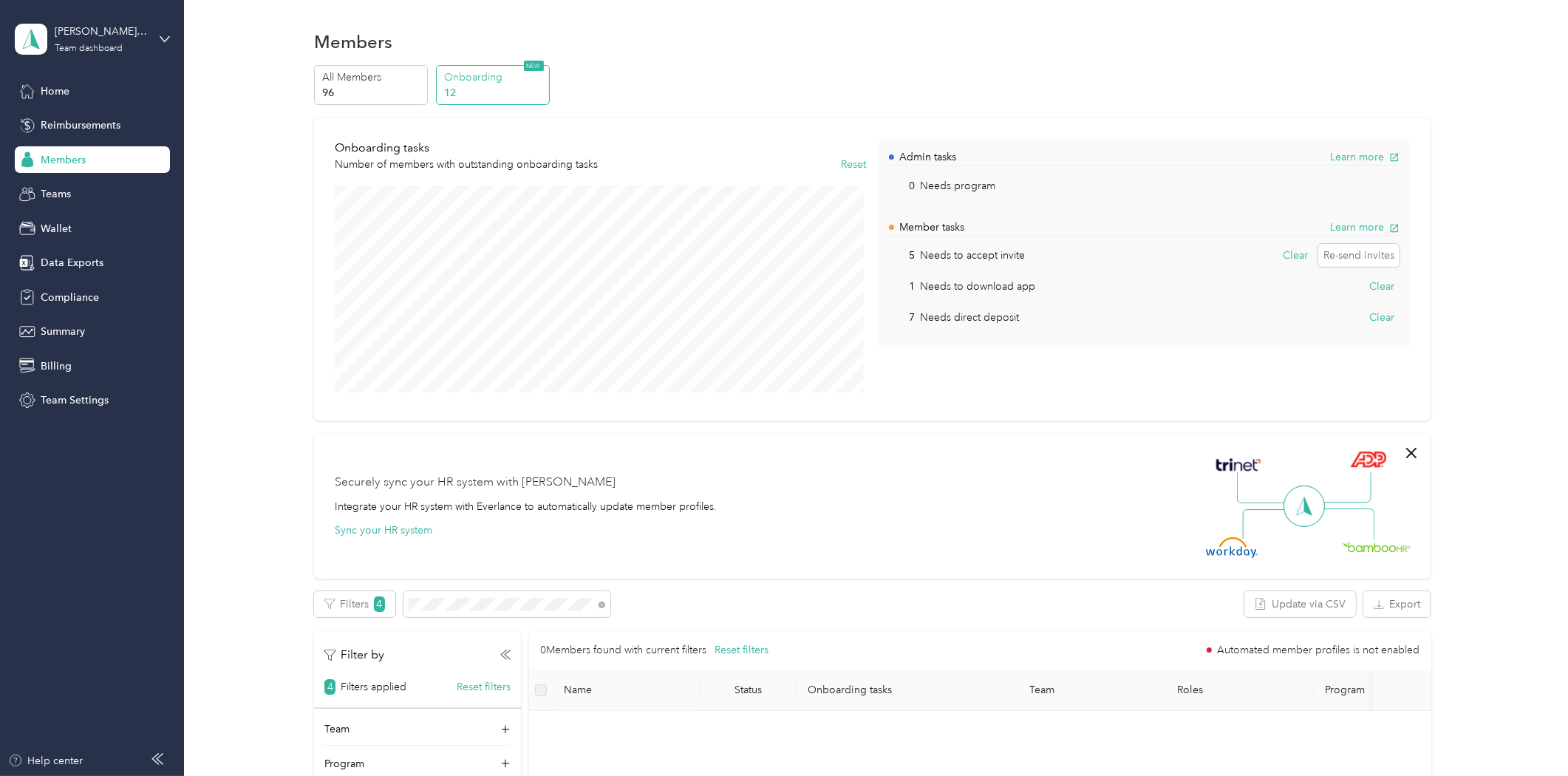
click at [79, 164] on span "Members" at bounding box center [63, 160] width 45 height 15
click at [330, 91] on p "96" at bounding box center [373, 92] width 101 height 15
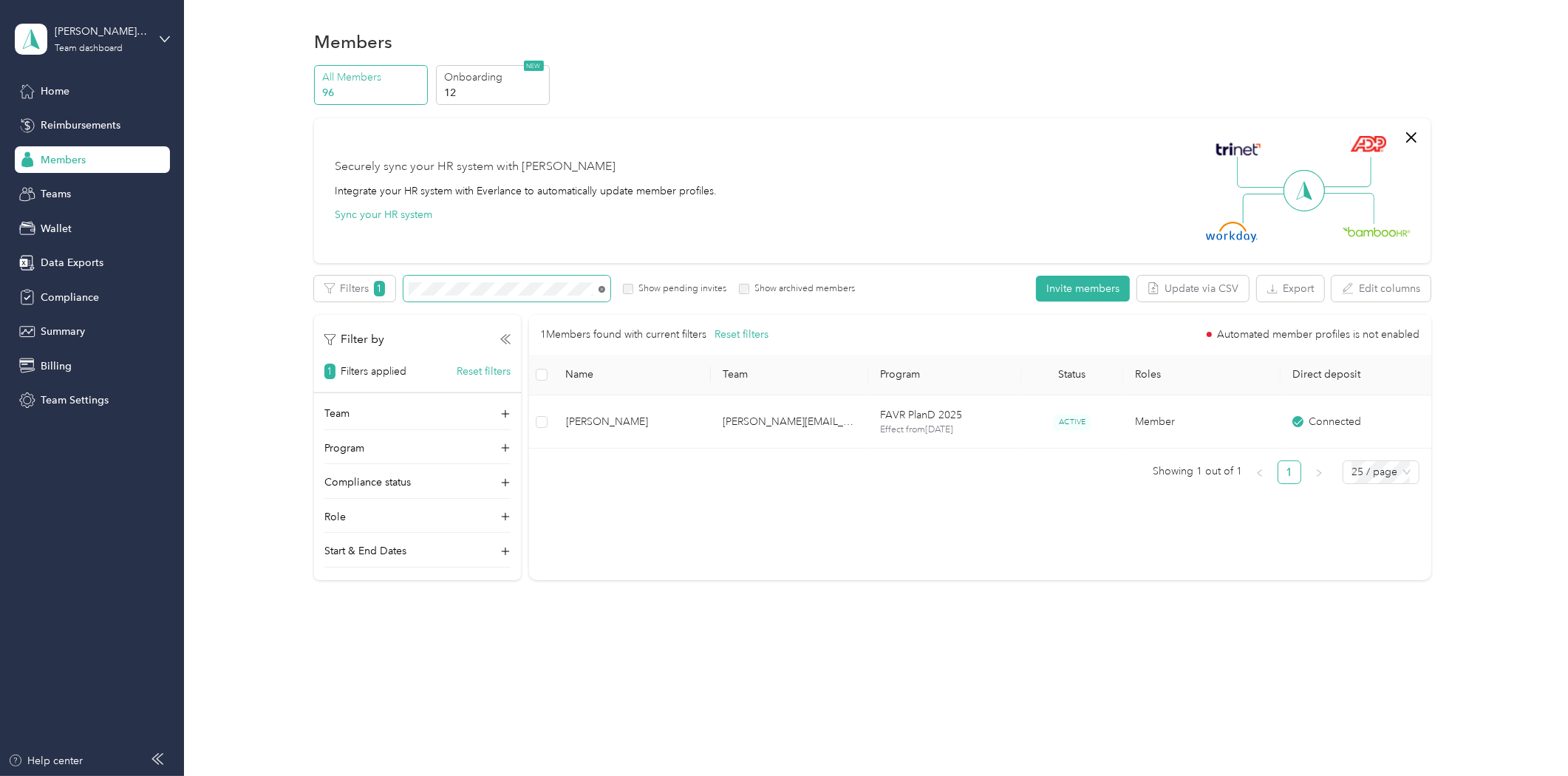
click at [599, 288] on icon at bounding box center [602, 289] width 6 height 6
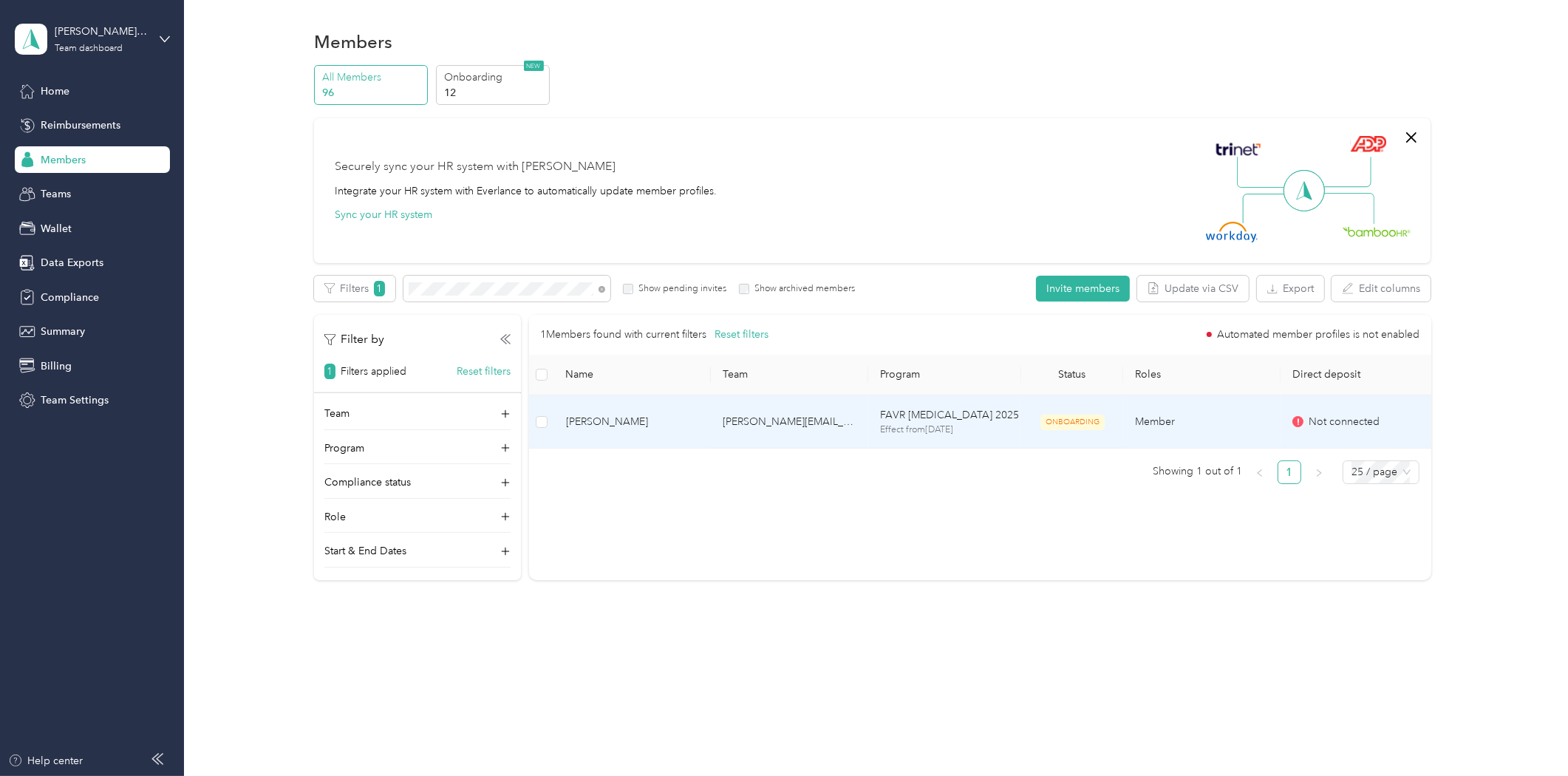
click at [633, 430] on td "[PERSON_NAME]" at bounding box center [633, 422] width 157 height 54
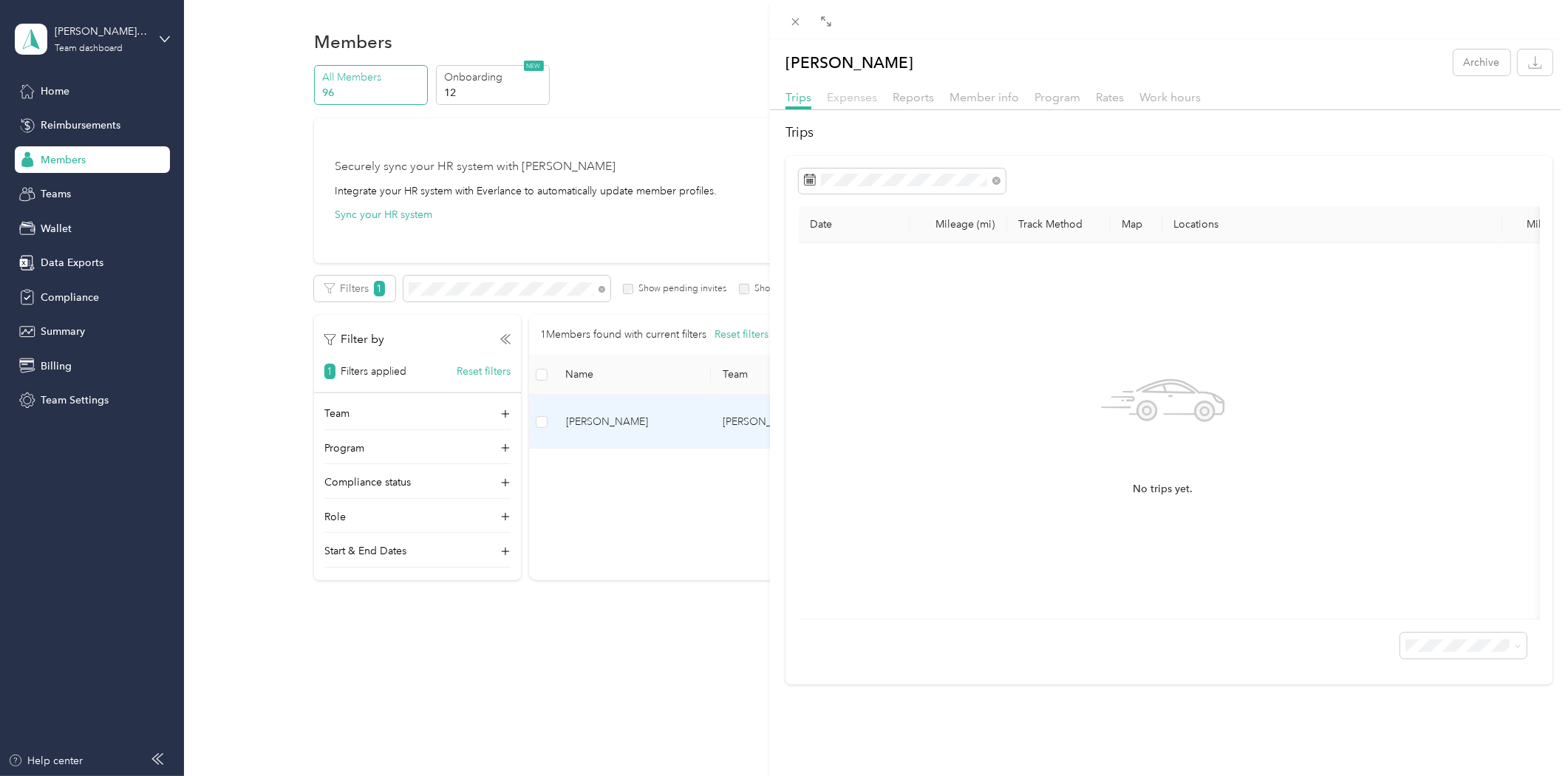
click at [862, 93] on span "Expenses" at bounding box center [852, 97] width 50 height 14
click at [905, 94] on span "Reports" at bounding box center [913, 97] width 41 height 14
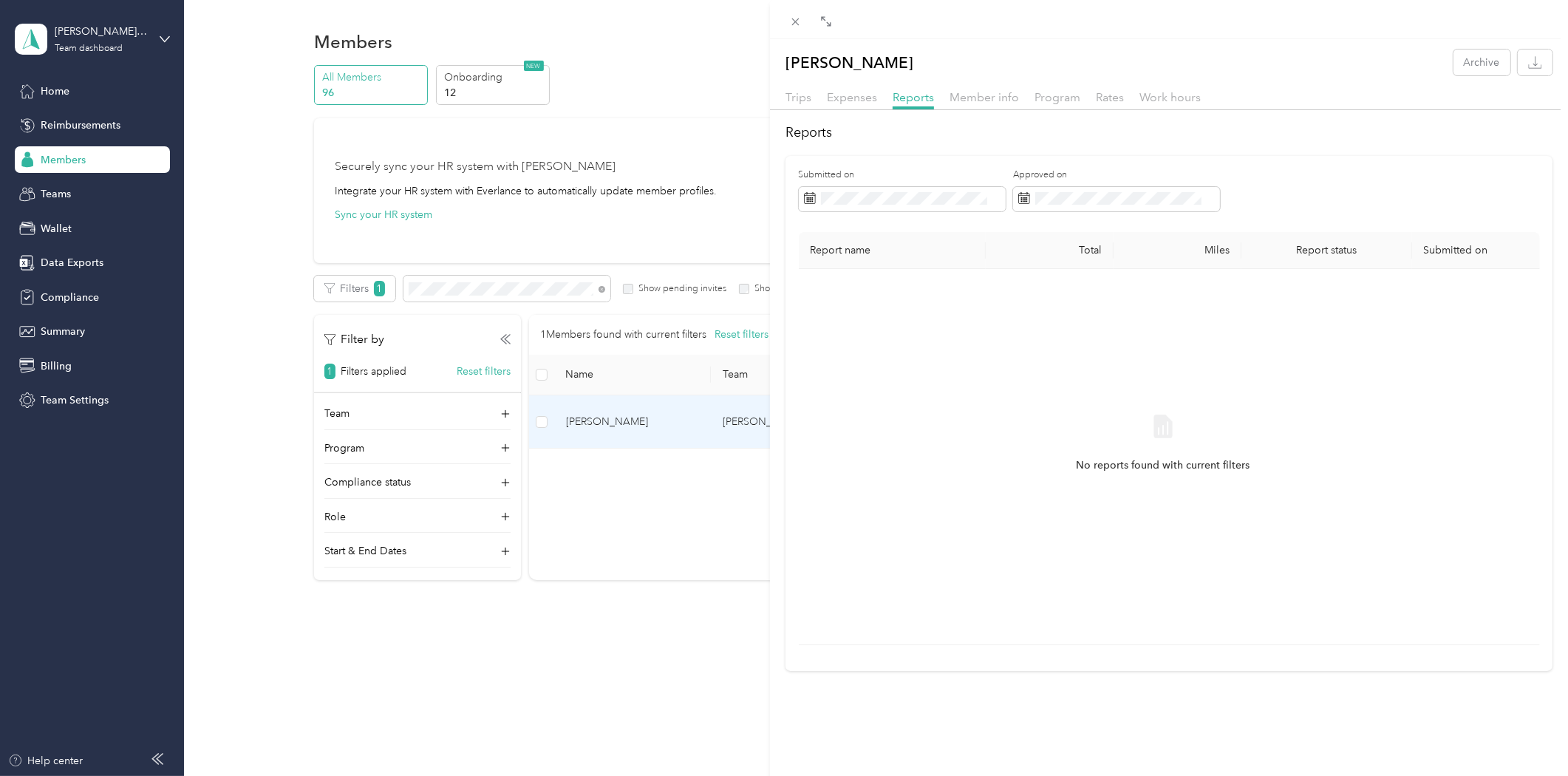
click at [995, 105] on div "Member info" at bounding box center [985, 98] width 69 height 19
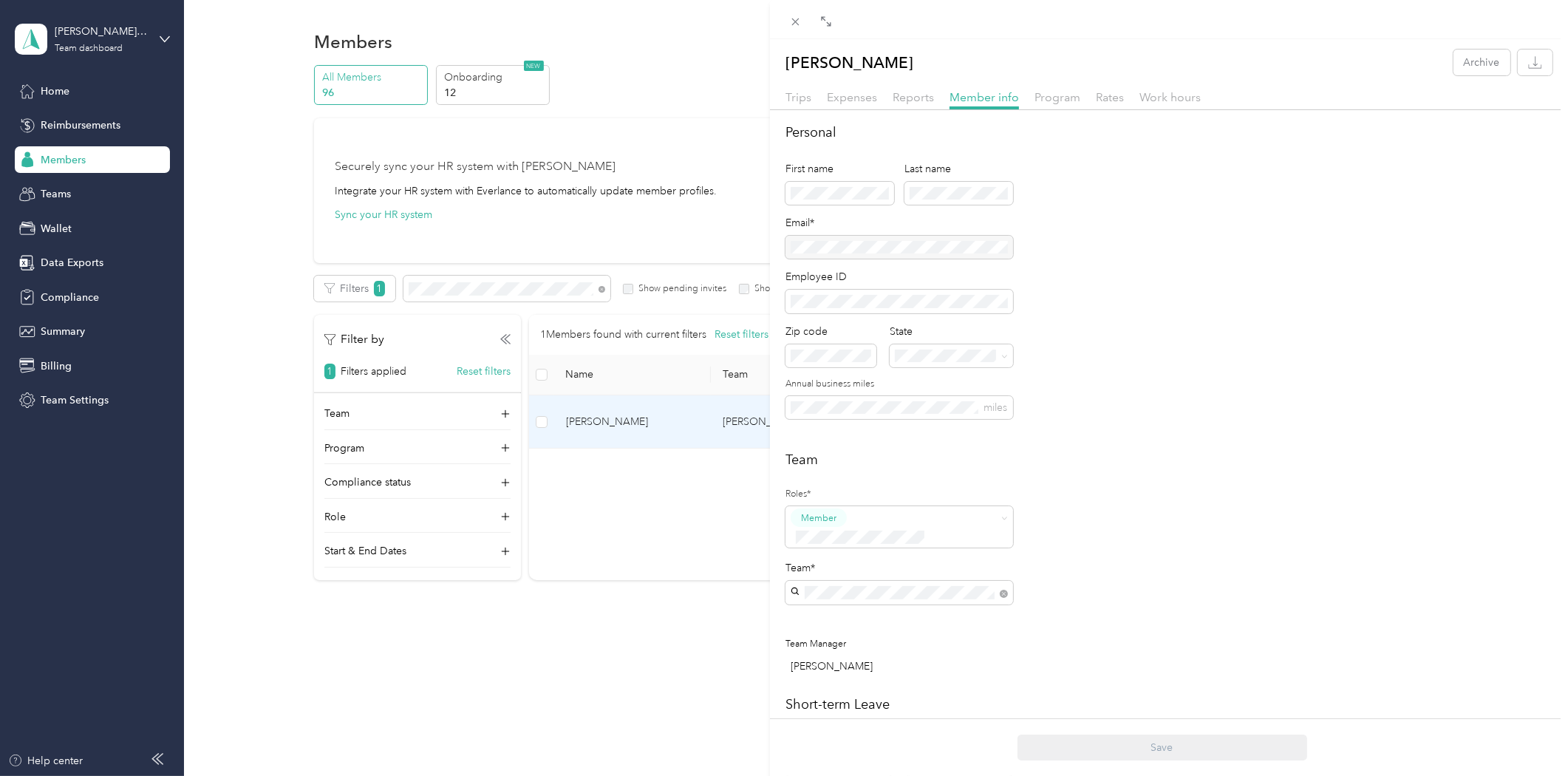
click at [1079, 98] on div "Trips Expenses Reports Member info Program Rates Work hours" at bounding box center [1169, 99] width 798 height 22
click at [1069, 98] on span "Program" at bounding box center [1057, 97] width 46 height 14
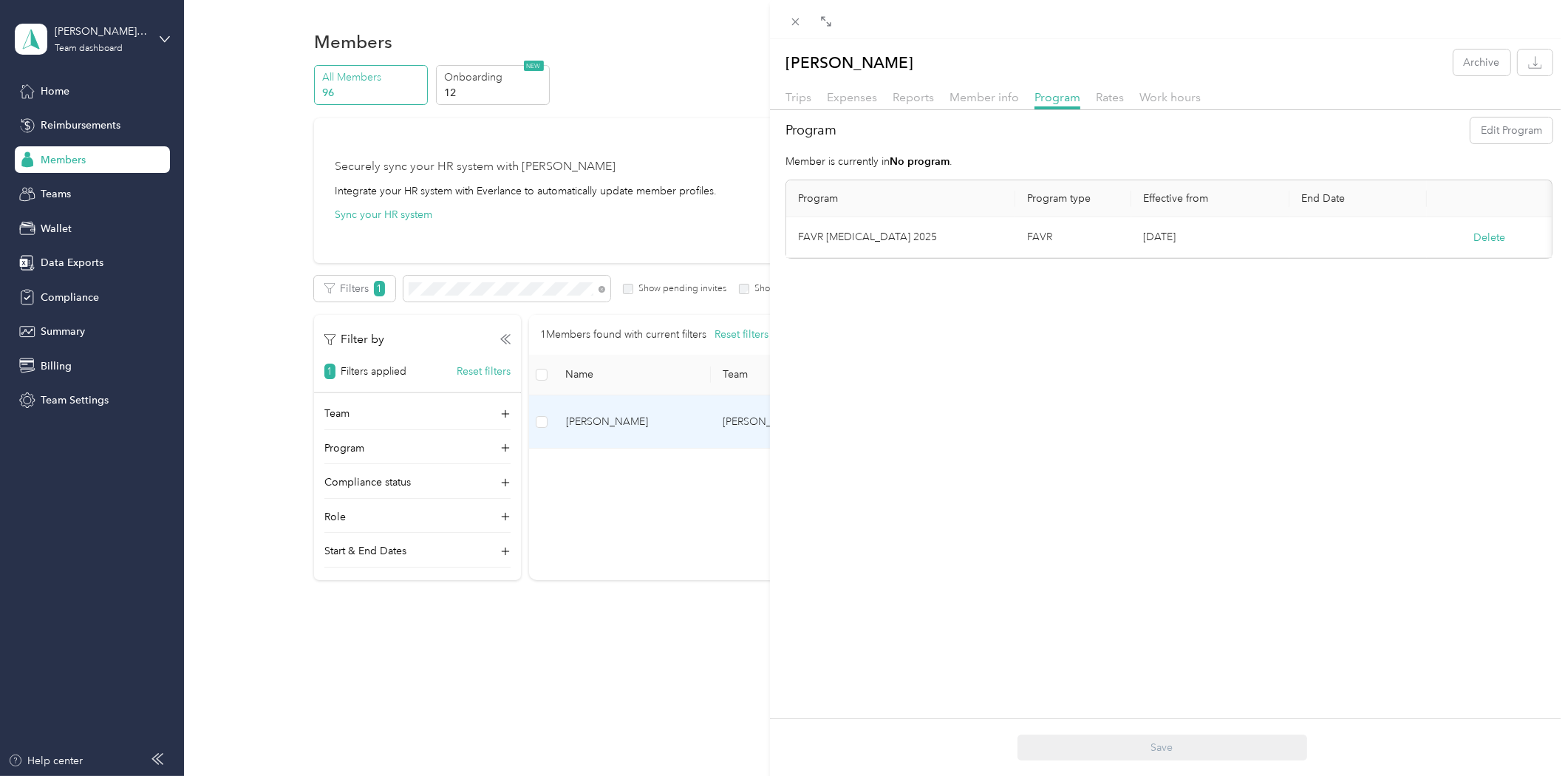
click at [593, 666] on div "[PERSON_NAME] Archive Trips Expenses Reports Member info Program Rates Work hou…" at bounding box center [784, 388] width 1568 height 776
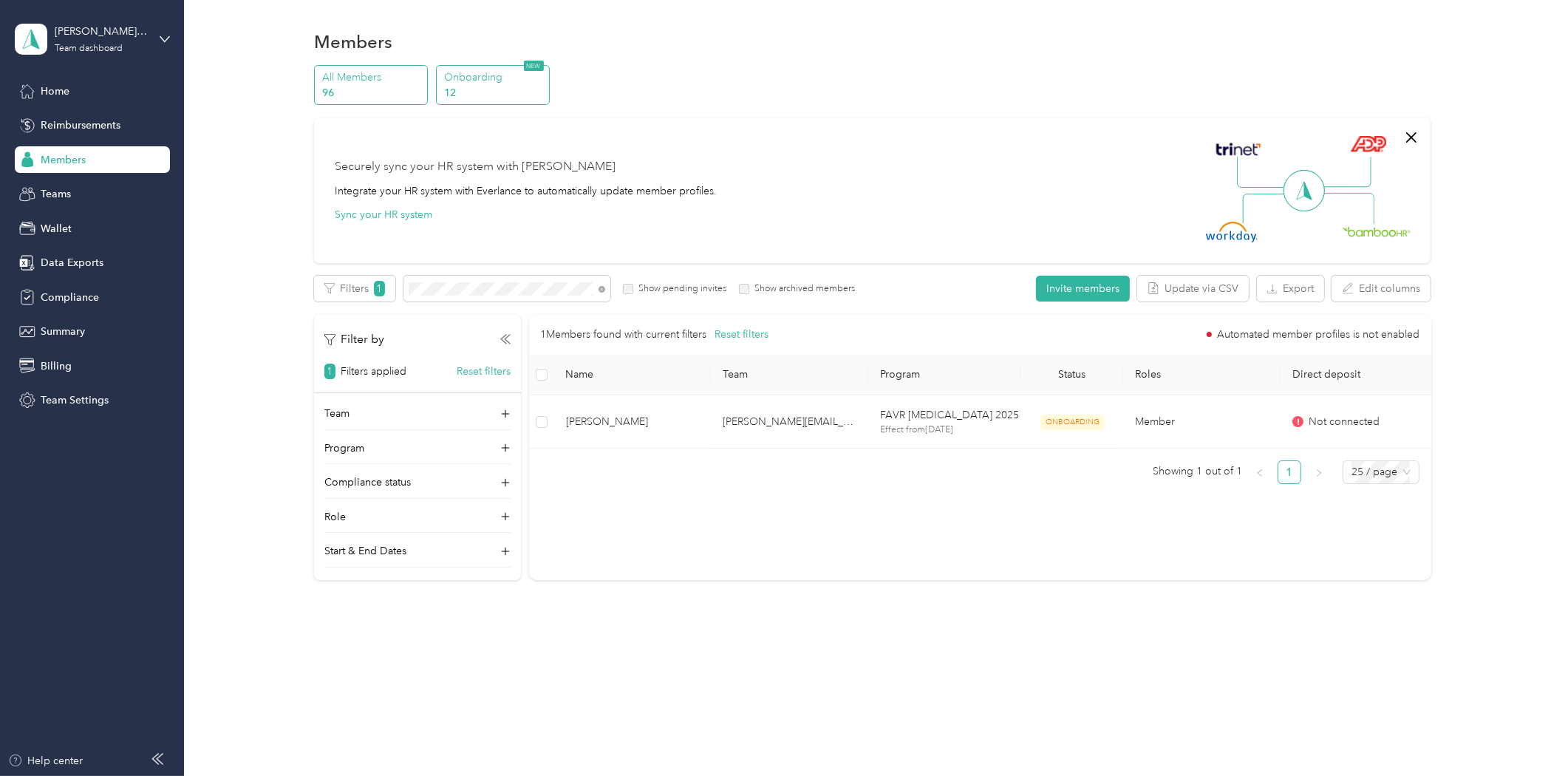
click at [514, 80] on p "Onboarding" at bounding box center [494, 77] width 101 height 15
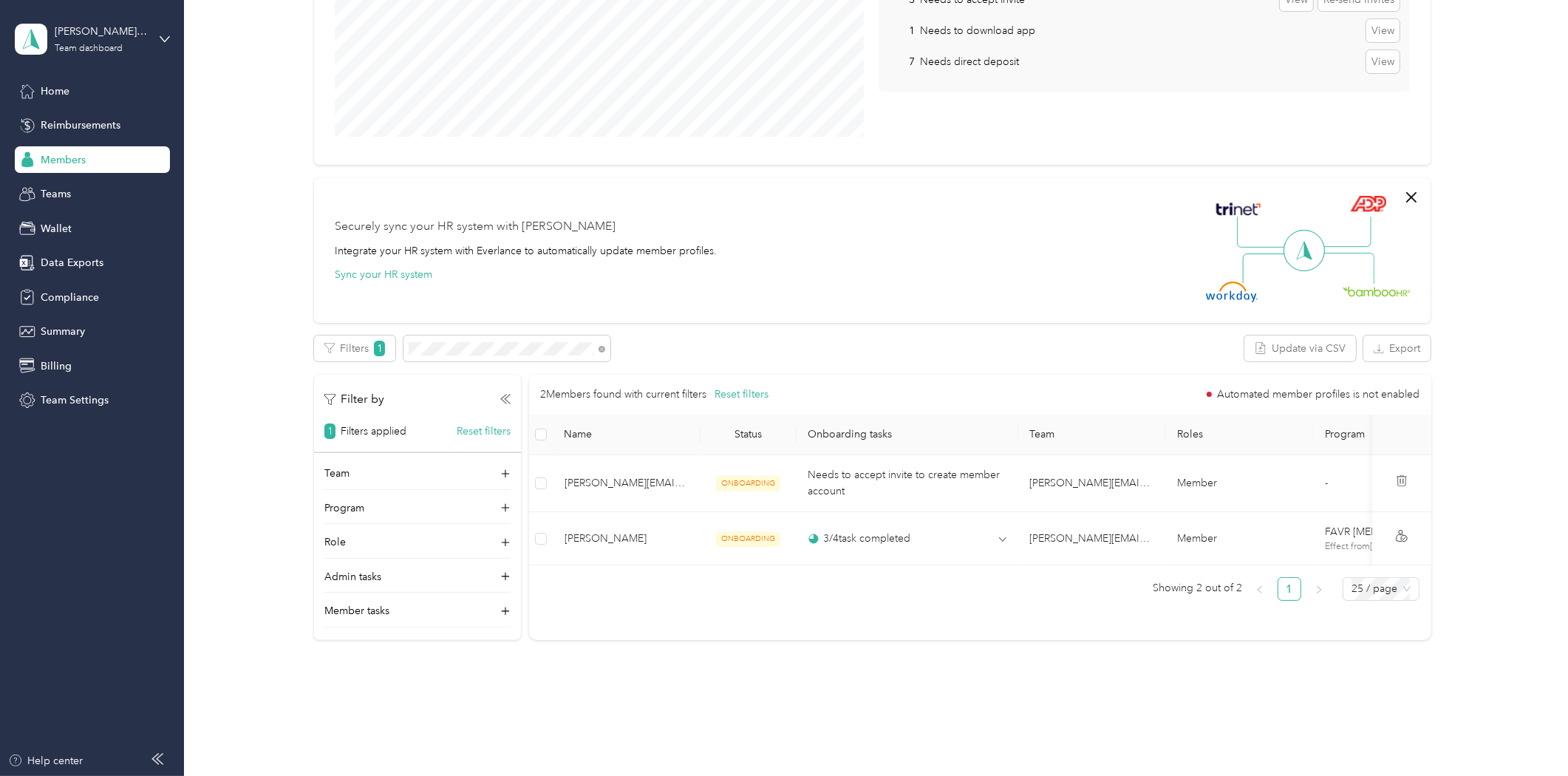
scroll to position [285, 0]
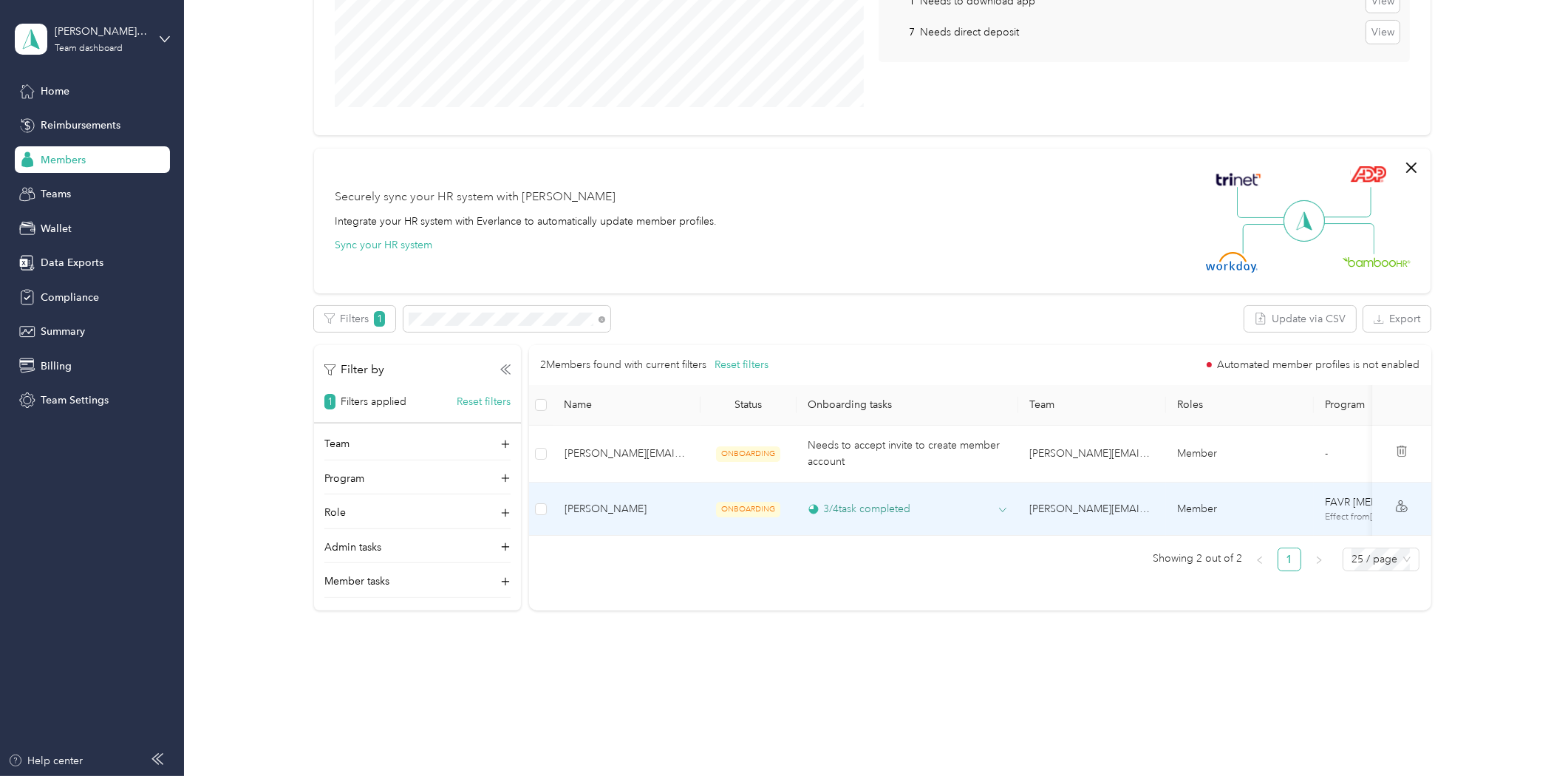
click at [906, 511] on div "3 / 4 task completed" at bounding box center [859, 508] width 102 height 15
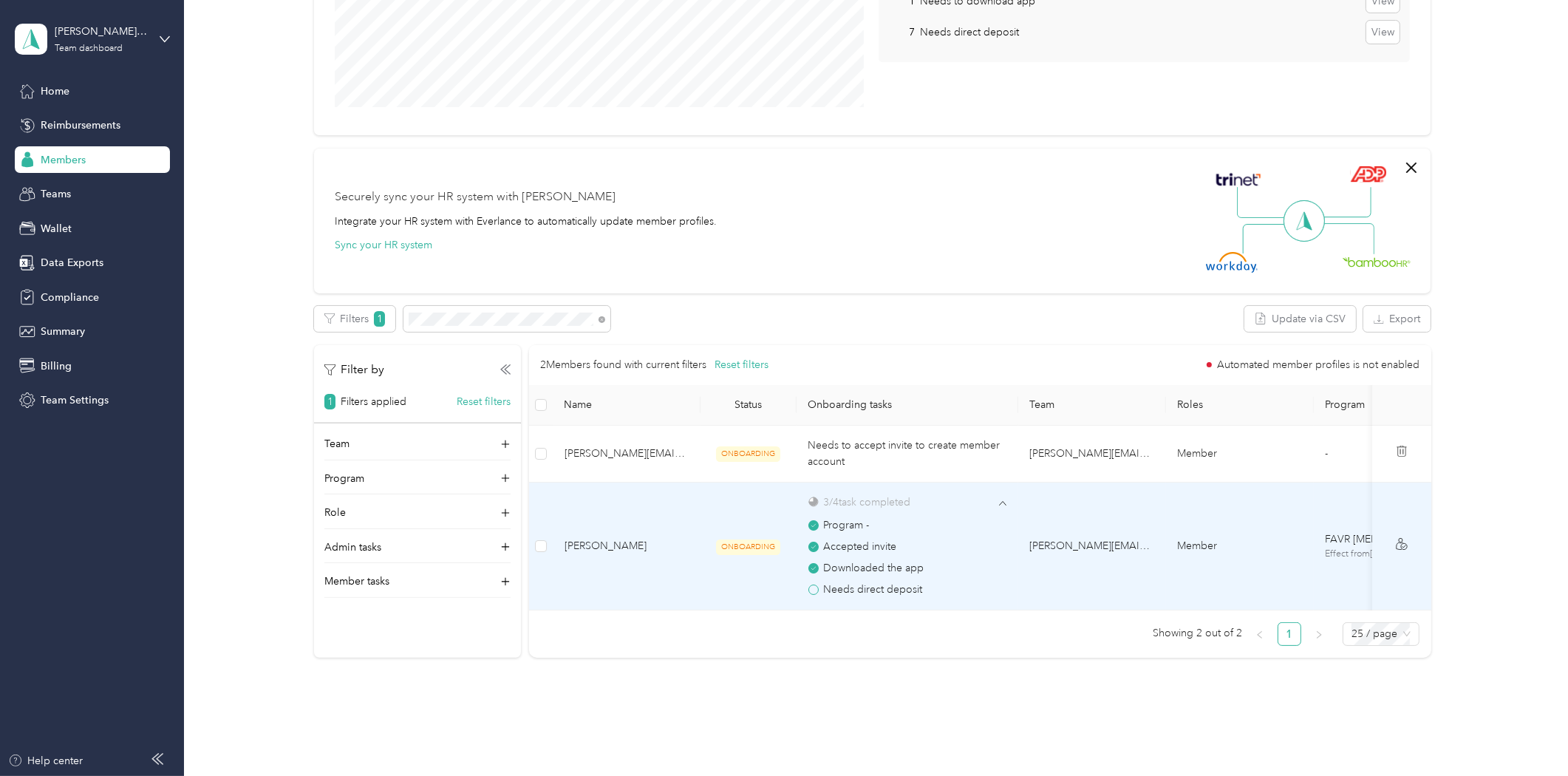
click at [569, 538] on span "[PERSON_NAME]" at bounding box center [627, 546] width 124 height 16
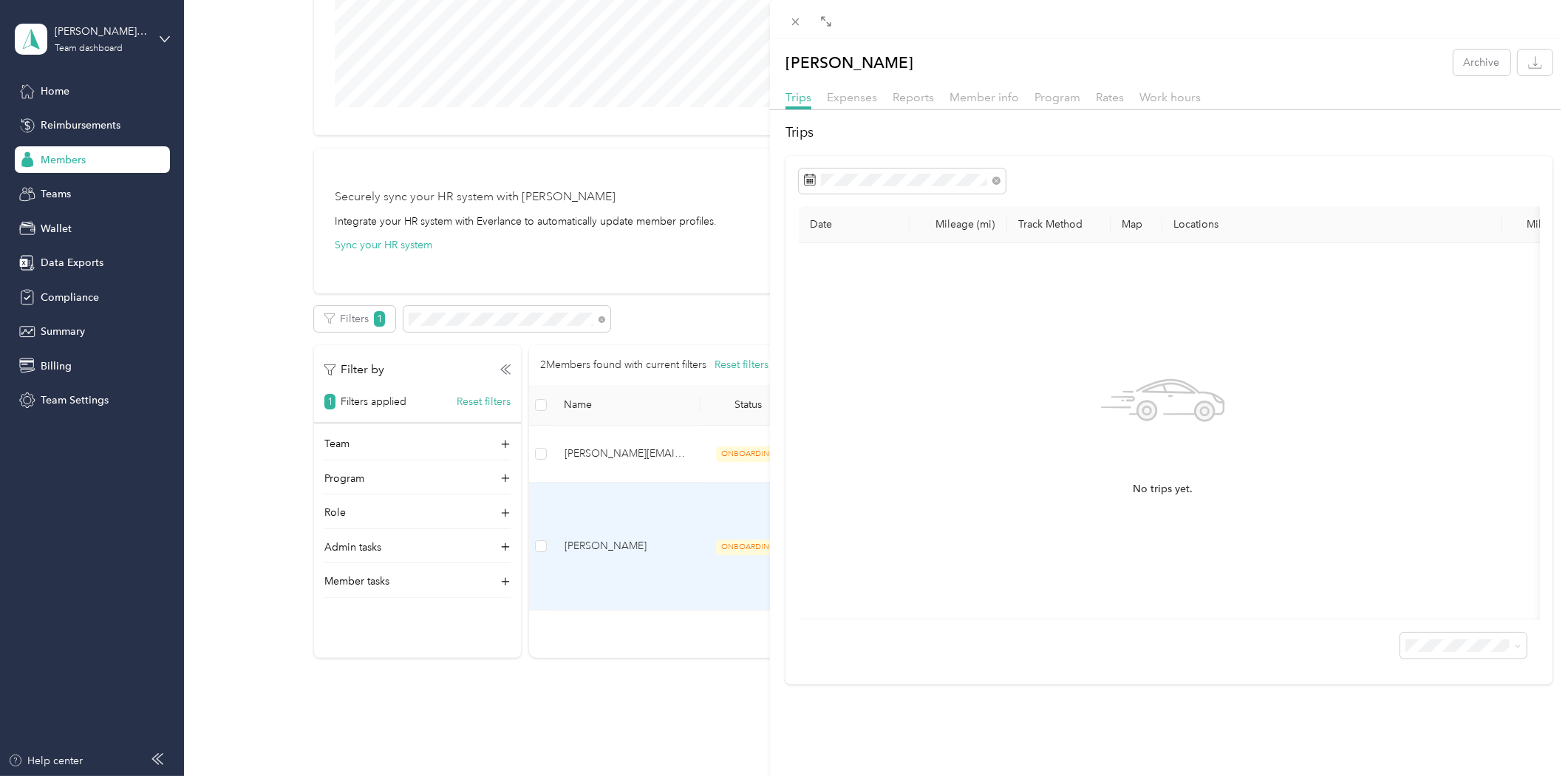
click at [877, 94] on div "Trips Expenses Reports Member info Program Rates Work hours" at bounding box center [1169, 99] width 798 height 22
click at [869, 94] on span "Expenses" at bounding box center [852, 97] width 50 height 14
click at [909, 89] on div "Reports" at bounding box center [913, 98] width 41 height 19
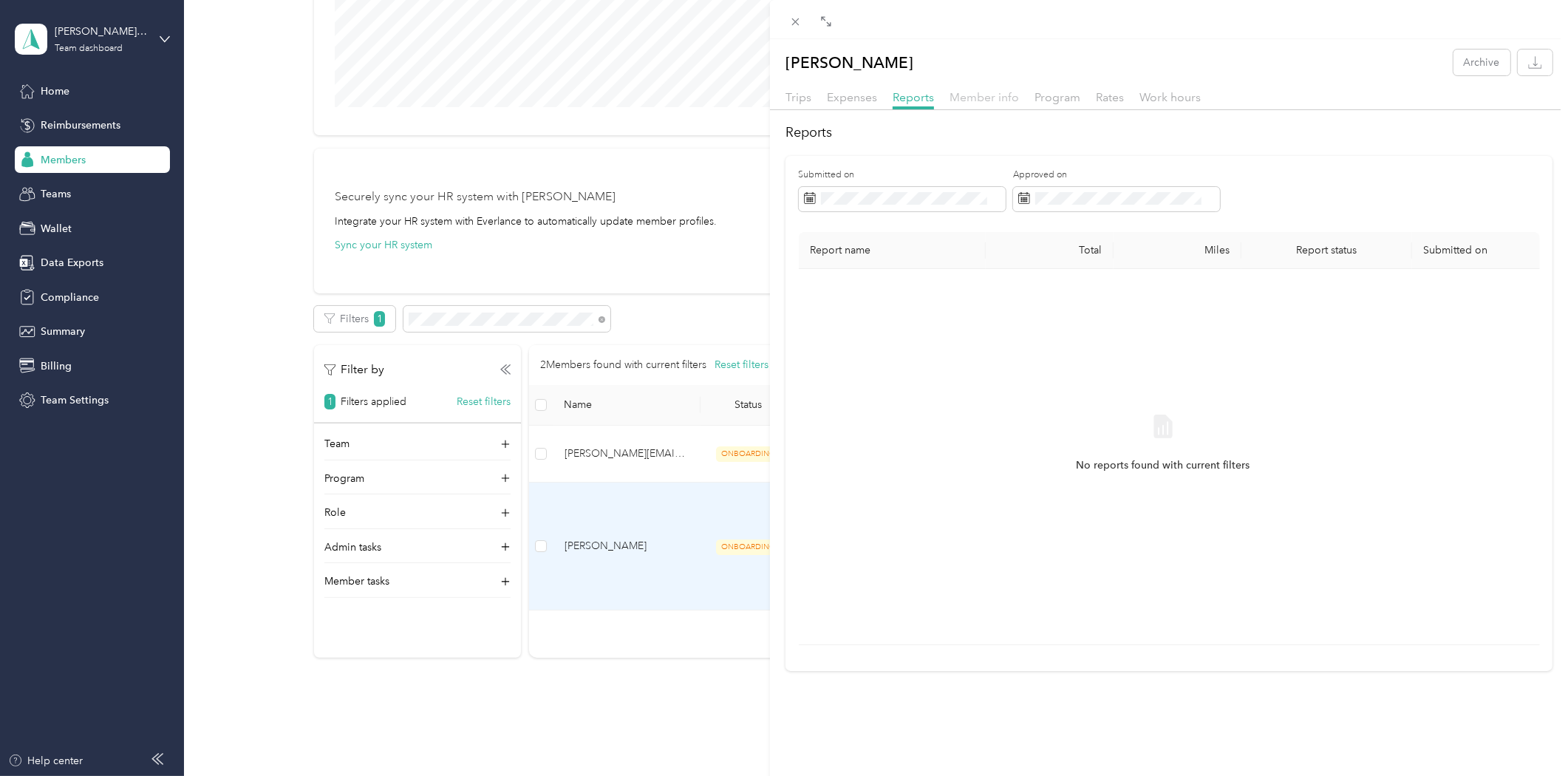
click at [994, 94] on span "Member info" at bounding box center [985, 97] width 69 height 14
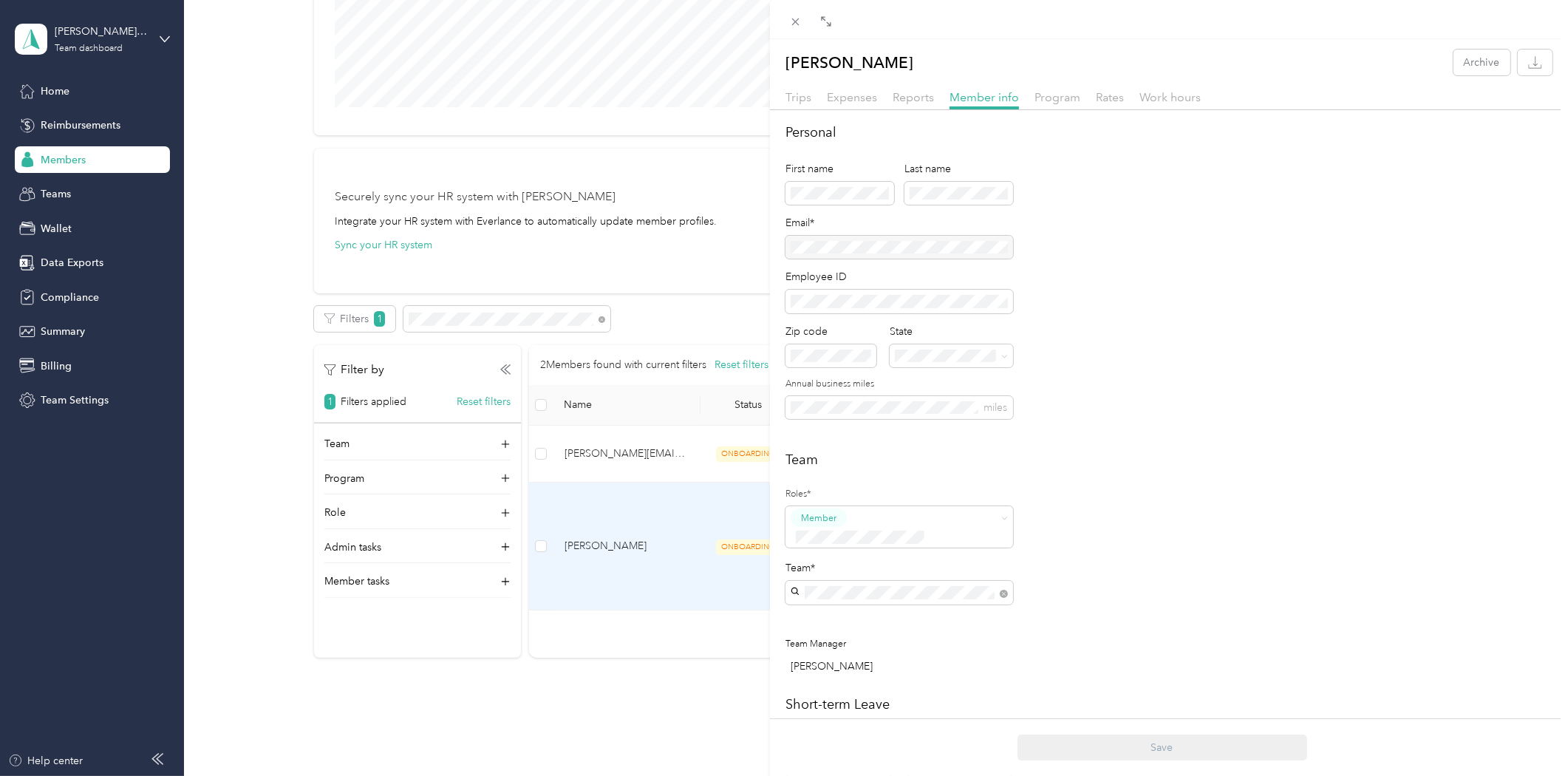
click at [564, 732] on div "[PERSON_NAME] Archive Trips Expenses Reports Member info Program Rates Work hou…" at bounding box center [784, 388] width 1568 height 776
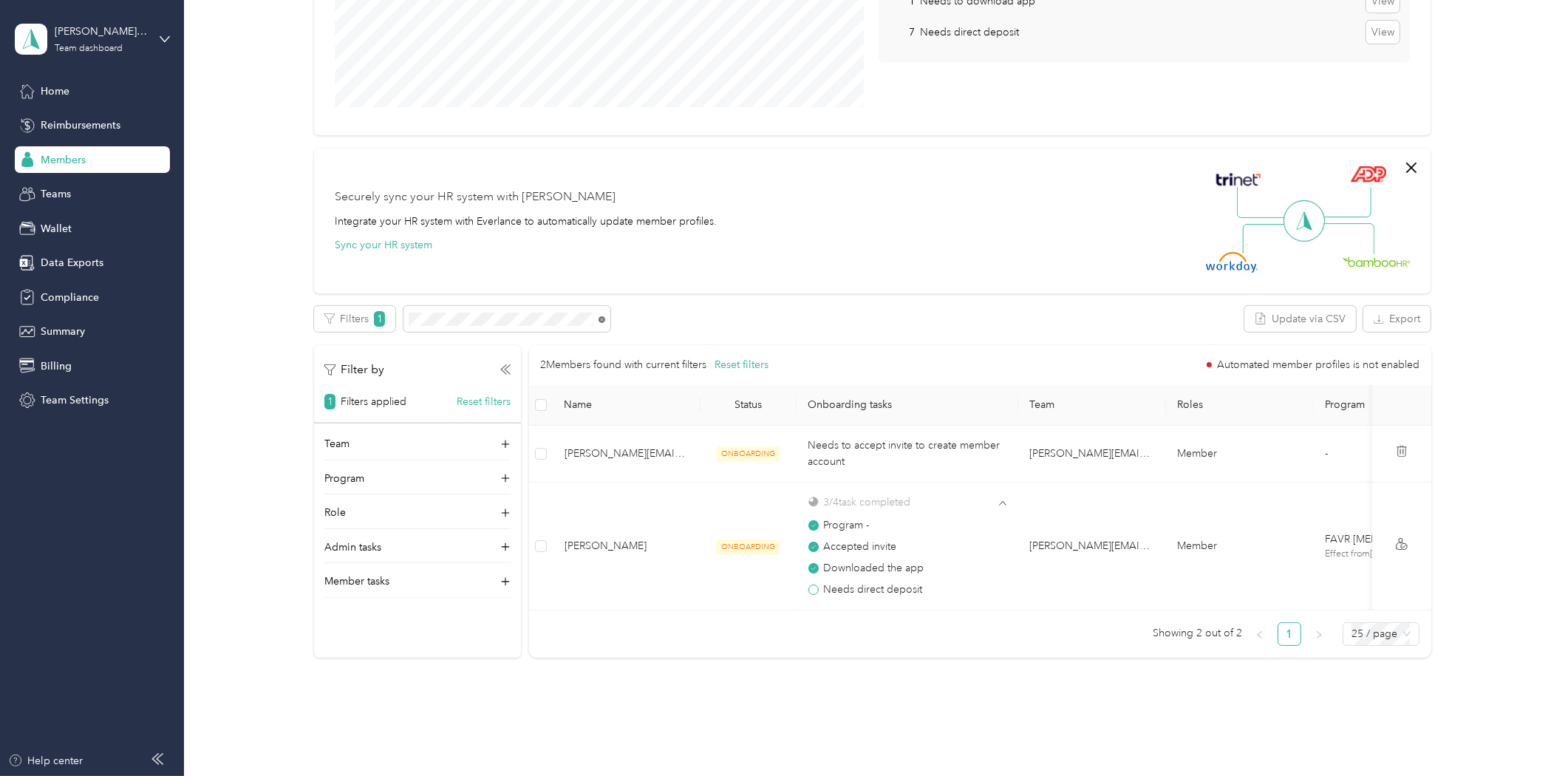
click at [600, 320] on icon at bounding box center [602, 320] width 6 height 6
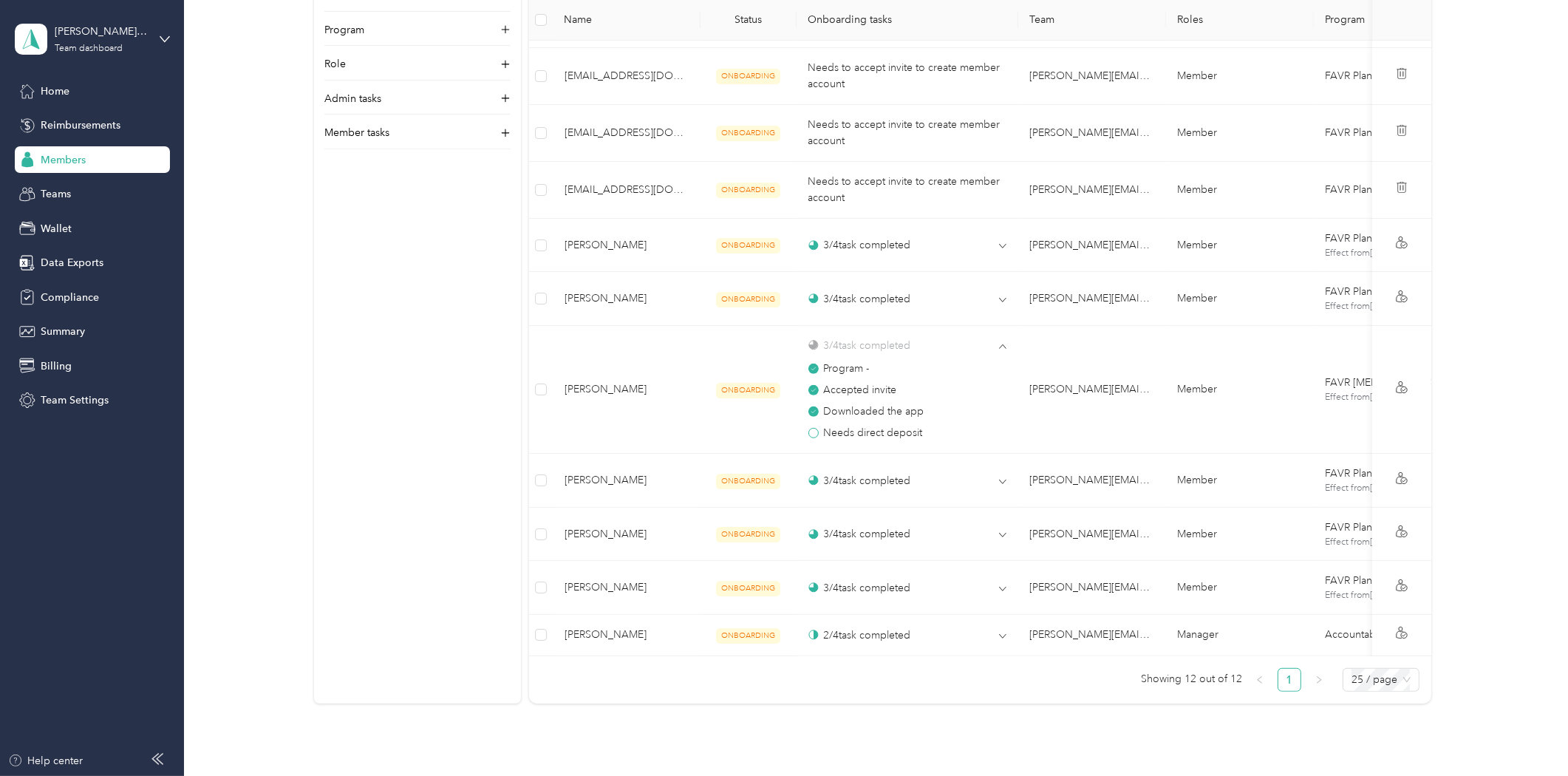
scroll to position [778, 0]
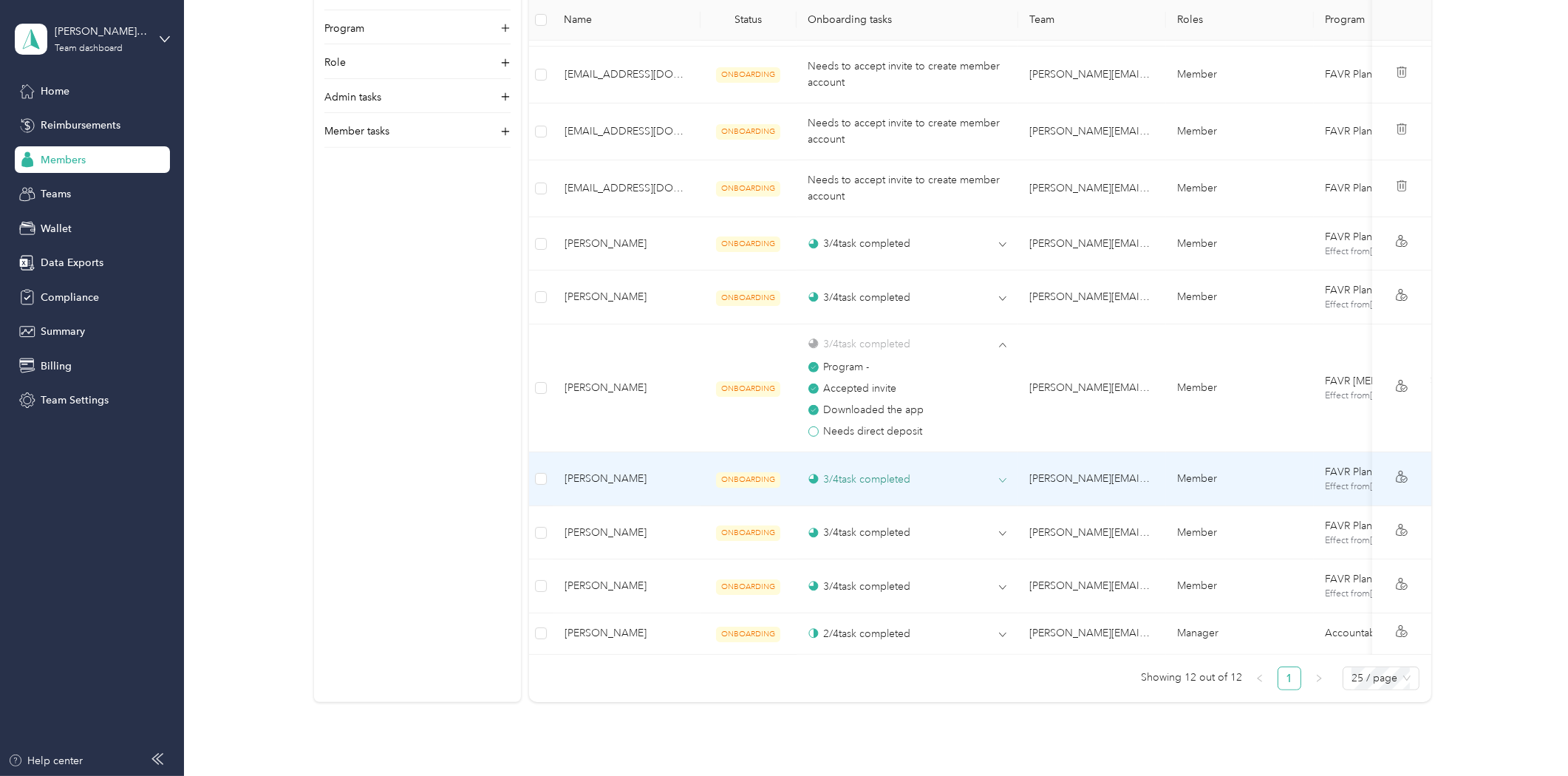
click at [994, 476] on div "3 / 4 task completed" at bounding box center [907, 479] width 198 height 15
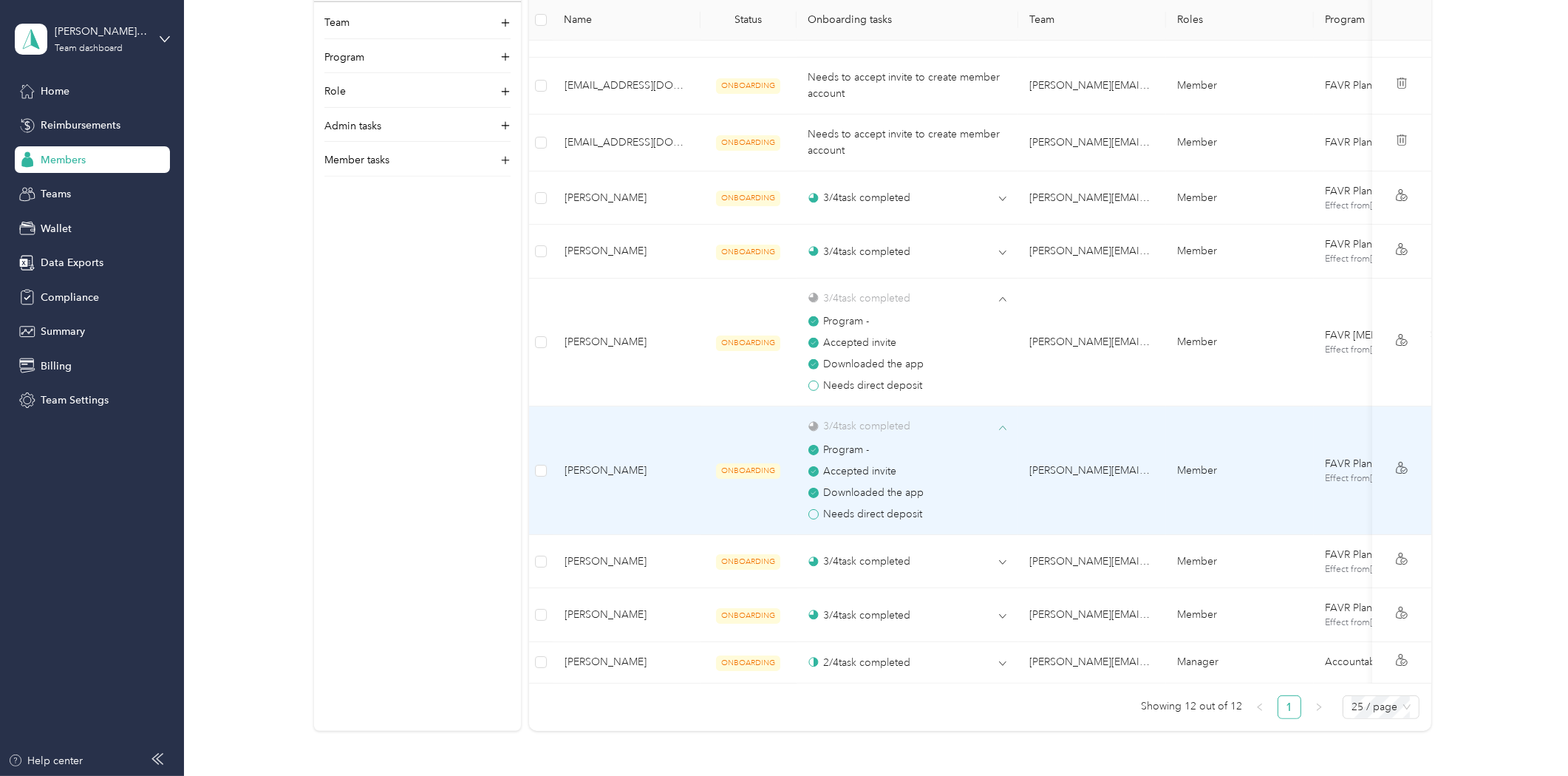
scroll to position [861, 0]
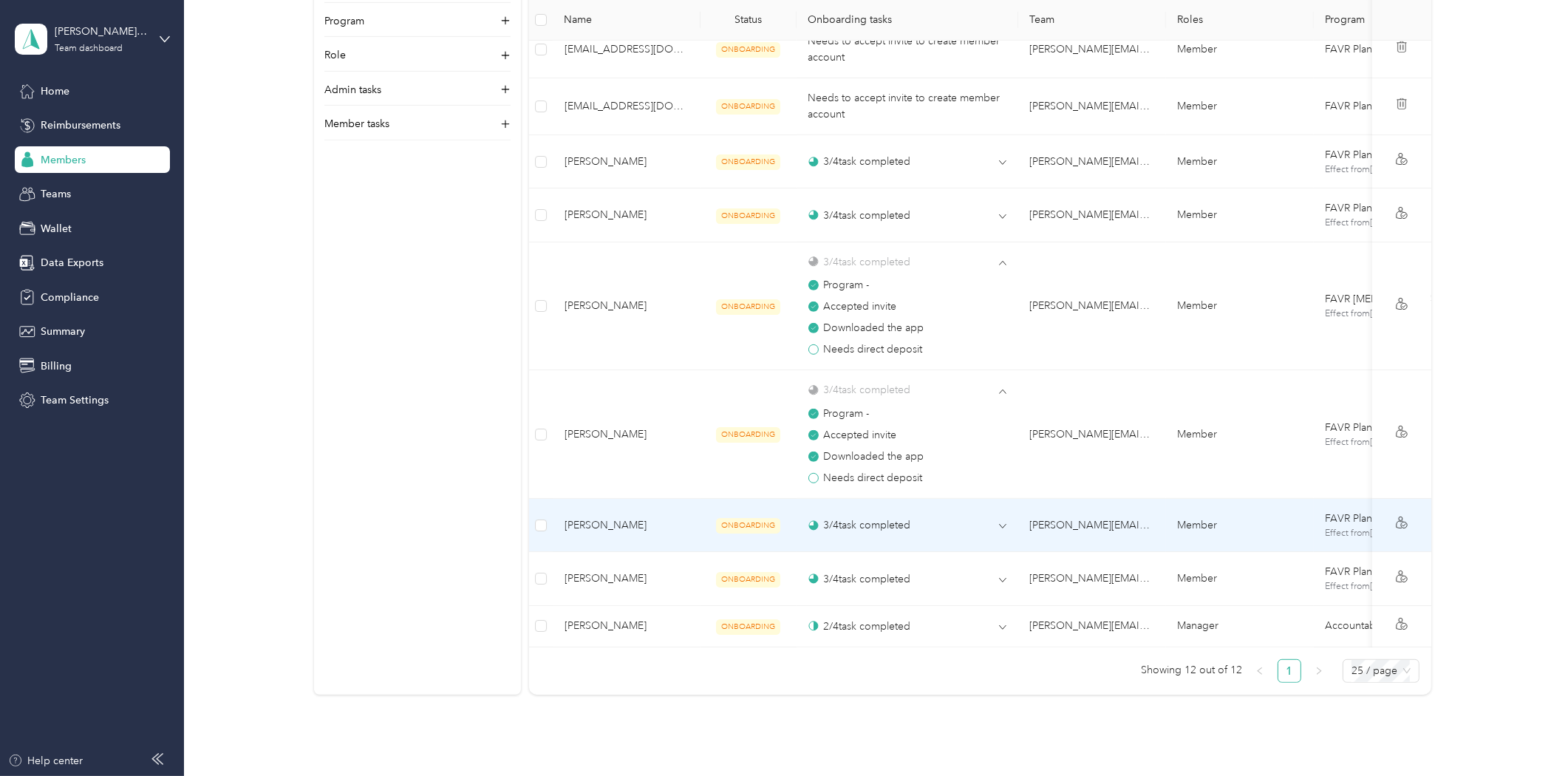
click at [993, 533] on td "3 / 4 task completed" at bounding box center [907, 525] width 222 height 54
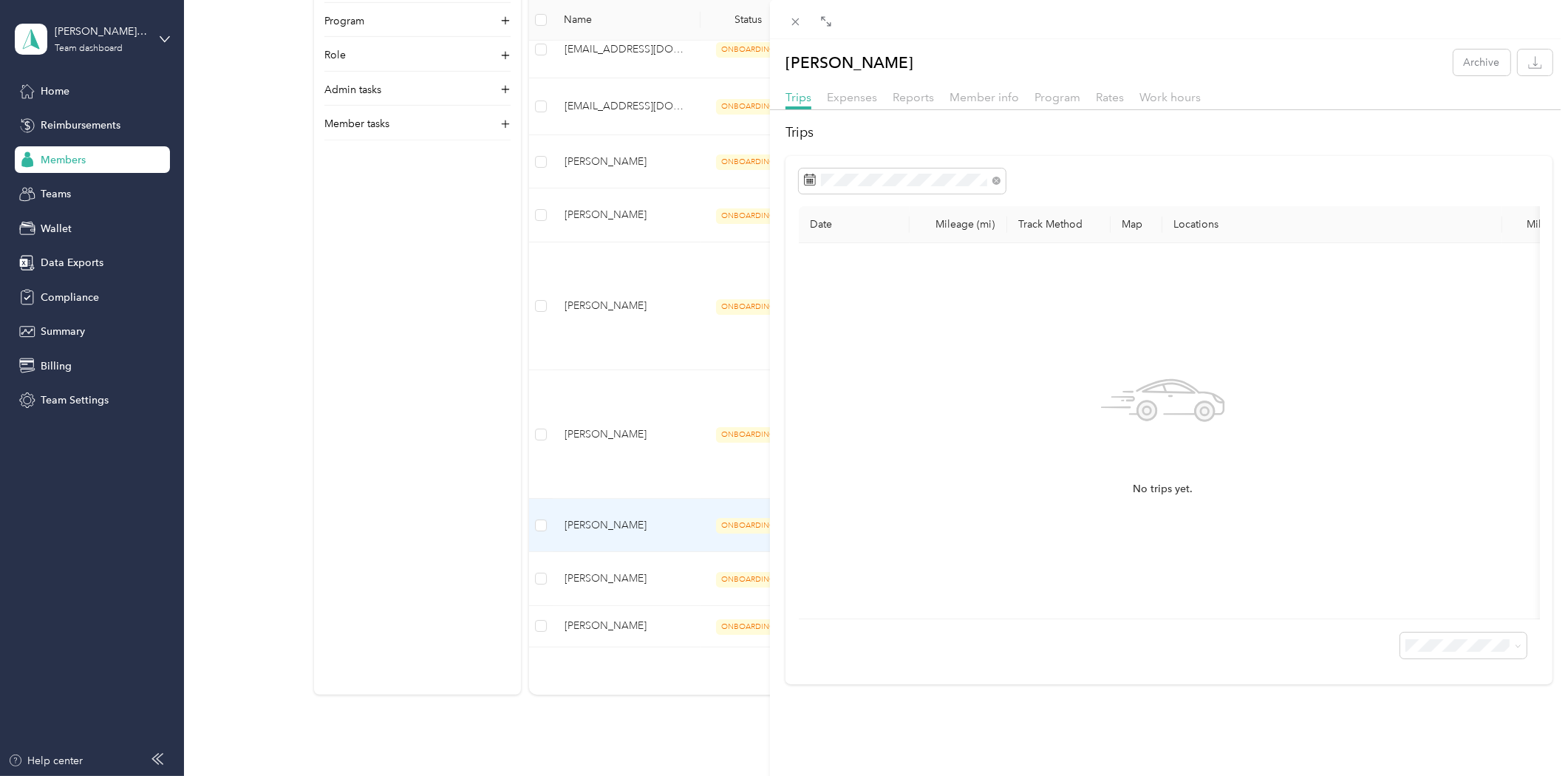
click at [324, 483] on div "[PERSON_NAME] Archive Trips Expenses Reports Member info Program Rates Work hou…" at bounding box center [784, 388] width 1568 height 776
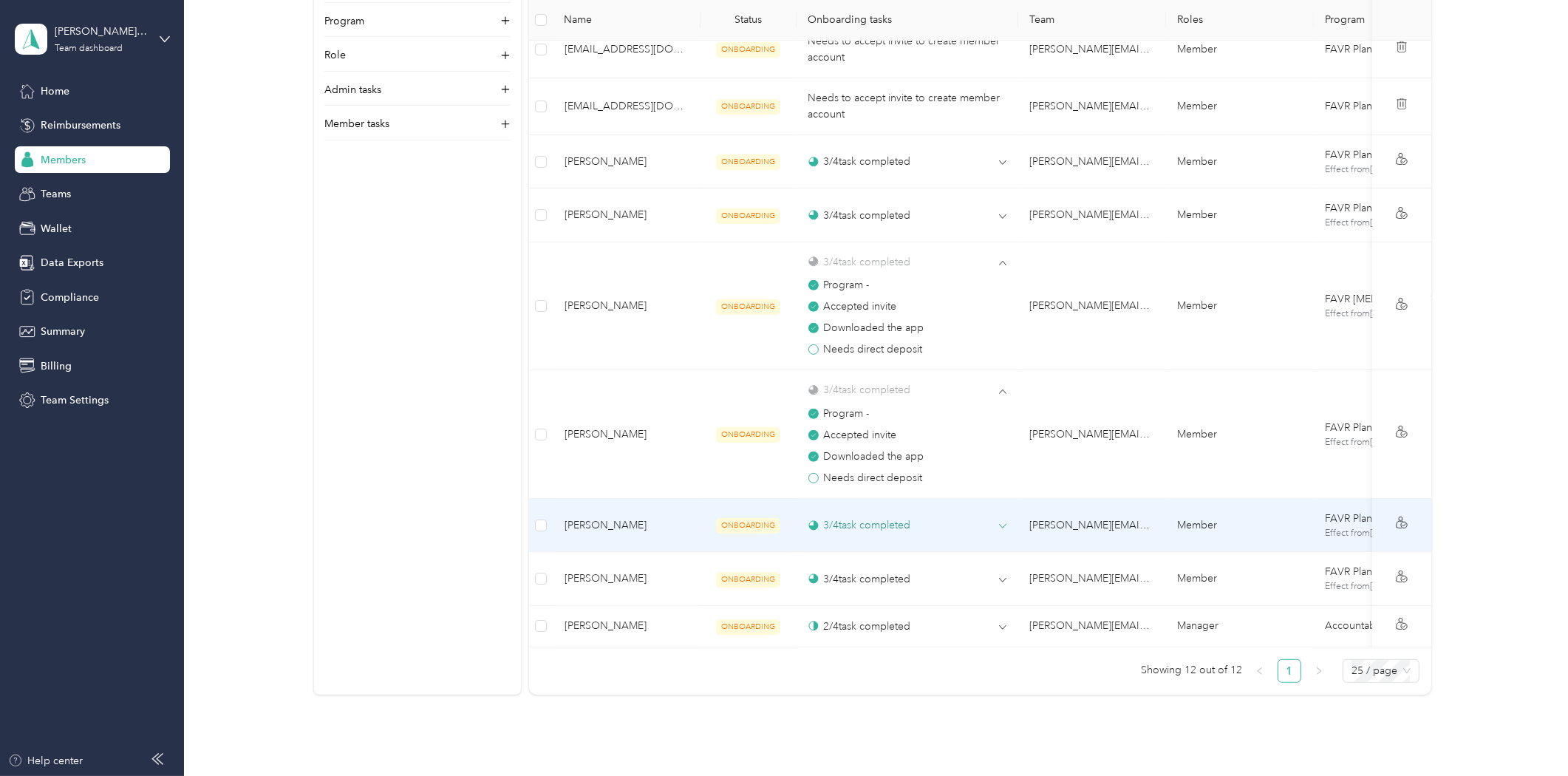
click at [1002, 530] on span at bounding box center [1002, 527] width 7 height 14
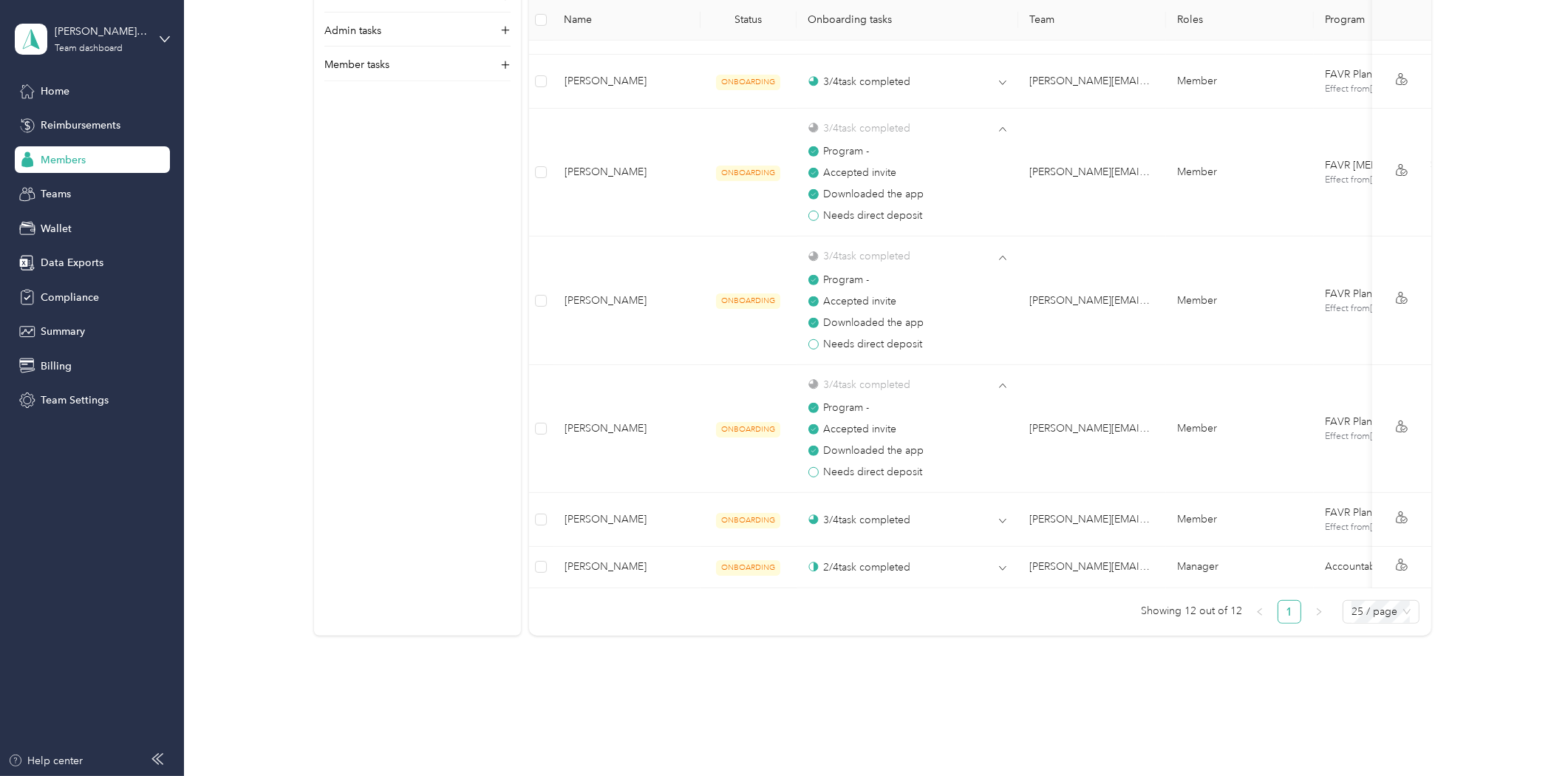
scroll to position [1030, 0]
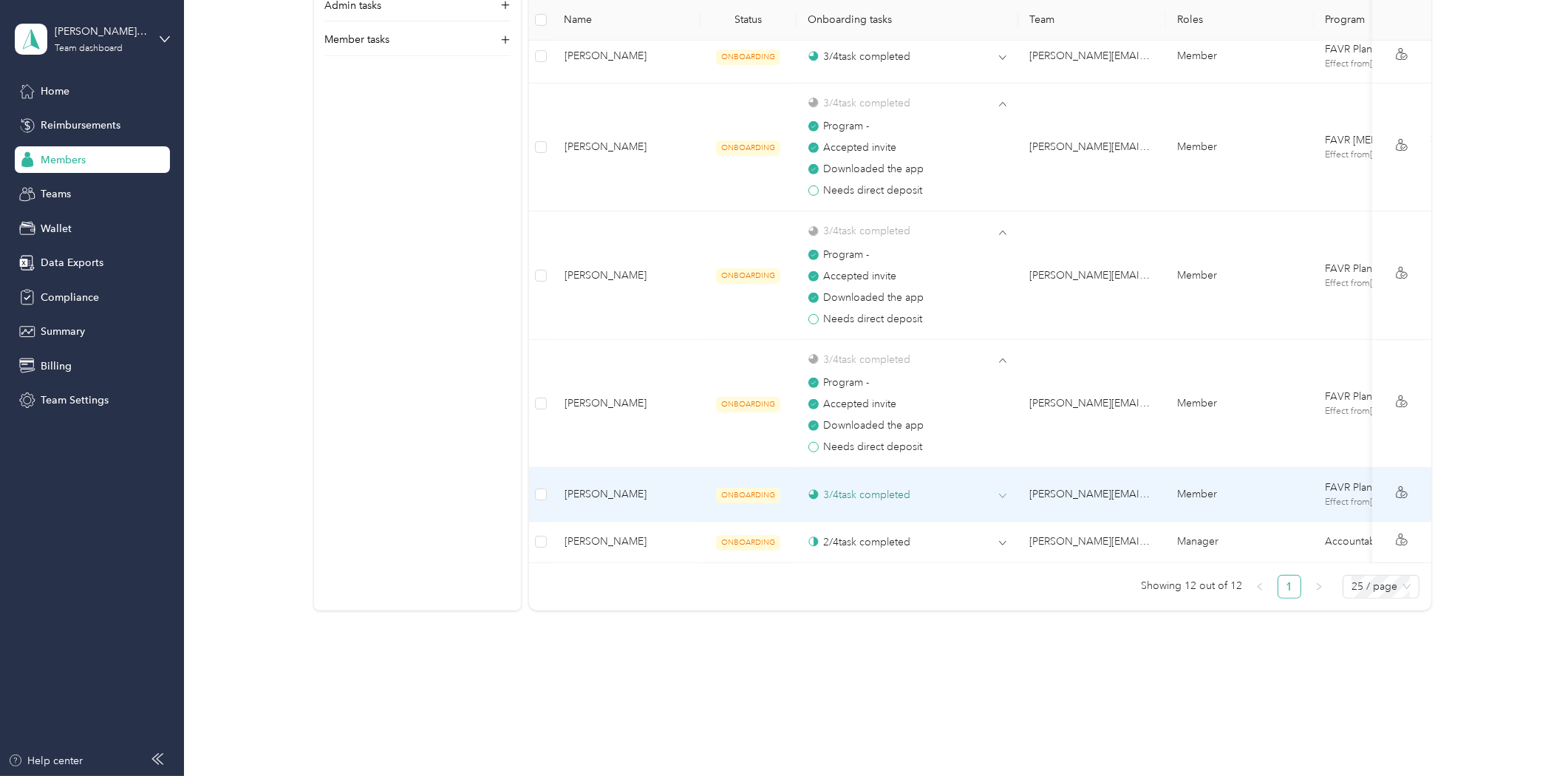
click at [1002, 494] on icon at bounding box center [1002, 496] width 6 height 4
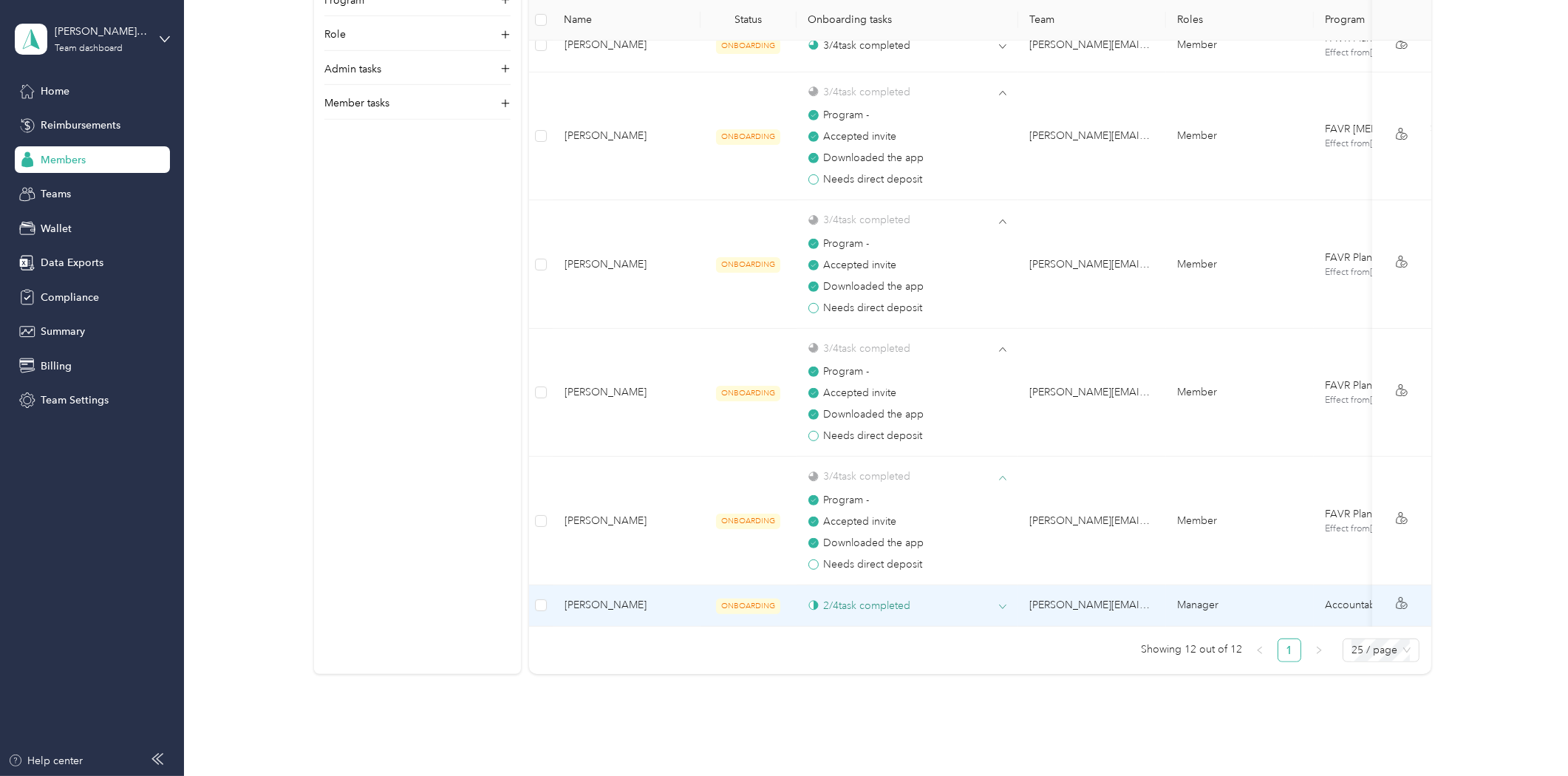
click at [1005, 611] on span at bounding box center [1002, 607] width 7 height 14
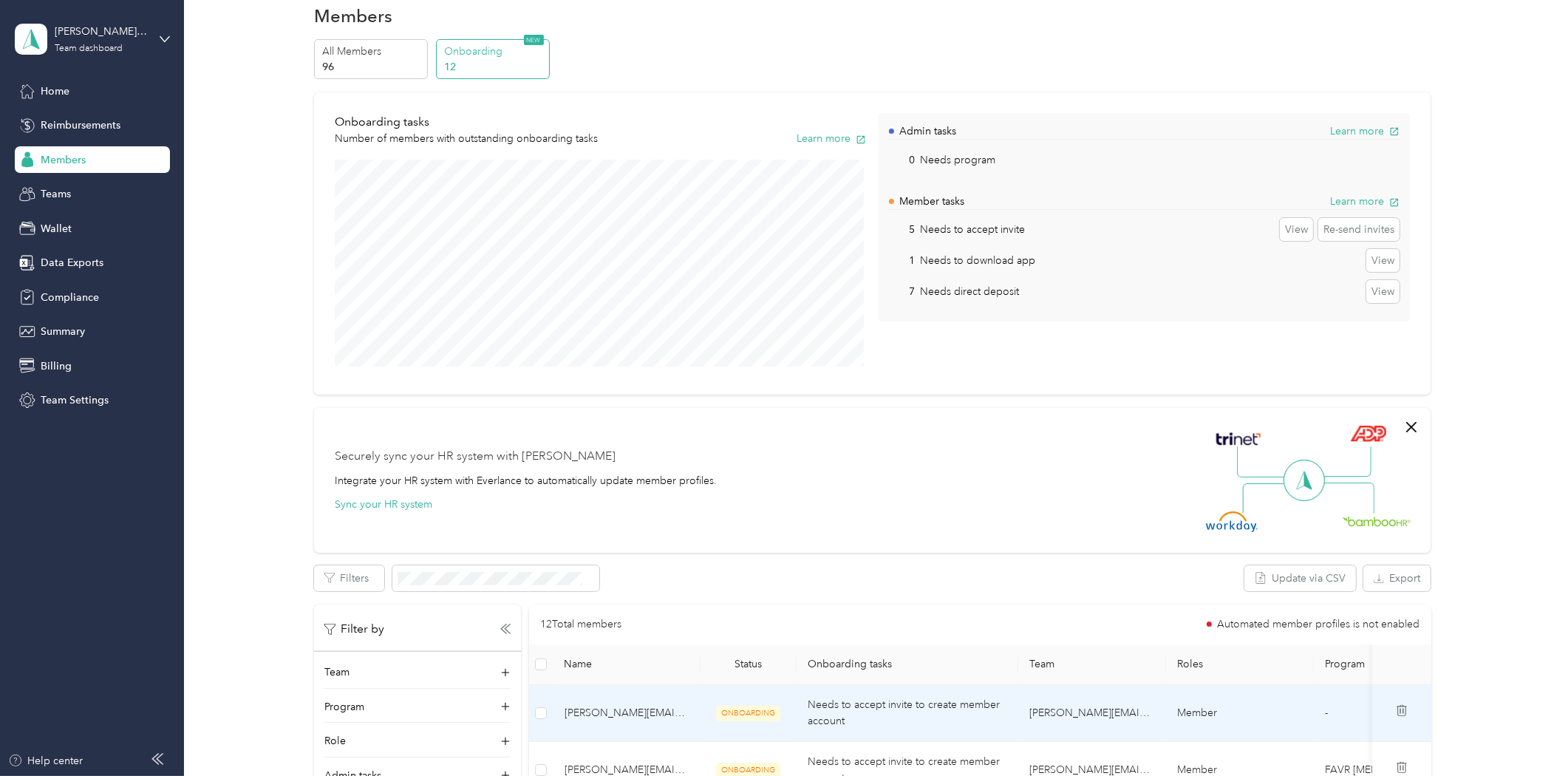
scroll to position [0, 0]
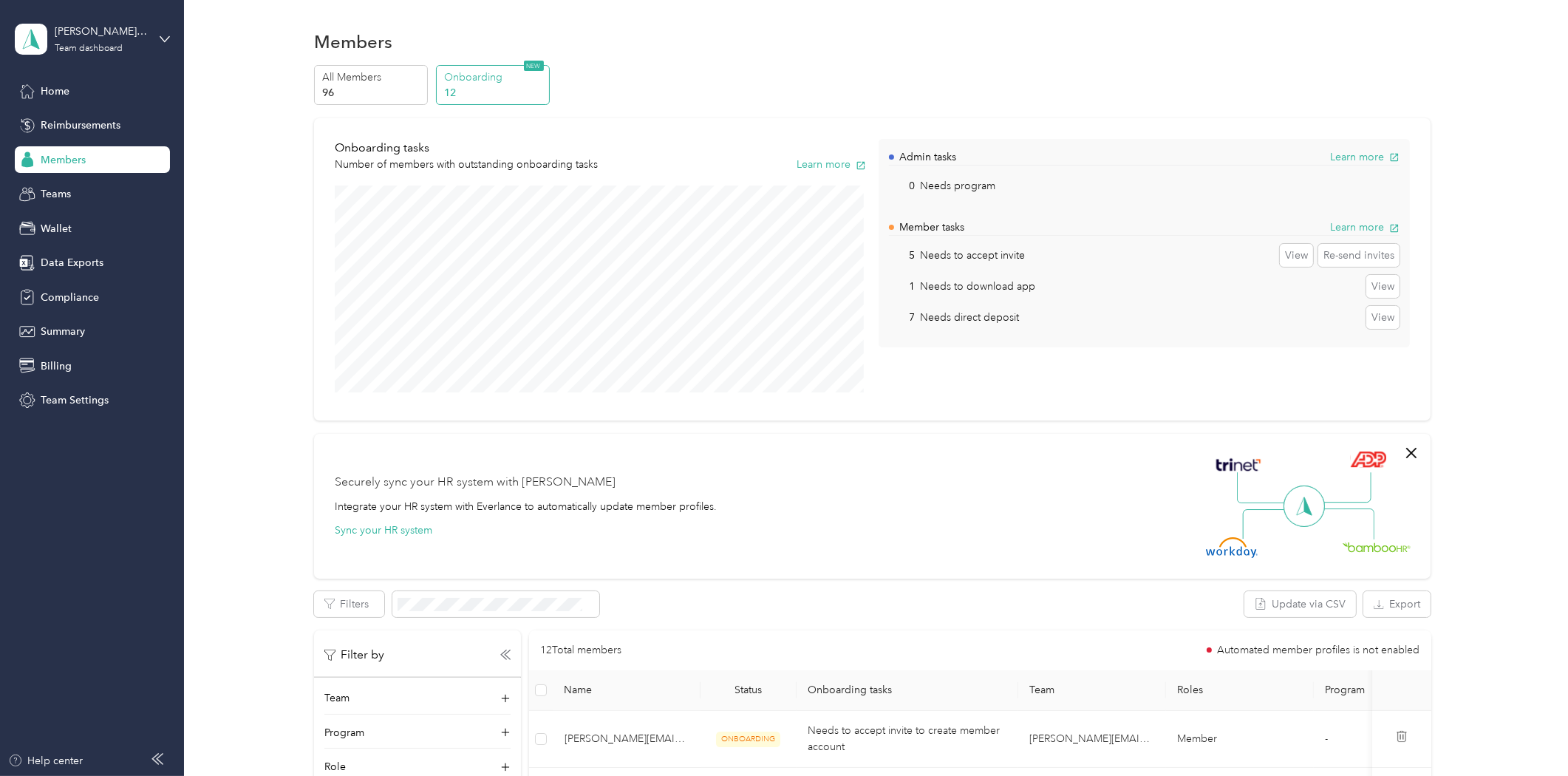
click at [64, 78] on div "Home" at bounding box center [92, 90] width 156 height 27
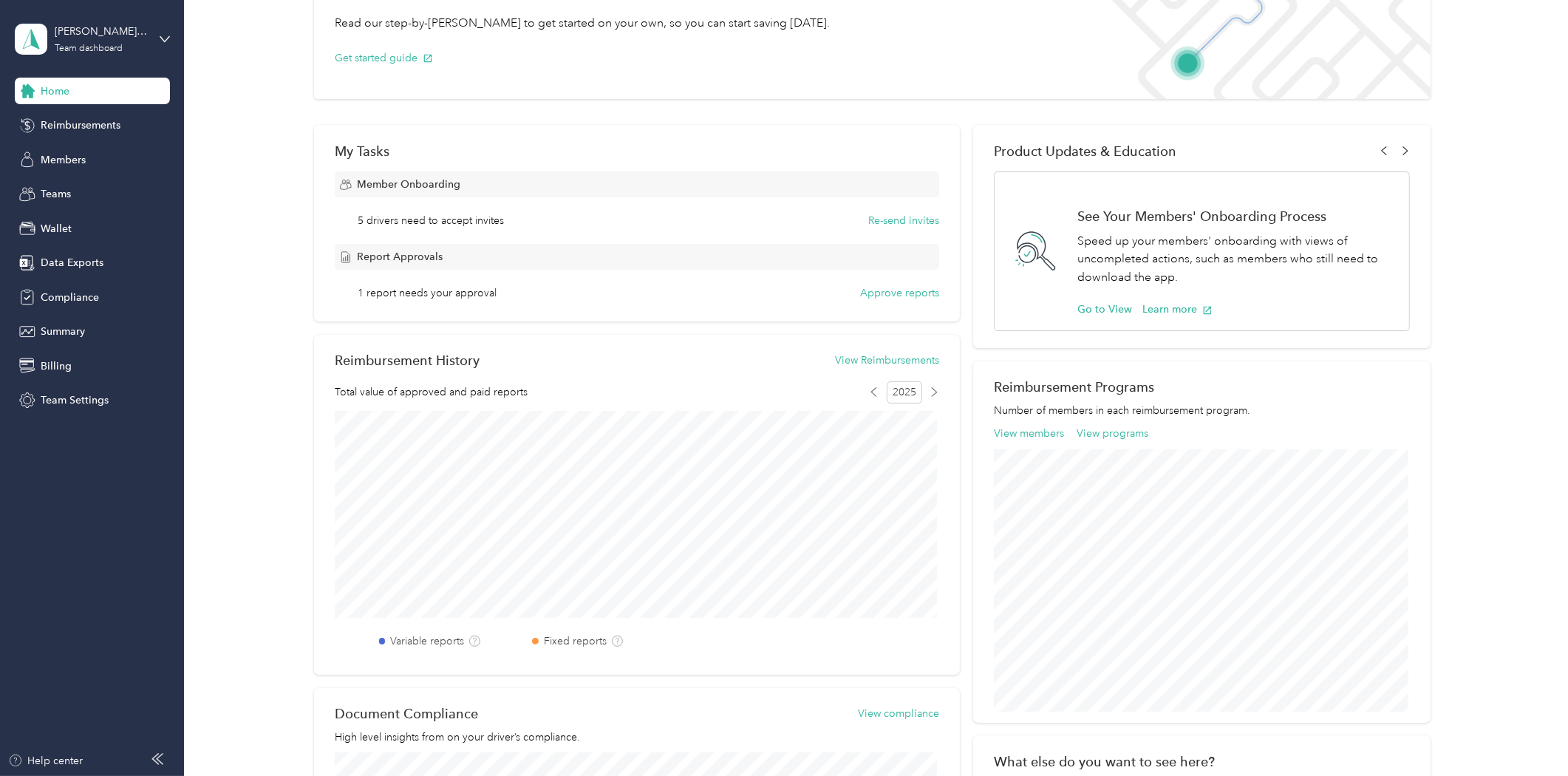
scroll to position [82, 0]
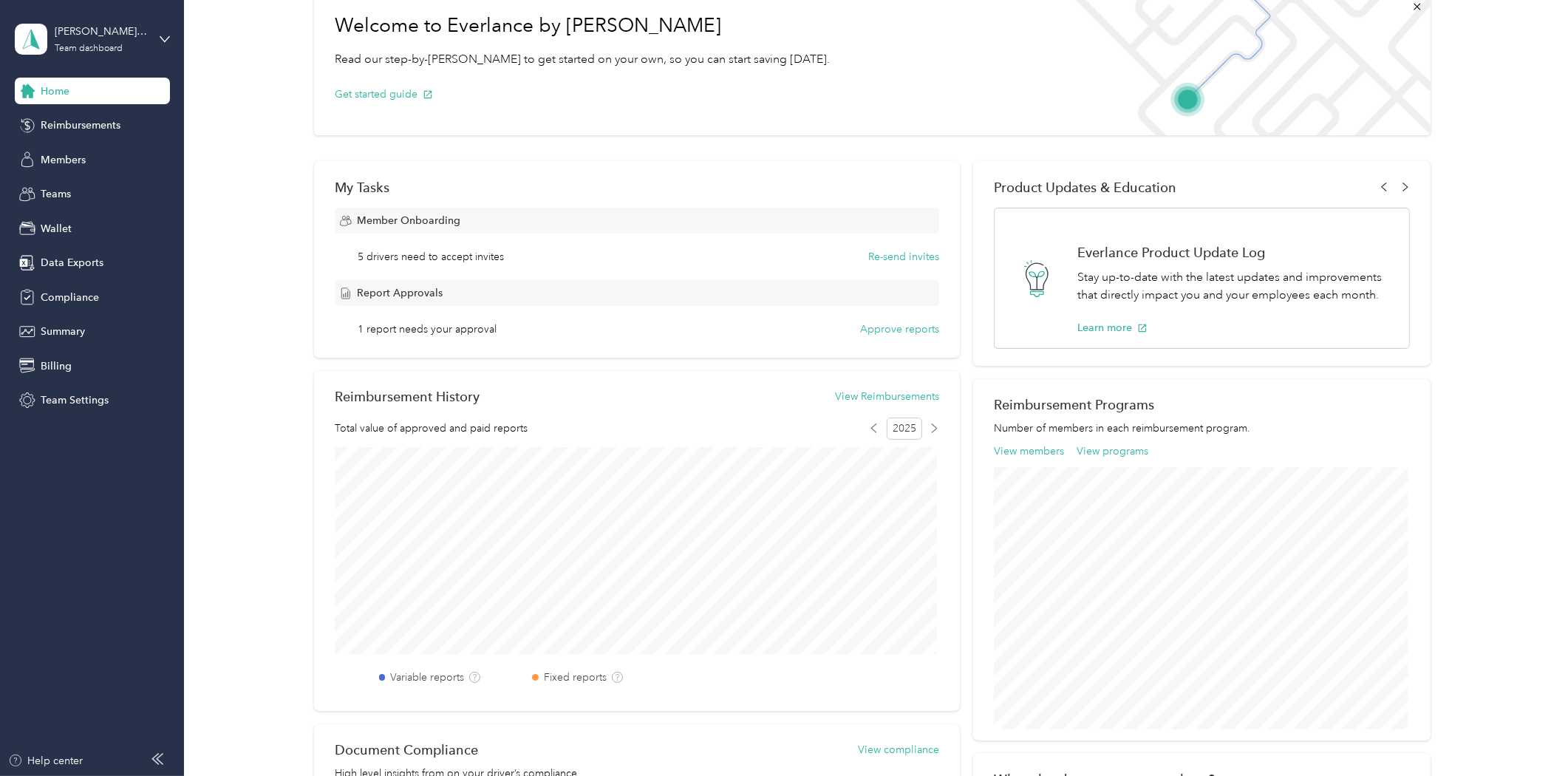
click at [259, 552] on div "Welcome to Everlance by Motus Read our step-by-[PERSON_NAME] to get started on …" at bounding box center [873, 493] width 1341 height 1021
